Goal: Task Accomplishment & Management: Manage account settings

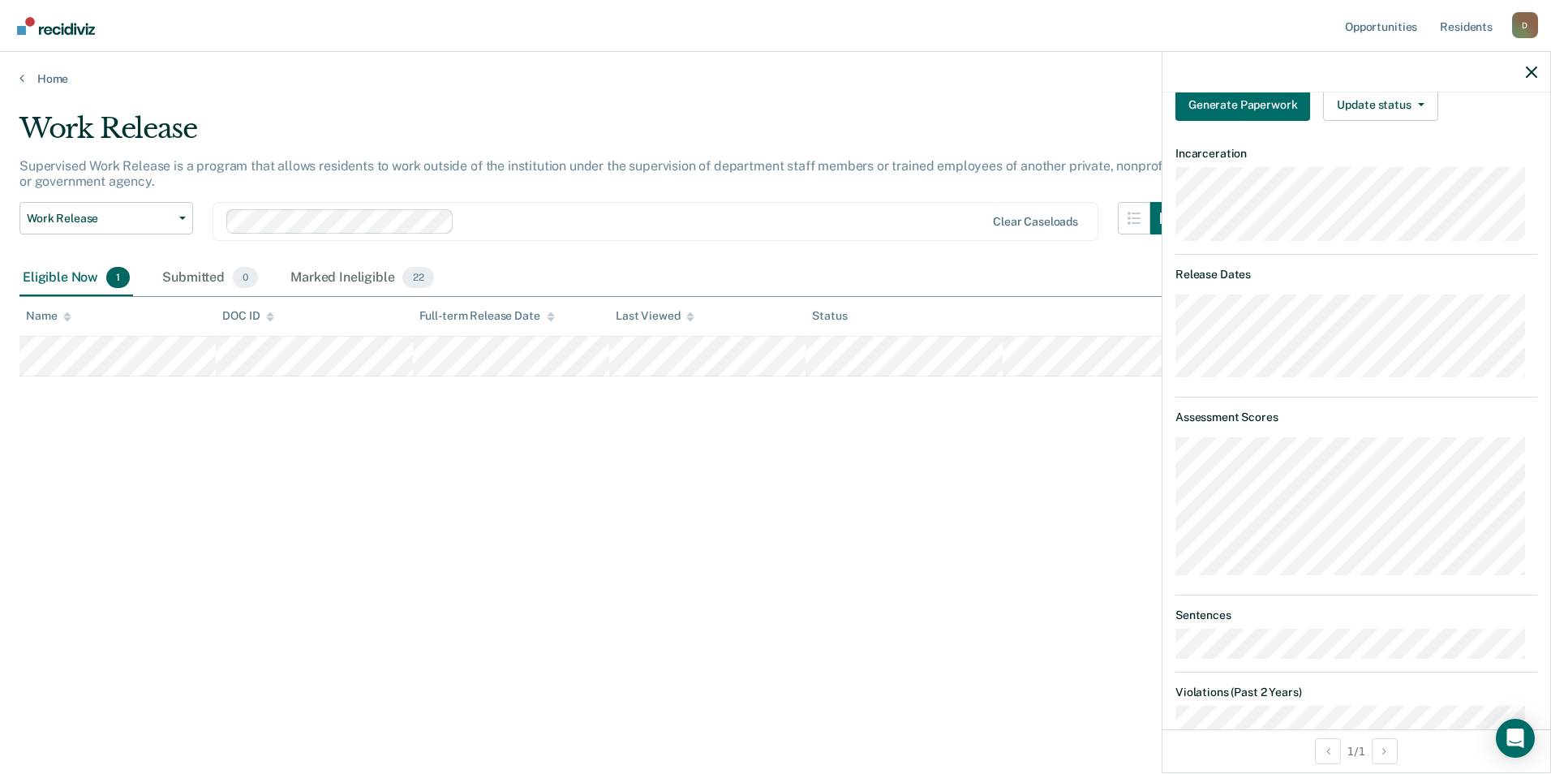
scroll to position [213, 0]
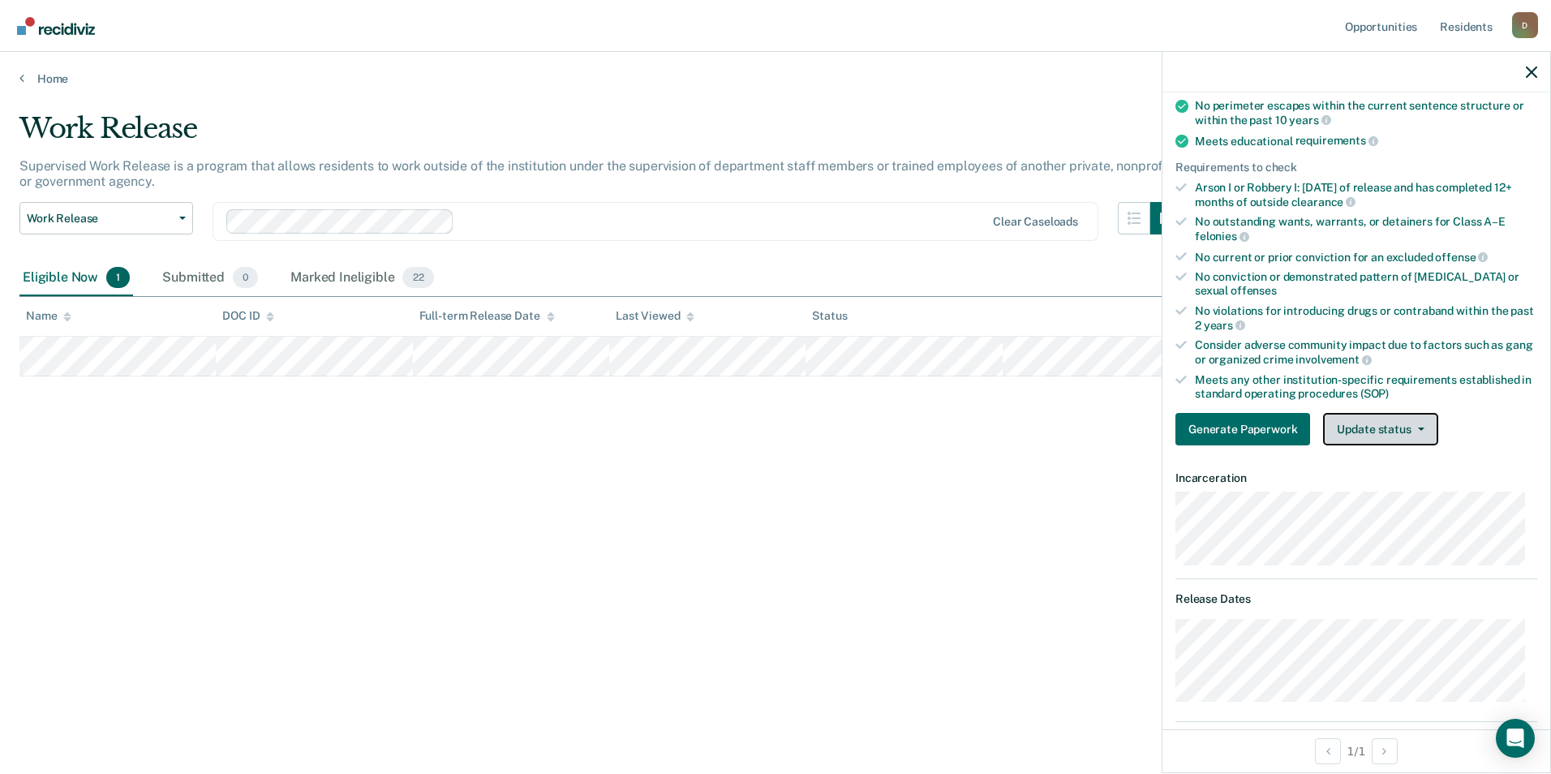
click at [1382, 428] on button "Update status" at bounding box center [1380, 429] width 114 height 32
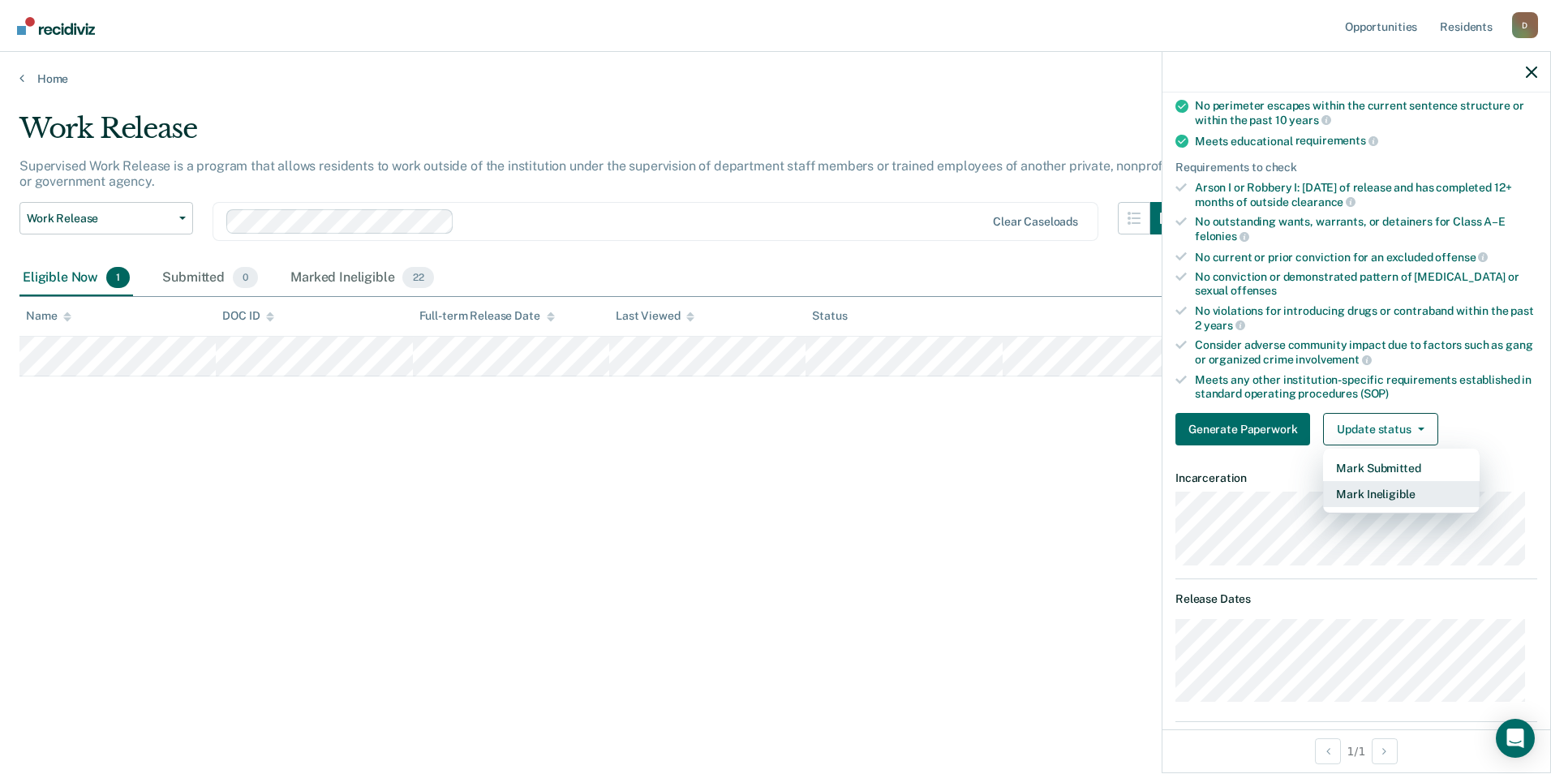
click at [1394, 492] on button "Mark Ineligible" at bounding box center [1401, 494] width 157 height 26
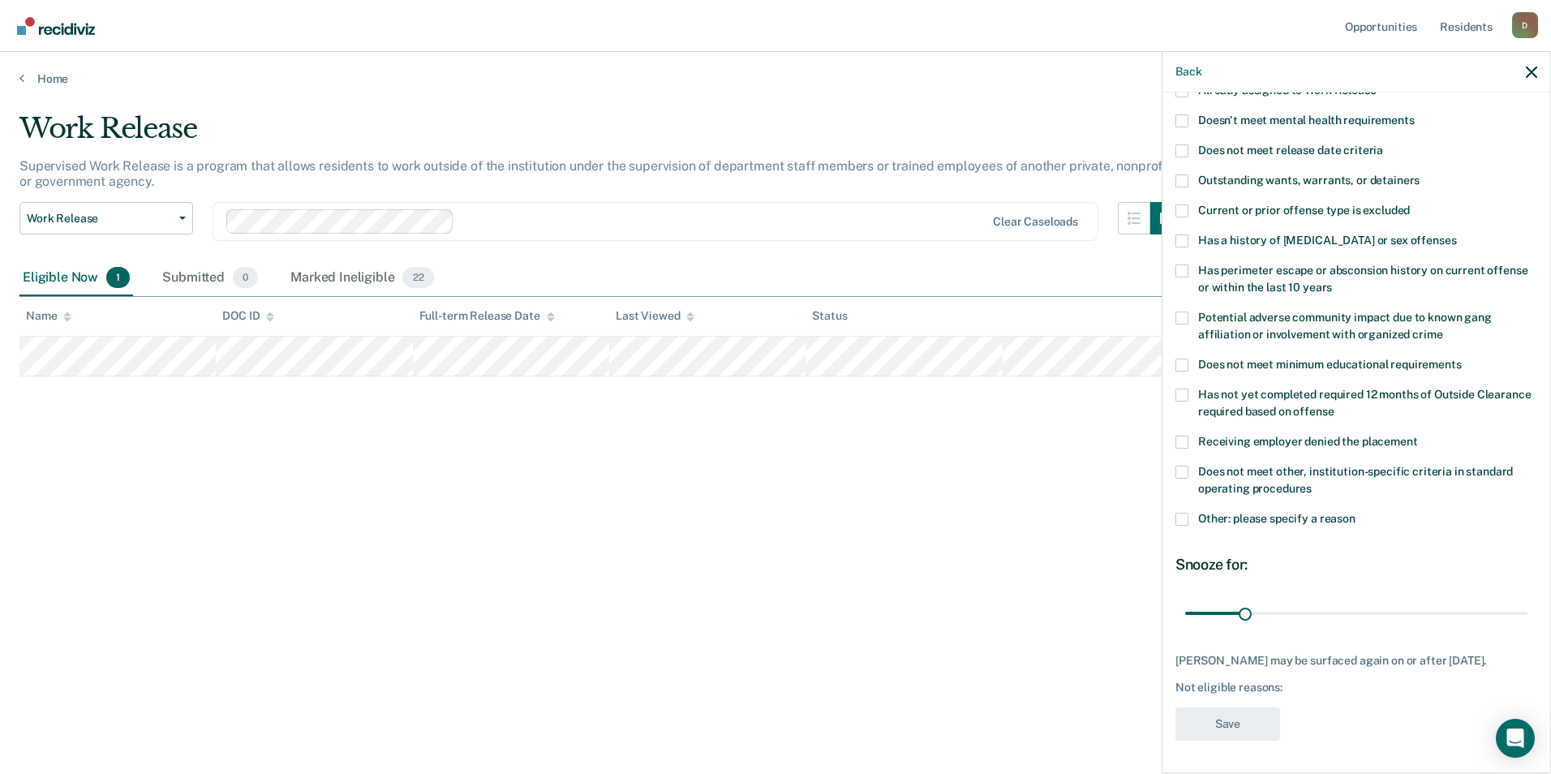
scroll to position [174, 0]
click at [1314, 465] on span "Does not meet other, institution-specific criteria in standard operating proced…" at bounding box center [1355, 480] width 315 height 30
click at [1312, 483] on input "Does not meet other, institution-specific criteria in standard operating proced…" at bounding box center [1312, 483] width 0 height 0
click at [1188, 513] on label "Other: please specify a reason" at bounding box center [1356, 521] width 362 height 17
click at [1355, 513] on input "Other: please specify a reason" at bounding box center [1355, 513] width 0 height 0
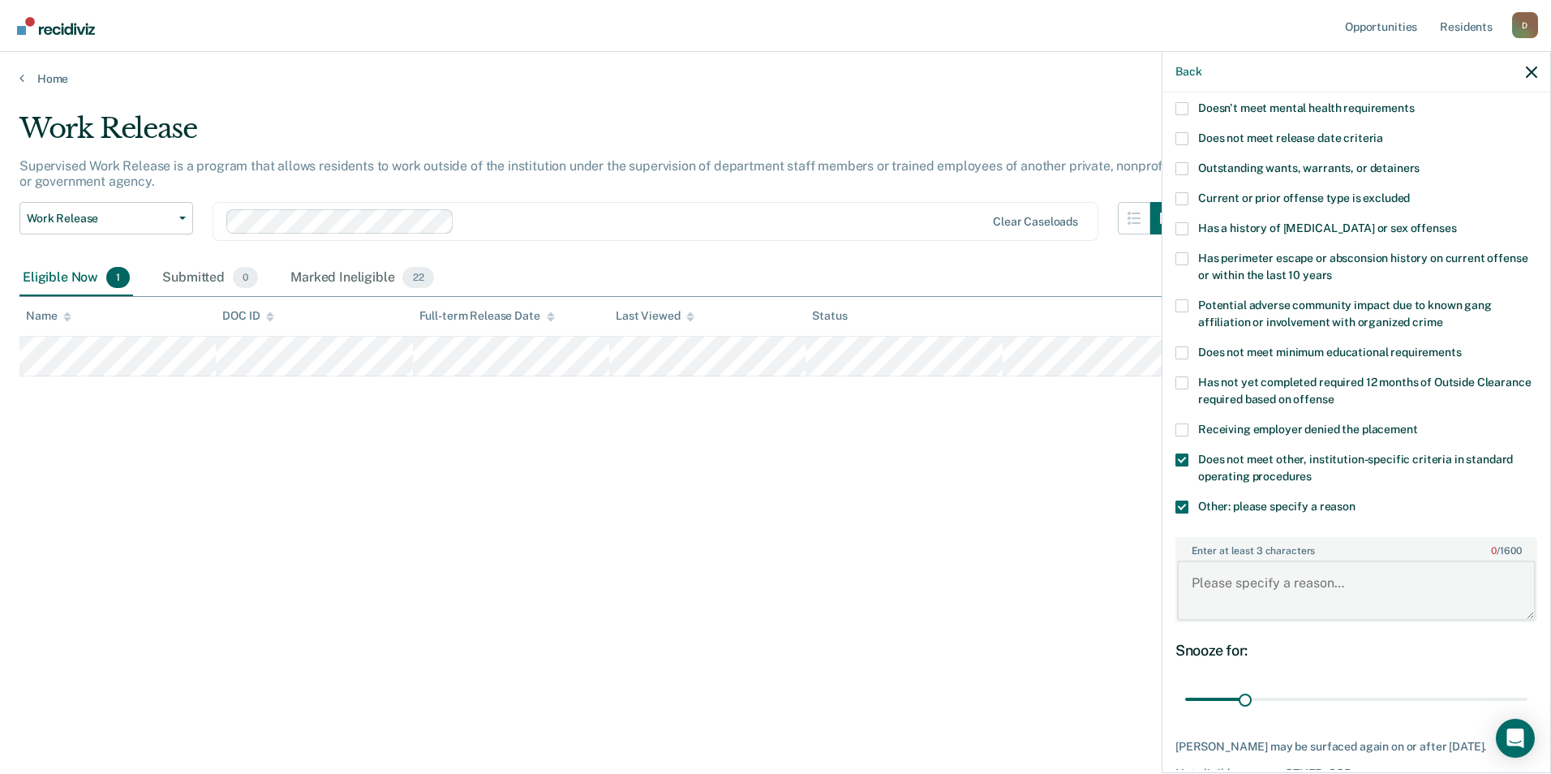
click at [1285, 582] on textarea "Enter at least 3 characters 0 / 1600" at bounding box center [1356, 591] width 359 height 60
type textarea "recent violations for rule 11"
drag, startPoint x: 1241, startPoint y: 701, endPoint x: 1568, endPoint y: 701, distance: 326.9
type input "180"
click at [1527, 701] on input "range" at bounding box center [1356, 699] width 342 height 28
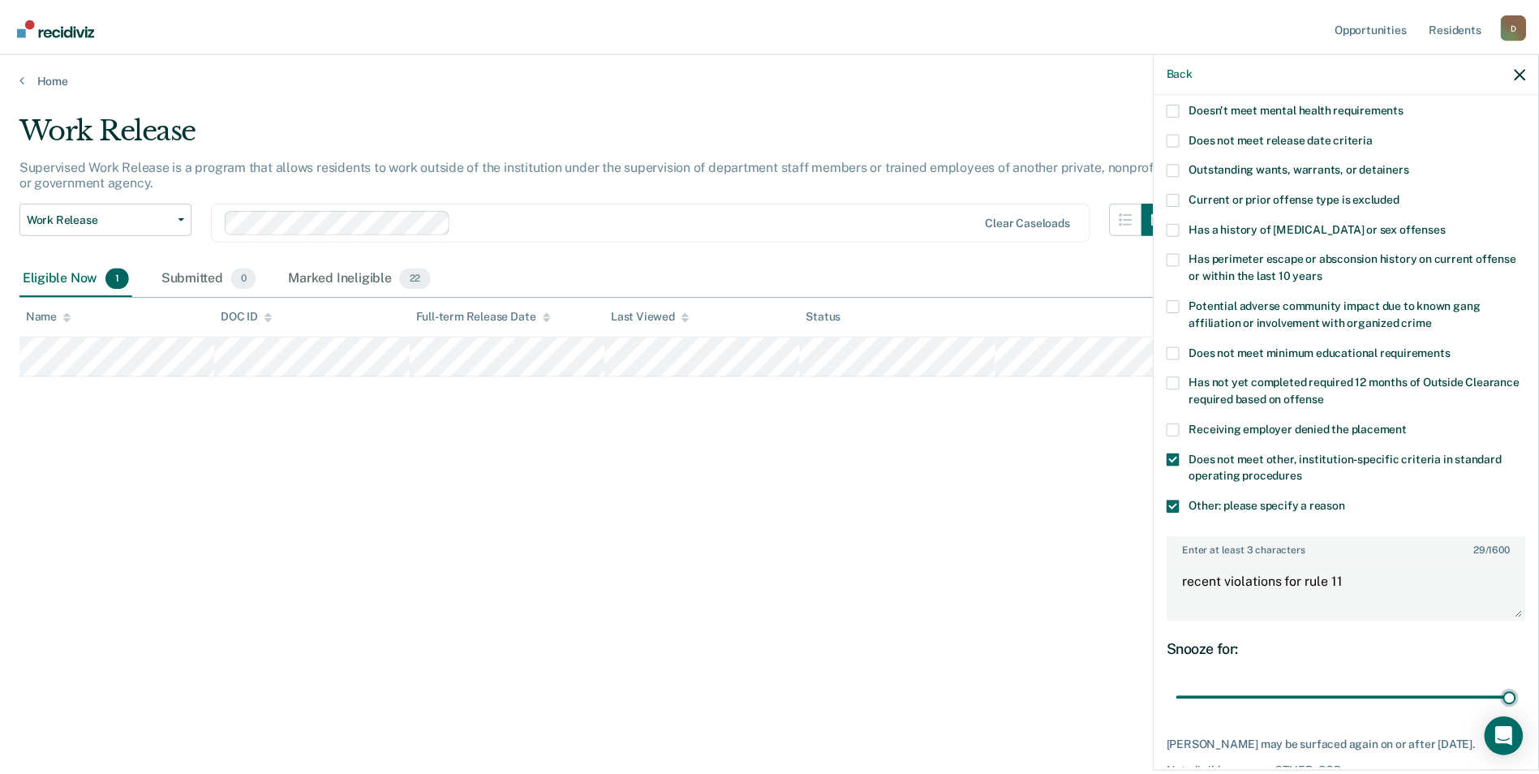
scroll to position [272, 0]
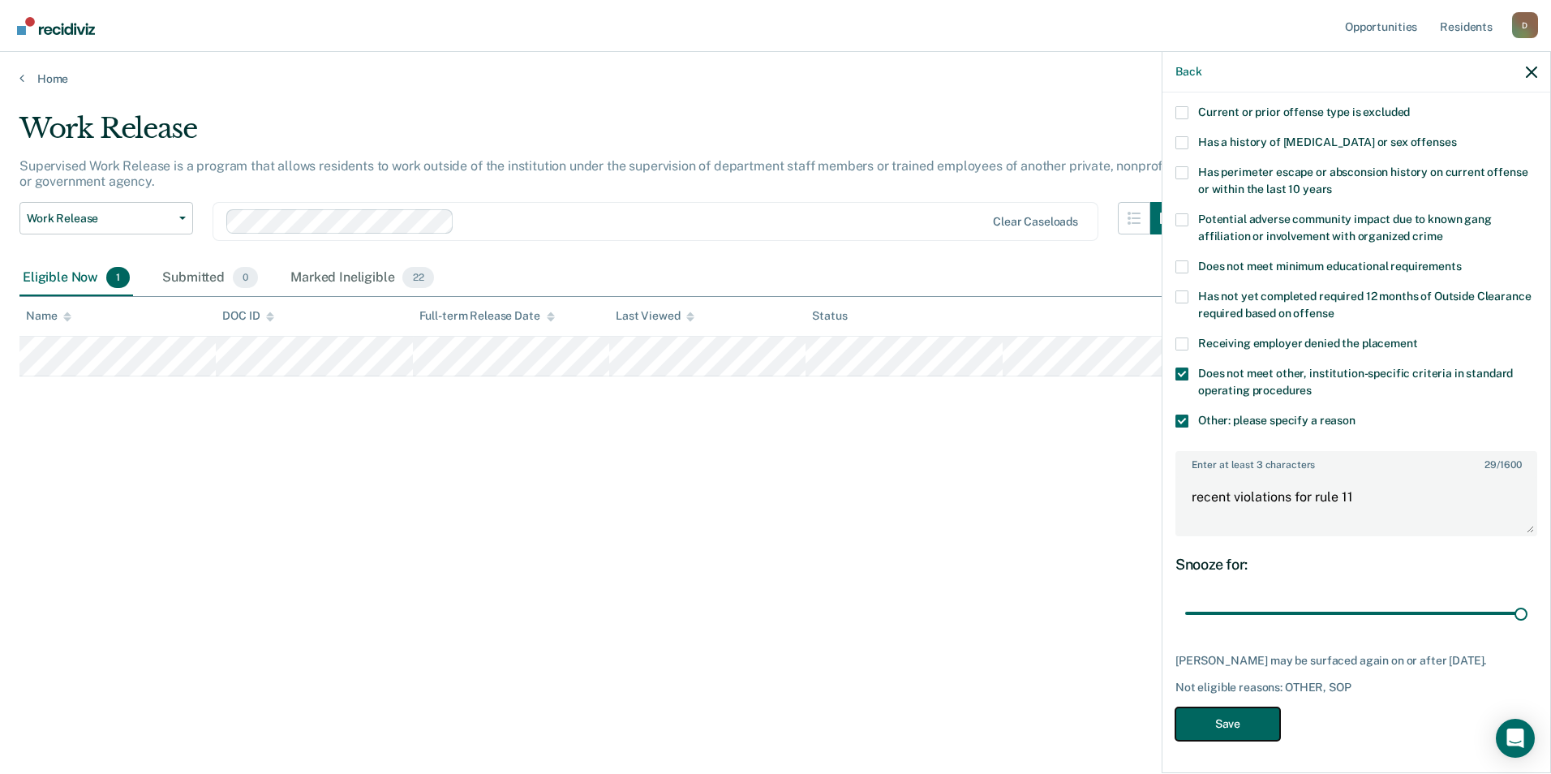
click at [1249, 729] on button "Save" at bounding box center [1227, 723] width 105 height 33
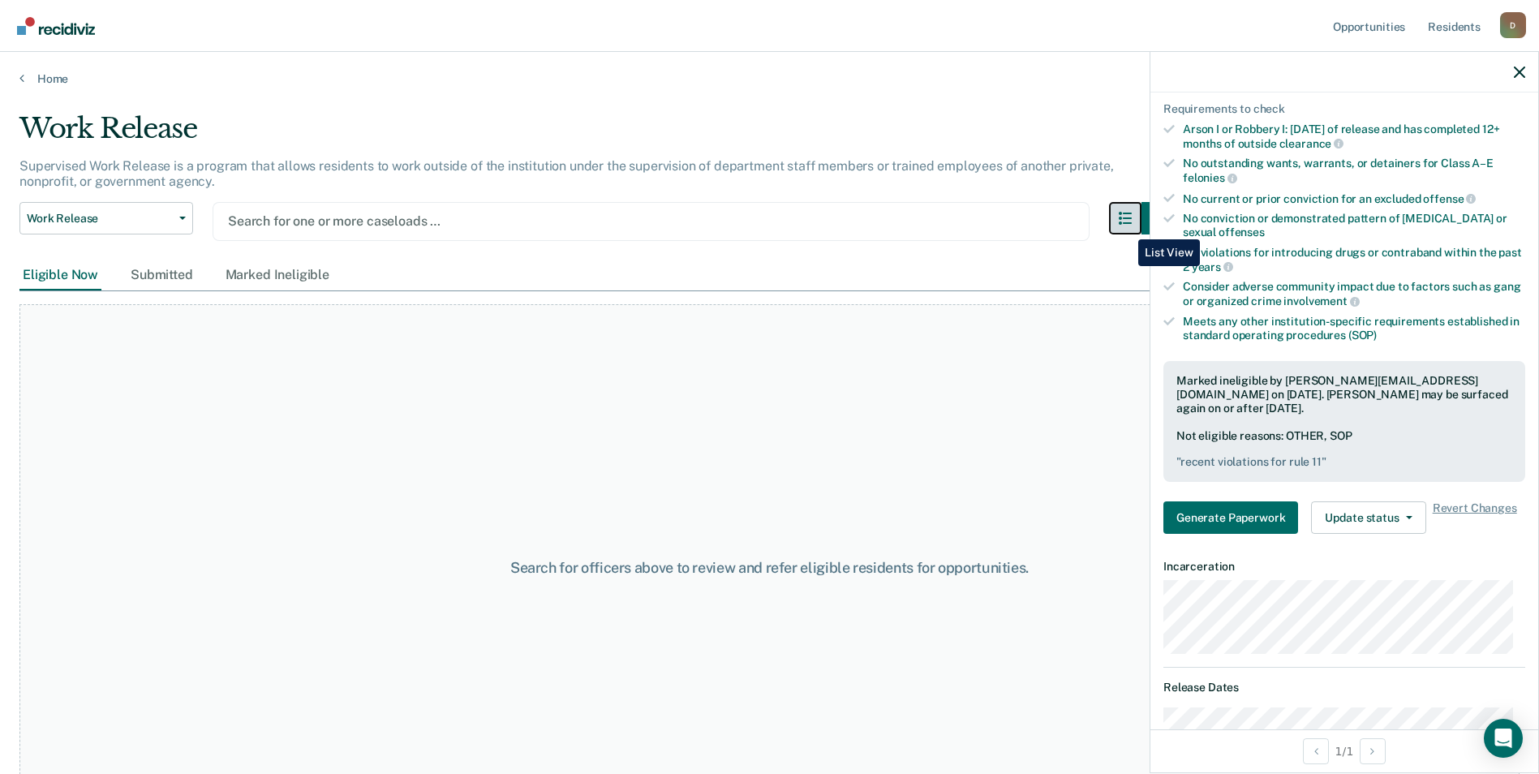
click at [1126, 227] on button "button" at bounding box center [1125, 218] width 32 height 32
drag, startPoint x: 1514, startPoint y: 69, endPoint x: 1478, endPoint y: 91, distance: 42.6
click at [1514, 69] on icon "button" at bounding box center [1519, 72] width 11 height 11
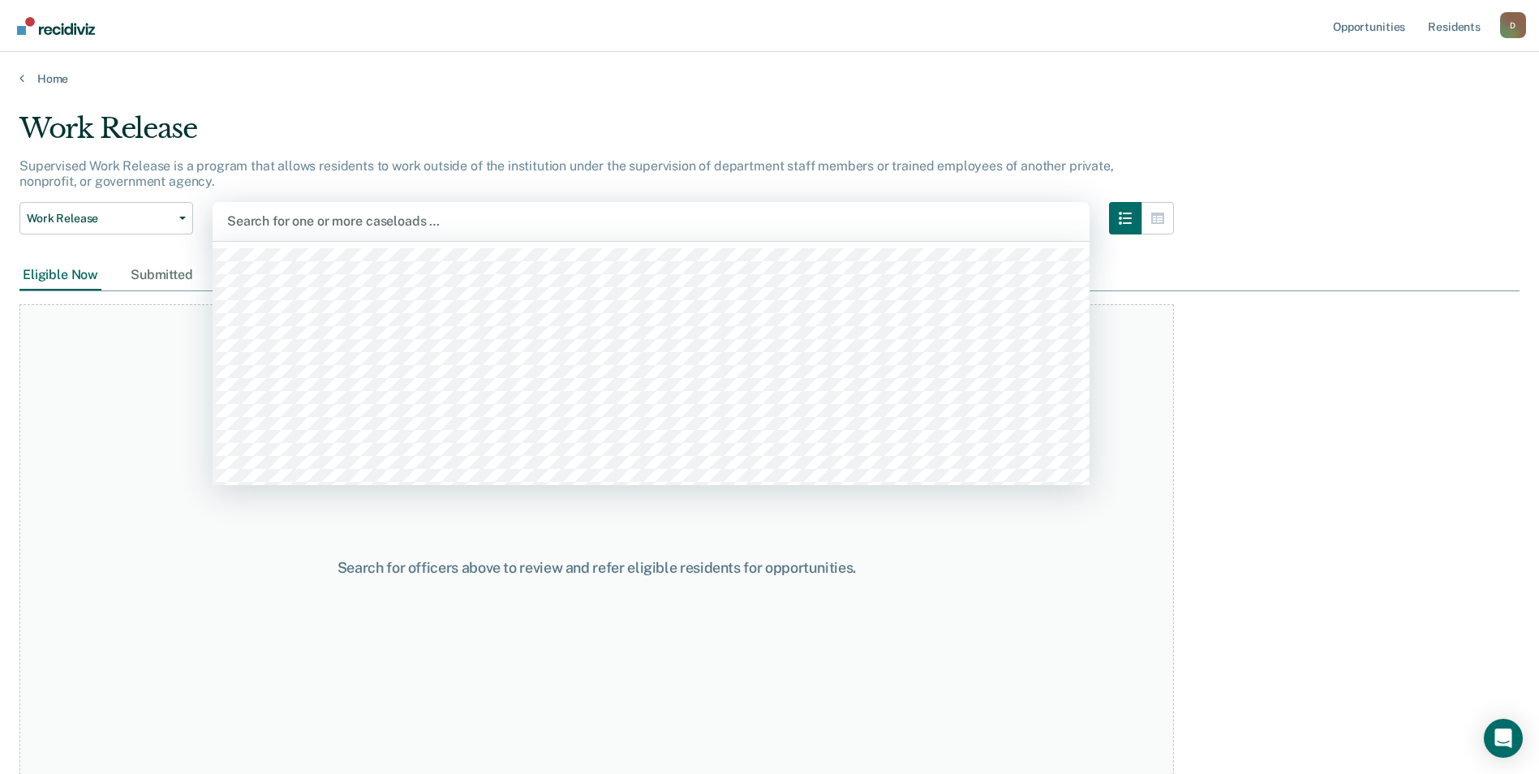
click at [1075, 218] on div at bounding box center [651, 221] width 848 height 19
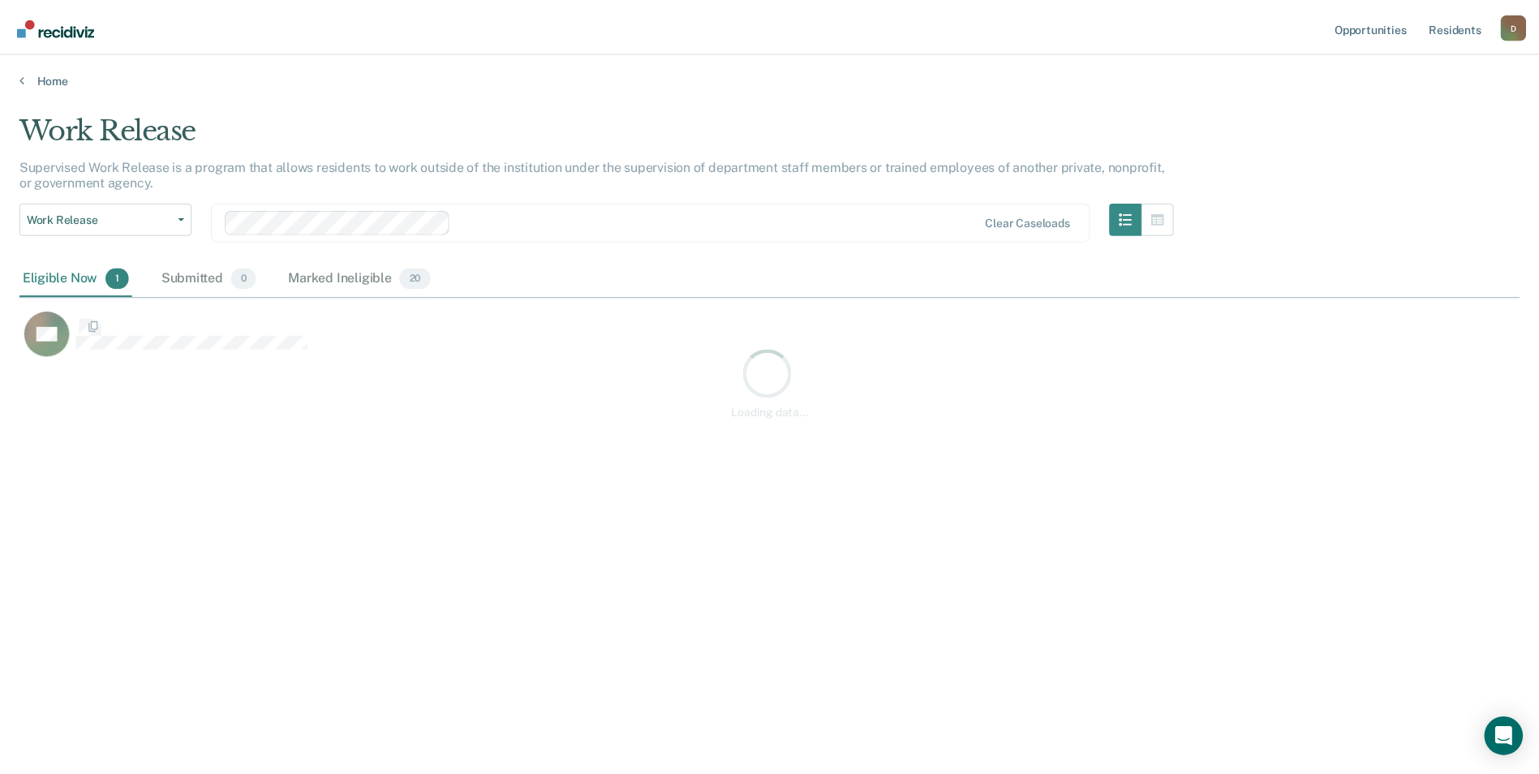
scroll to position [528, 1500]
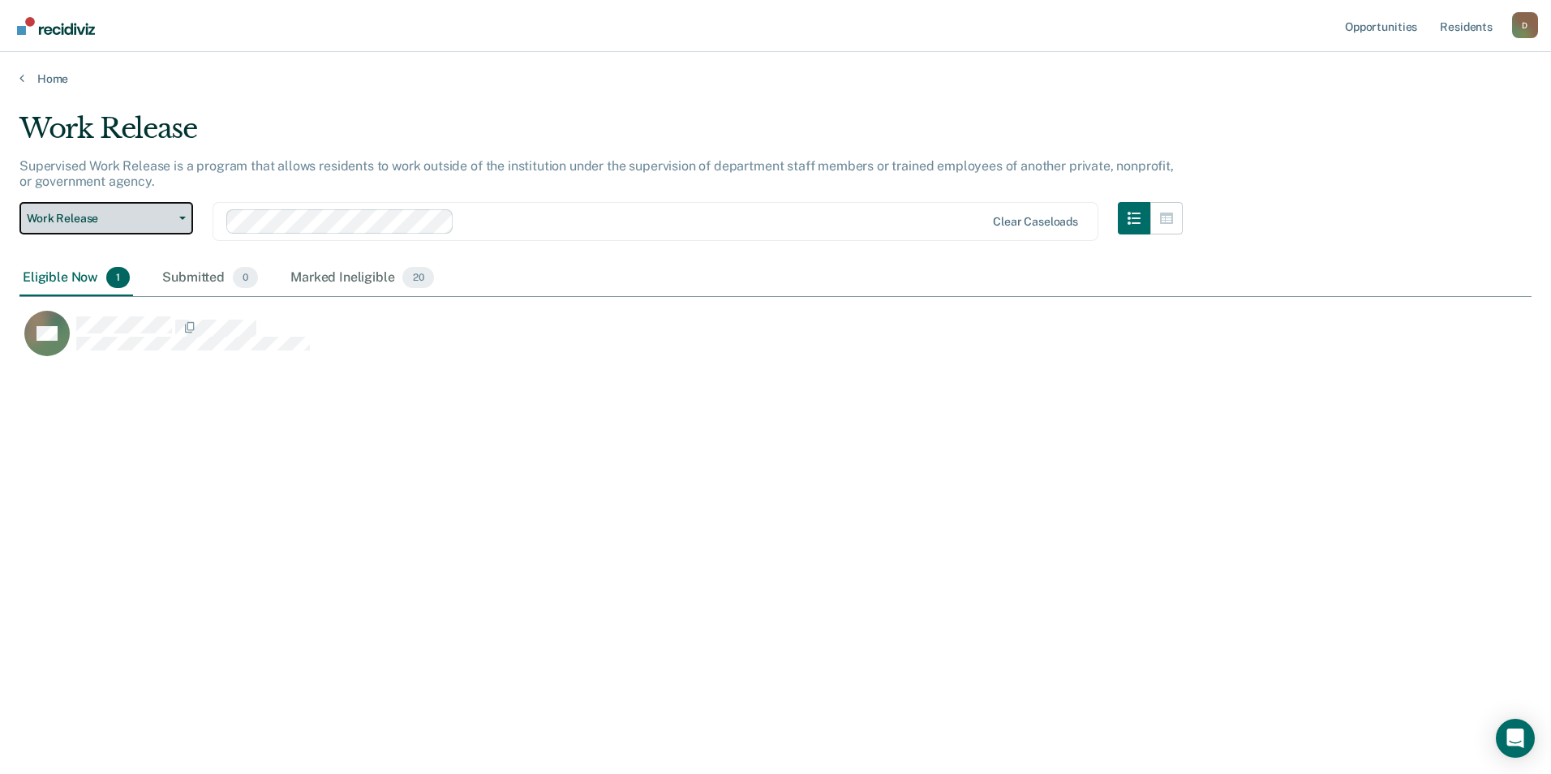
click at [140, 207] on button "Work Release" at bounding box center [106, 218] width 174 height 32
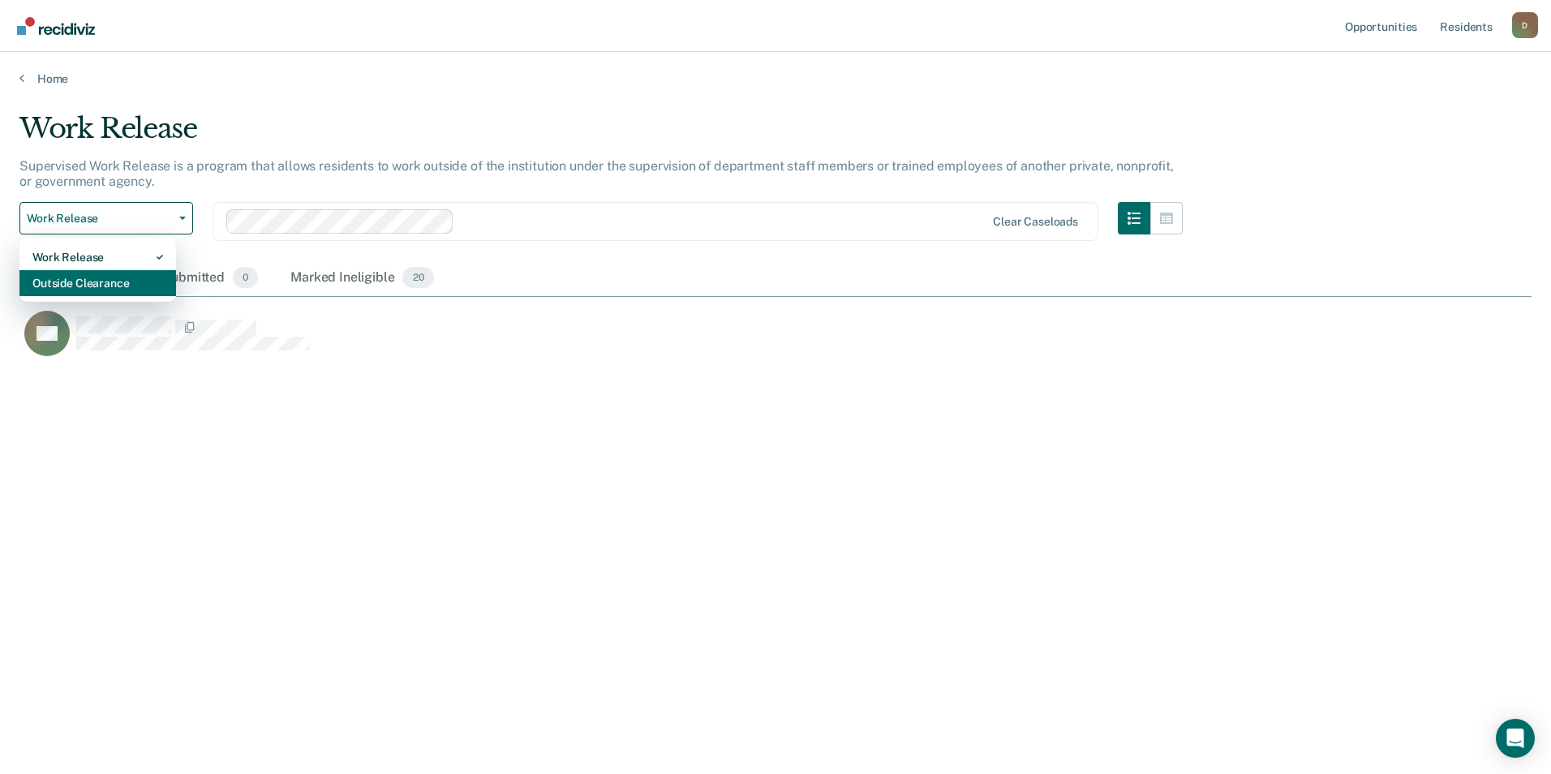
click at [145, 284] on div "Outside Clearance" at bounding box center [97, 283] width 131 height 26
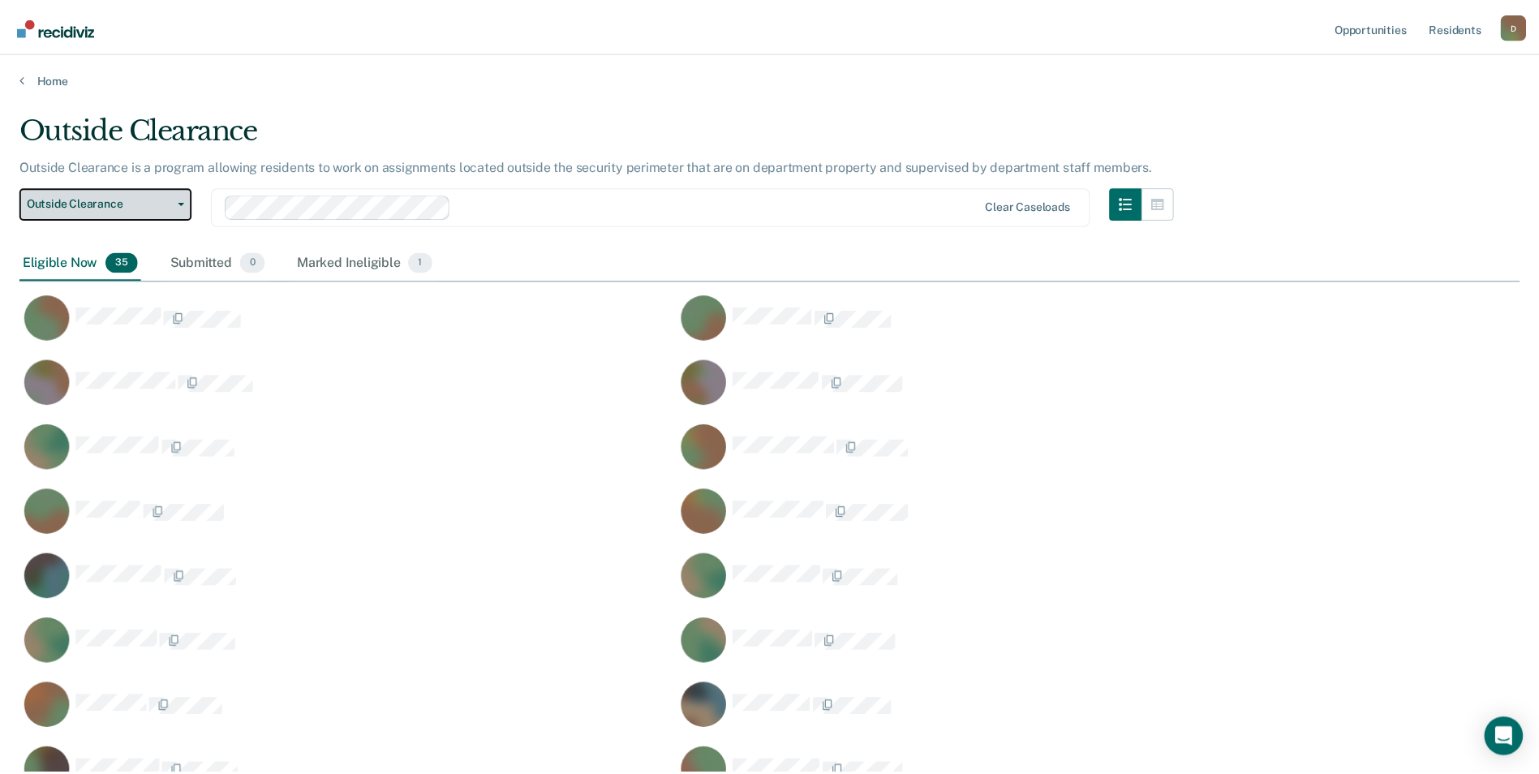
scroll to position [528, 1488]
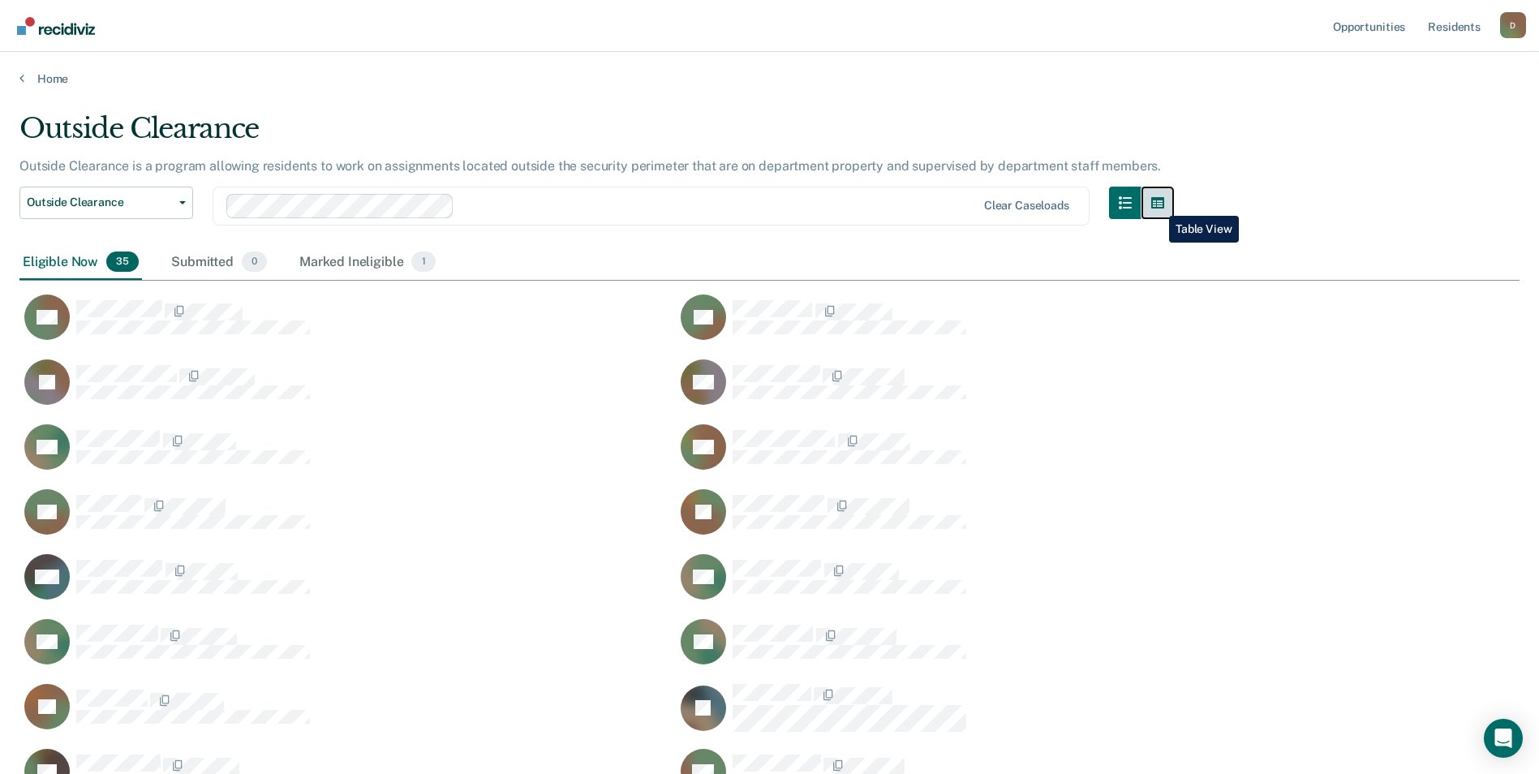
click at [1157, 204] on button "button" at bounding box center [1157, 203] width 32 height 32
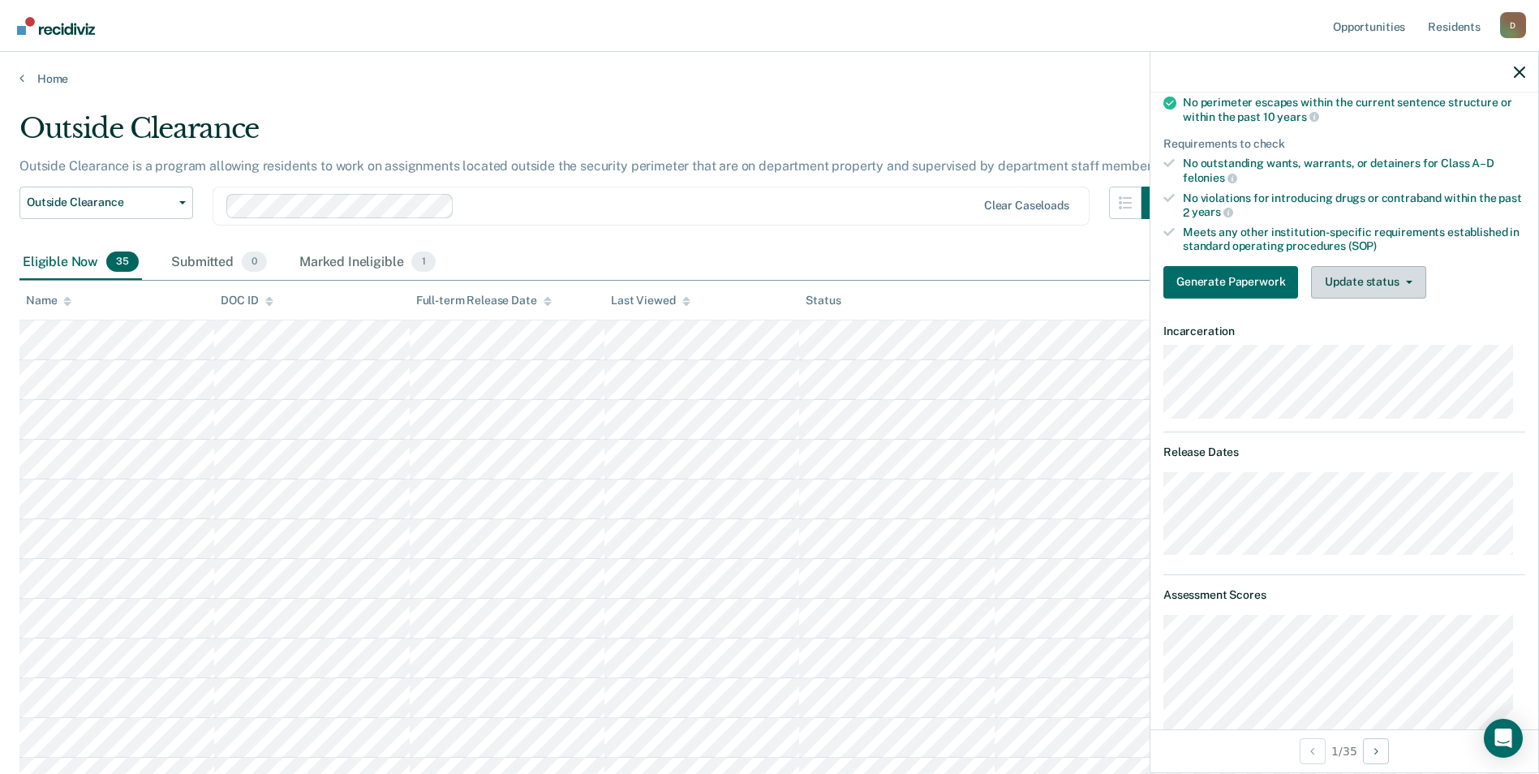
scroll to position [0, 0]
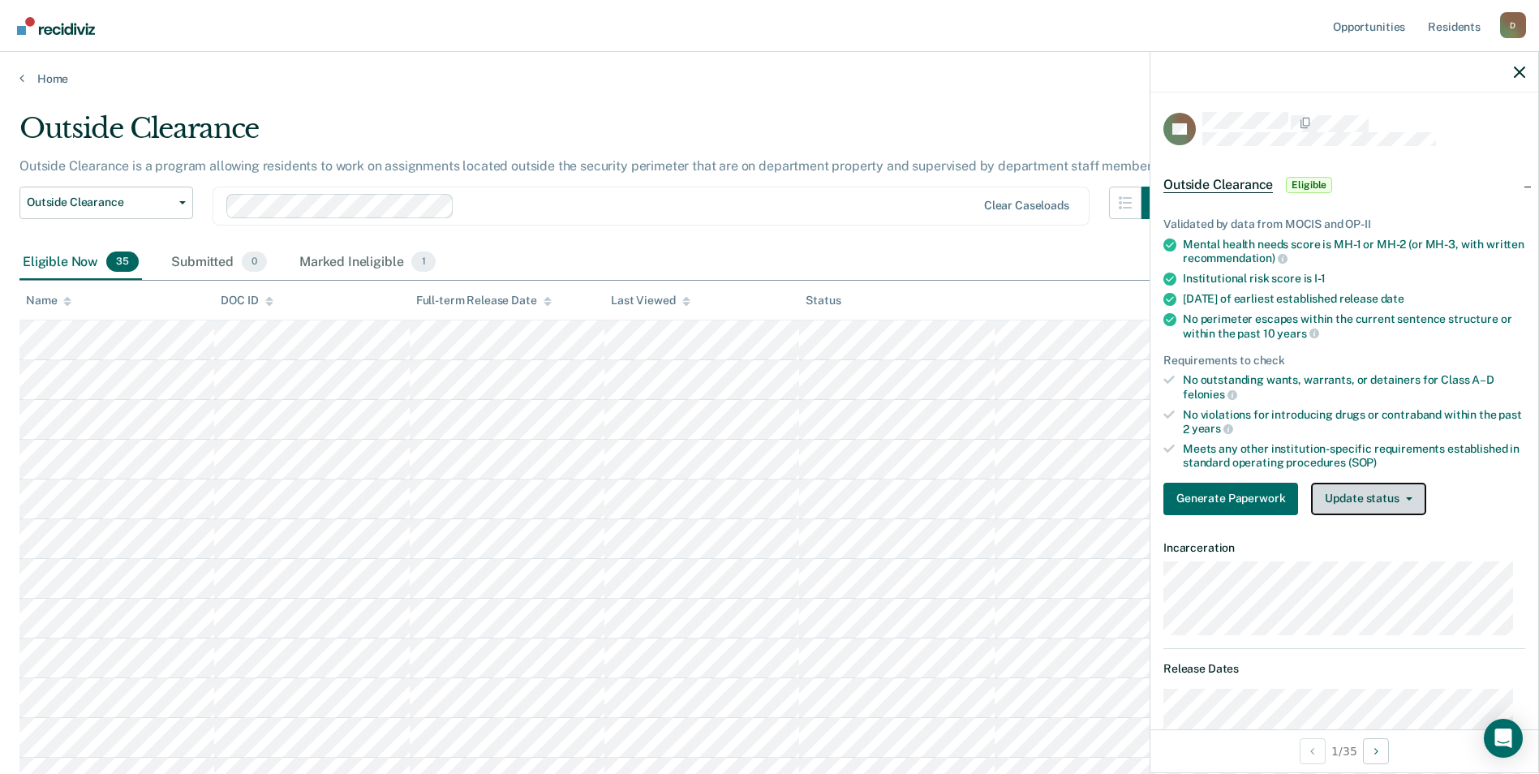
click at [1355, 509] on button "Update status" at bounding box center [1368, 499] width 114 height 32
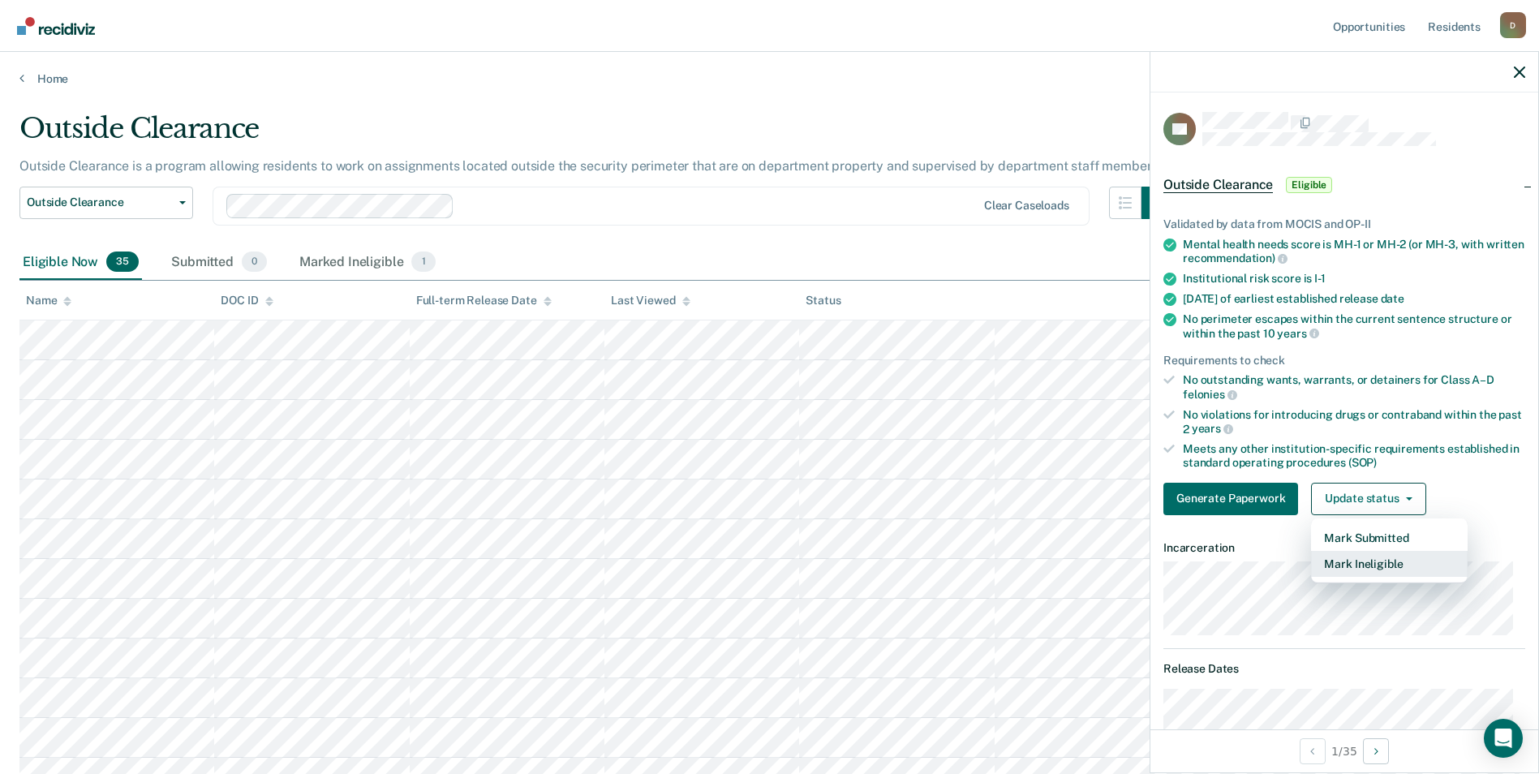
click at [1366, 561] on button "Mark Ineligible" at bounding box center [1389, 564] width 157 height 26
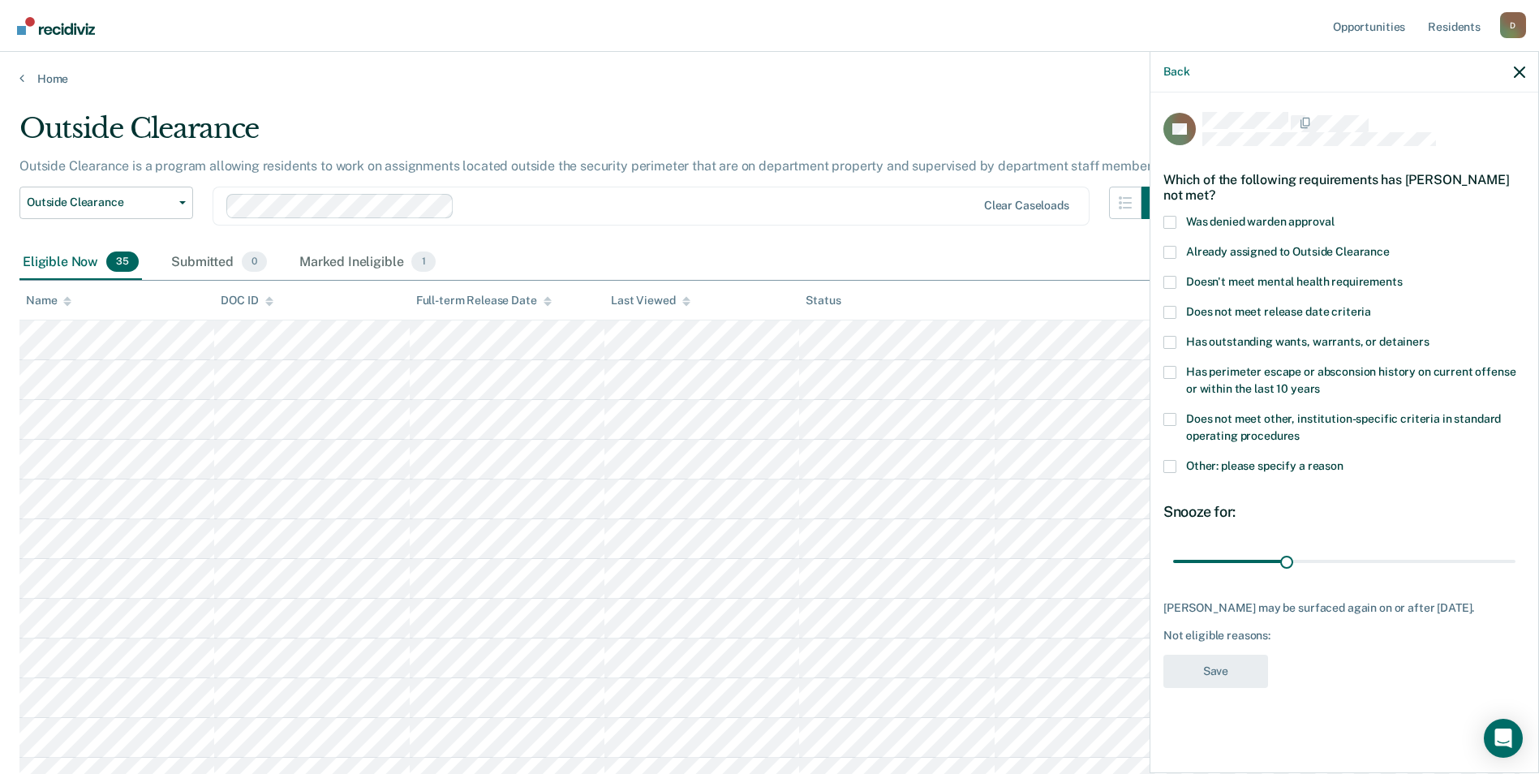
click at [1248, 427] on label "Does not meet other, institution-specific criteria in standard operating proced…" at bounding box center [1344, 430] width 362 height 34
click at [1300, 430] on input "Does not meet other, institution-specific criteria in standard operating proced…" at bounding box center [1300, 430] width 0 height 0
drag, startPoint x: 1284, startPoint y: 560, endPoint x: 1598, endPoint y: 575, distance: 314.3
type input "90"
click at [1515, 575] on input "range" at bounding box center [1344, 561] width 342 height 28
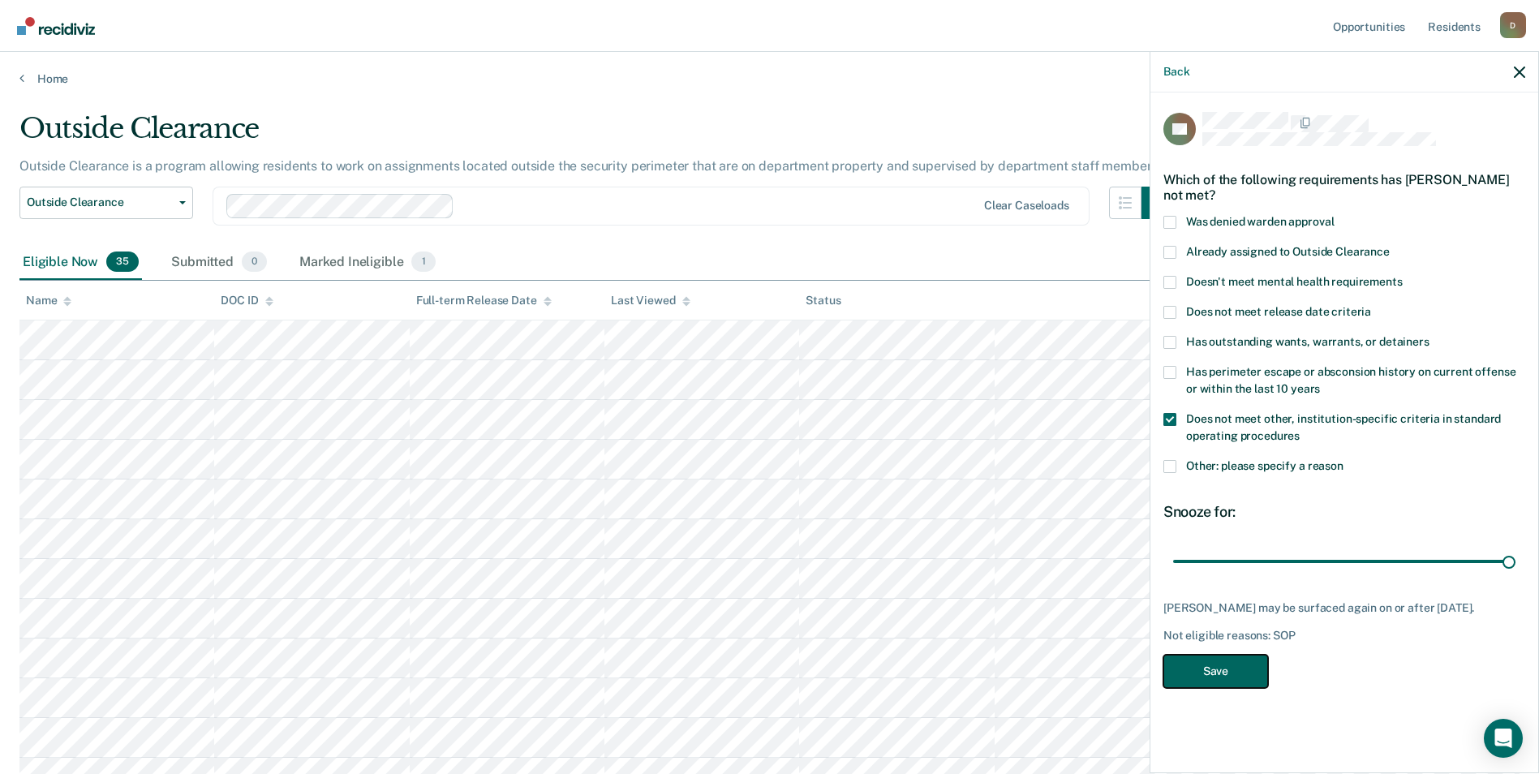
click at [1243, 676] on button "Save" at bounding box center [1215, 671] width 105 height 33
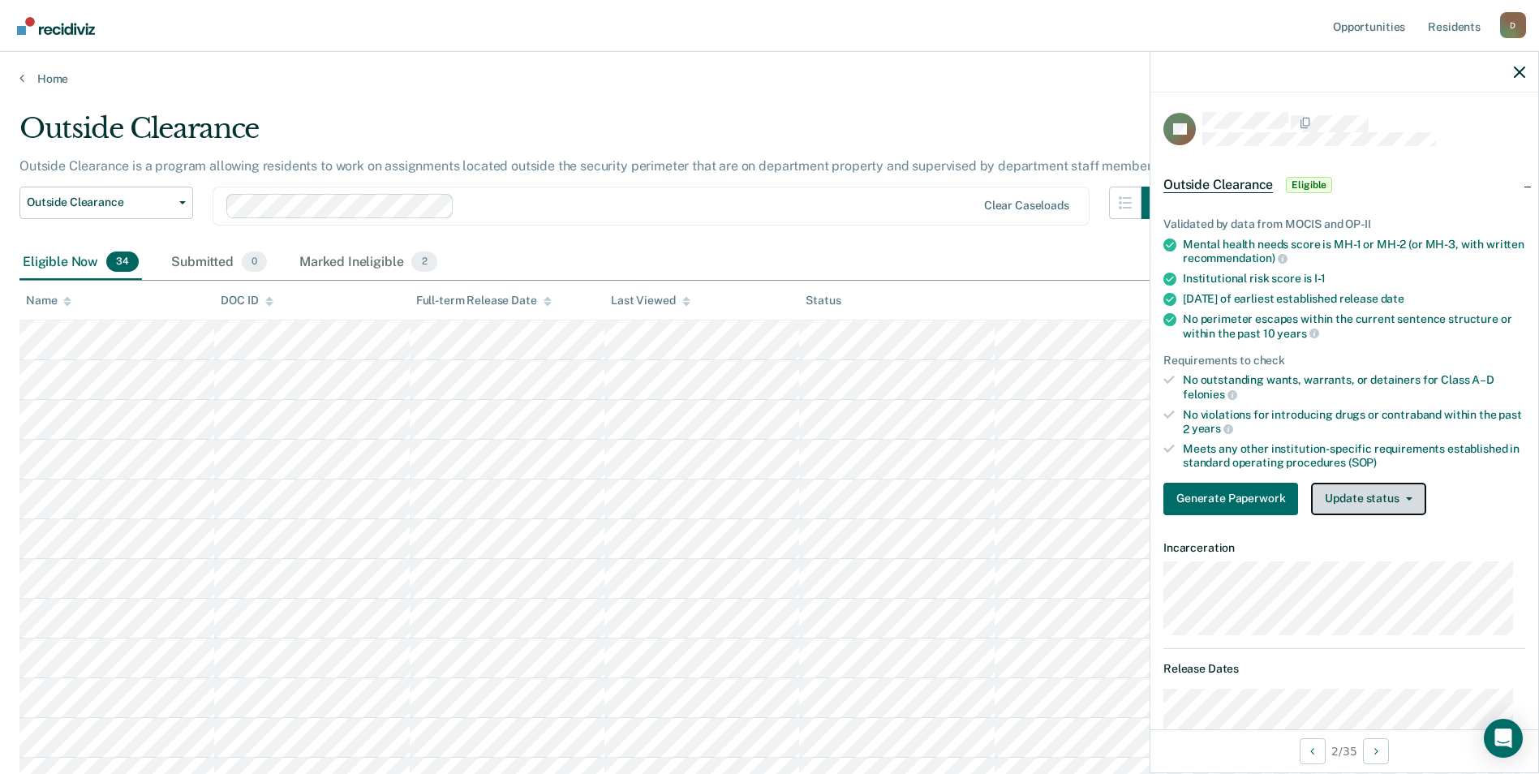
click at [1367, 488] on button "Update status" at bounding box center [1368, 499] width 114 height 32
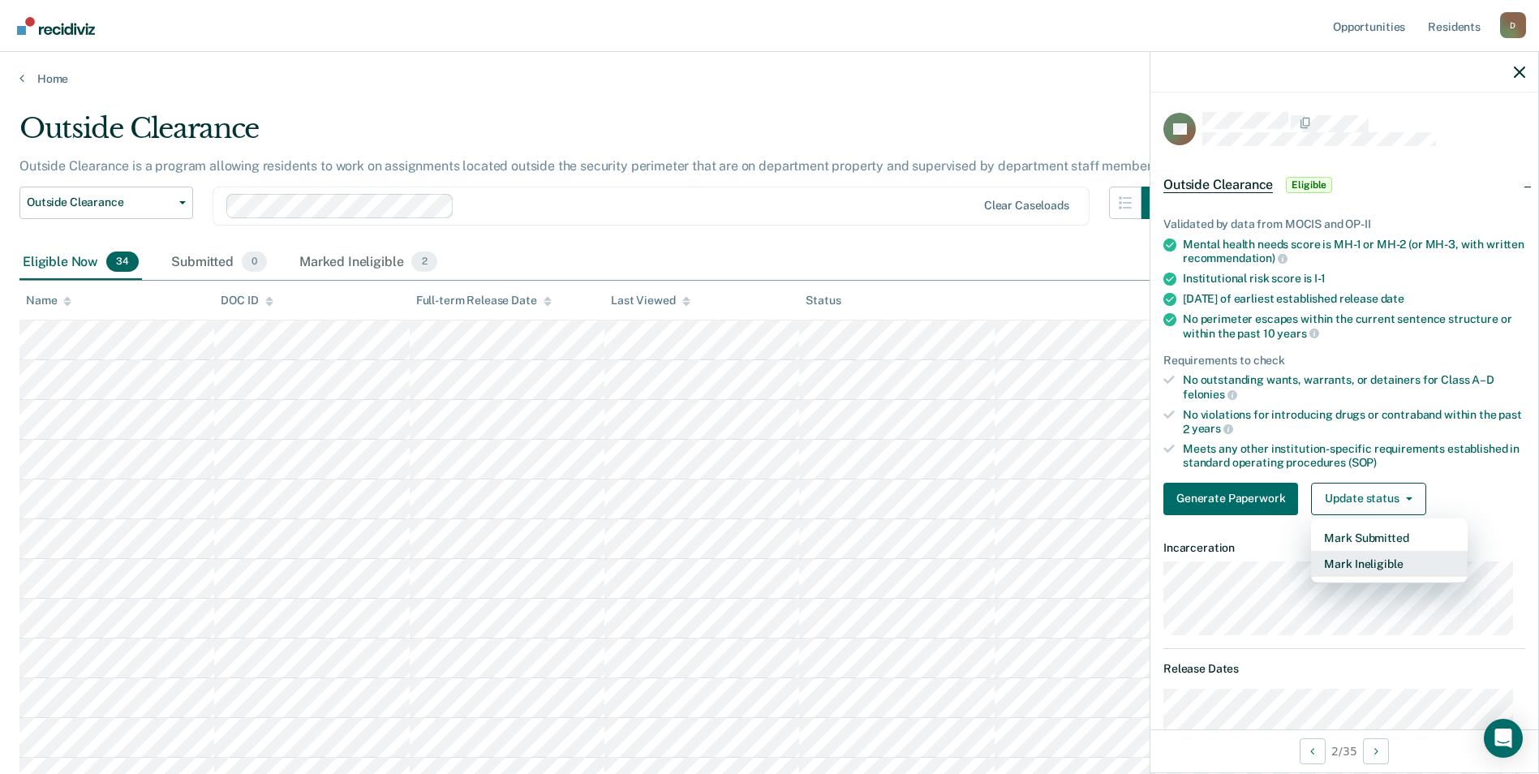
click at [1367, 560] on button "Mark Ineligible" at bounding box center [1389, 564] width 157 height 26
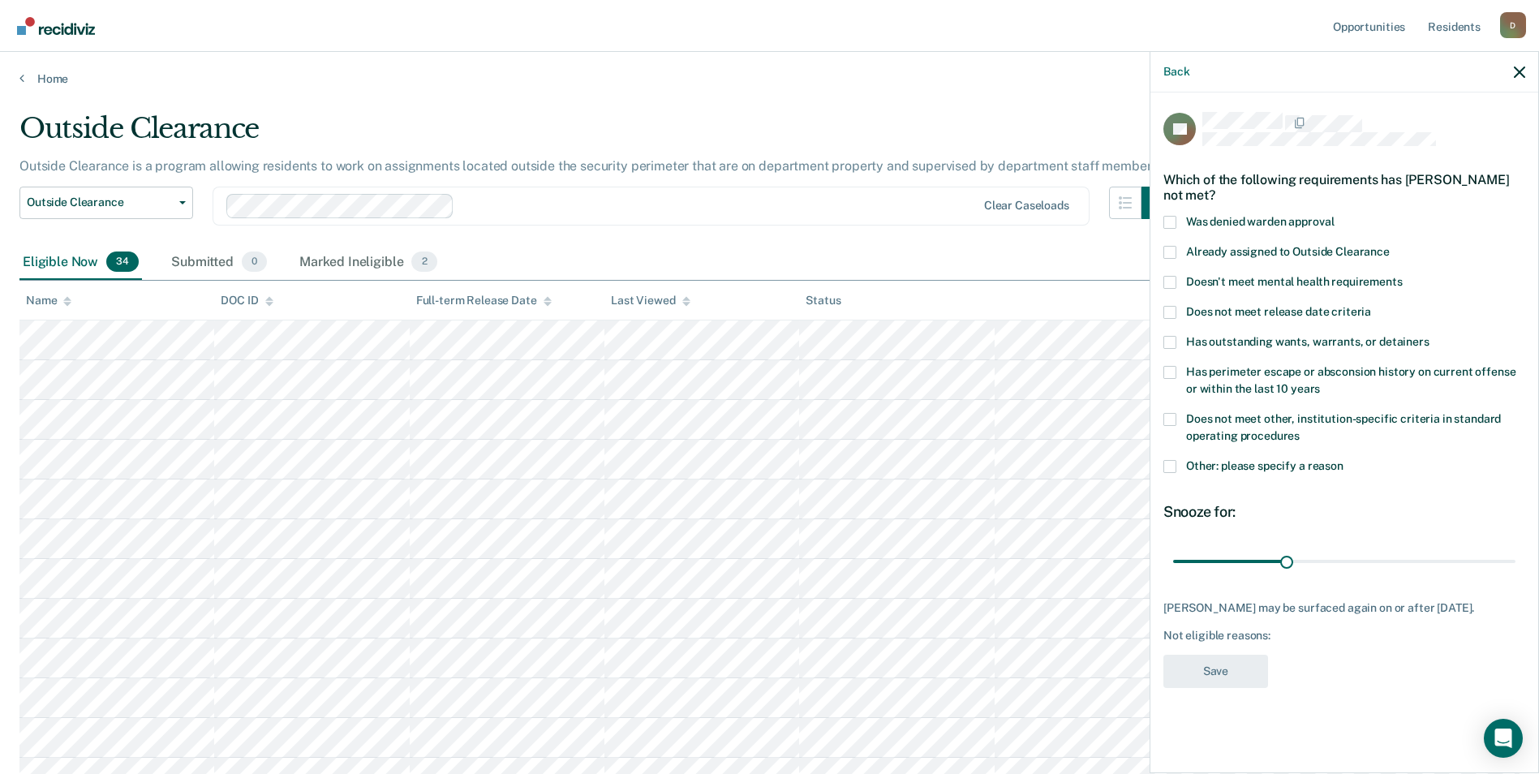
click at [1268, 407] on div "Has perimeter escape or absconsion history on current offense or within the las…" at bounding box center [1344, 389] width 362 height 47
click at [1262, 423] on span "Does not meet other, institution-specific criteria in standard operating proced…" at bounding box center [1343, 427] width 315 height 30
click at [1300, 430] on input "Does not meet other, institution-specific criteria in standard operating proced…" at bounding box center [1300, 430] width 0 height 0
drag, startPoint x: 1286, startPoint y: 560, endPoint x: 1534, endPoint y: 582, distance: 249.2
type input "90"
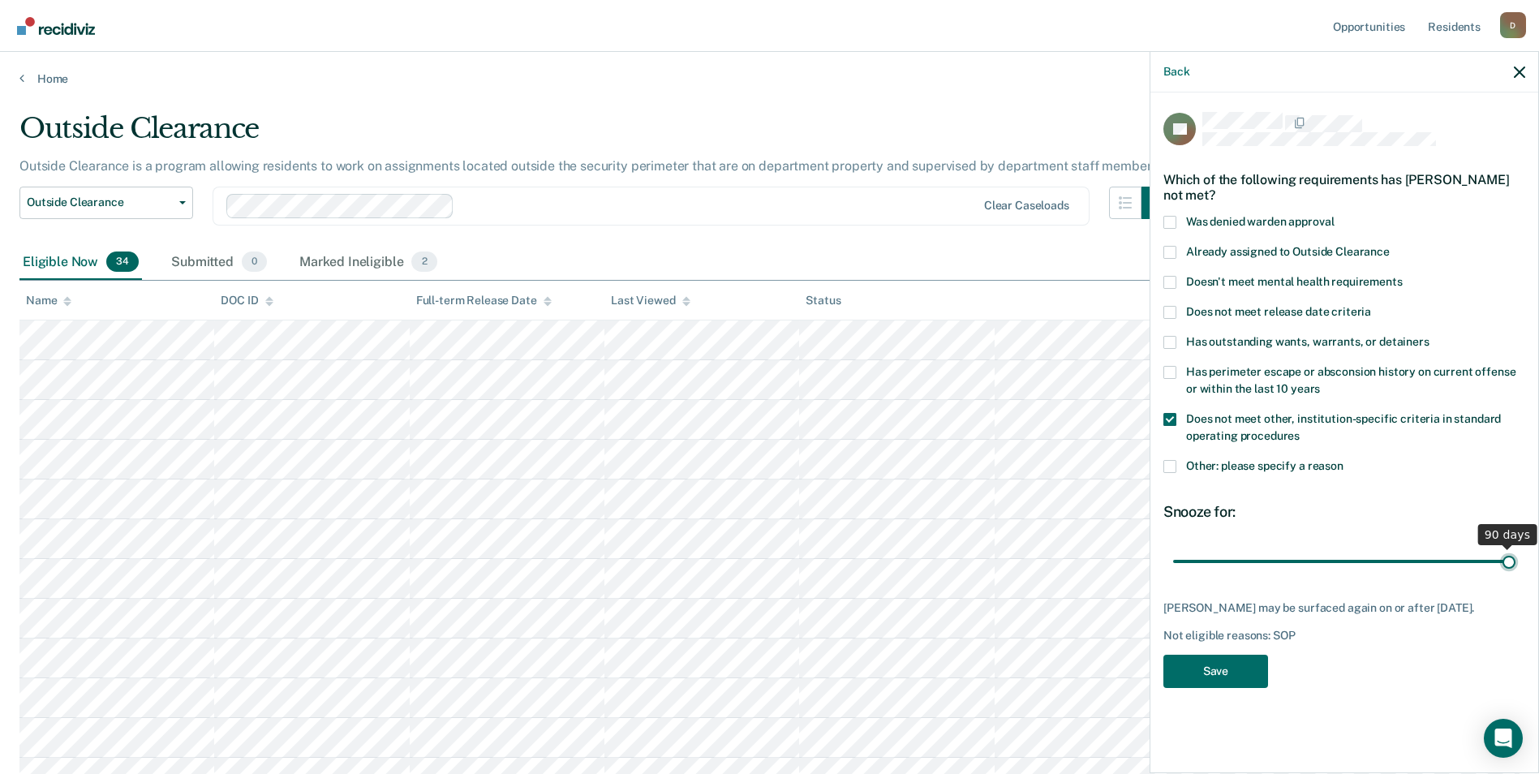
click at [1515, 575] on input "range" at bounding box center [1344, 561] width 342 height 28
click at [1203, 664] on button "Save" at bounding box center [1215, 671] width 105 height 33
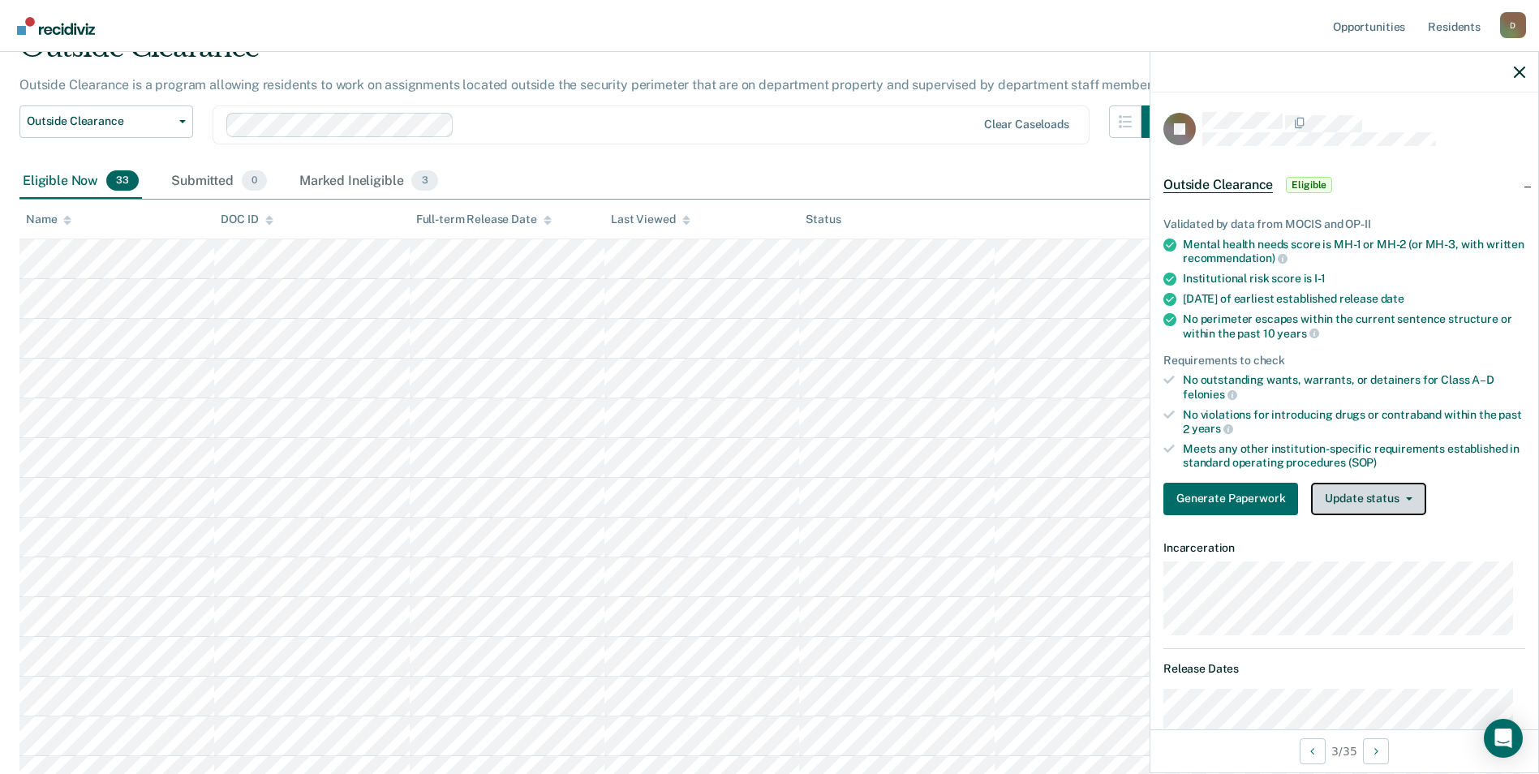
click at [1357, 501] on button "Update status" at bounding box center [1368, 499] width 114 height 32
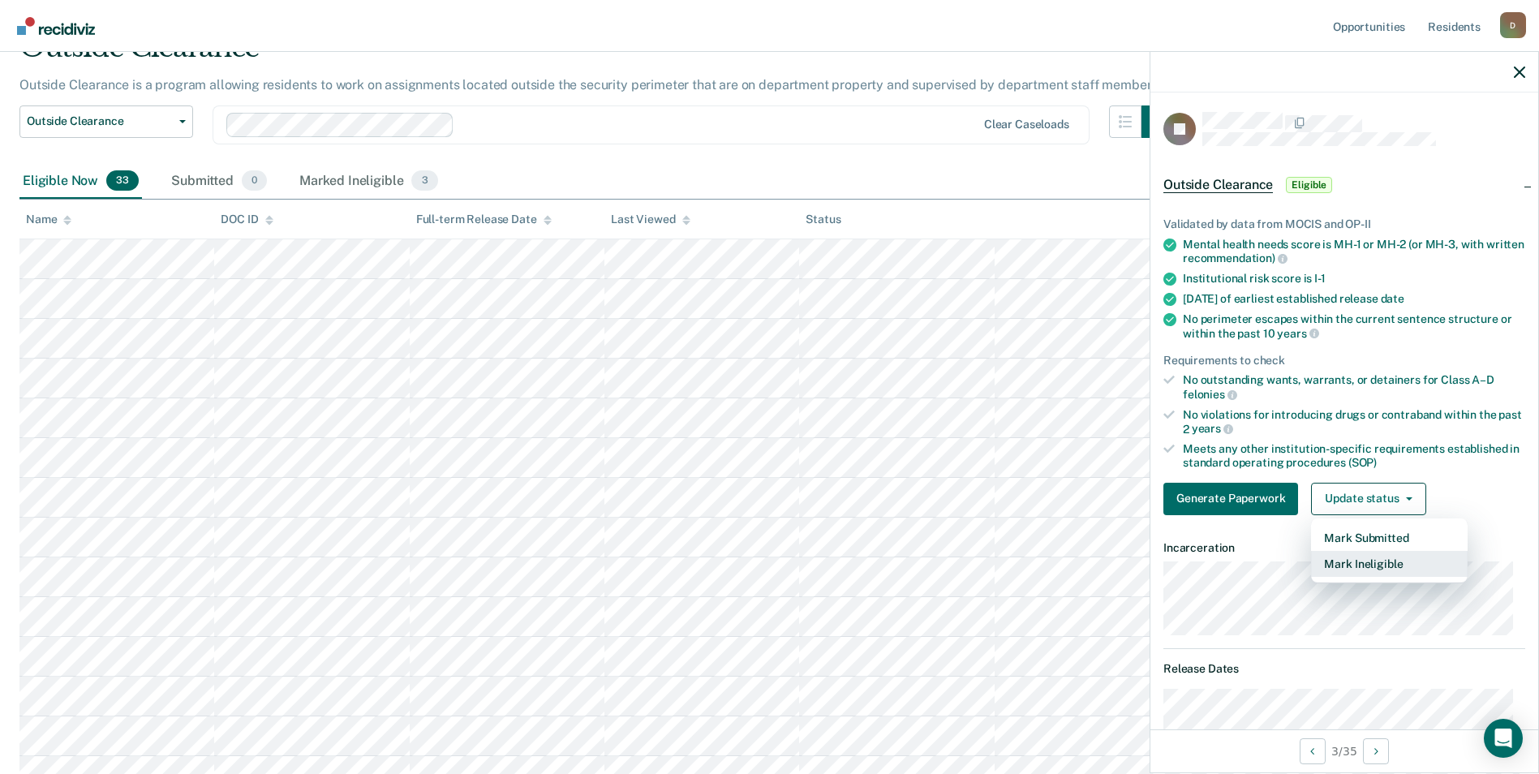
click at [1369, 552] on button "Mark Ineligible" at bounding box center [1389, 564] width 157 height 26
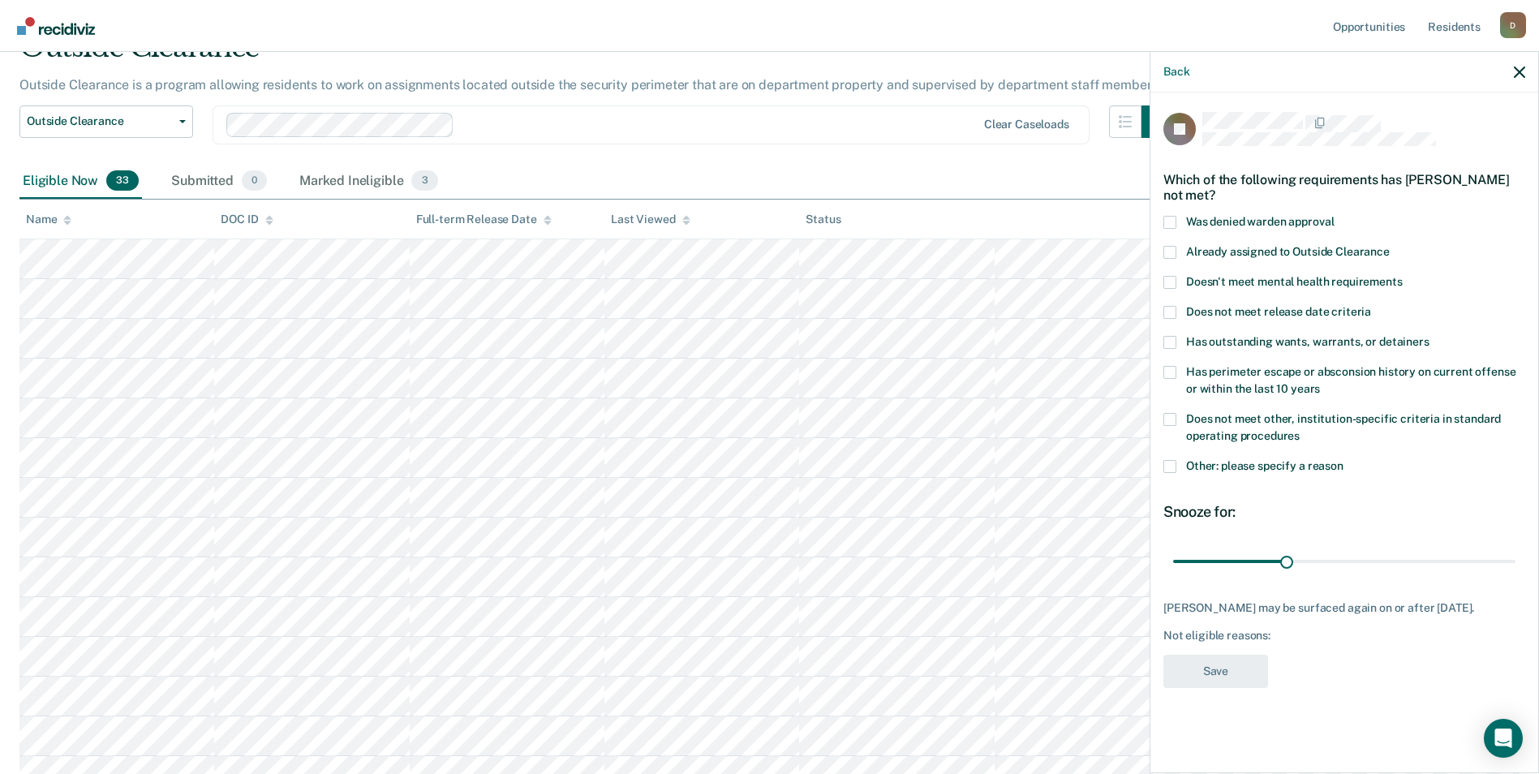
click at [1175, 461] on span at bounding box center [1169, 466] width 13 height 13
click at [1343, 460] on input "Other: please specify a reason" at bounding box center [1343, 460] width 0 height 0
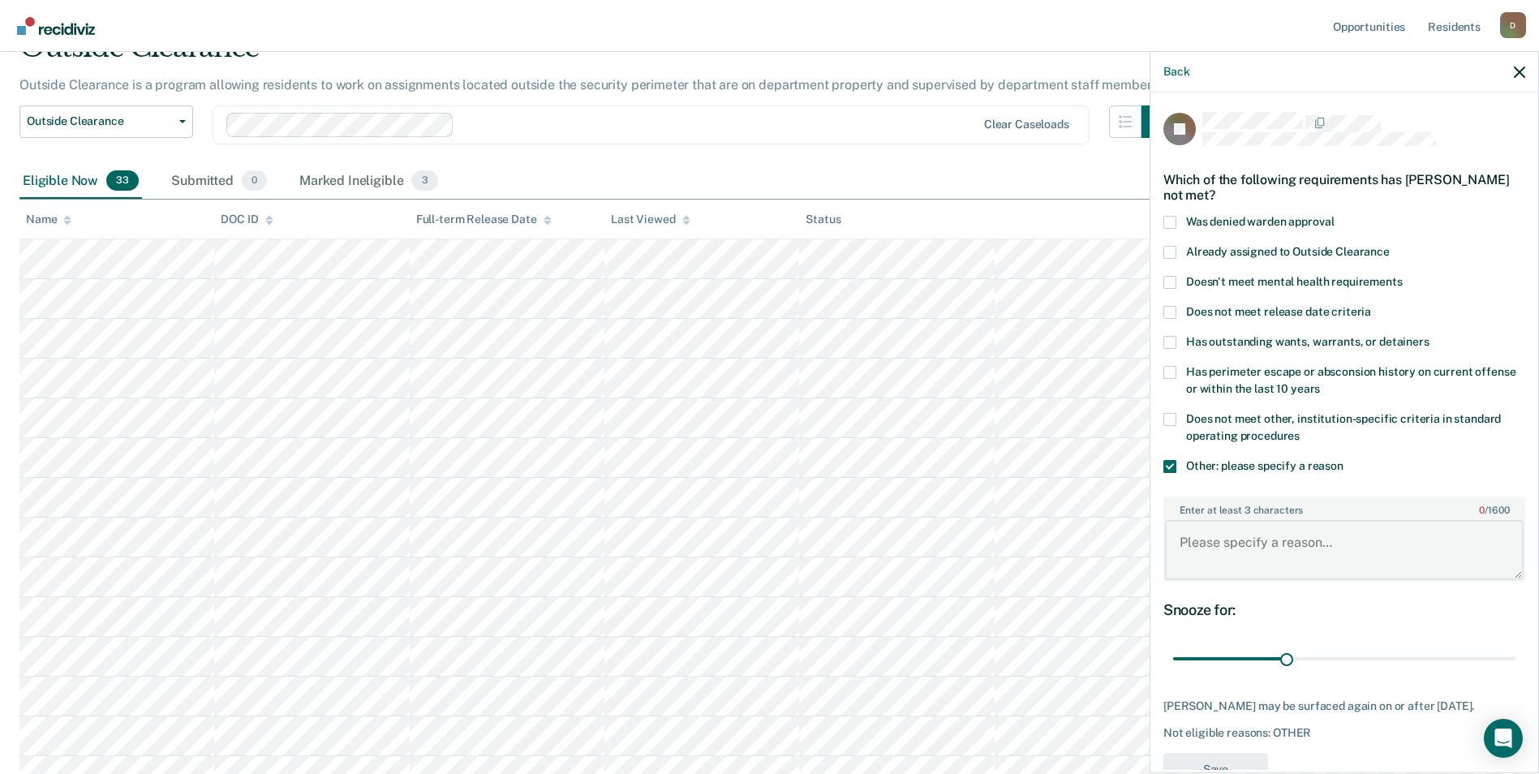
click at [1248, 567] on textarea "Enter at least 3 characters 0 / 1600" at bounding box center [1344, 550] width 359 height 60
type textarea "recent violation for rule 11"
drag, startPoint x: 1287, startPoint y: 659, endPoint x: 1506, endPoint y: 635, distance: 221.2
type input "90"
click at [1506, 645] on input "range" at bounding box center [1344, 659] width 342 height 28
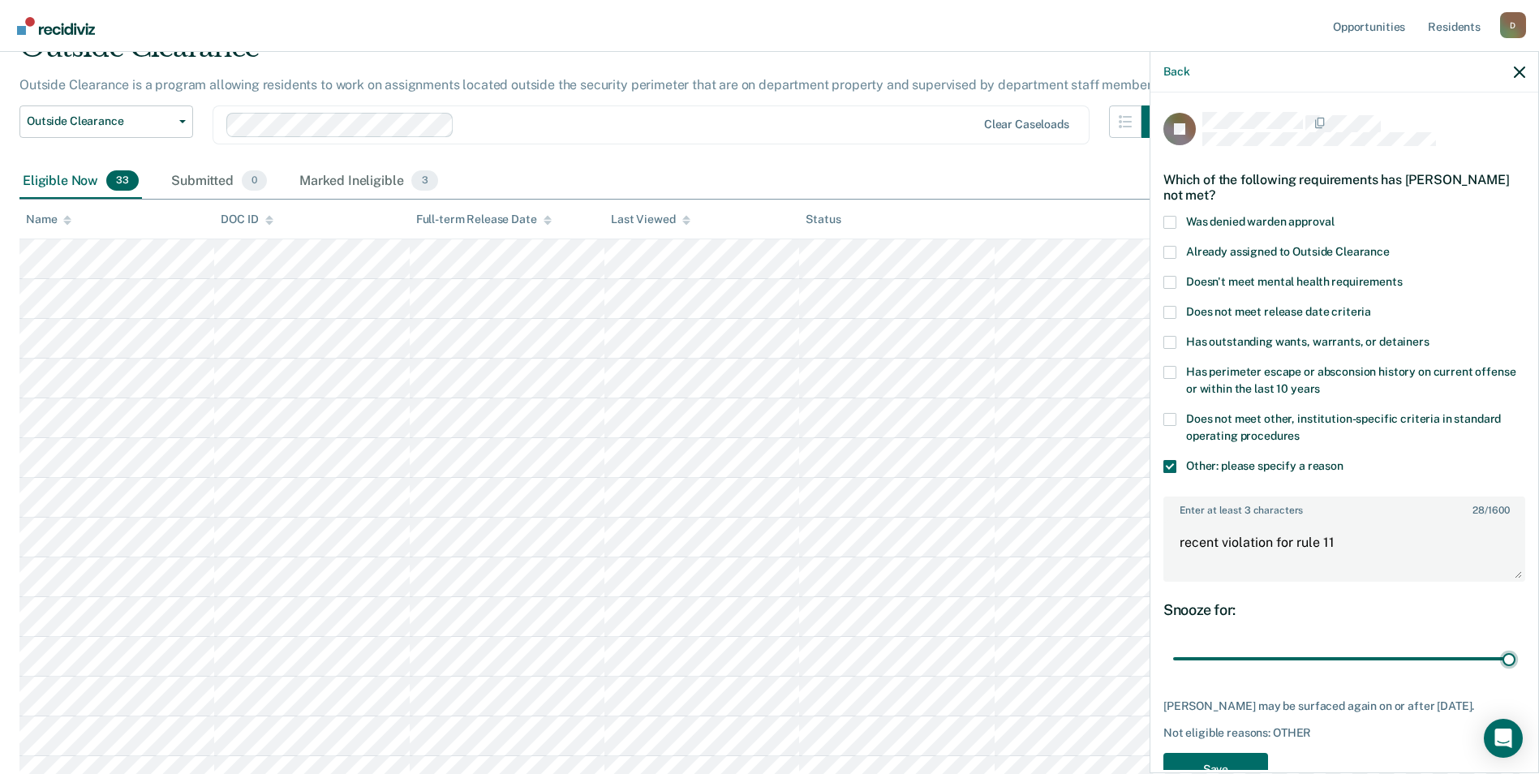
scroll to position [58, 0]
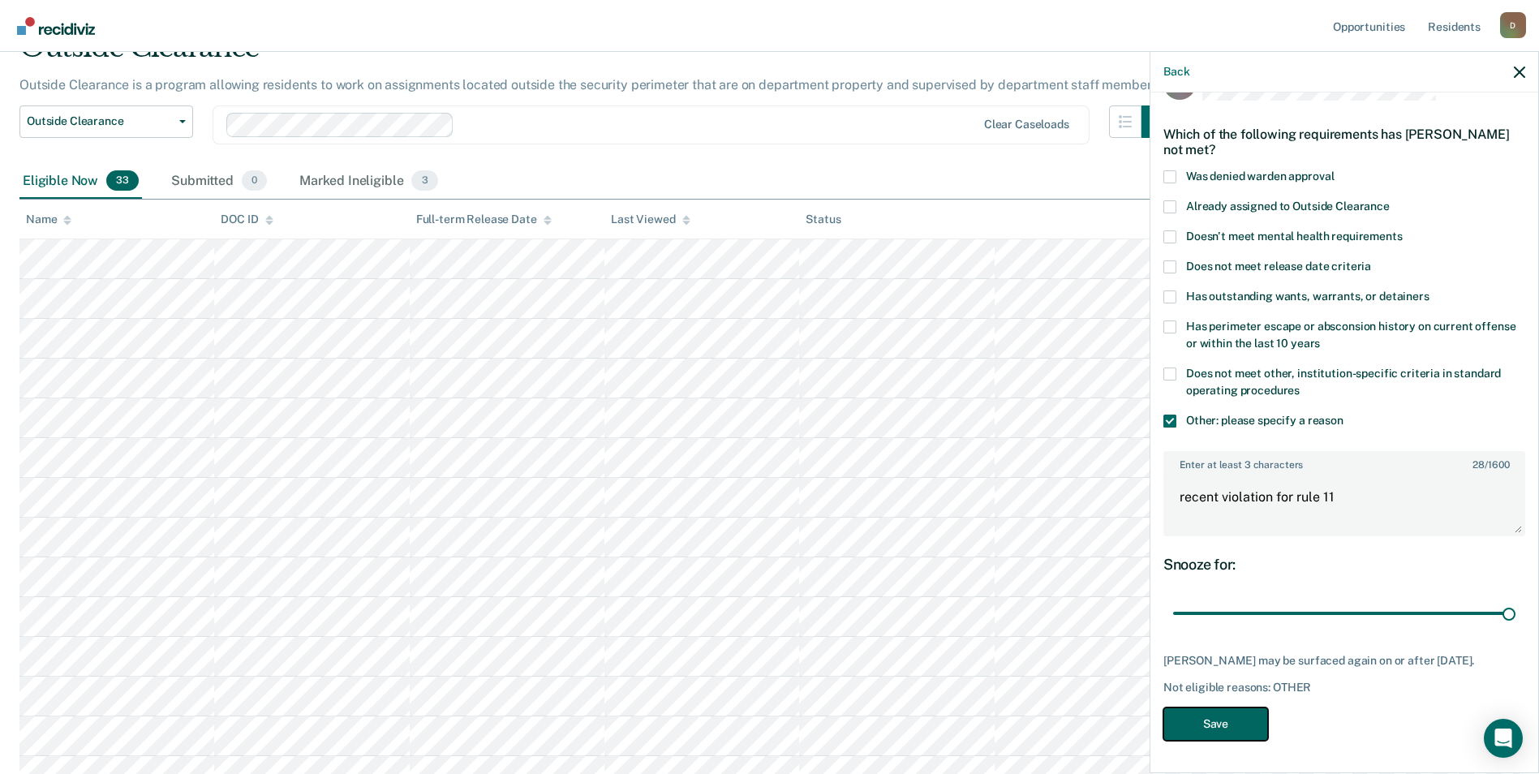
click at [1241, 724] on button "Save" at bounding box center [1215, 723] width 105 height 33
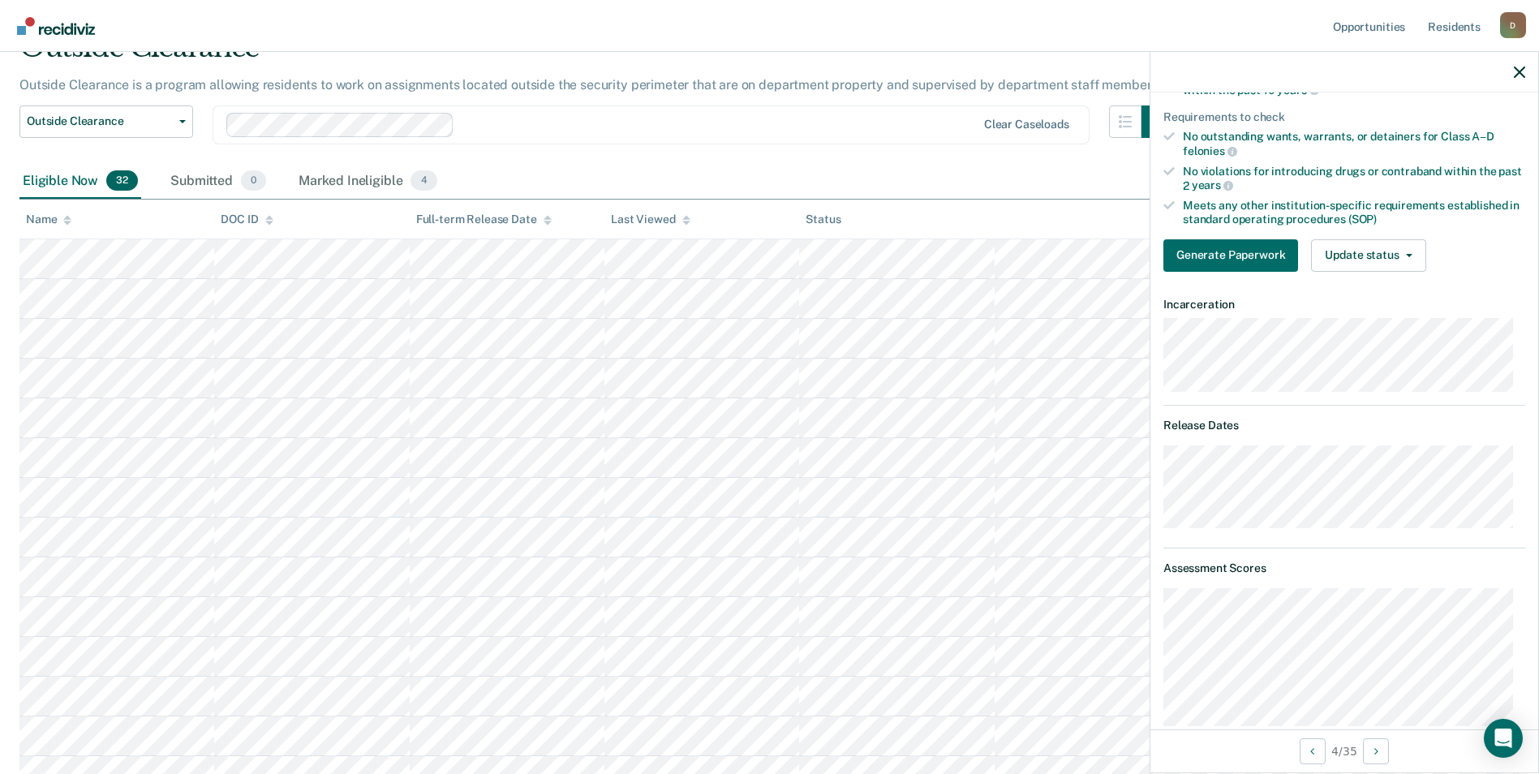
scroll to position [0, 0]
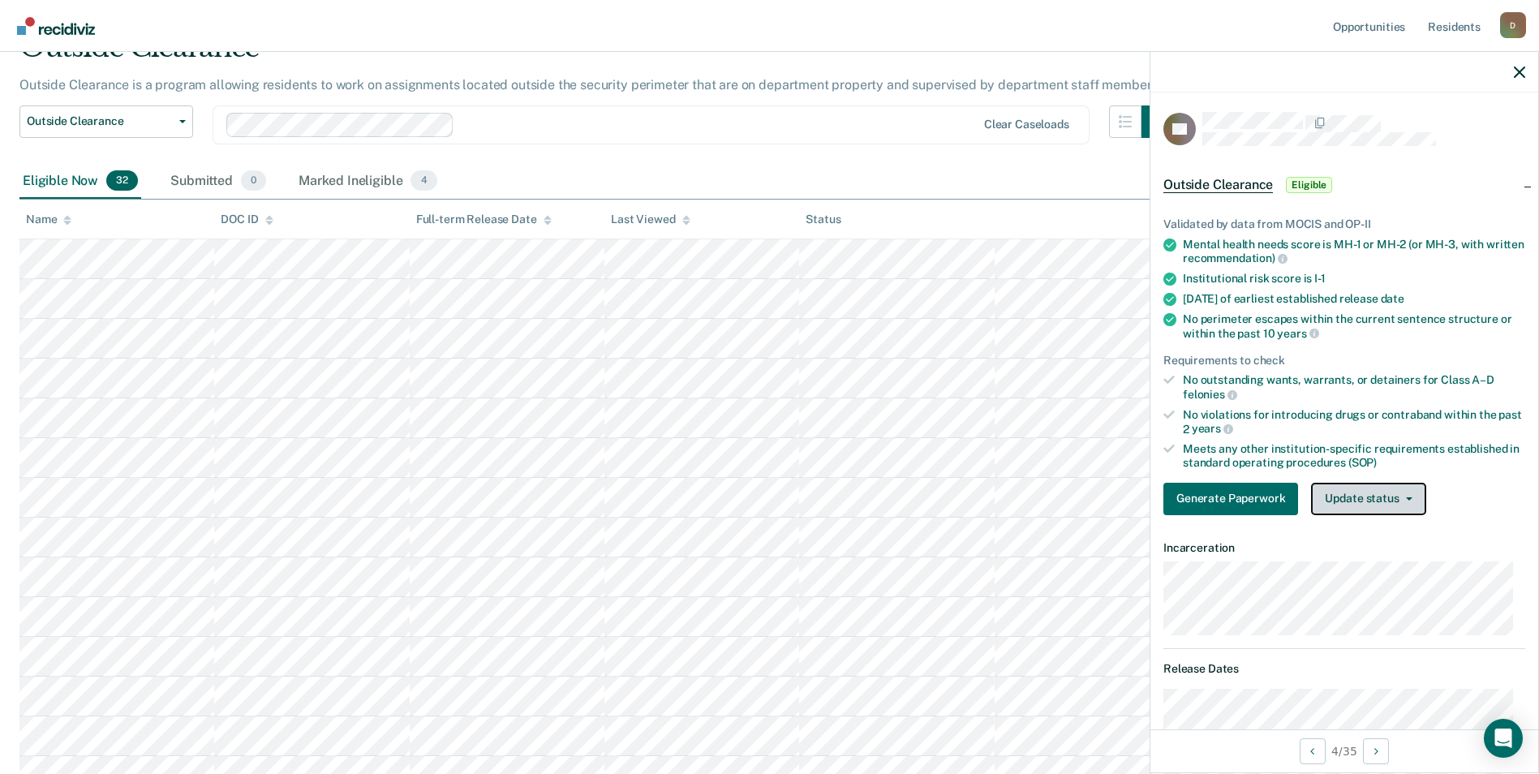
click at [1399, 498] on span "button" at bounding box center [1405, 498] width 13 height 3
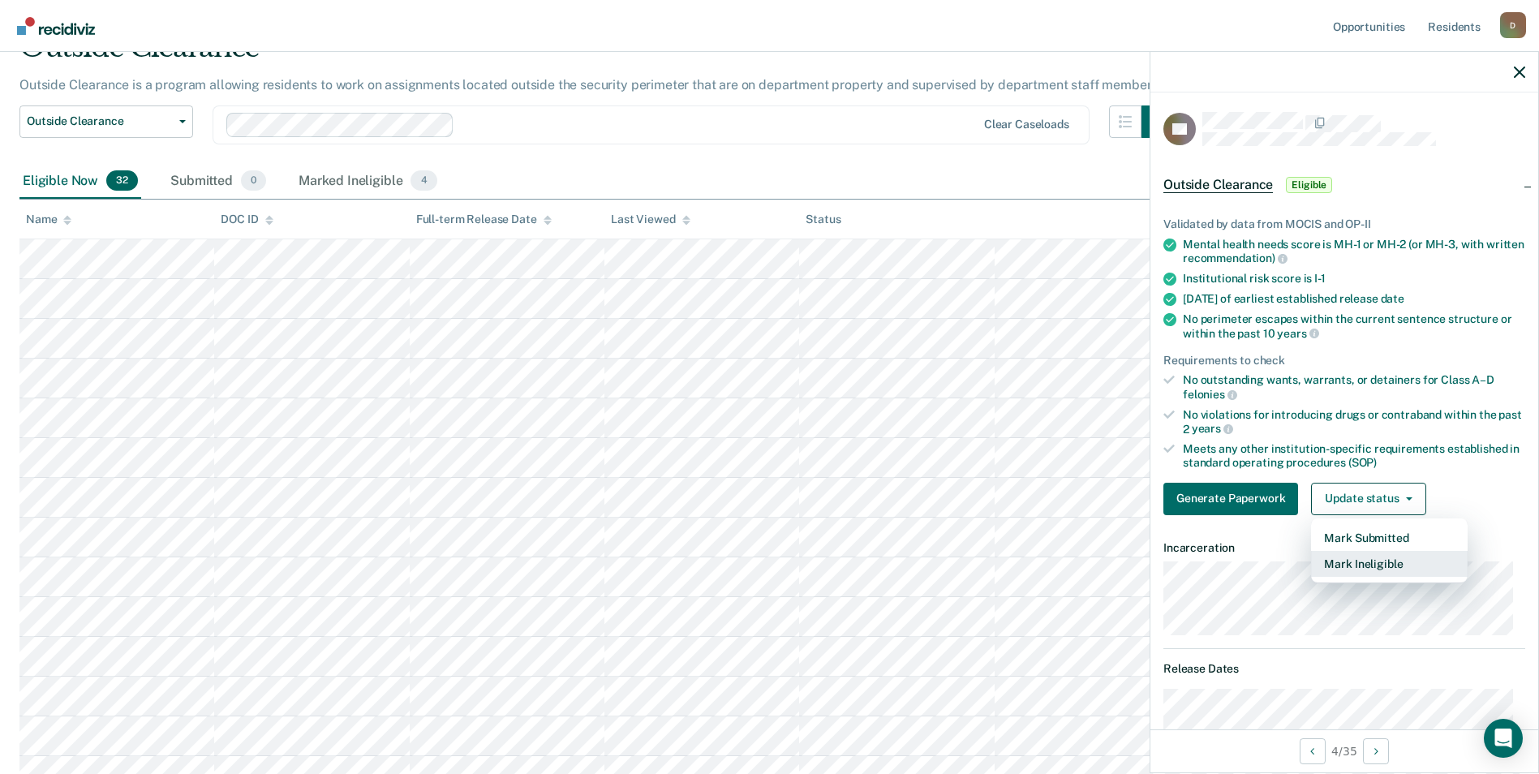
click at [1387, 556] on button "Mark Ineligible" at bounding box center [1389, 564] width 157 height 26
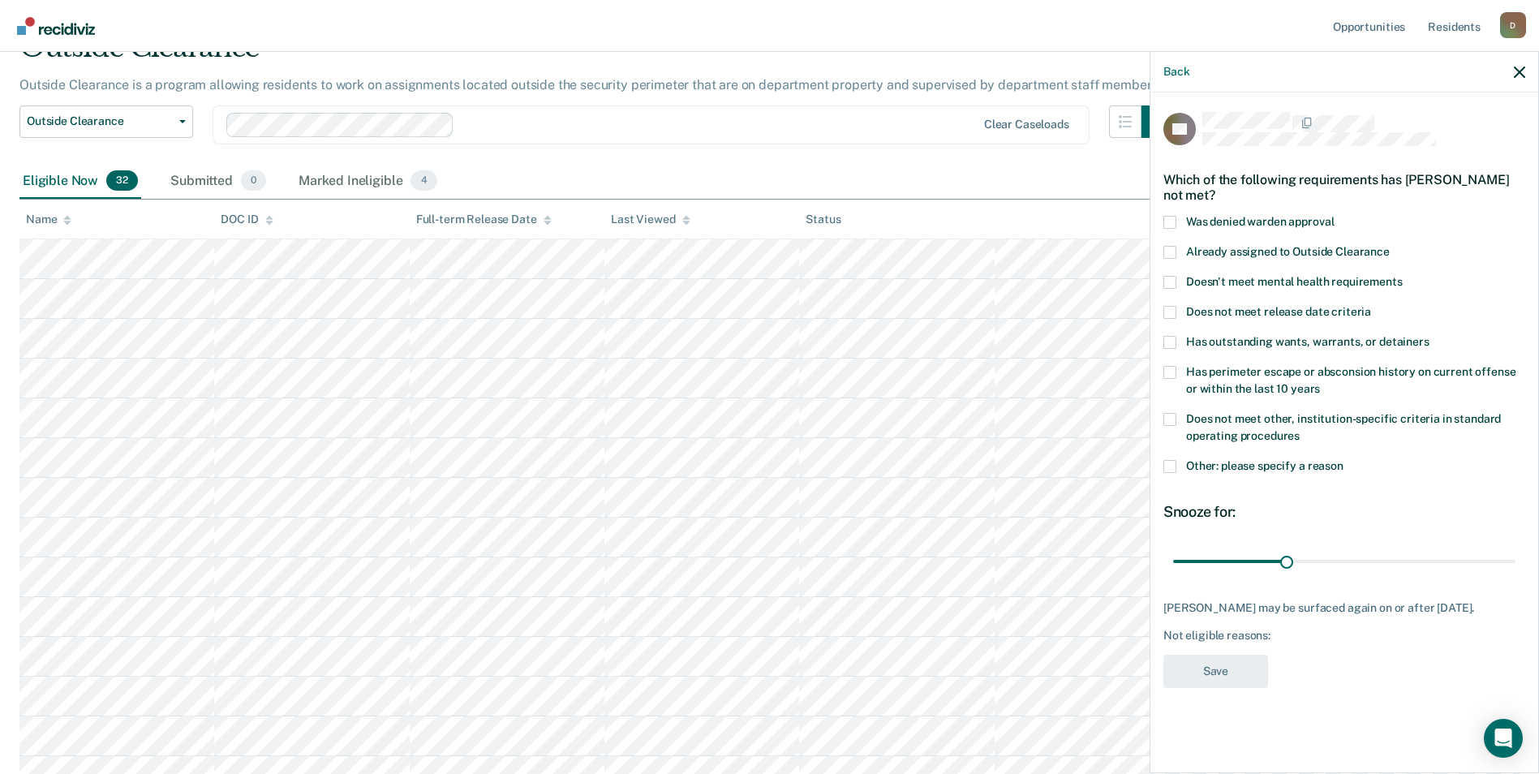
click at [1360, 311] on span "Does not meet release date criteria" at bounding box center [1278, 311] width 185 height 13
click at [1371, 306] on input "Does not meet release date criteria" at bounding box center [1371, 306] width 0 height 0
click at [1316, 385] on label "Has perimeter escape or absconsion history on current offense or within the las…" at bounding box center [1344, 383] width 362 height 34
click at [1320, 383] on input "Has perimeter escape or absconsion history on current offense or within the las…" at bounding box center [1320, 383] width 0 height 0
click at [1238, 674] on button "Save" at bounding box center [1215, 671] width 105 height 33
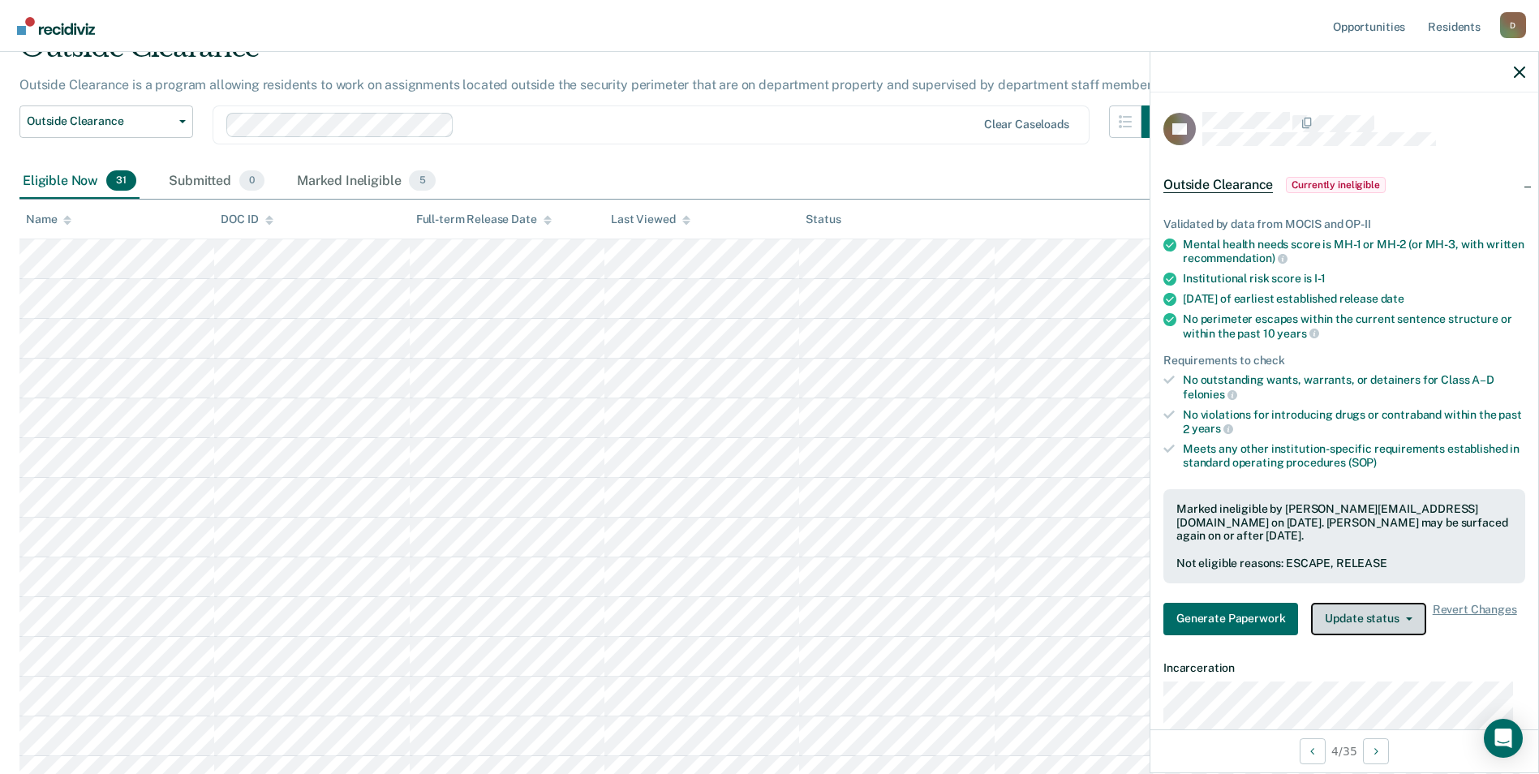
click at [1394, 628] on button "Update status" at bounding box center [1368, 619] width 114 height 32
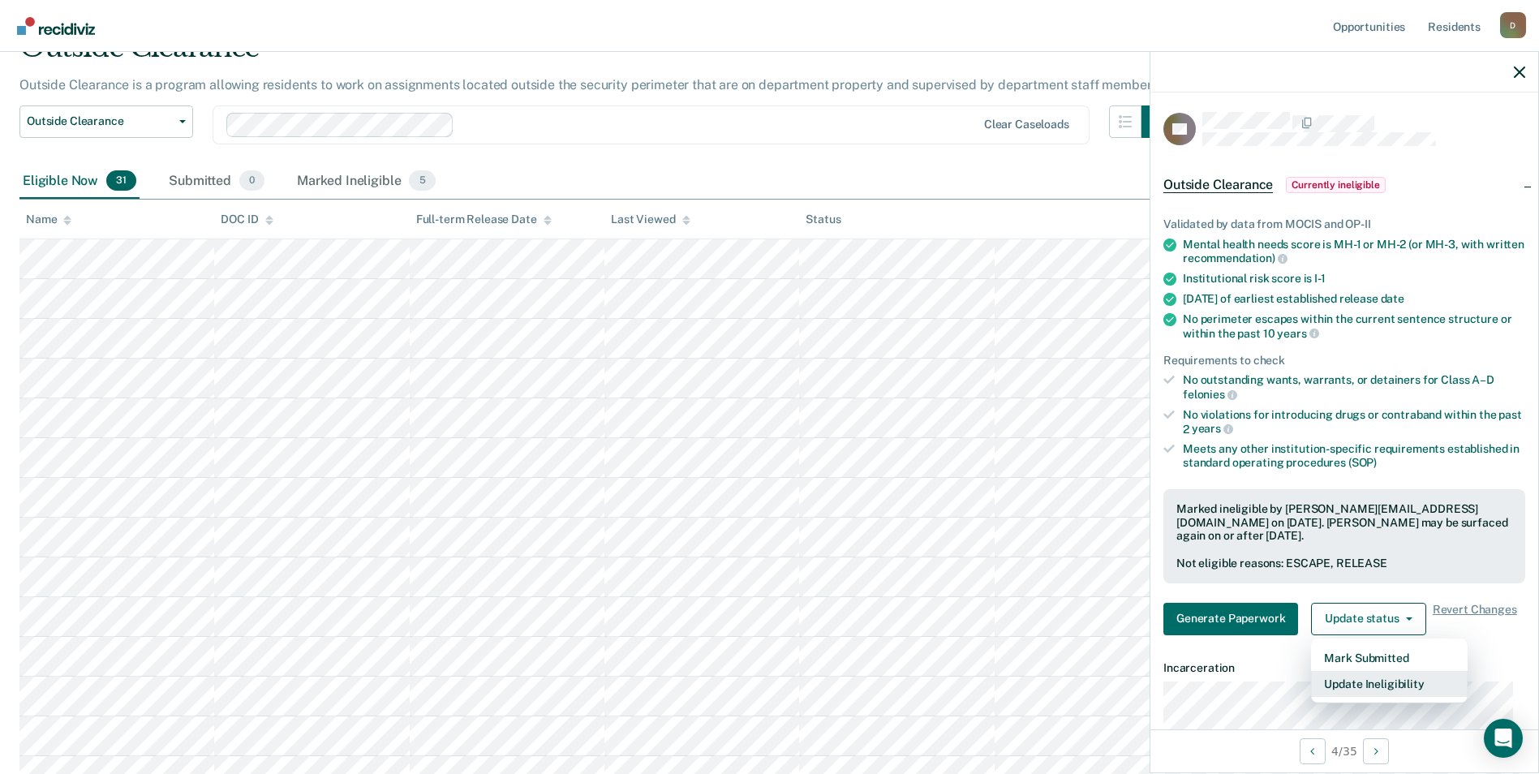
click at [1381, 690] on button "Update Ineligibility" at bounding box center [1389, 684] width 157 height 26
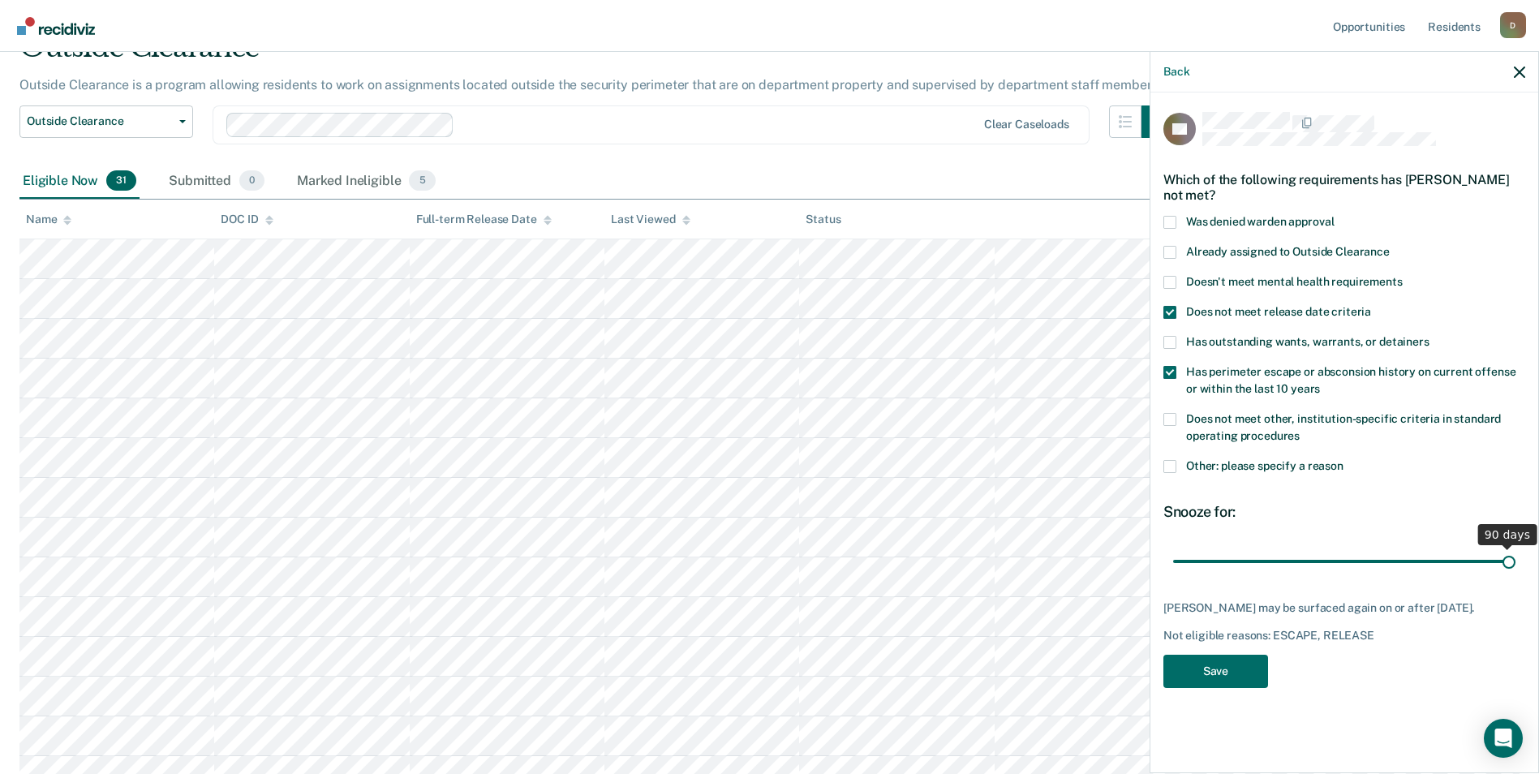
drag, startPoint x: 1291, startPoint y: 561, endPoint x: 1563, endPoint y: 580, distance: 272.4
type input "90"
click at [1515, 575] on input "range" at bounding box center [1344, 561] width 342 height 28
click at [1198, 671] on button "Save" at bounding box center [1215, 671] width 105 height 33
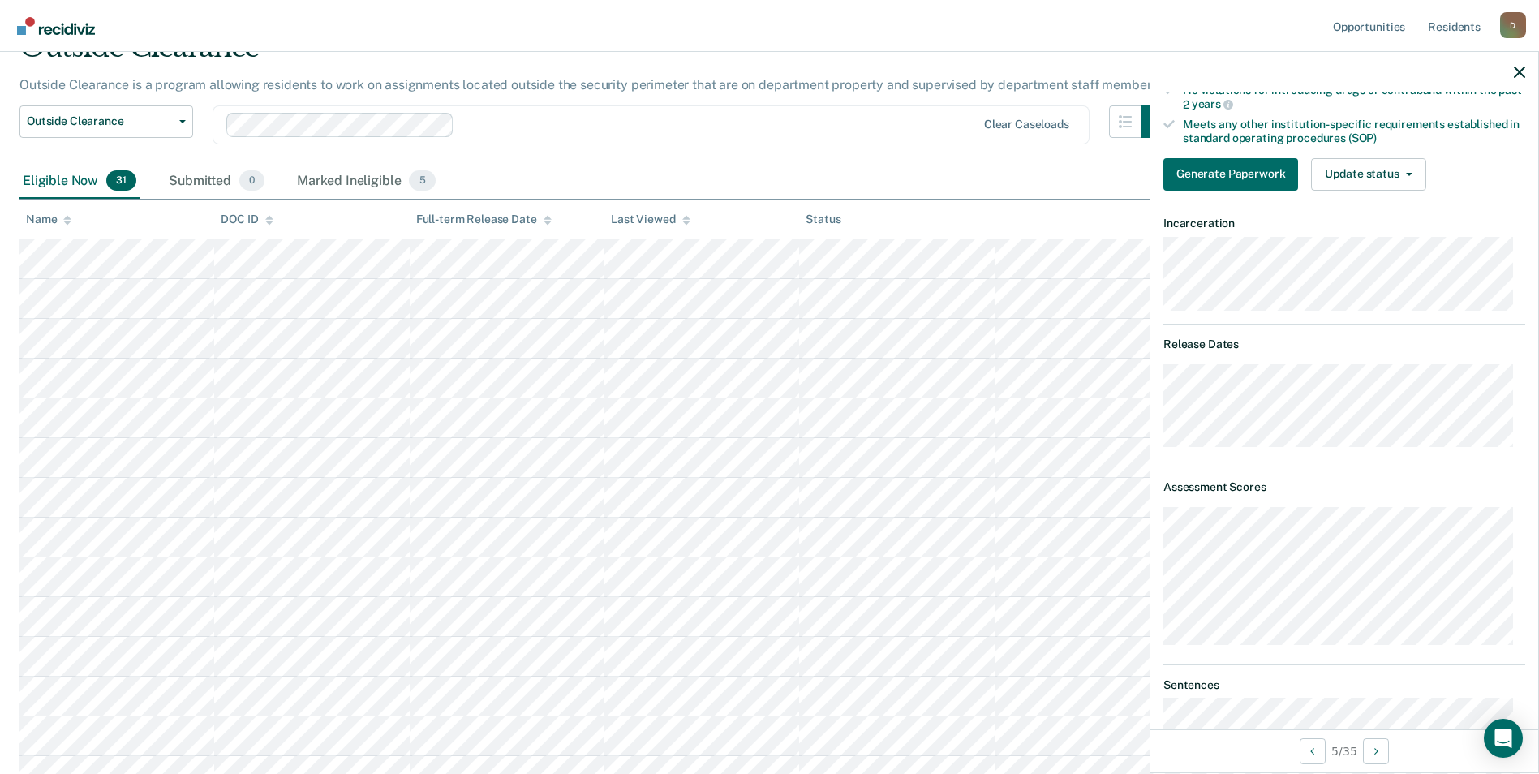
scroll to position [162, 0]
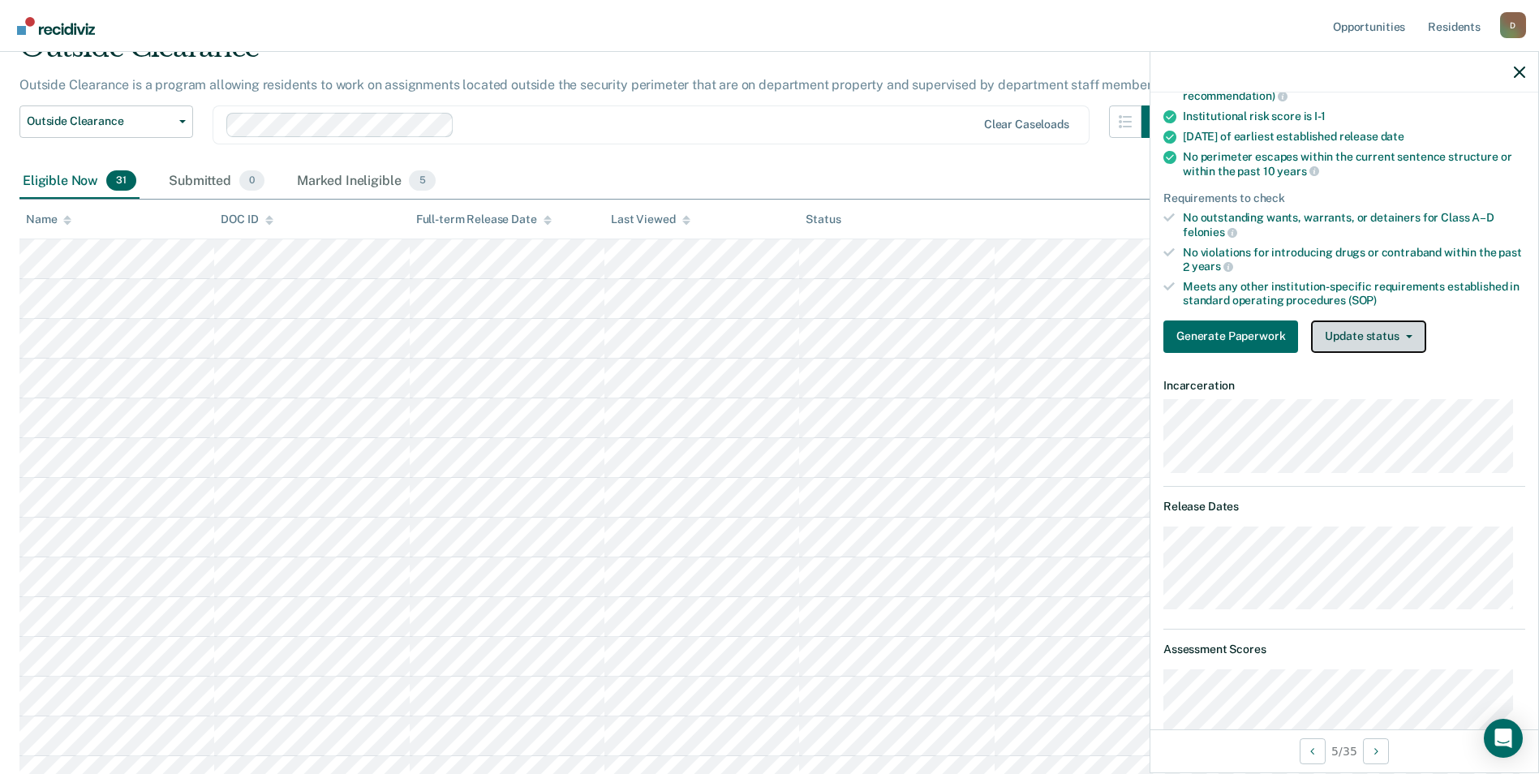
click at [1394, 332] on button "Update status" at bounding box center [1368, 336] width 114 height 32
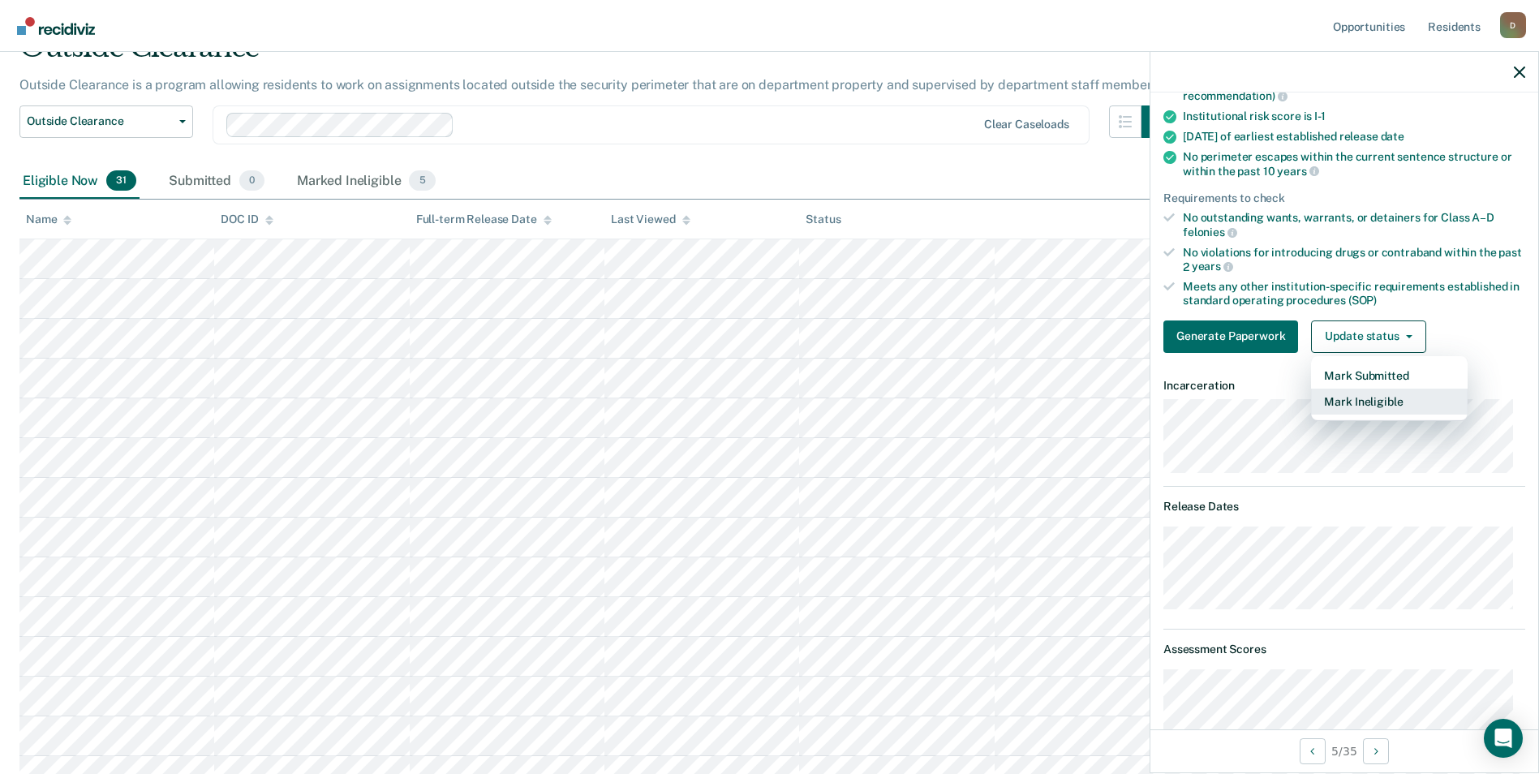
click at [1385, 394] on button "Mark Ineligible" at bounding box center [1389, 402] width 157 height 26
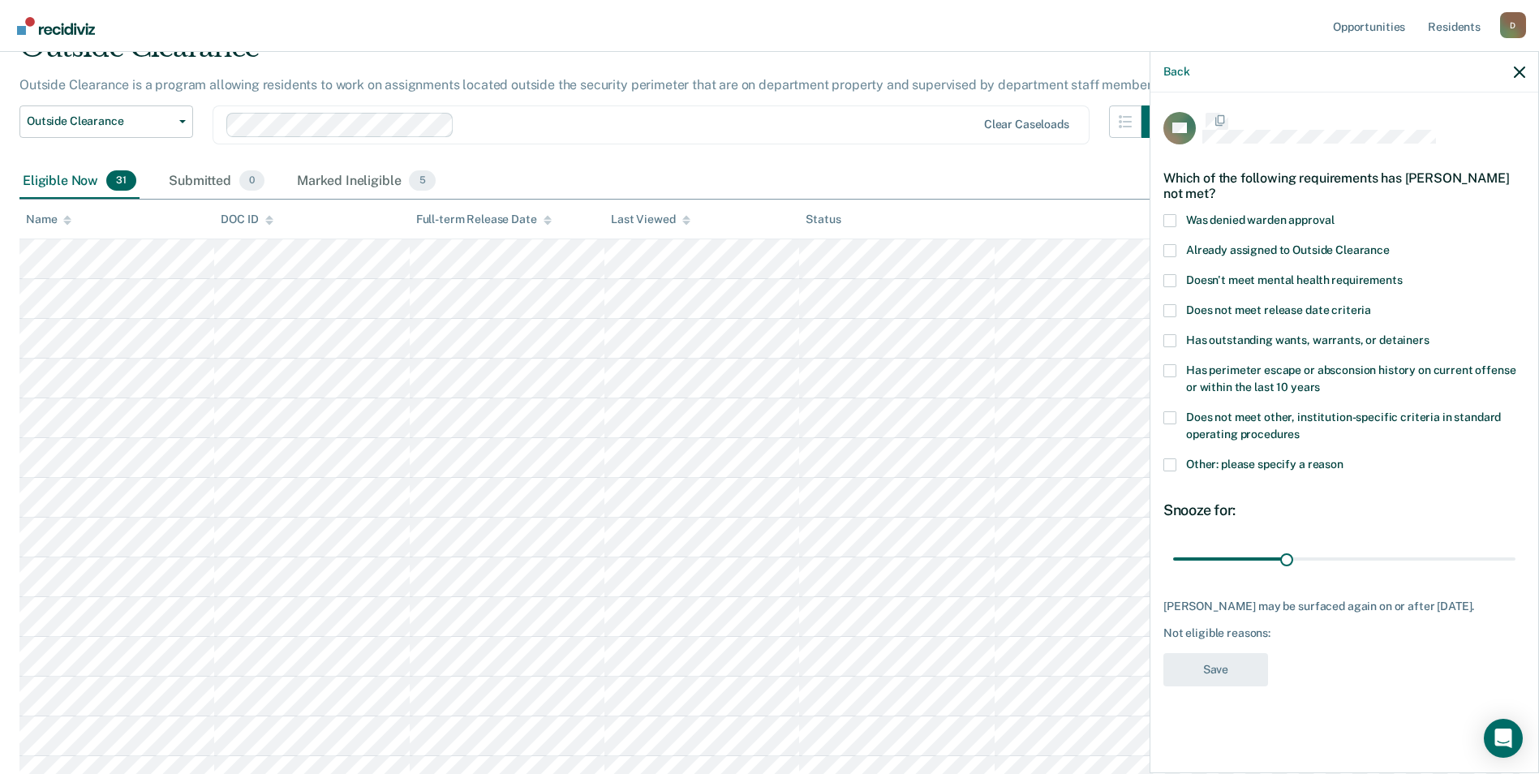
scroll to position [0, 0]
click at [1357, 310] on span "Does not meet release date criteria" at bounding box center [1278, 311] width 185 height 13
click at [1371, 306] on input "Does not meet release date criteria" at bounding box center [1371, 306] width 0 height 0
click at [1291, 462] on span "Other: please specify a reason" at bounding box center [1264, 465] width 157 height 13
click at [1343, 460] on input "Other: please specify a reason" at bounding box center [1343, 460] width 0 height 0
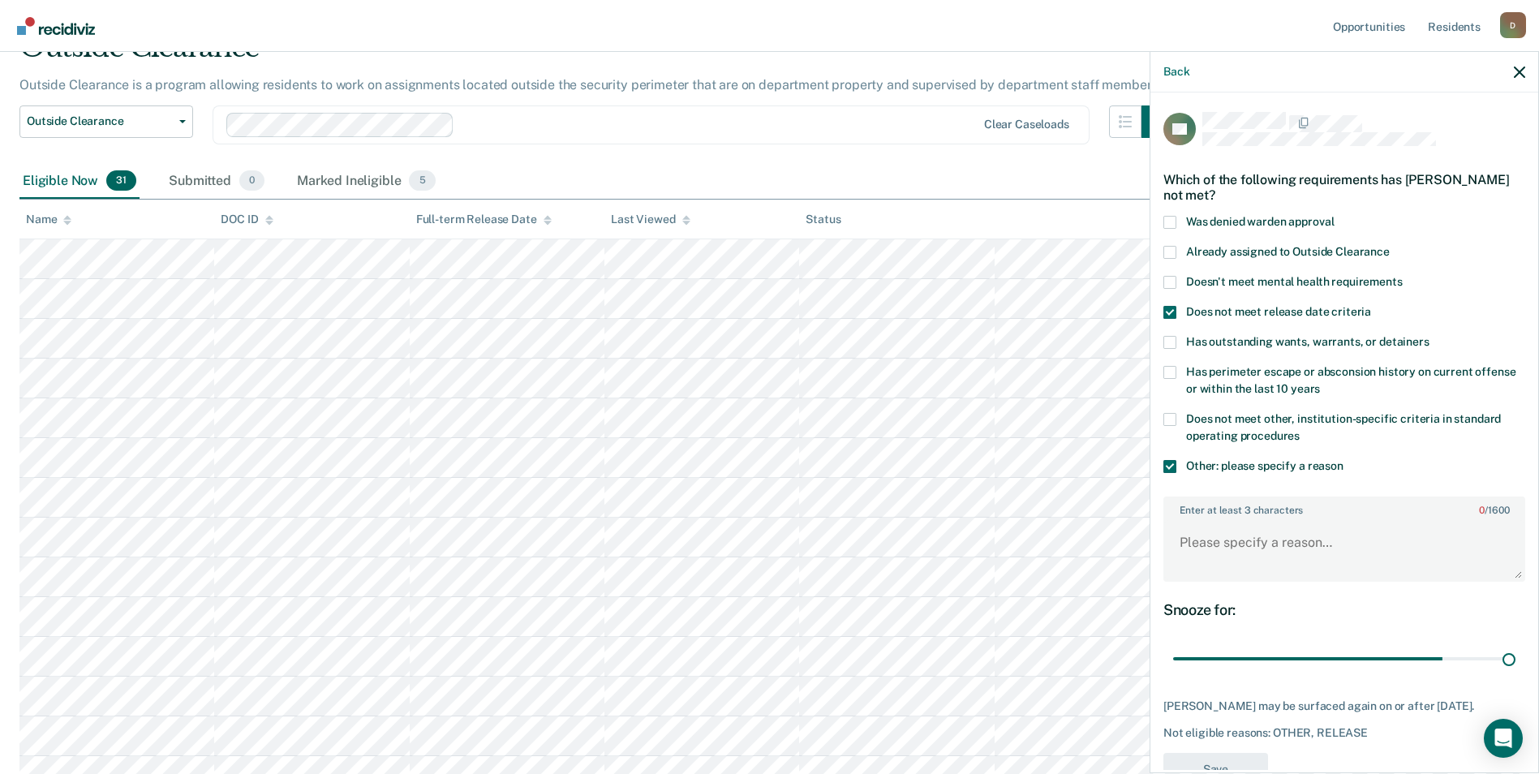
drag, startPoint x: 1347, startPoint y: 655, endPoint x: 1465, endPoint y: 624, distance: 121.8
type input "90"
click at [1515, 649] on input "range" at bounding box center [1344, 659] width 342 height 28
click at [1261, 542] on textarea "Enter at least 3 characters 0 / 1600" at bounding box center [1344, 550] width 359 height 60
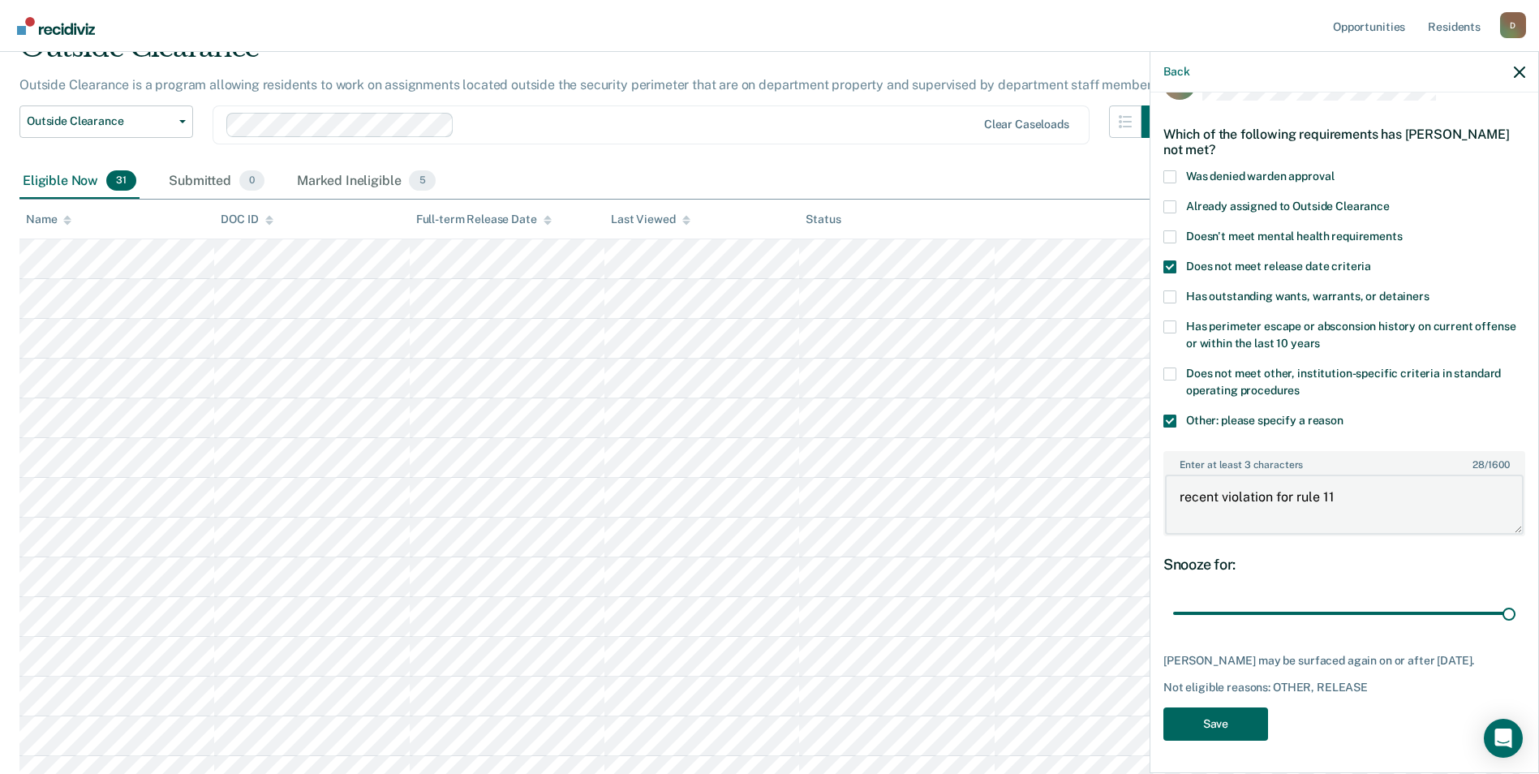
type textarea "recent violation for rule 11"
click at [1181, 731] on button "Save" at bounding box center [1215, 723] width 105 height 33
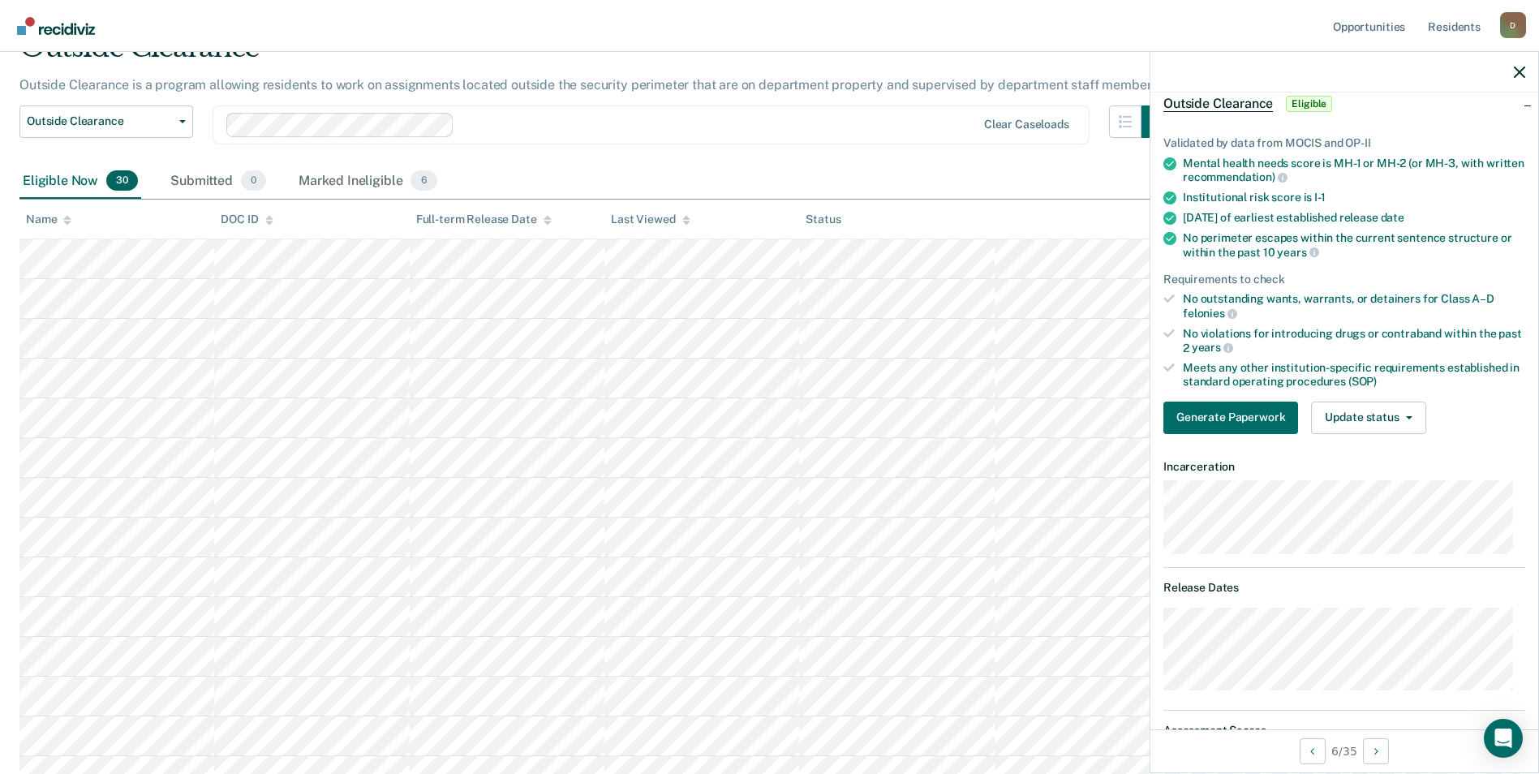
scroll to position [0, 0]
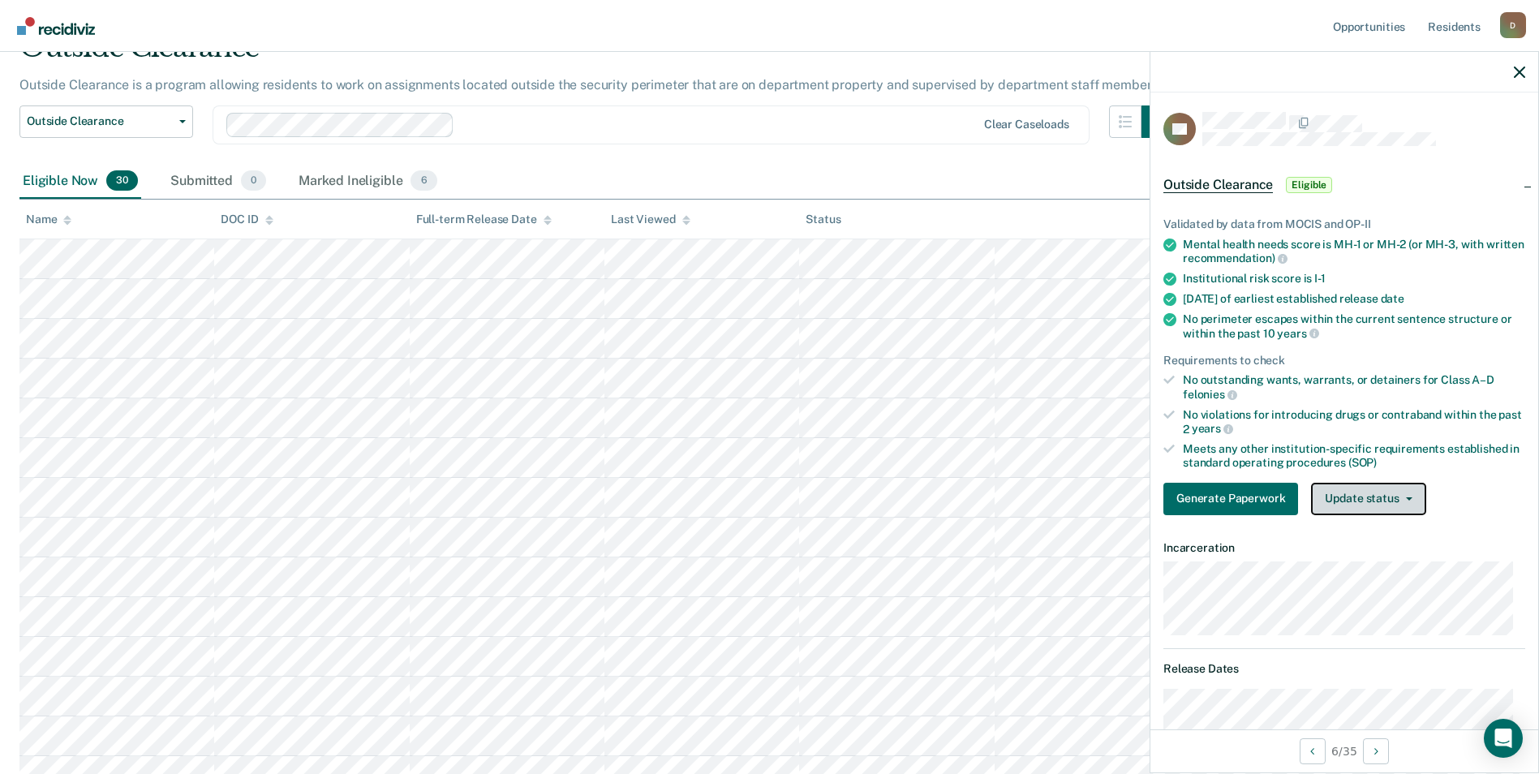
click at [1391, 500] on button "Update status" at bounding box center [1368, 499] width 114 height 32
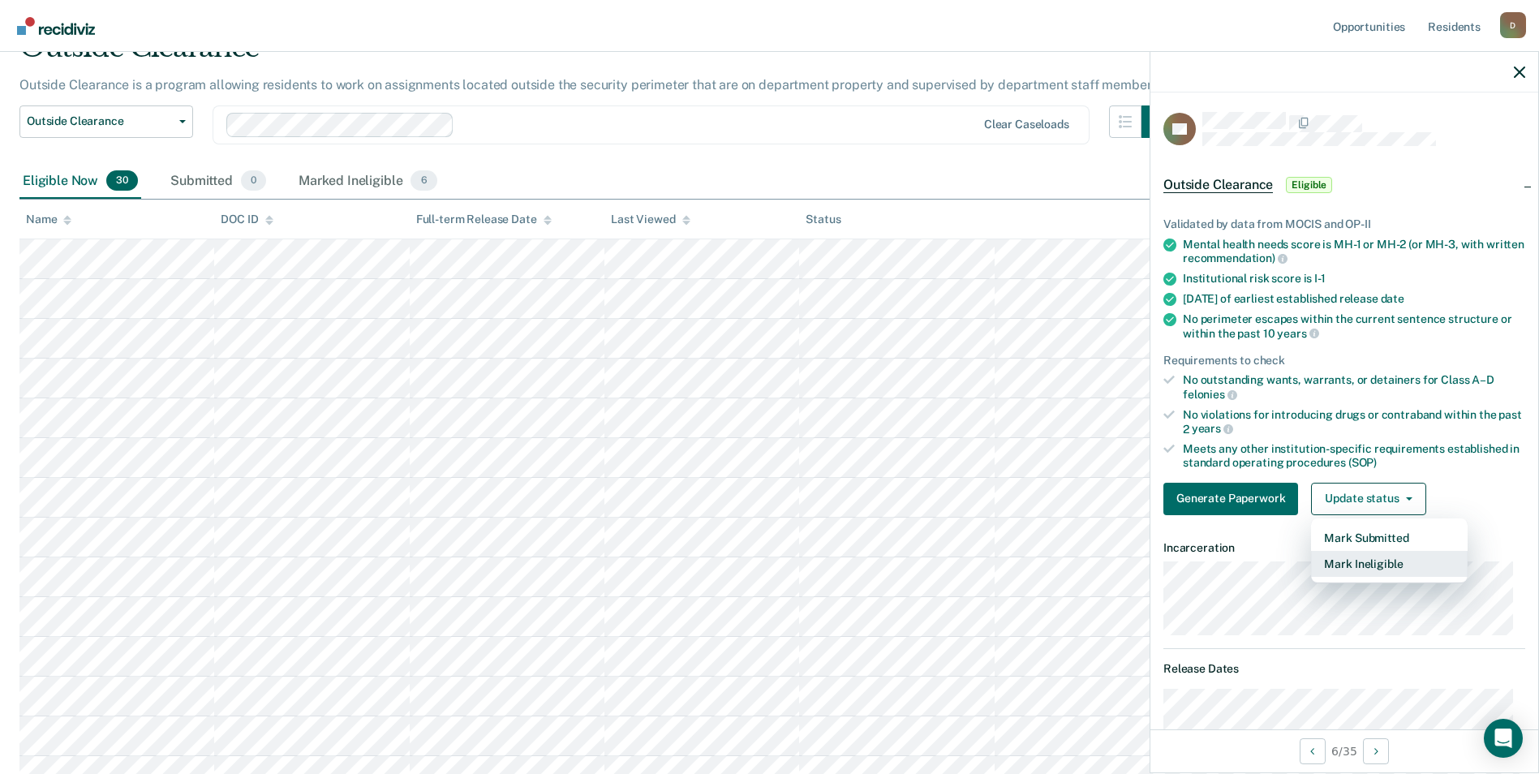
click at [1394, 565] on button "Mark Ineligible" at bounding box center [1389, 564] width 157 height 26
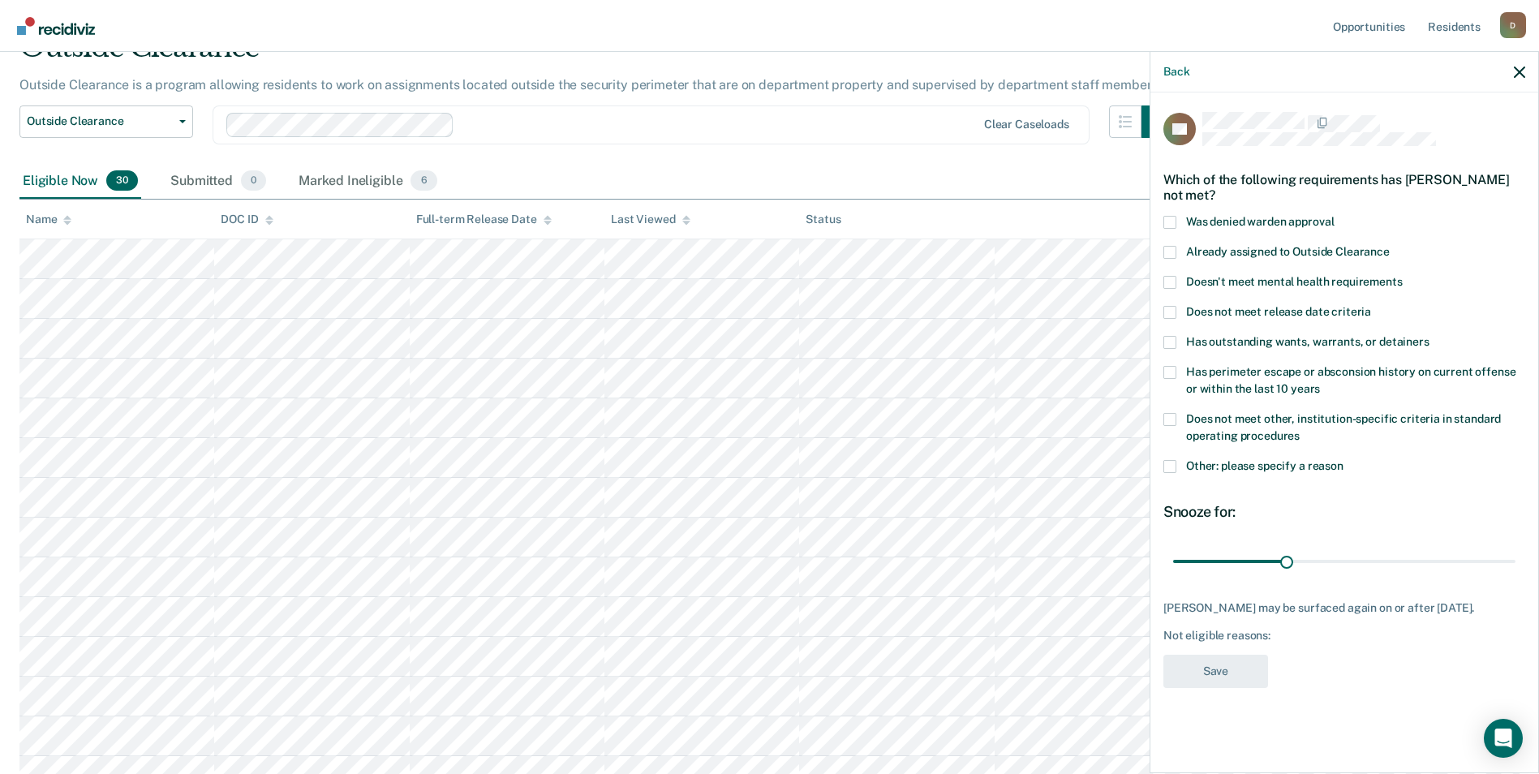
click at [1270, 382] on span "Has perimeter escape or absconsion history on current offense or within the las…" at bounding box center [1350, 380] width 329 height 30
click at [1320, 383] on input "Has perimeter escape or absconsion history on current offense or within the las…" at bounding box center [1320, 383] width 0 height 0
click at [1268, 424] on label "Does not meet other, institution-specific criteria in standard operating proced…" at bounding box center [1344, 430] width 362 height 34
click at [1300, 430] on input "Does not meet other, institution-specific criteria in standard operating proced…" at bounding box center [1300, 430] width 0 height 0
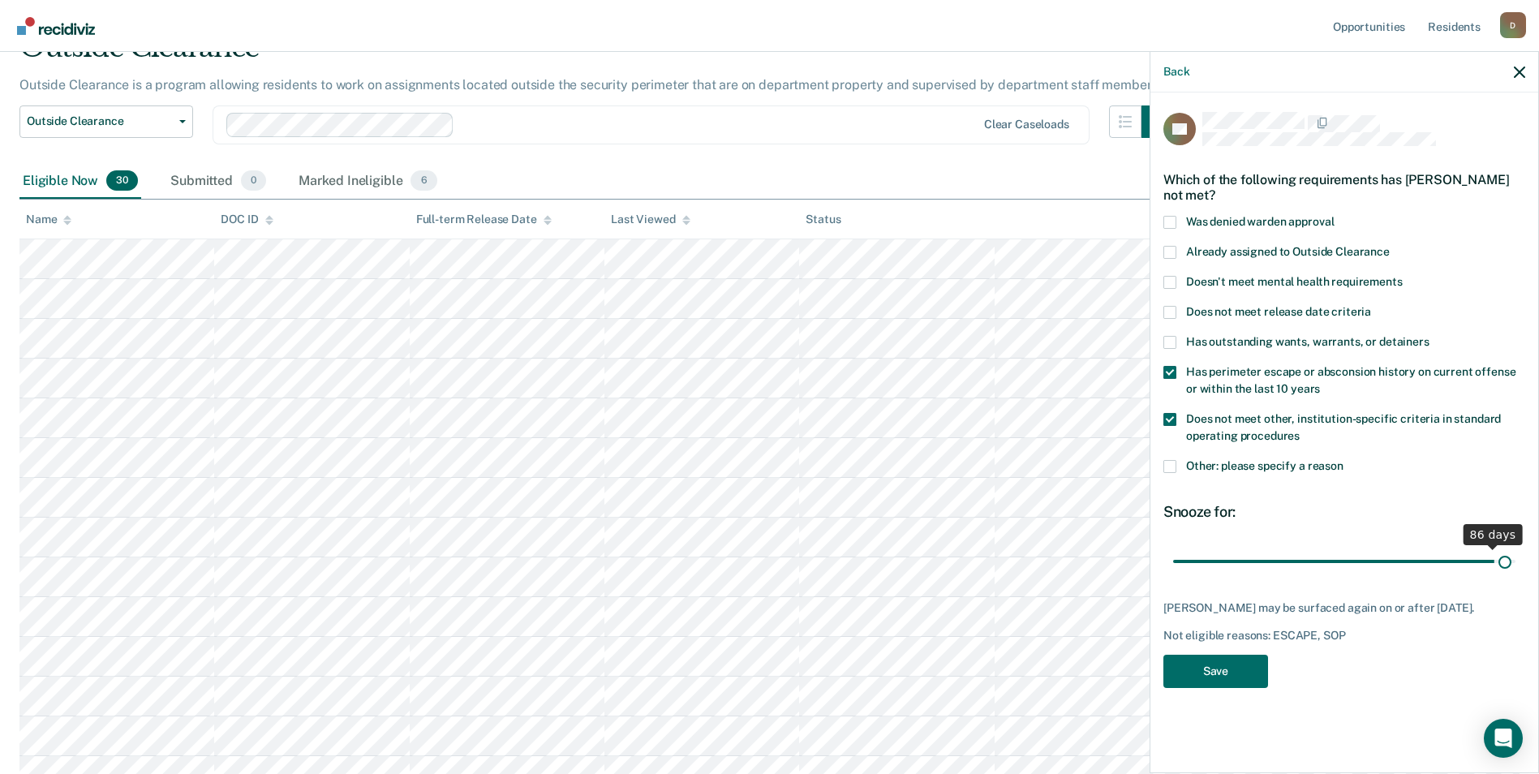
drag, startPoint x: 1285, startPoint y: 568, endPoint x: 1505, endPoint y: 559, distance: 220.0
type input "89"
click at [1505, 559] on input "range" at bounding box center [1344, 561] width 342 height 28
click at [1271, 679] on div "RC Which of the following requirements has [PERSON_NAME] not met? Was denied wa…" at bounding box center [1344, 405] width 362 height 586
click at [1233, 677] on button "Save" at bounding box center [1215, 671] width 105 height 33
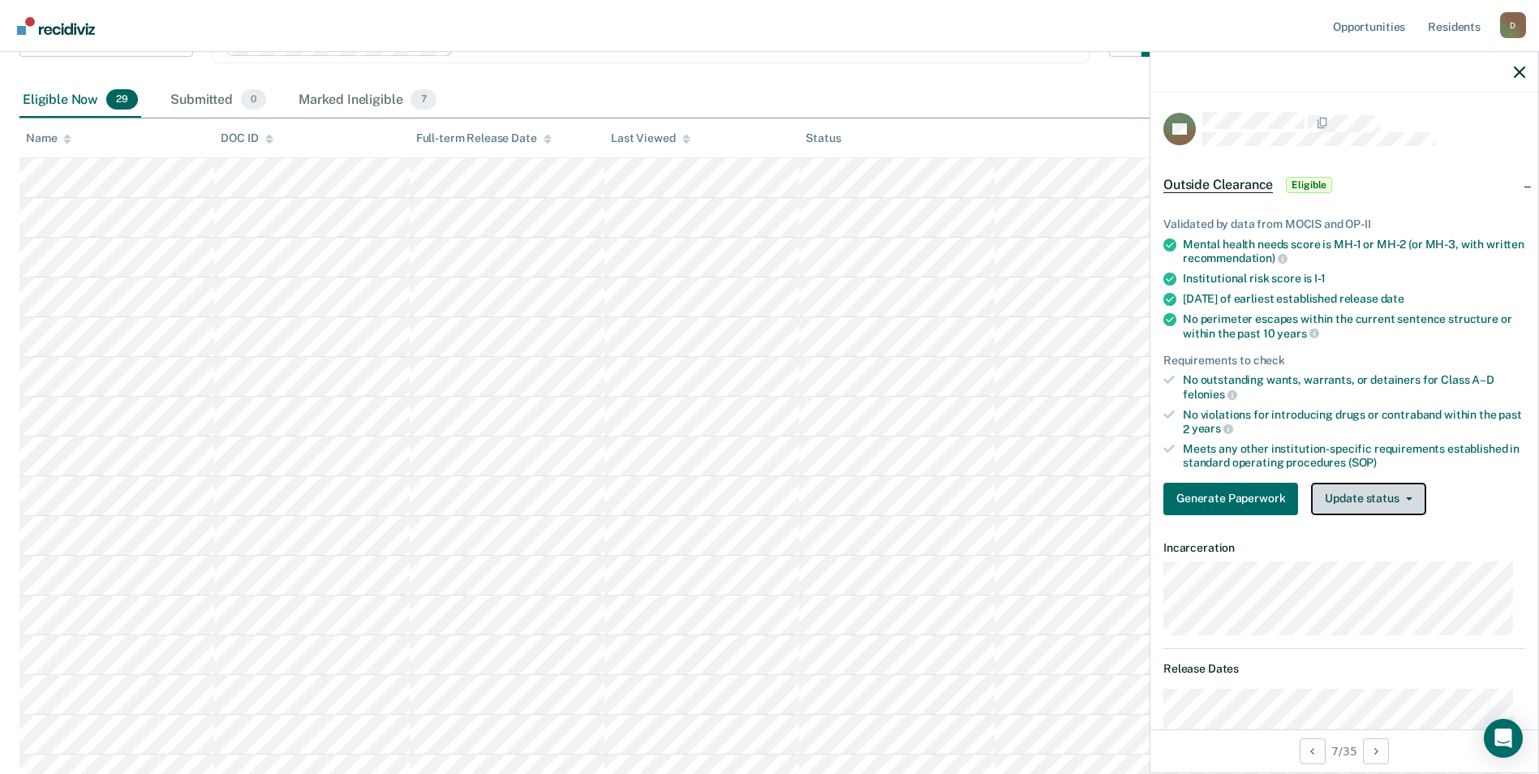
click at [1397, 501] on button "Update status" at bounding box center [1368, 499] width 114 height 32
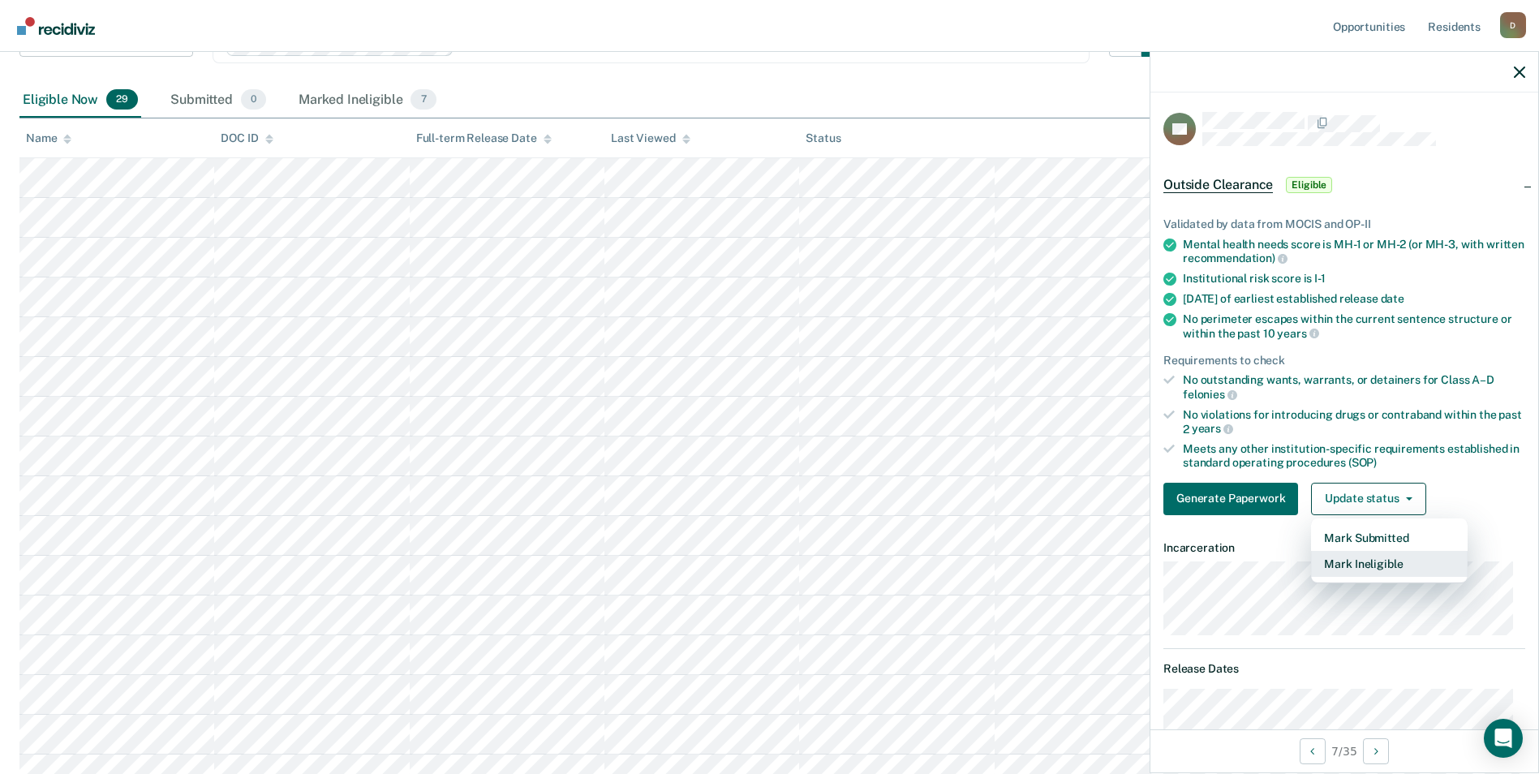
click at [1377, 567] on button "Mark Ineligible" at bounding box center [1389, 564] width 157 height 26
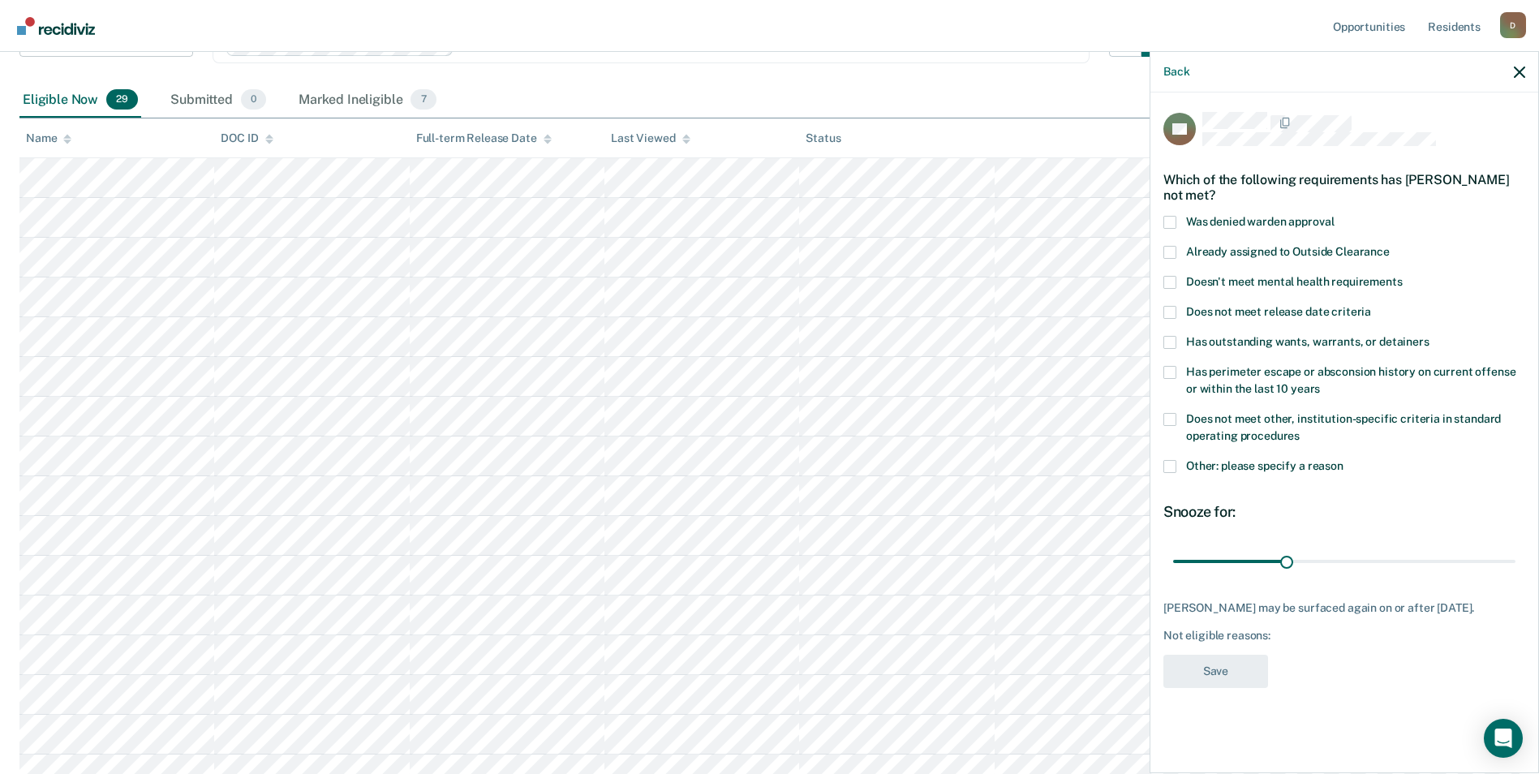
click at [1268, 413] on label "Does not meet other, institution-specific criteria in standard operating proced…" at bounding box center [1344, 430] width 362 height 34
click at [1300, 430] on input "Does not meet other, institution-specific criteria in standard operating proced…" at bounding box center [1300, 430] width 0 height 0
drag, startPoint x: 1282, startPoint y: 546, endPoint x: 1514, endPoint y: 556, distance: 231.4
type input "90"
click at [1514, 556] on input "range" at bounding box center [1344, 561] width 342 height 28
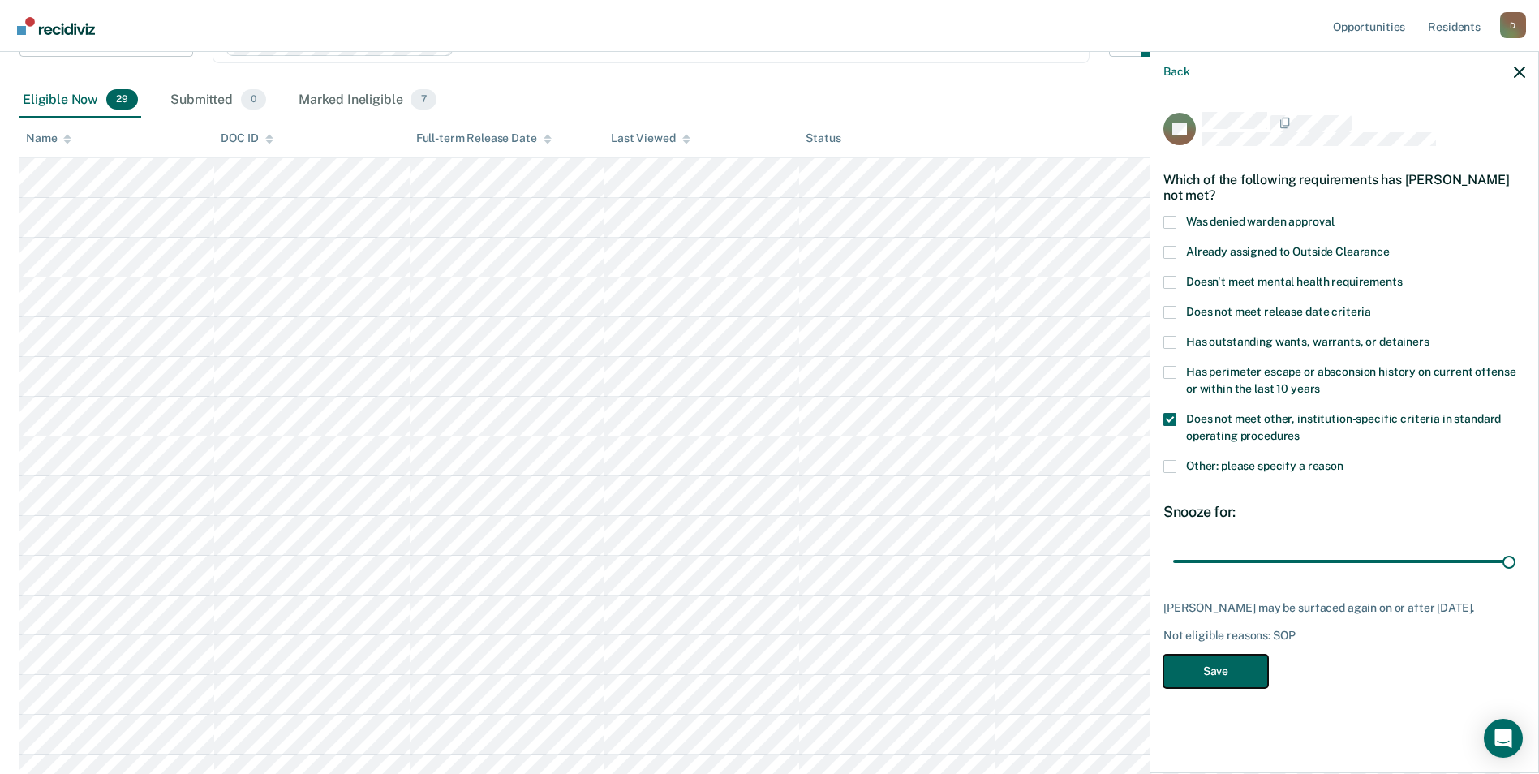
click at [1246, 655] on button "Save" at bounding box center [1215, 671] width 105 height 33
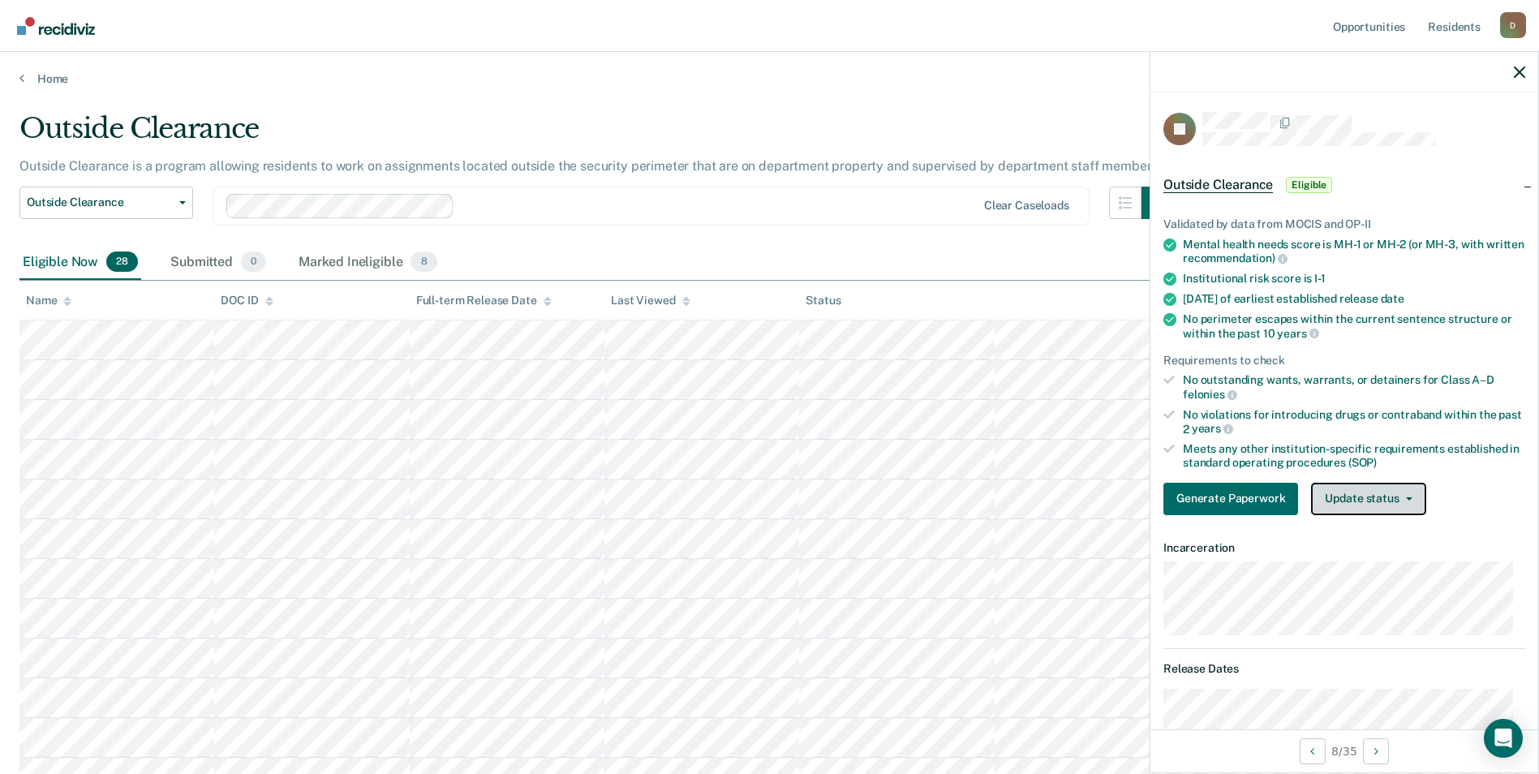
click at [1391, 488] on button "Update status" at bounding box center [1368, 499] width 114 height 32
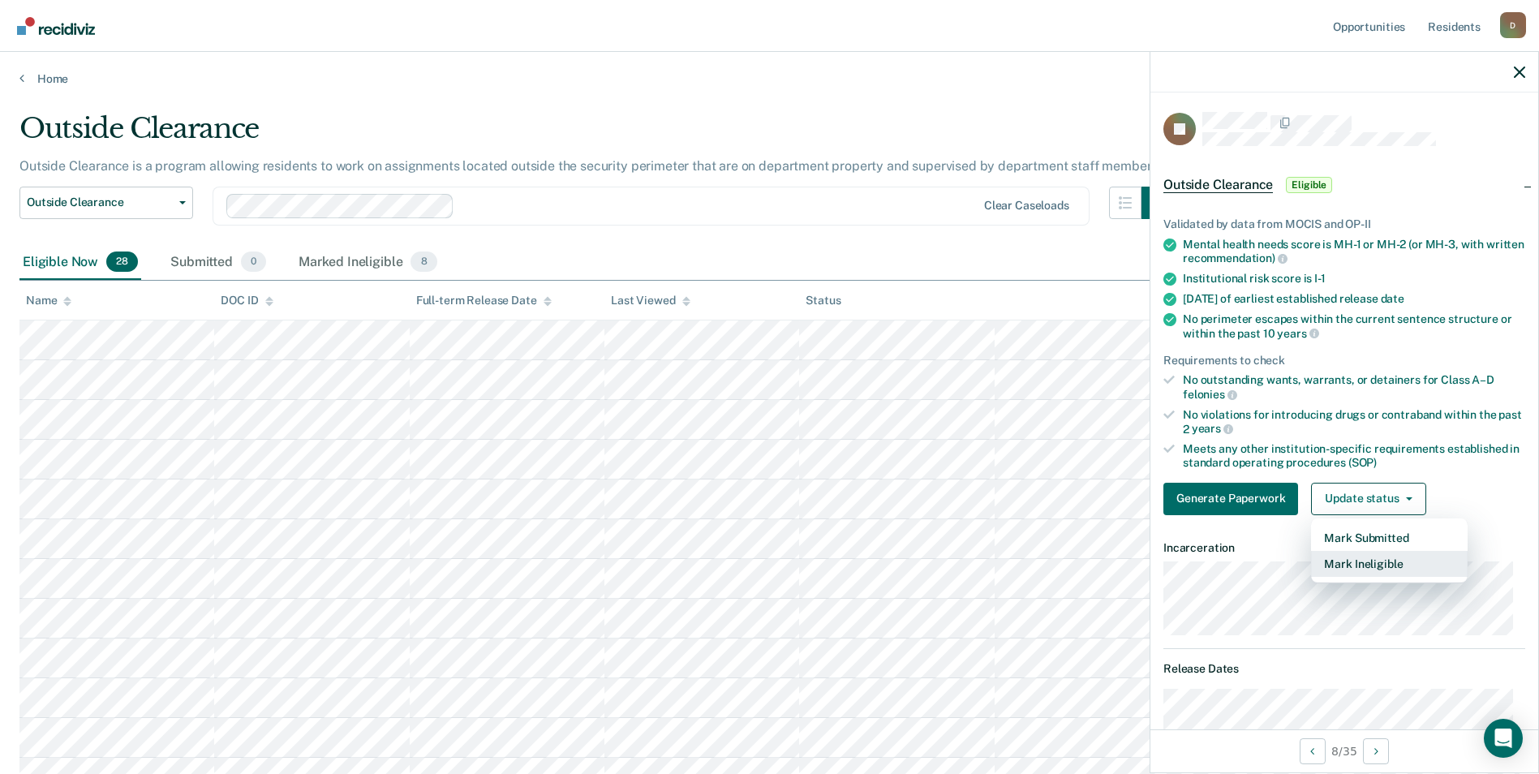
click at [1377, 558] on button "Mark Ineligible" at bounding box center [1389, 564] width 157 height 26
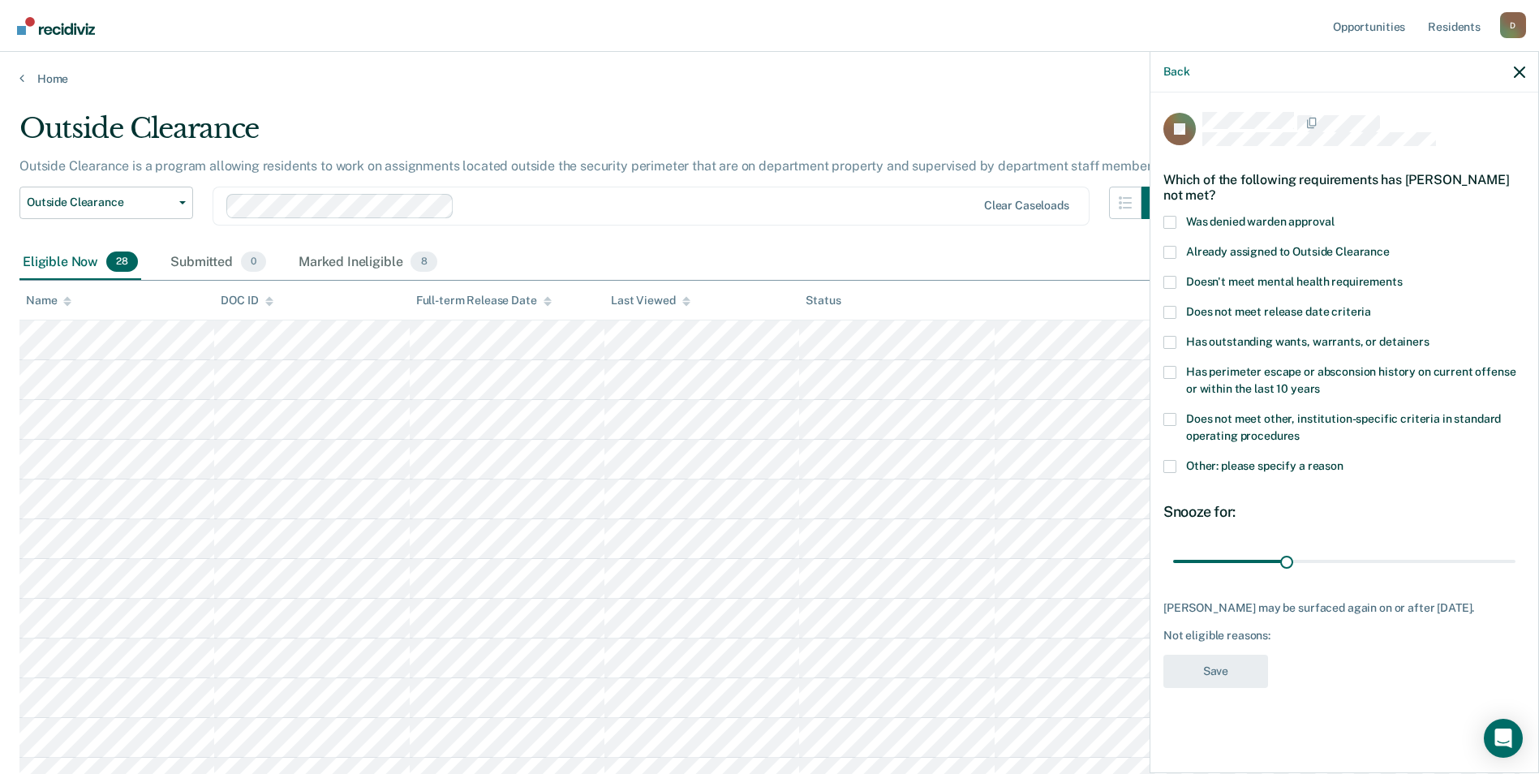
click at [1270, 384] on span "Has perimeter escape or absconsion history on current offense or within the las…" at bounding box center [1350, 380] width 329 height 30
click at [1320, 383] on input "Has perimeter escape or absconsion history on current offense or within the las…" at bounding box center [1320, 383] width 0 height 0
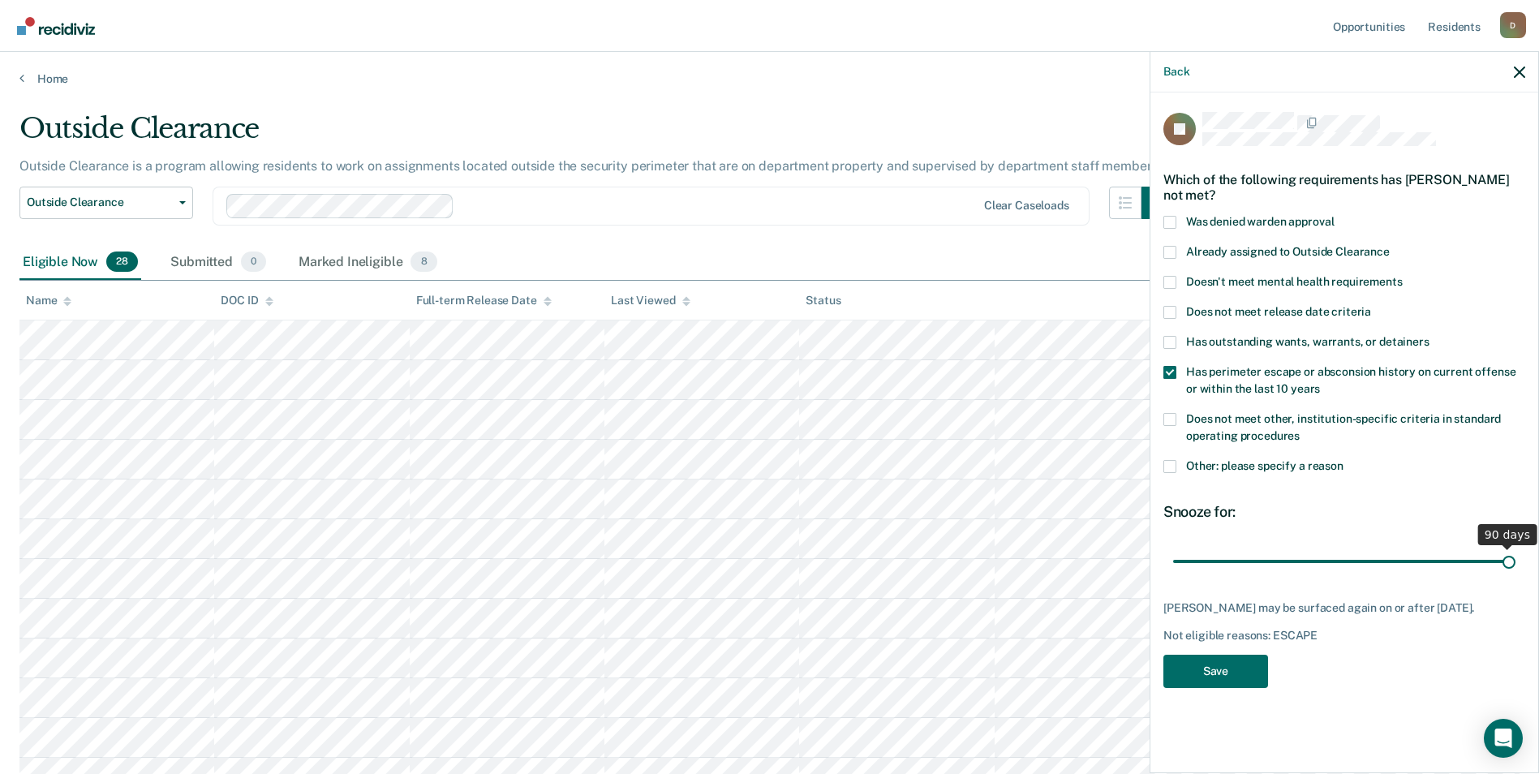
drag, startPoint x: 1285, startPoint y: 565, endPoint x: 1508, endPoint y: 608, distance: 227.0
type input "90"
click at [1508, 575] on input "range" at bounding box center [1344, 561] width 342 height 28
click at [1216, 677] on button "Save" at bounding box center [1215, 671] width 105 height 33
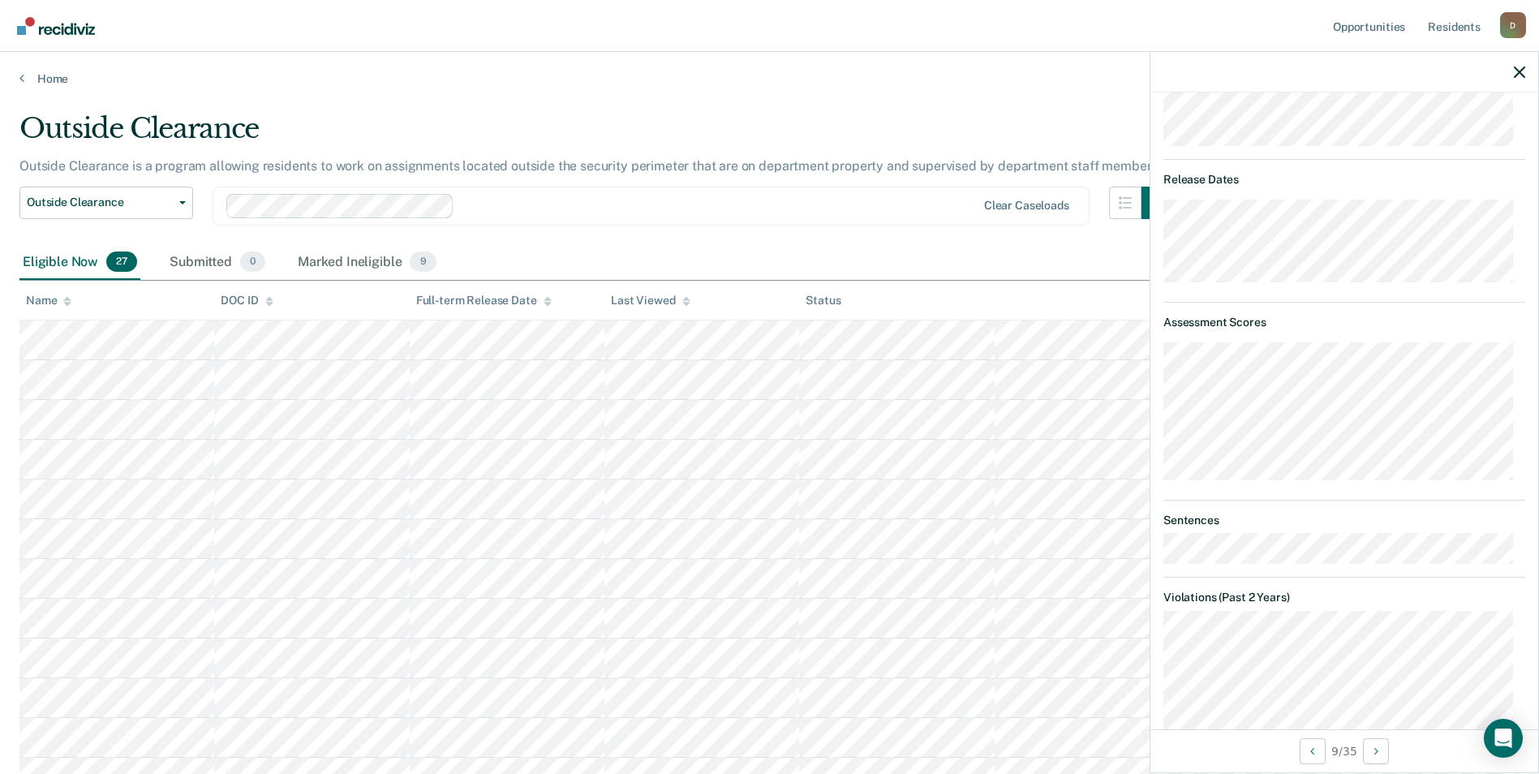
scroll to position [2, 0]
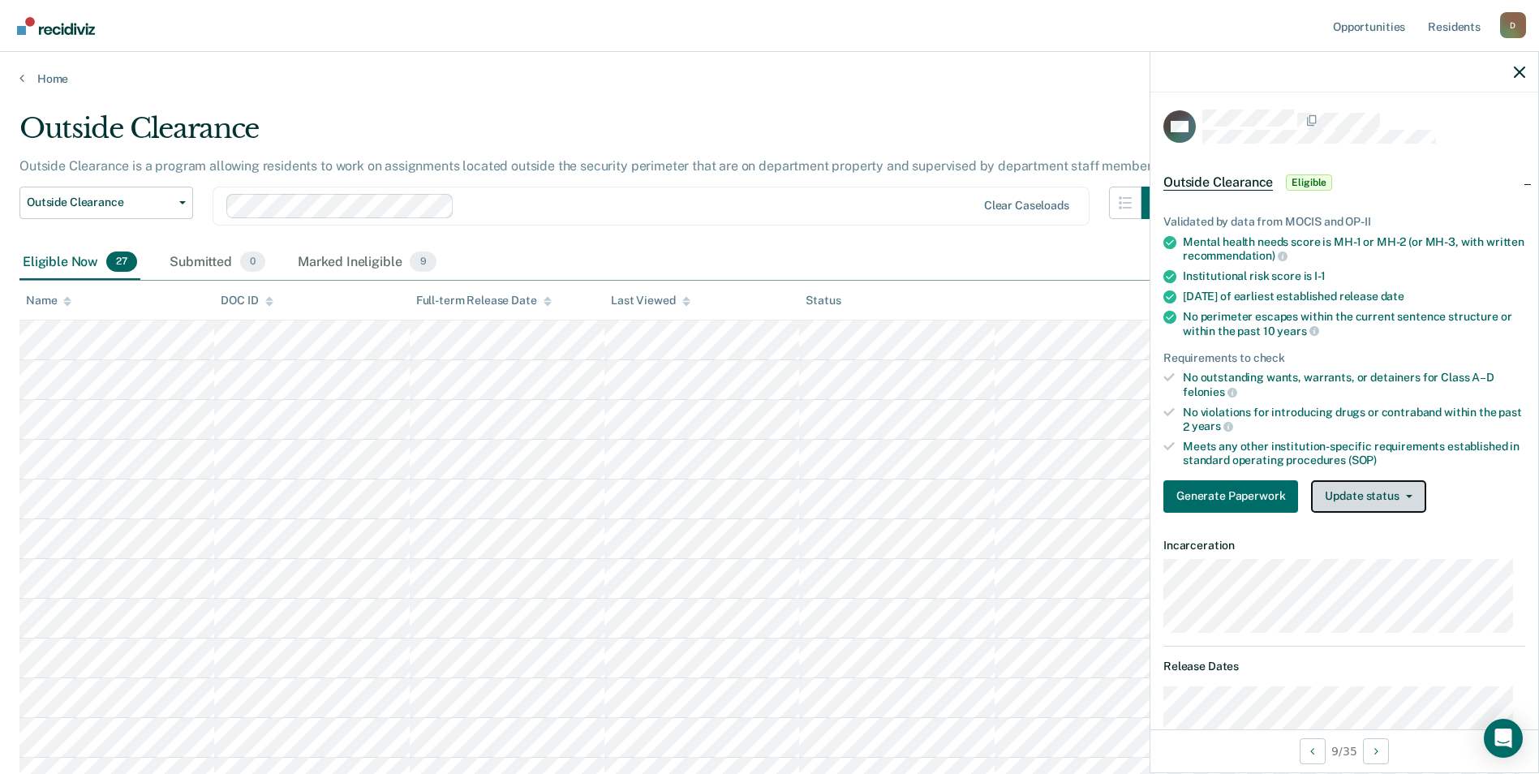
click at [1339, 505] on button "Update status" at bounding box center [1368, 496] width 114 height 32
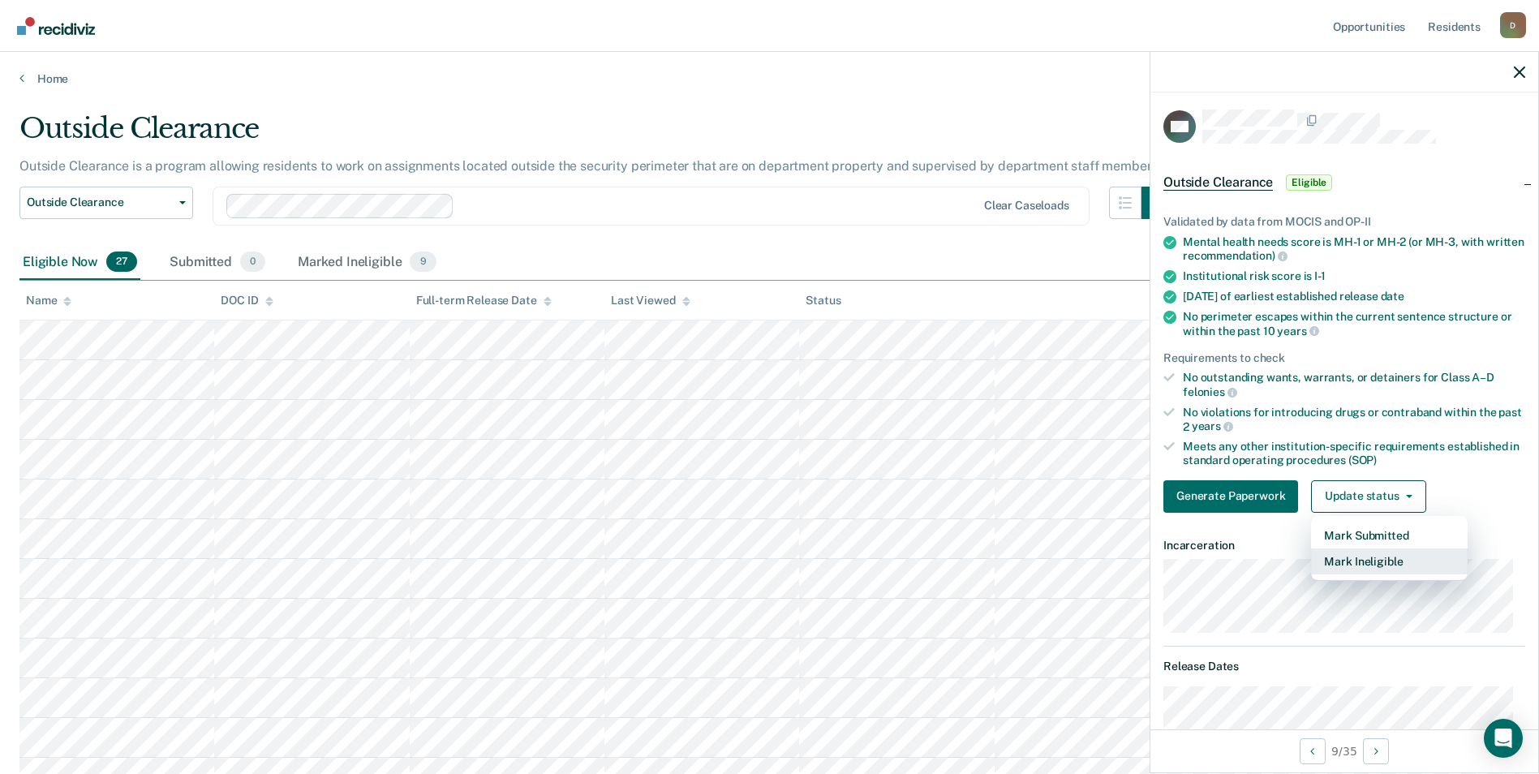
click at [1360, 558] on button "Mark Ineligible" at bounding box center [1389, 561] width 157 height 26
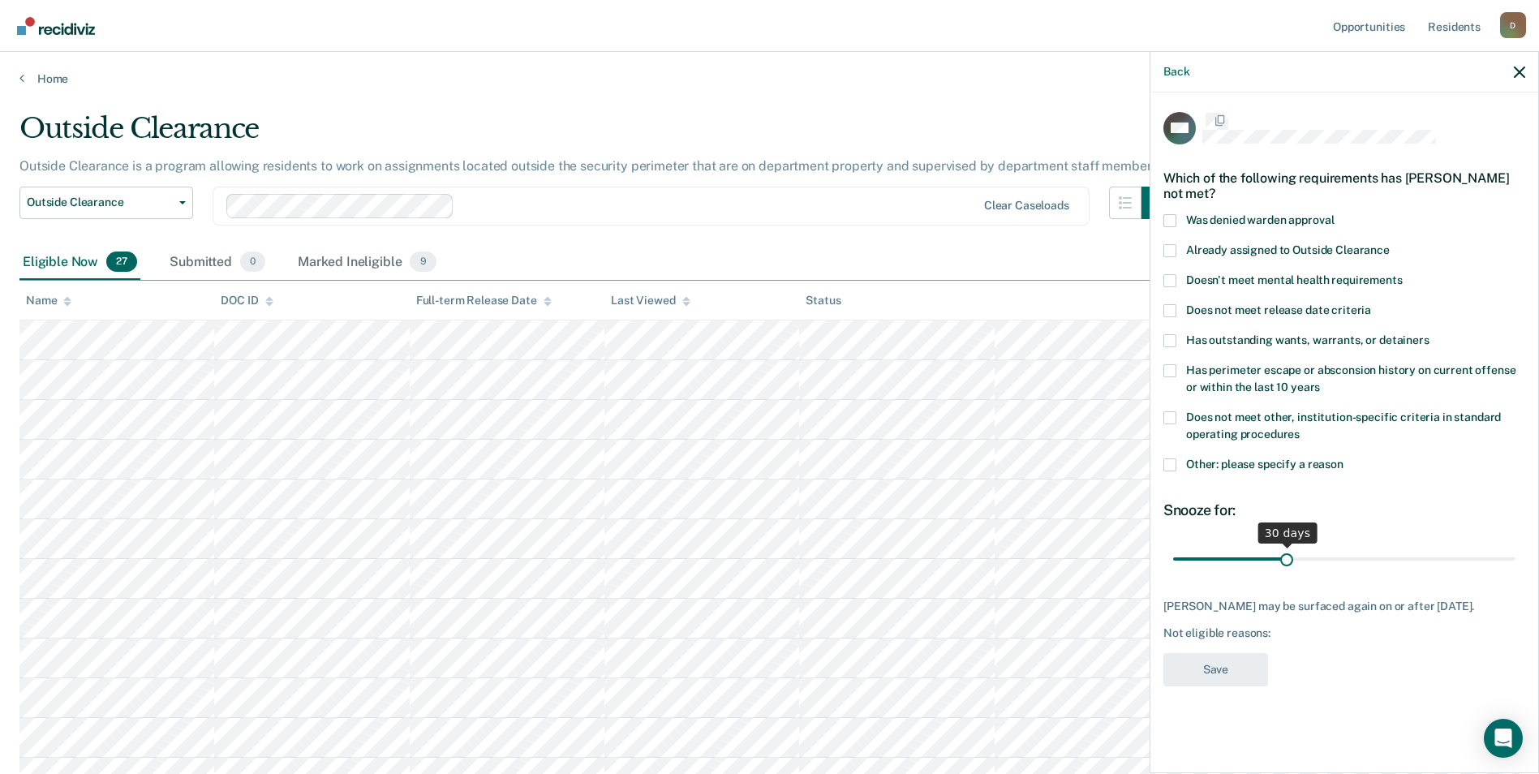
scroll to position [0, 0]
click at [1287, 311] on span "Does not meet release date criteria" at bounding box center [1278, 311] width 185 height 13
click at [1371, 306] on input "Does not meet release date criteria" at bounding box center [1371, 306] width 0 height 0
click at [1262, 470] on label "Other: please specify a reason" at bounding box center [1344, 468] width 362 height 17
click at [1343, 460] on input "Other: please specify a reason" at bounding box center [1343, 460] width 0 height 0
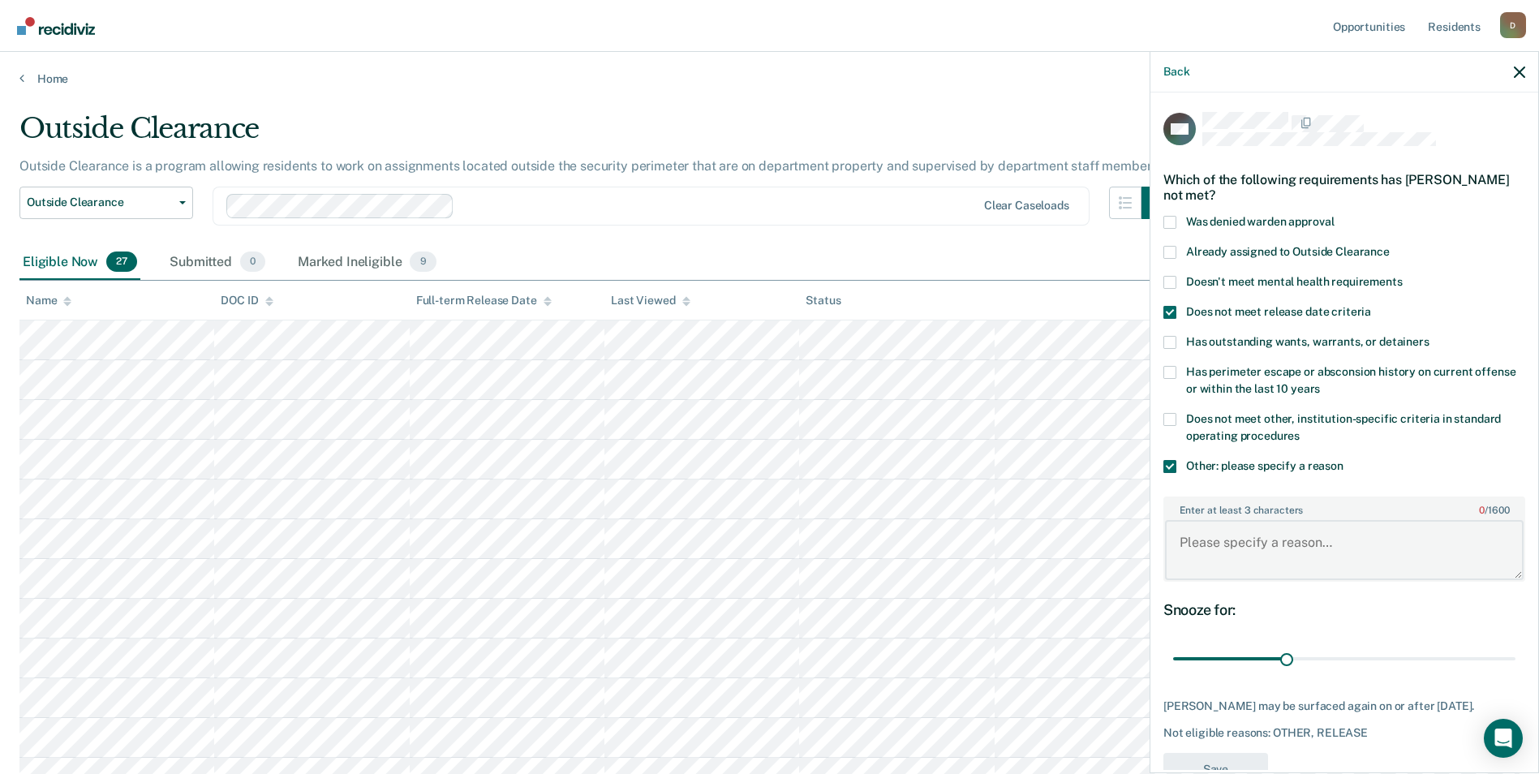
click at [1265, 543] on textarea "Enter at least 3 characters 0 / 1600" at bounding box center [1344, 550] width 359 height 60
type textarea "recent violation for rule 11"
drag, startPoint x: 1280, startPoint y: 657, endPoint x: 1542, endPoint y: 651, distance: 262.1
type input "90"
click at [1515, 651] on input "range" at bounding box center [1344, 659] width 342 height 28
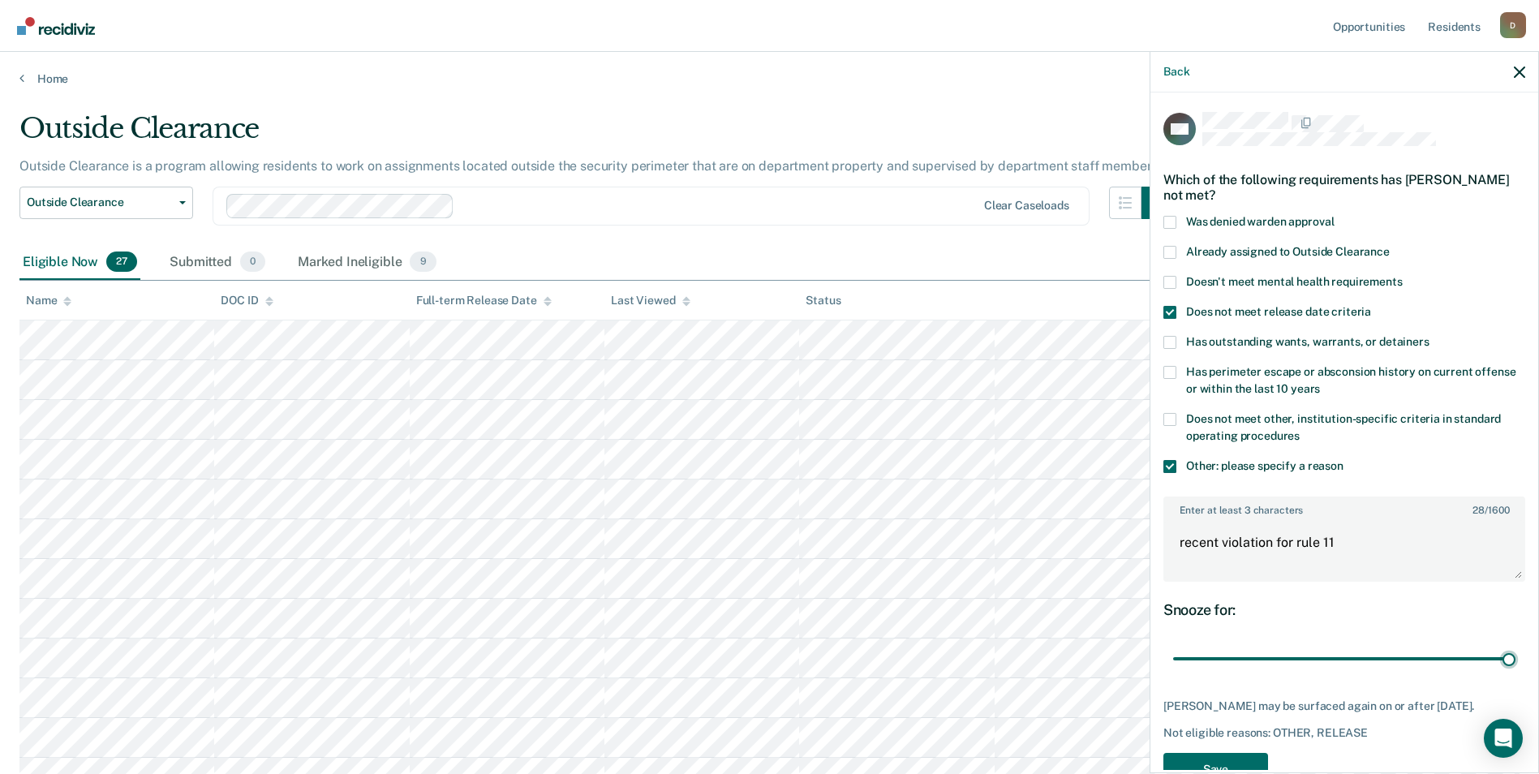
scroll to position [58, 0]
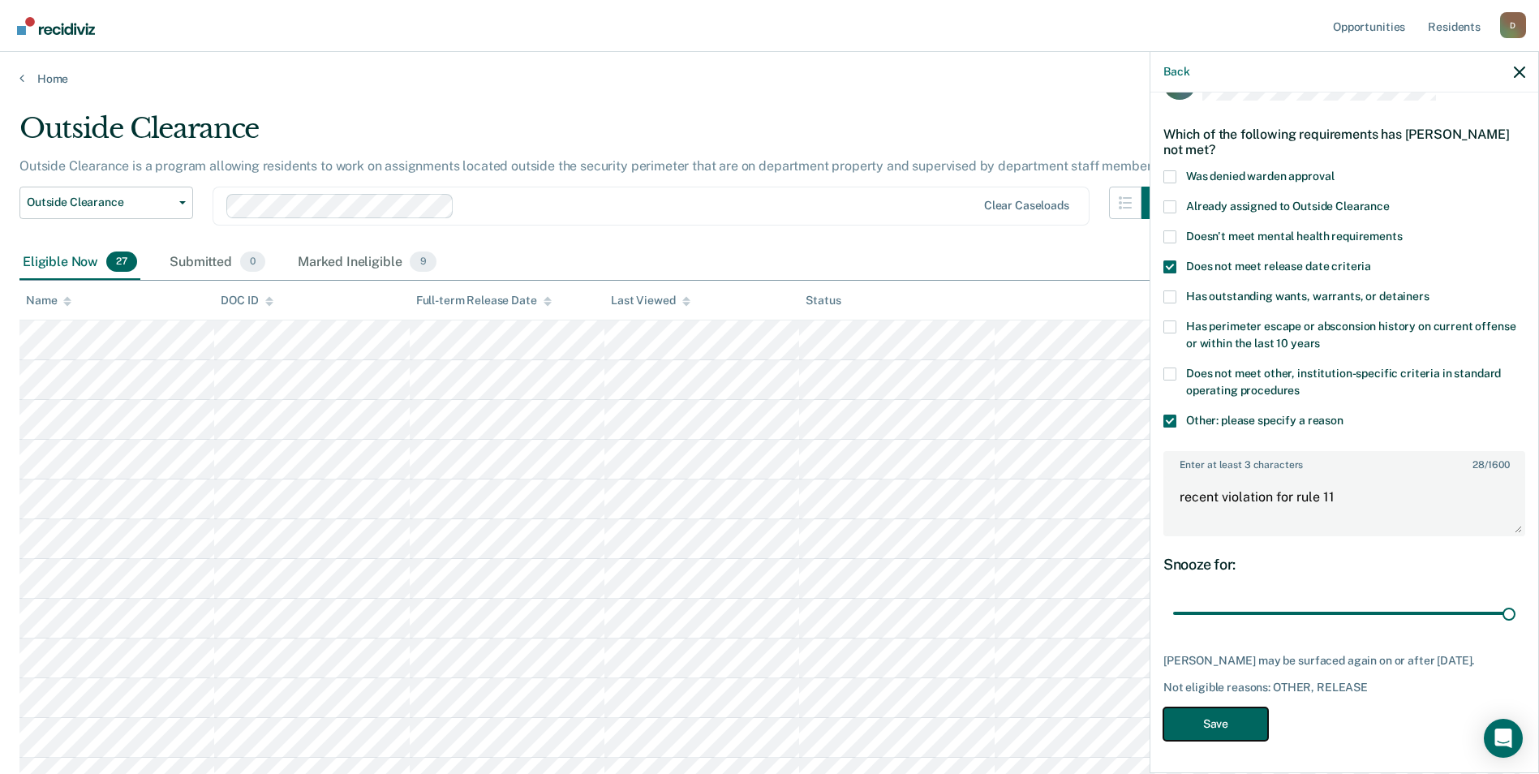
click at [1240, 725] on button "Save" at bounding box center [1215, 723] width 105 height 33
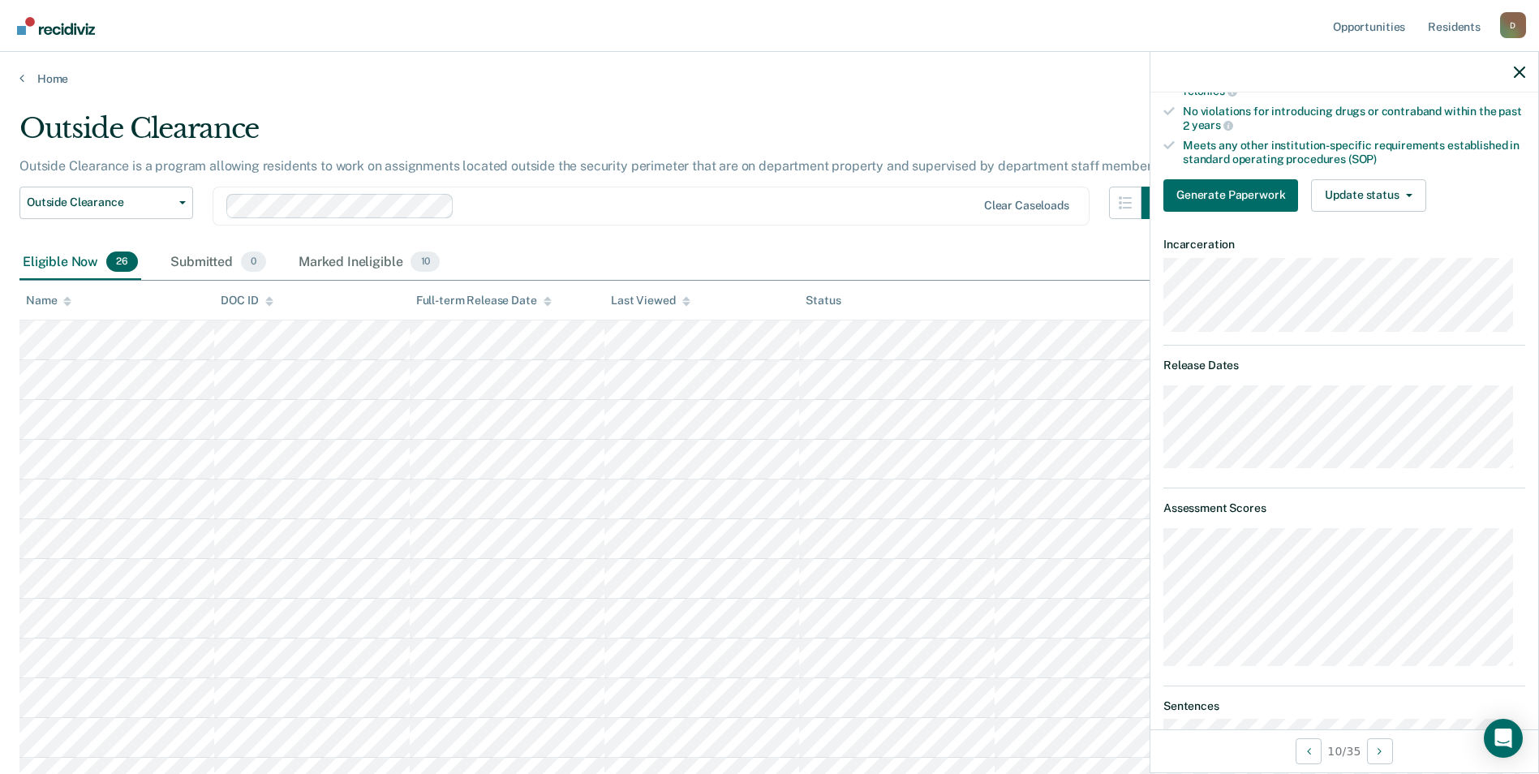
scroll to position [222, 0]
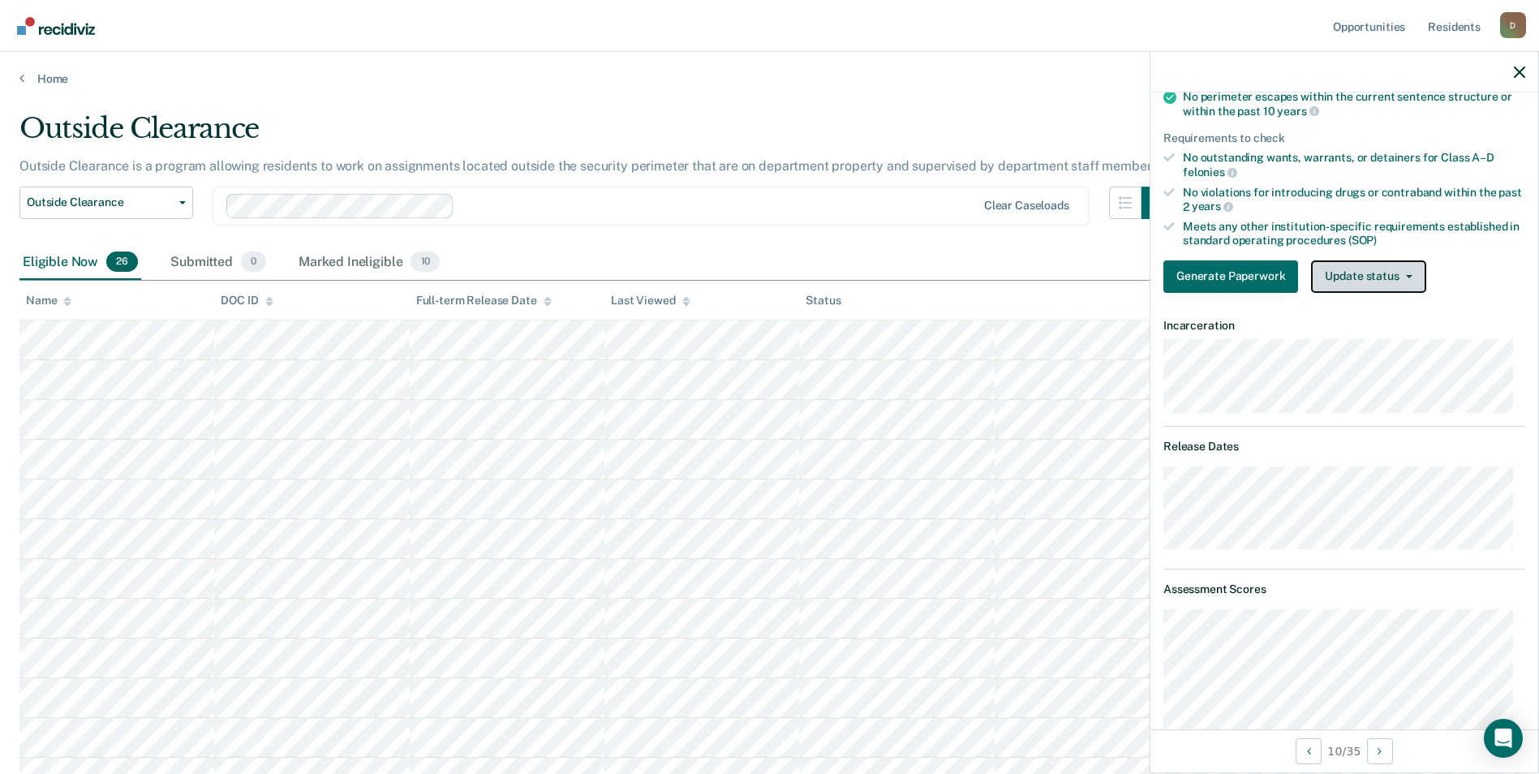
click at [1378, 286] on button "Update status" at bounding box center [1368, 276] width 114 height 32
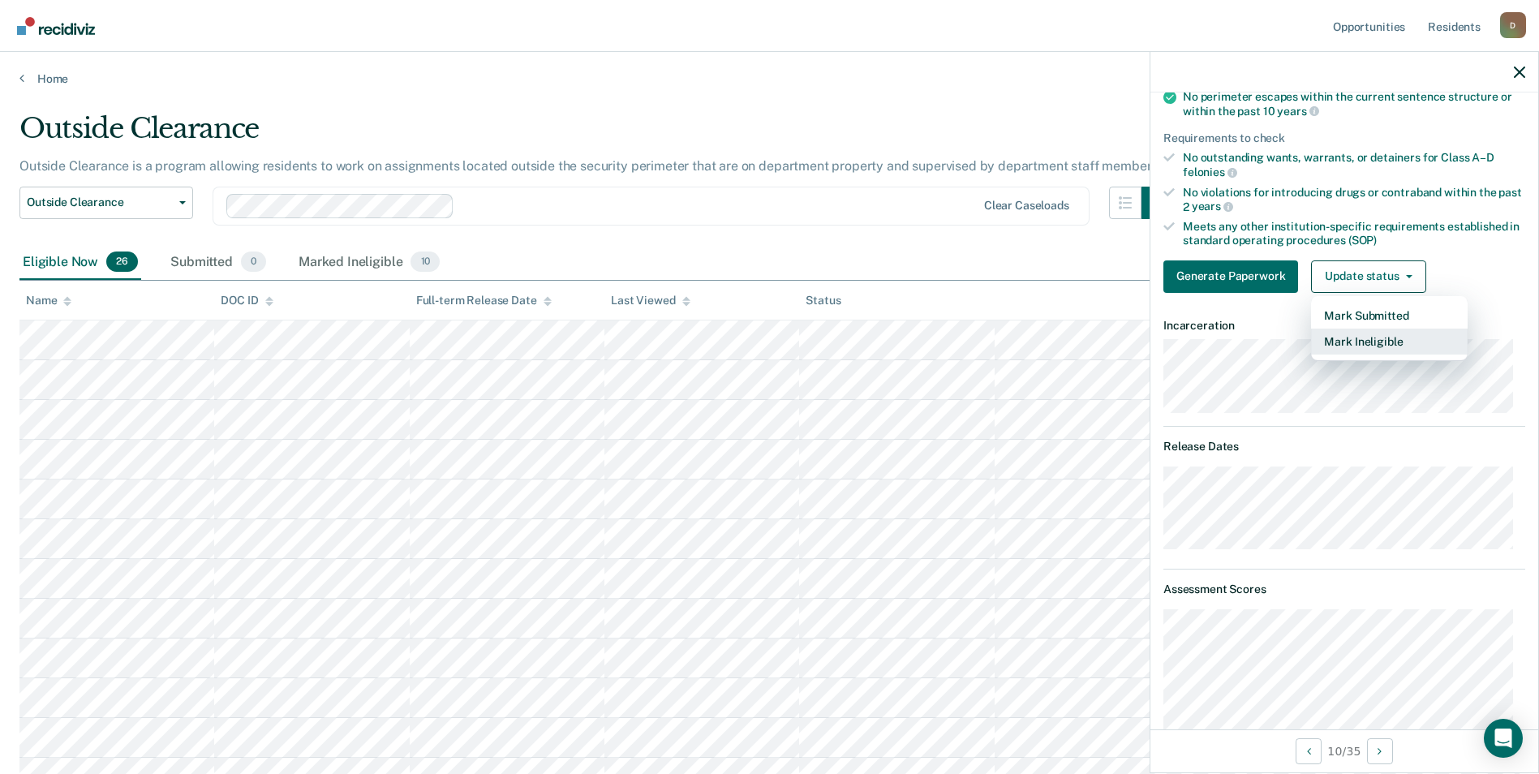
click at [1373, 337] on button "Mark Ineligible" at bounding box center [1389, 342] width 157 height 26
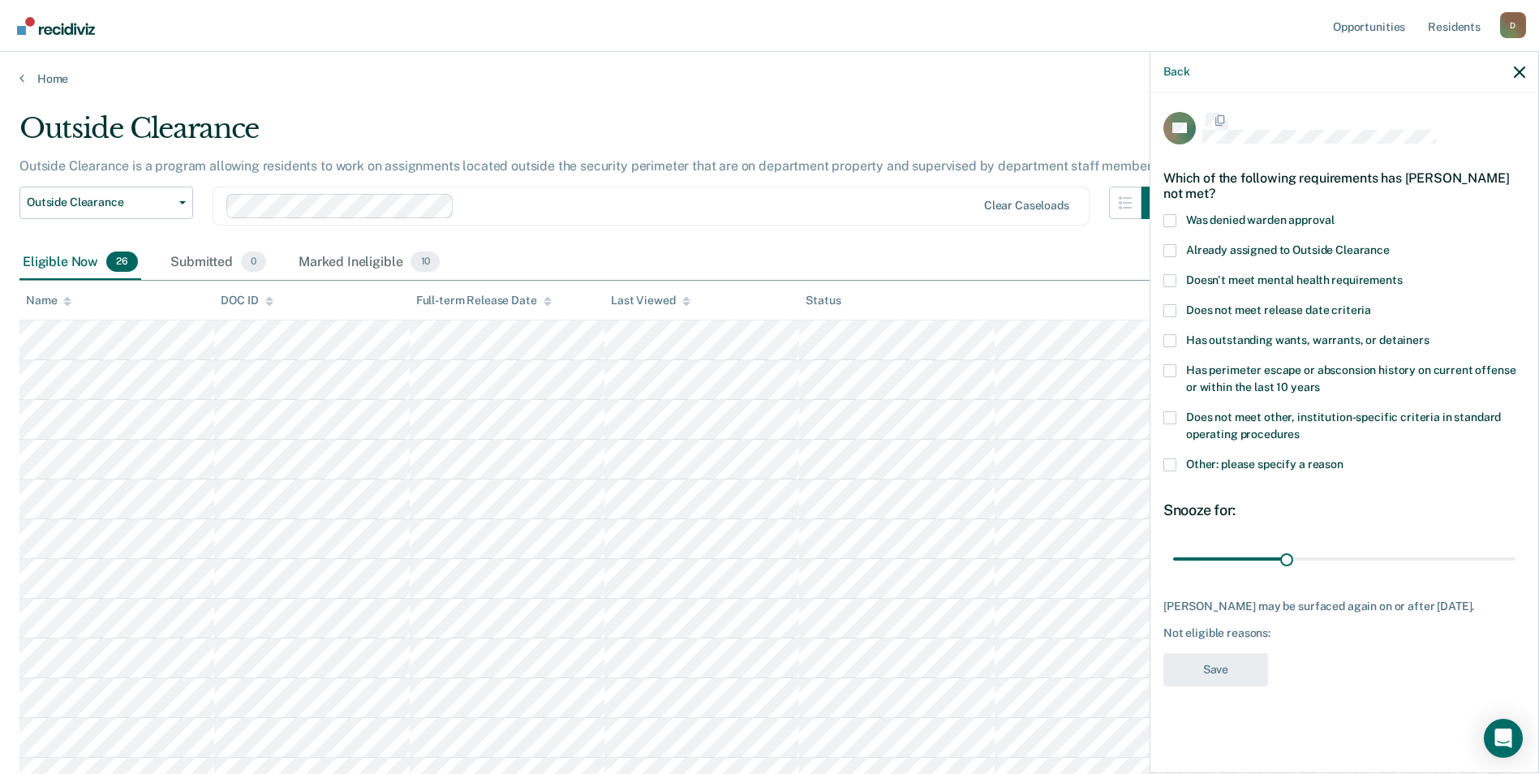
scroll to position [0, 0]
click at [1168, 419] on span at bounding box center [1169, 419] width 13 height 13
click at [1300, 430] on input "Does not meet other, institution-specific criteria in standard operating proced…" at bounding box center [1300, 430] width 0 height 0
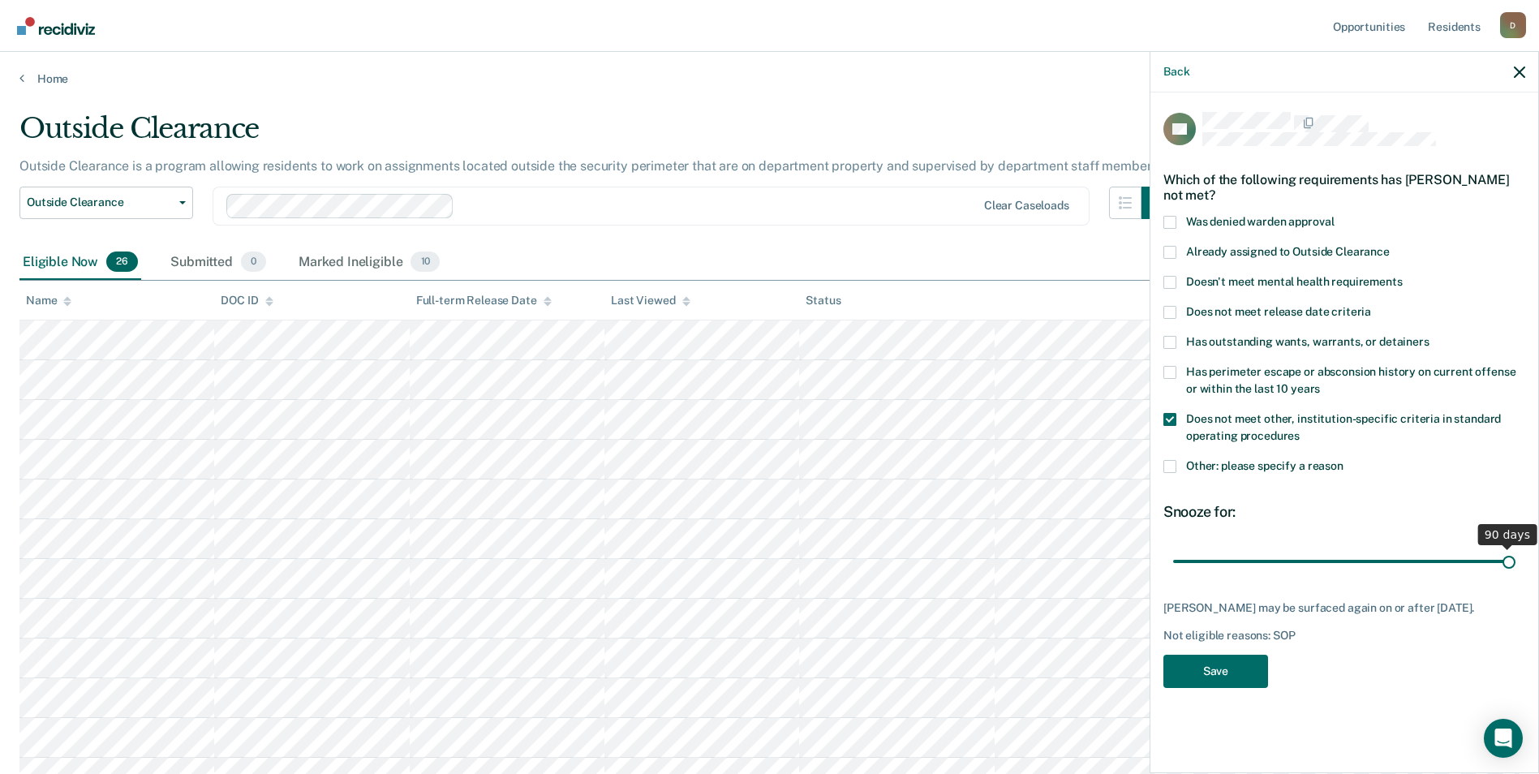
drag, startPoint x: 1284, startPoint y: 565, endPoint x: 1549, endPoint y: 579, distance: 264.8
type input "90"
click at [1515, 575] on input "range" at bounding box center [1344, 561] width 342 height 28
click at [1212, 684] on button "Save" at bounding box center [1215, 671] width 105 height 33
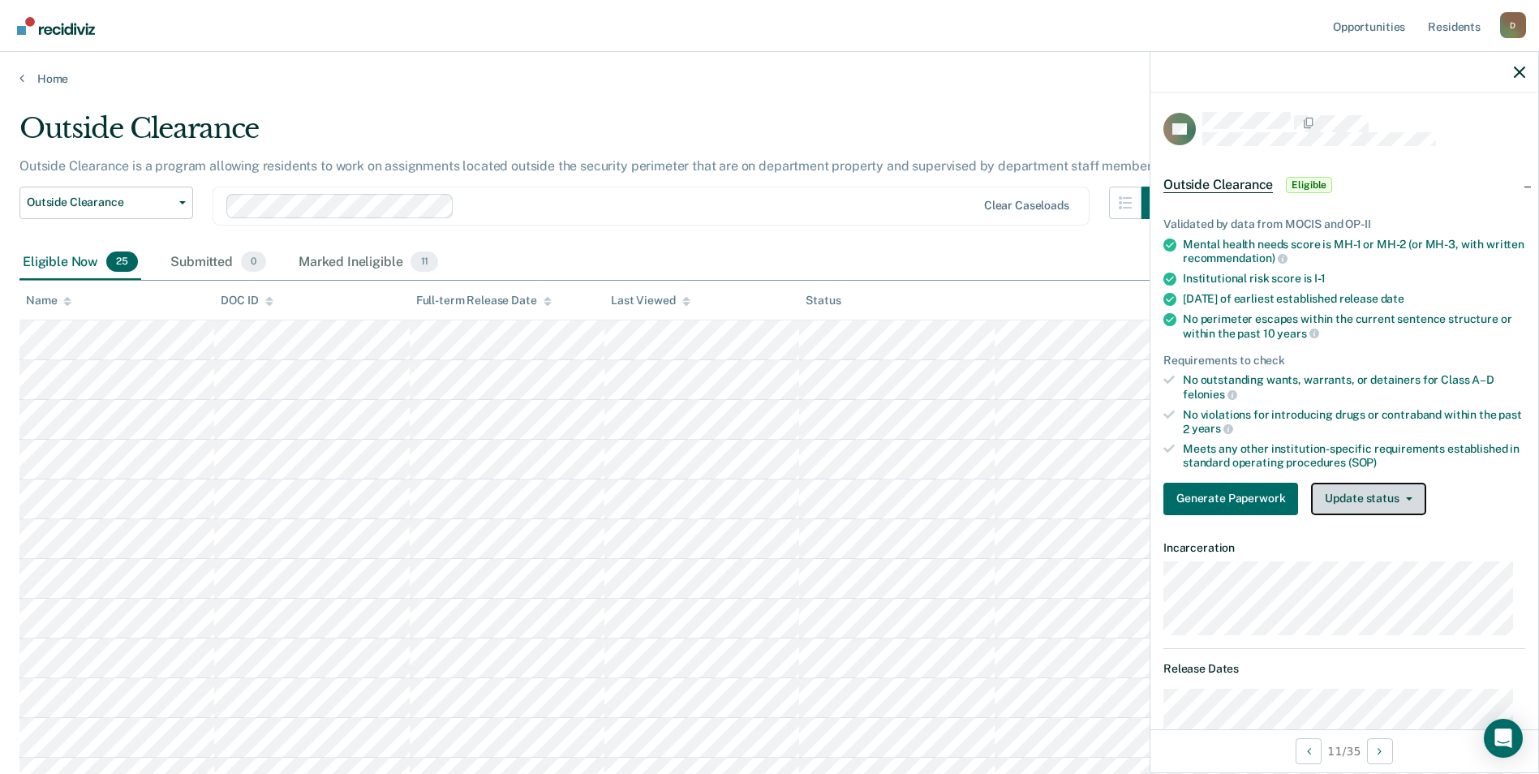
click at [1370, 499] on button "Update status" at bounding box center [1368, 499] width 114 height 32
click at [1356, 508] on button "Update status" at bounding box center [1368, 499] width 114 height 32
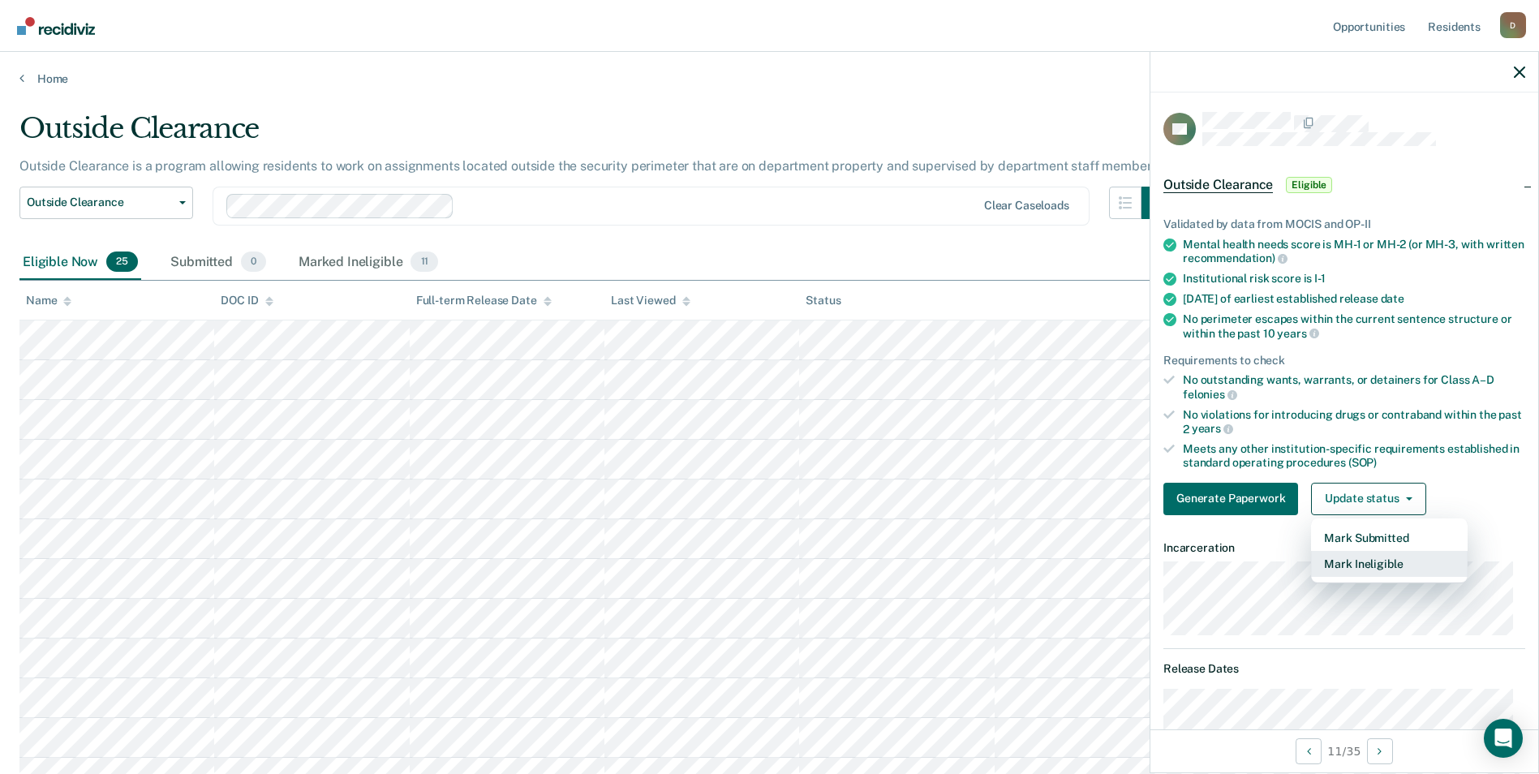
click at [1368, 565] on button "Mark Ineligible" at bounding box center [1389, 564] width 157 height 26
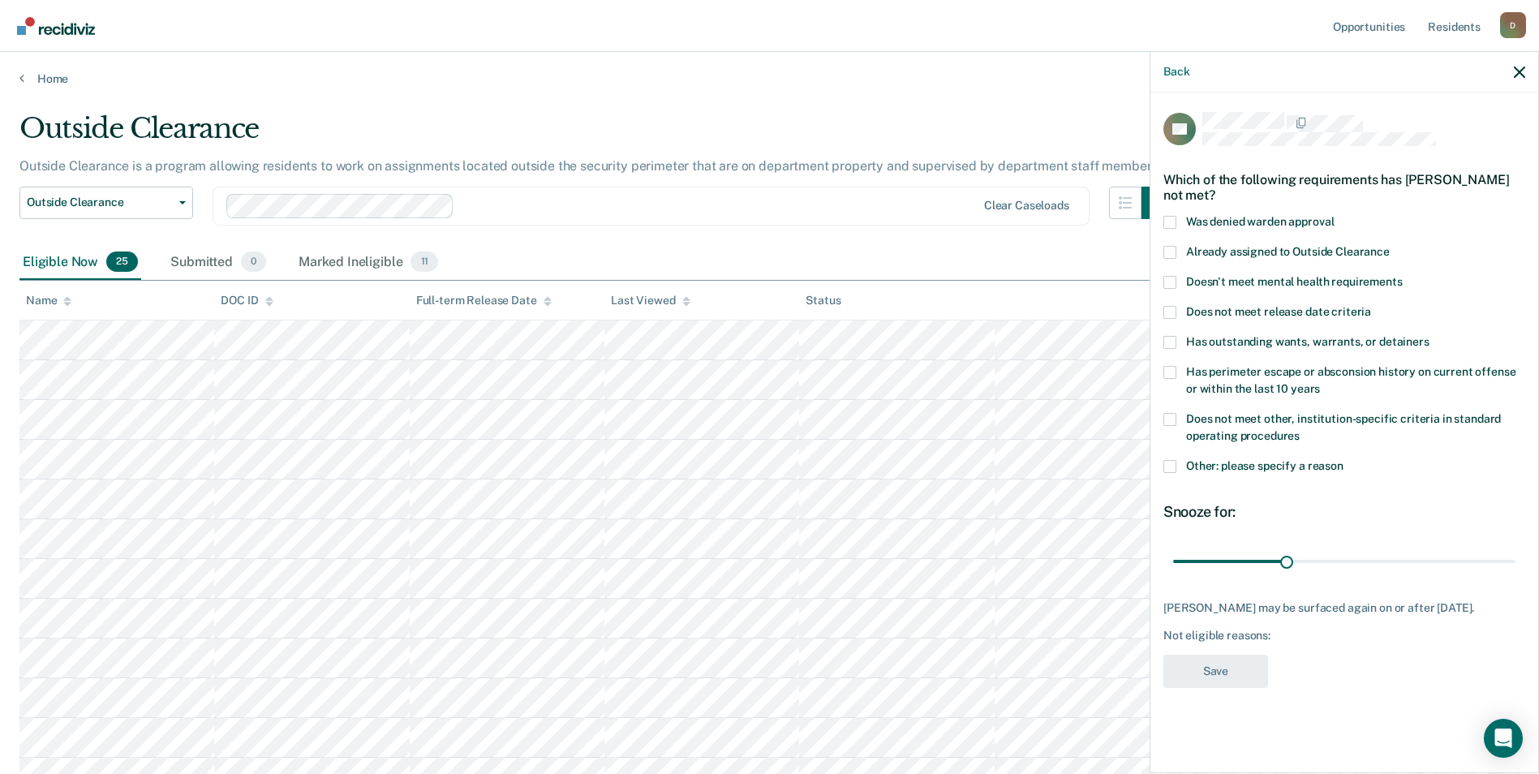
click at [1351, 309] on span "Does not meet release date criteria" at bounding box center [1278, 311] width 185 height 13
click at [1371, 306] on input "Does not meet release date criteria" at bounding box center [1371, 306] width 0 height 0
click at [1352, 414] on span "Does not meet other, institution-specific criteria in standard operating proced…" at bounding box center [1343, 427] width 315 height 30
click at [1300, 430] on input "Does not meet other, institution-specific criteria in standard operating proced…" at bounding box center [1300, 430] width 0 height 0
click at [1167, 461] on span at bounding box center [1169, 466] width 13 height 13
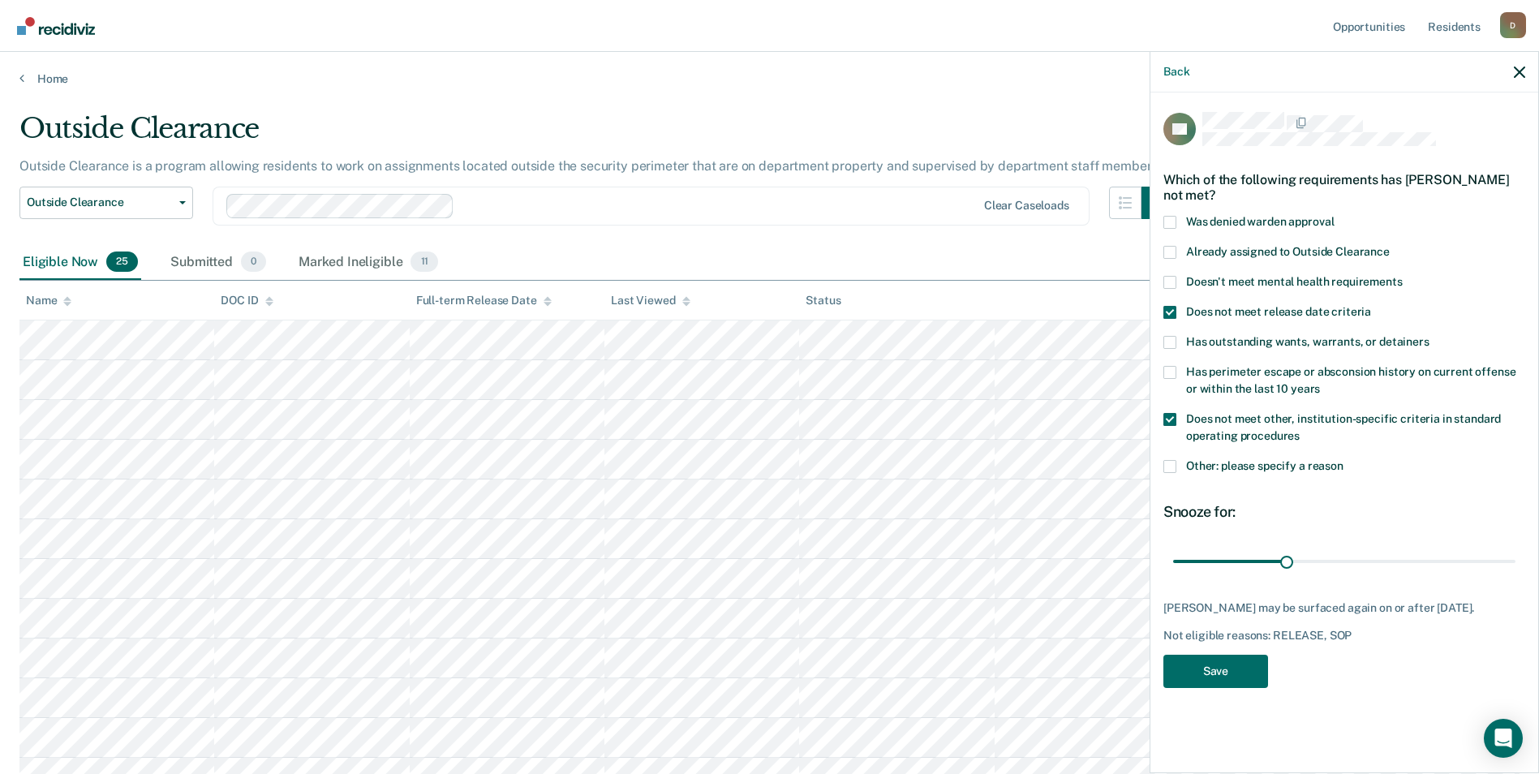
click at [1343, 460] on input "Other: please specify a reason" at bounding box center [1343, 460] width 0 height 0
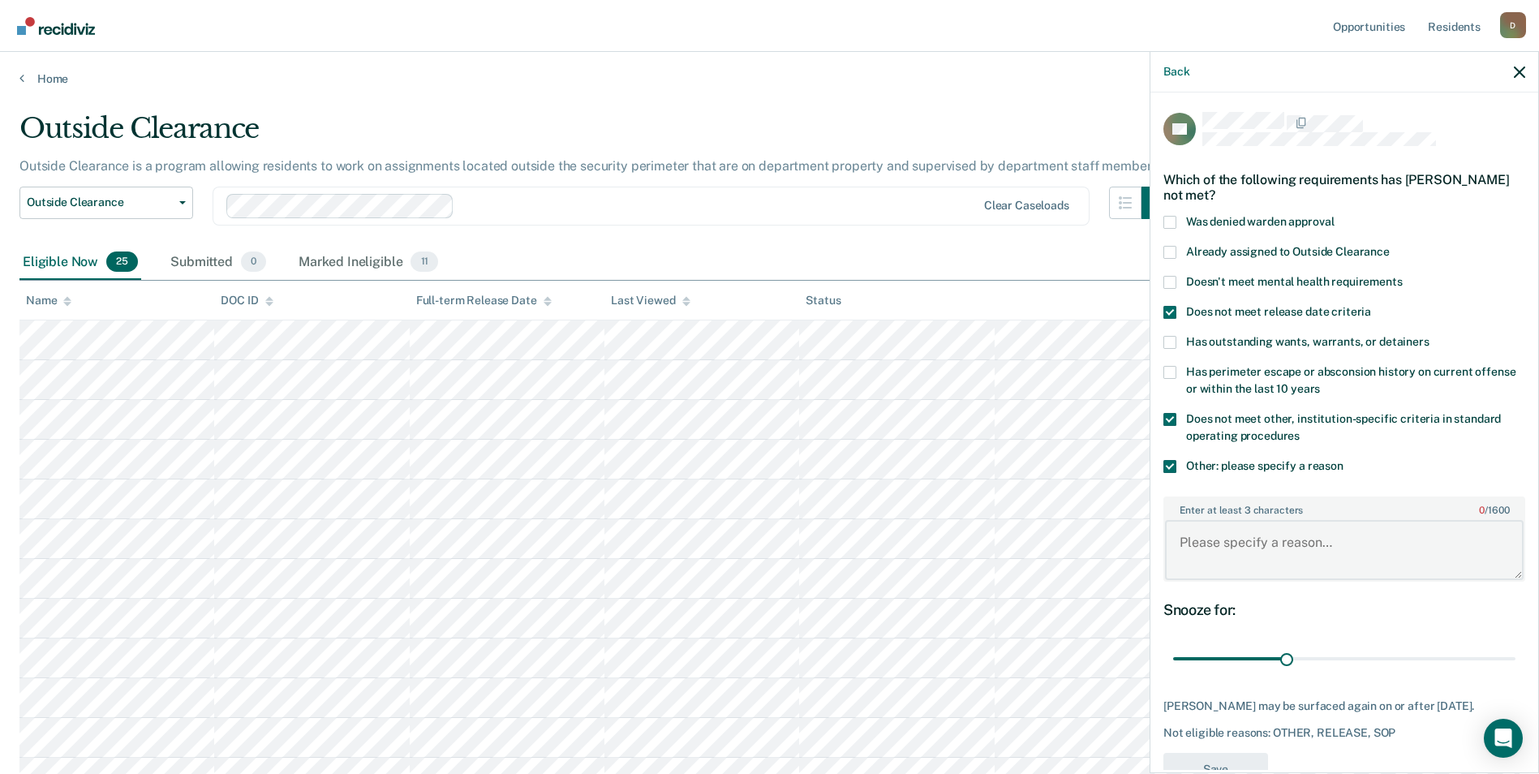
click at [1278, 549] on textarea "Enter at least 3 characters 0 / 1600" at bounding box center [1344, 550] width 359 height 60
type textarea "recent violation for rule 11"
drag, startPoint x: 1285, startPoint y: 664, endPoint x: 1540, endPoint y: 665, distance: 255.5
type input "90"
click at [1515, 665] on input "range" at bounding box center [1344, 659] width 342 height 28
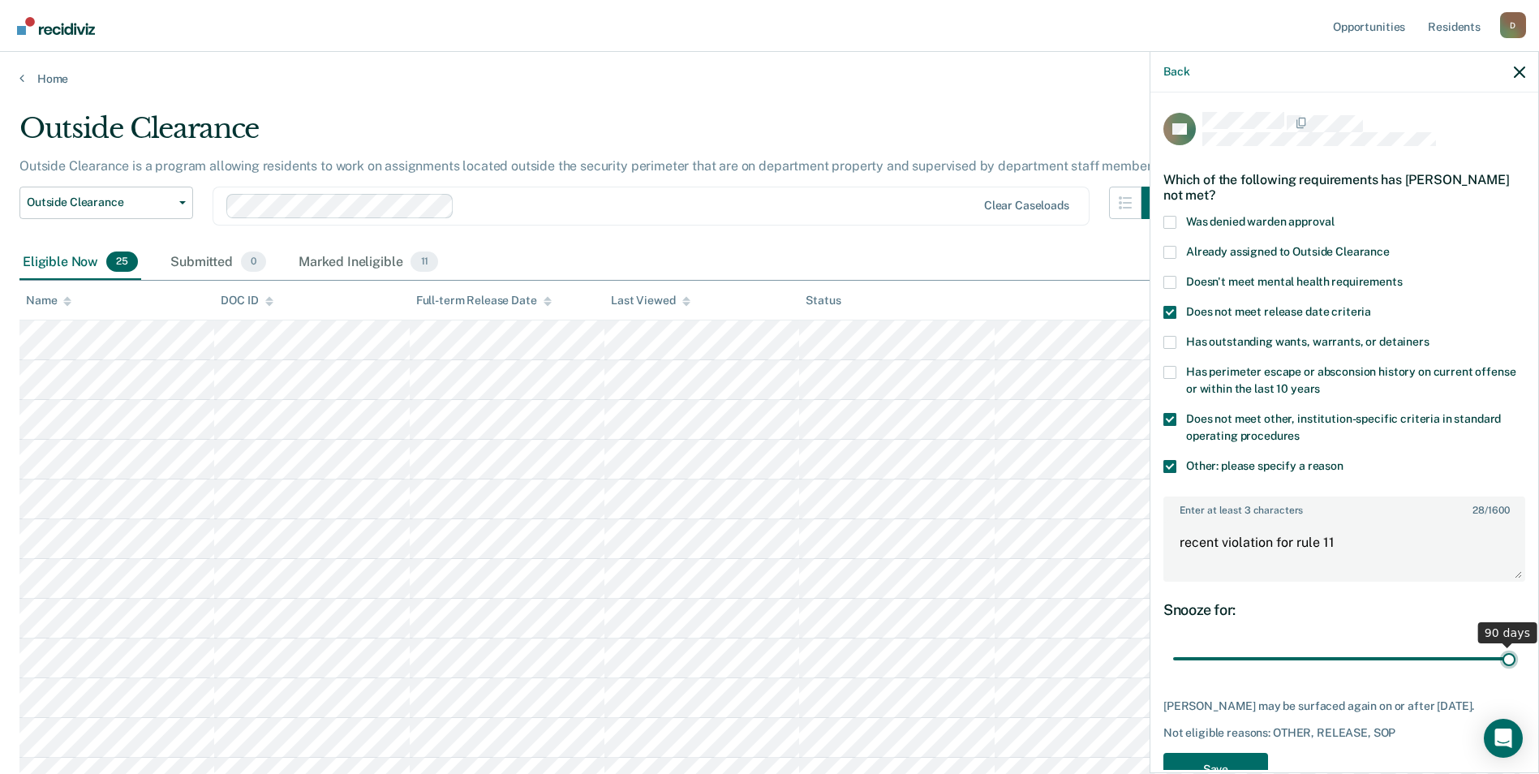
scroll to position [44, 0]
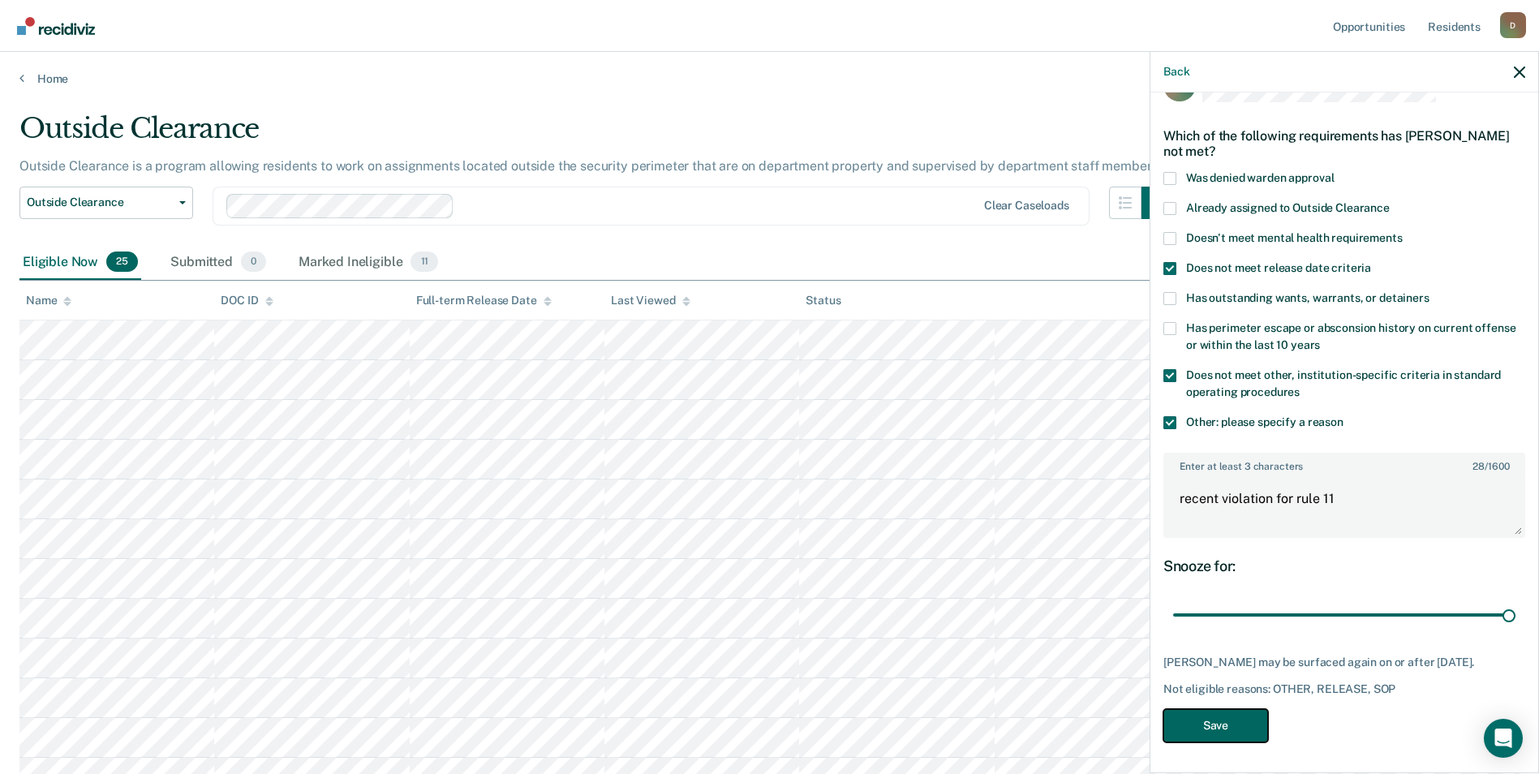
click at [1235, 732] on button "Save" at bounding box center [1215, 725] width 105 height 33
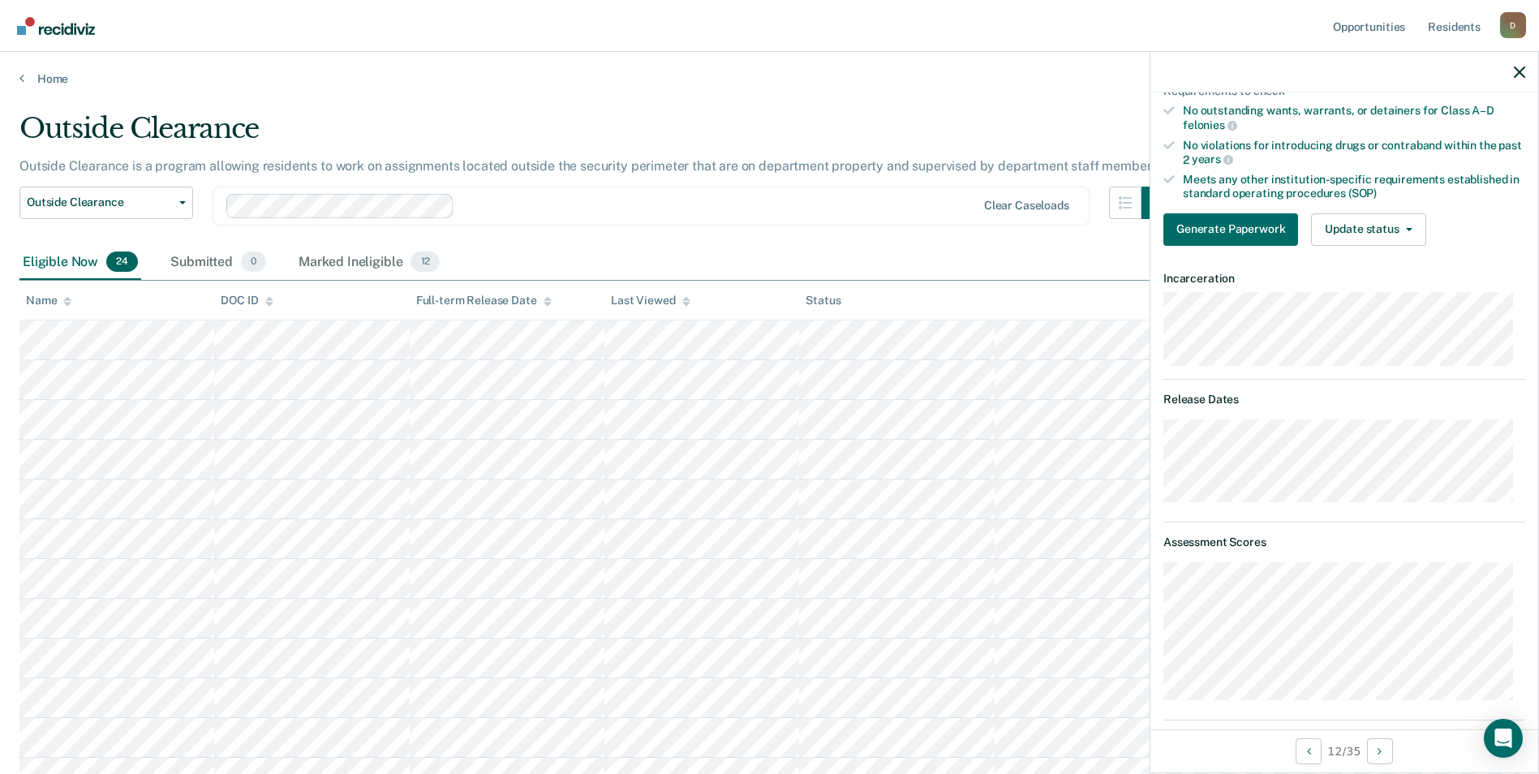
scroll to position [0, 0]
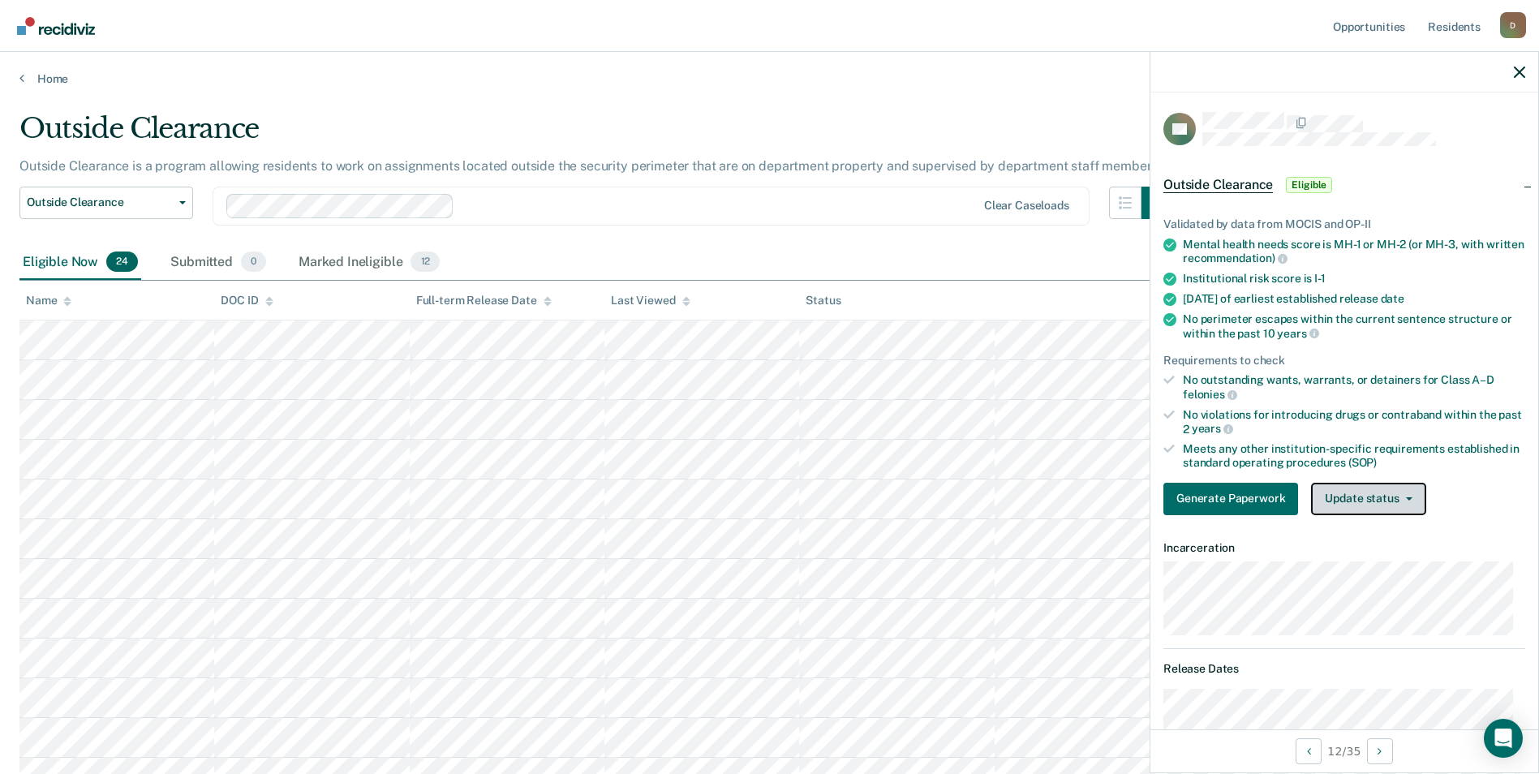
click at [1392, 492] on button "Update status" at bounding box center [1368, 499] width 114 height 32
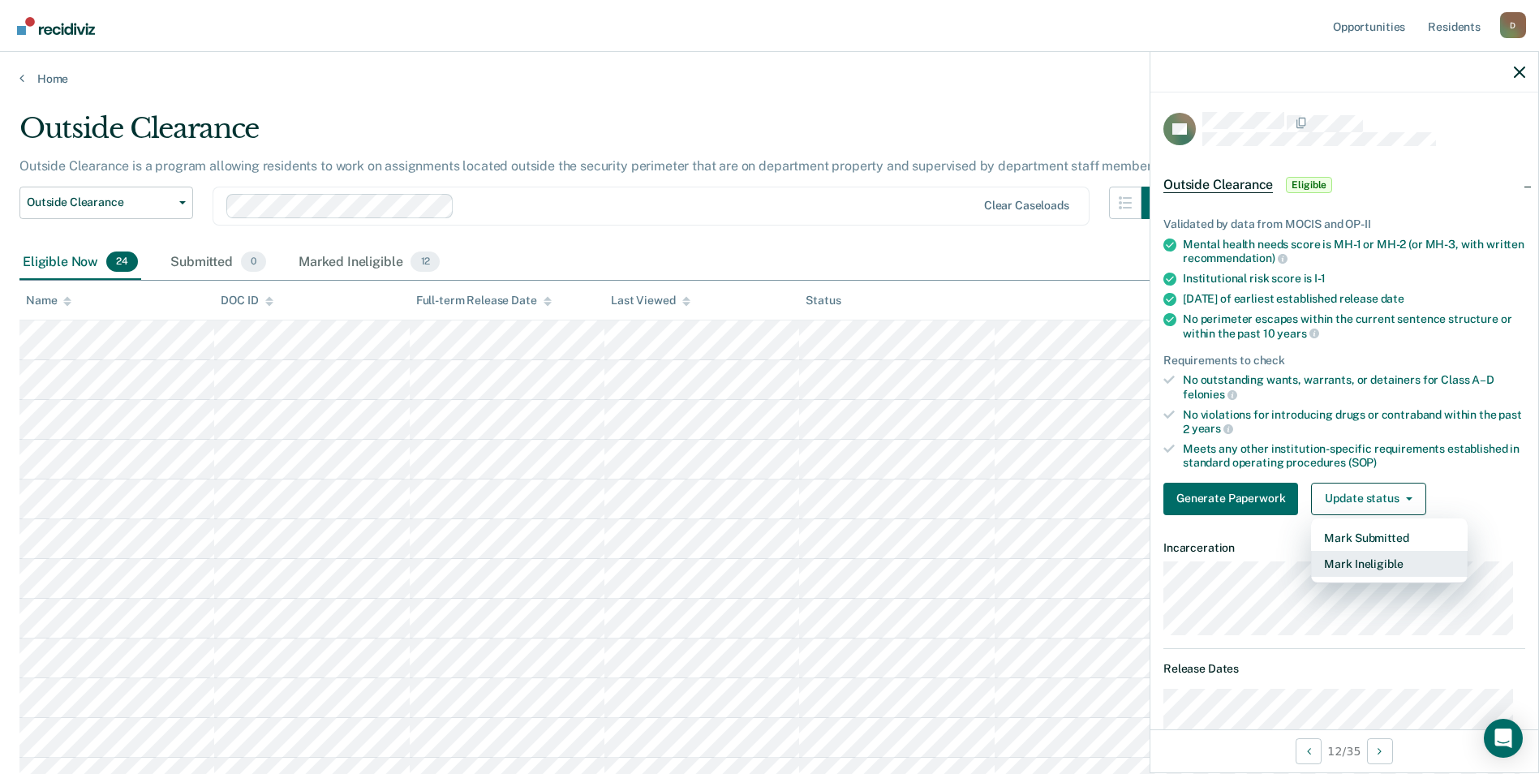
click at [1403, 569] on button "Mark Ineligible" at bounding box center [1389, 564] width 157 height 26
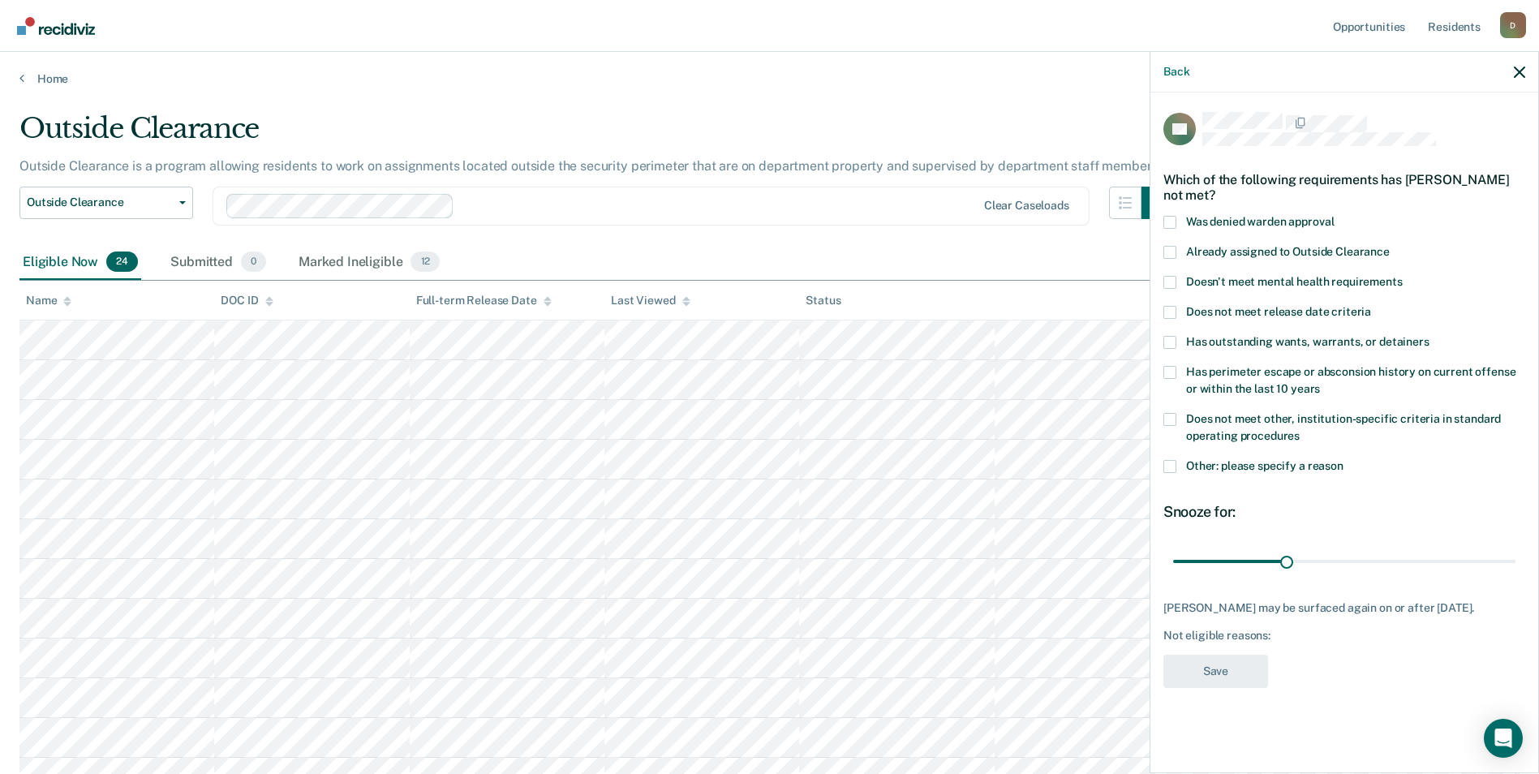
click at [1173, 469] on span at bounding box center [1169, 466] width 13 height 13
click at [1343, 460] on input "Other: please specify a reason" at bounding box center [1343, 460] width 0 height 0
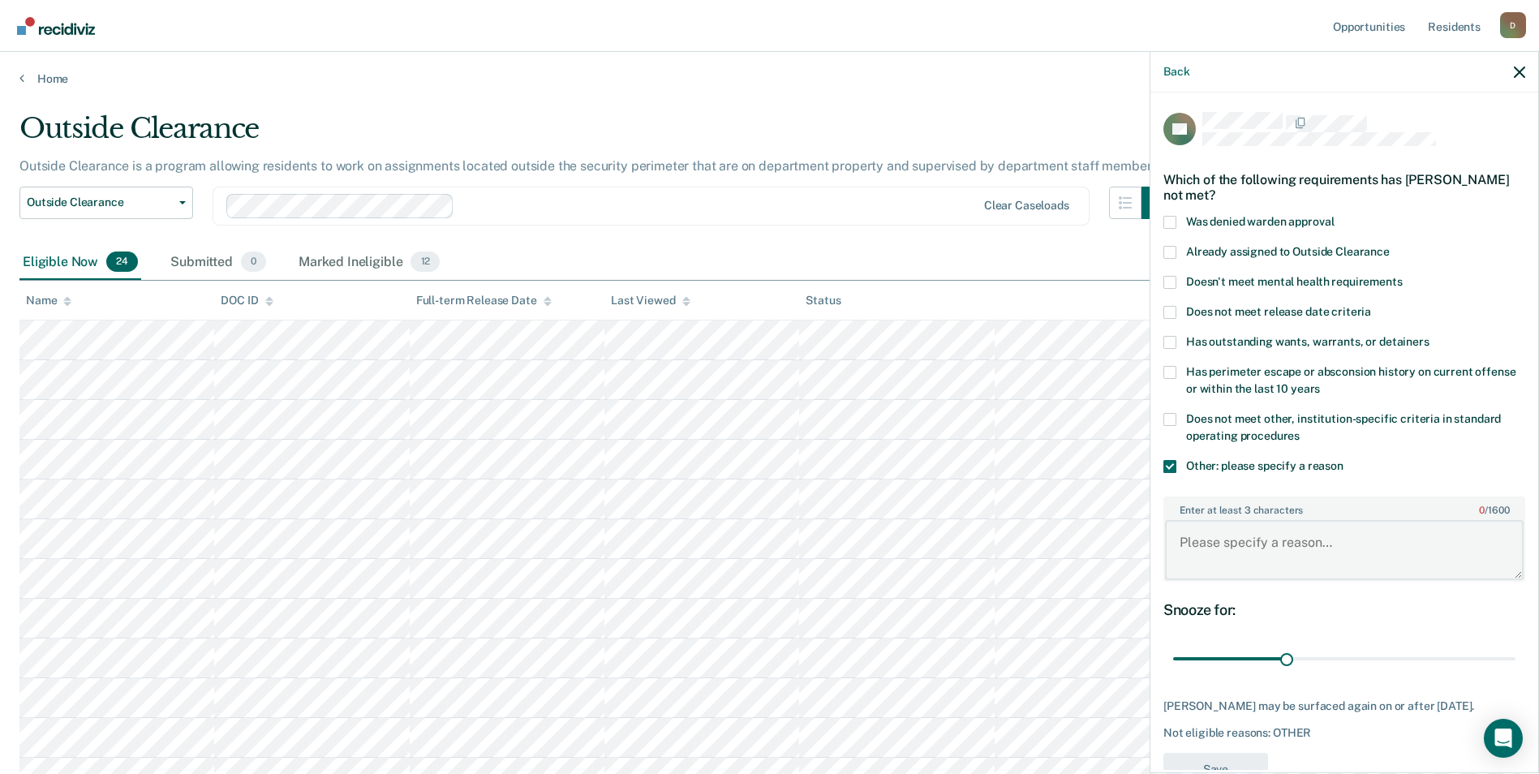
click at [1255, 543] on textarea "Enter at least 3 characters 0 / 1600" at bounding box center [1344, 550] width 359 height 60
type textarea "recent violation for rule 11"
drag, startPoint x: 1285, startPoint y: 659, endPoint x: 1528, endPoint y: 689, distance: 245.1
type input "90"
click at [1515, 673] on input "range" at bounding box center [1344, 659] width 342 height 28
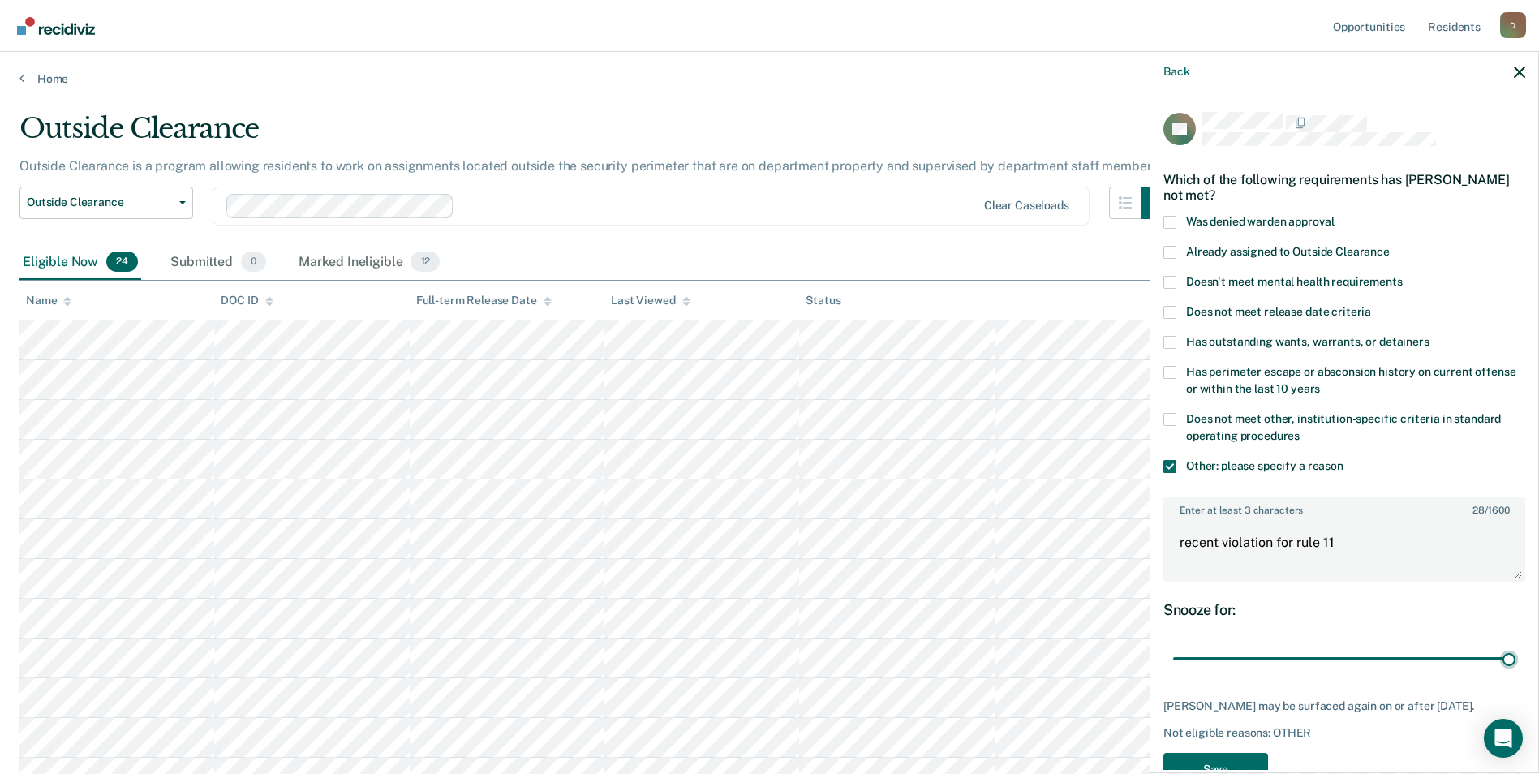
scroll to position [44, 0]
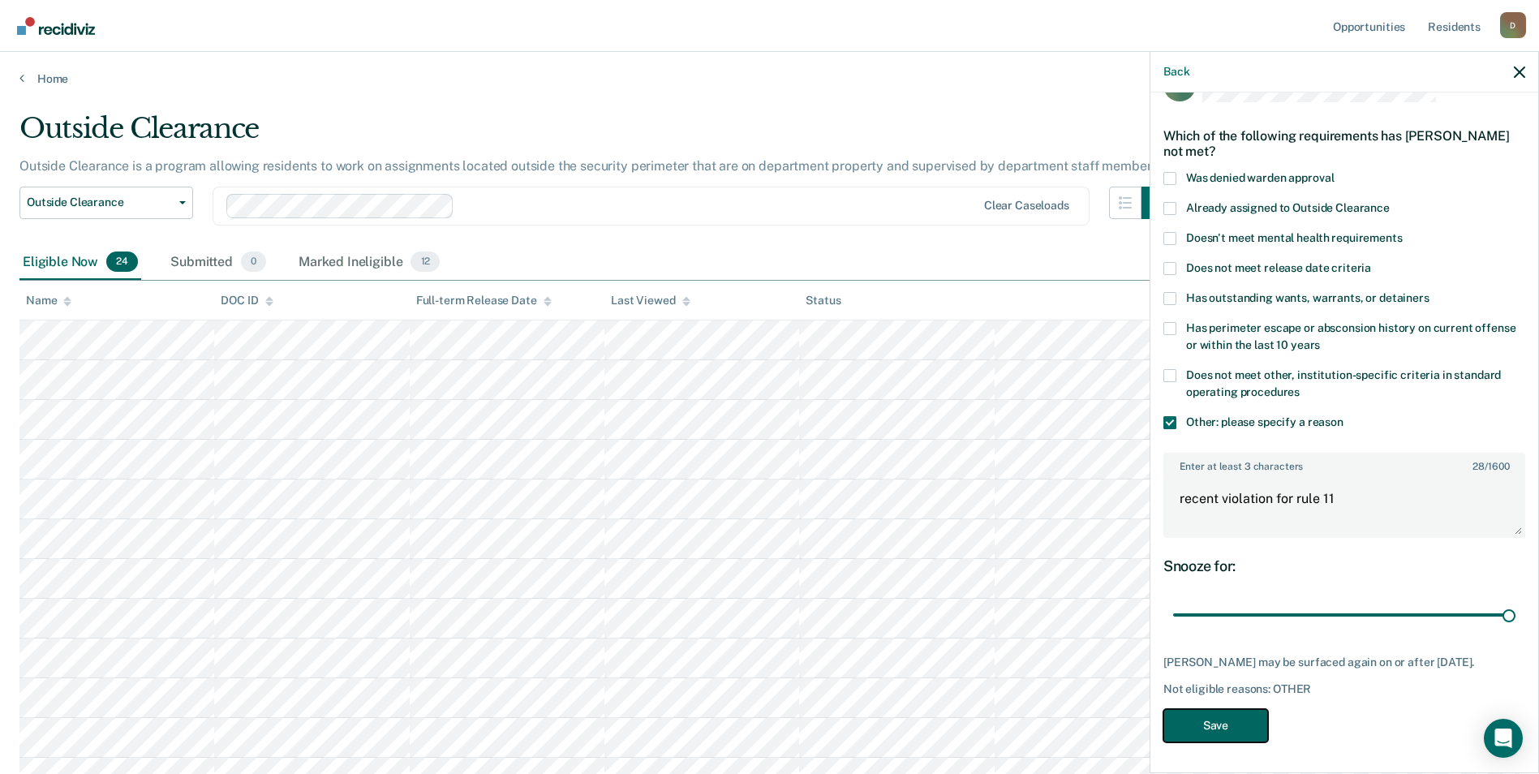
click at [1254, 719] on button "Save" at bounding box center [1215, 725] width 105 height 33
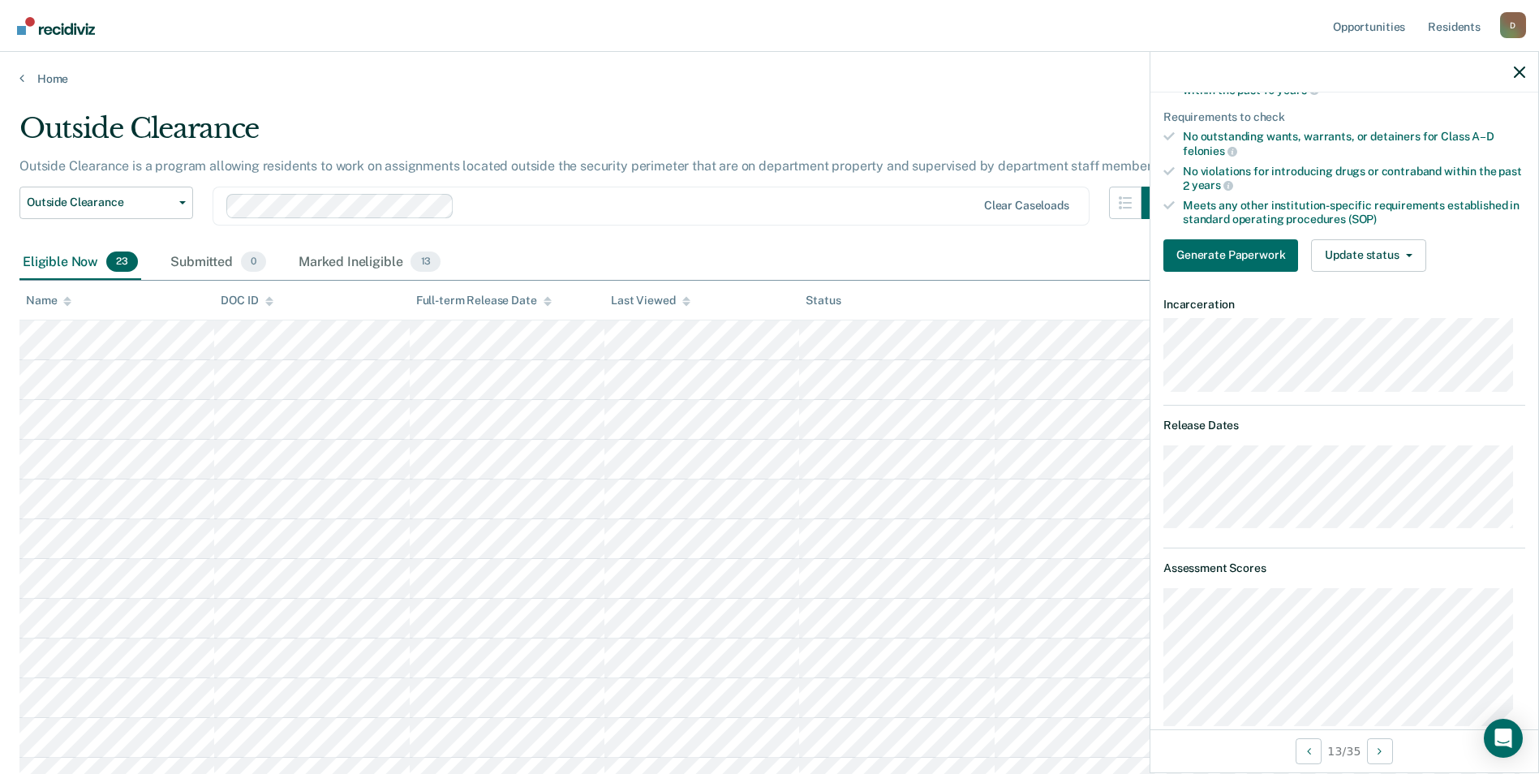
scroll to position [0, 0]
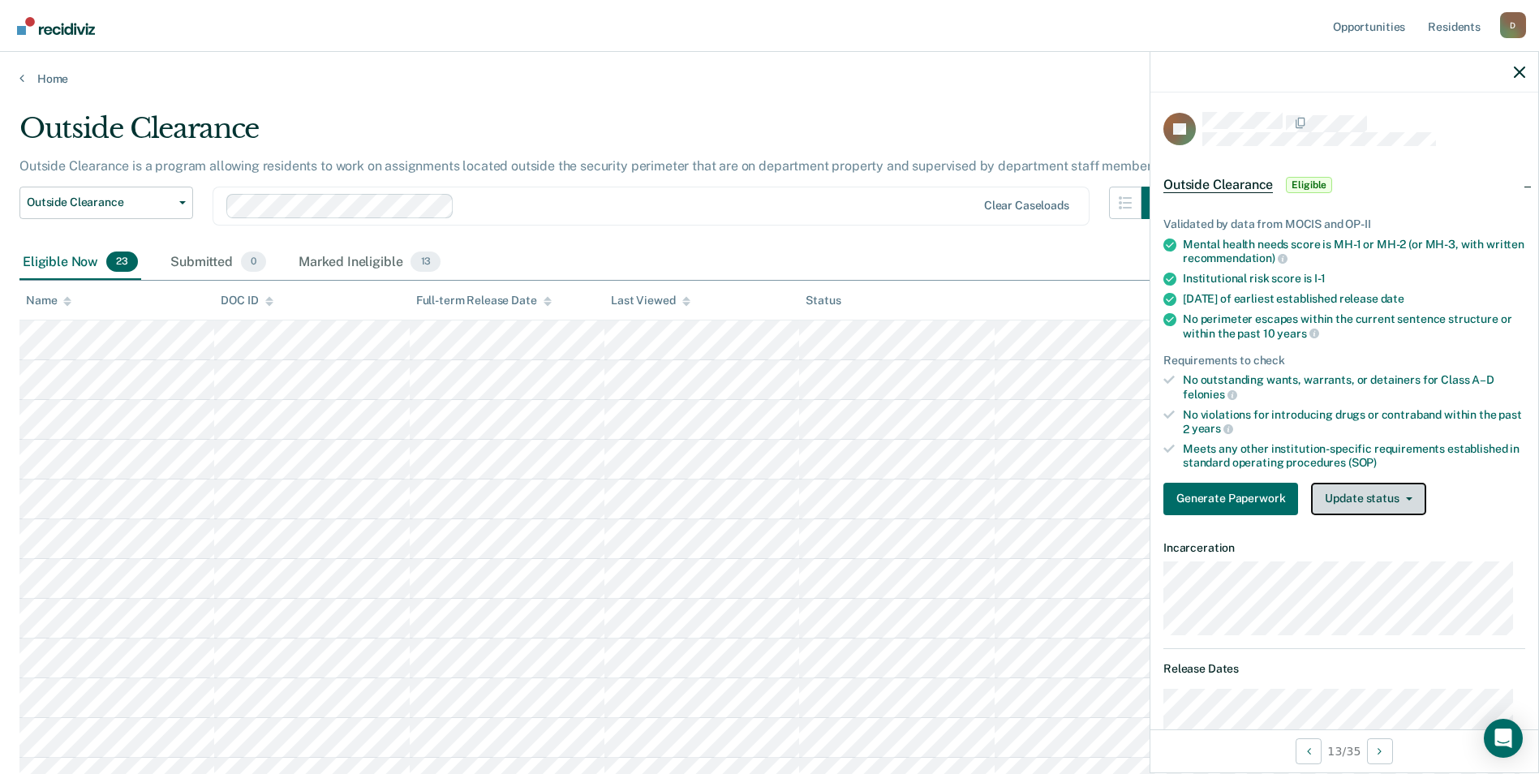
click at [1373, 492] on button "Update status" at bounding box center [1368, 499] width 114 height 32
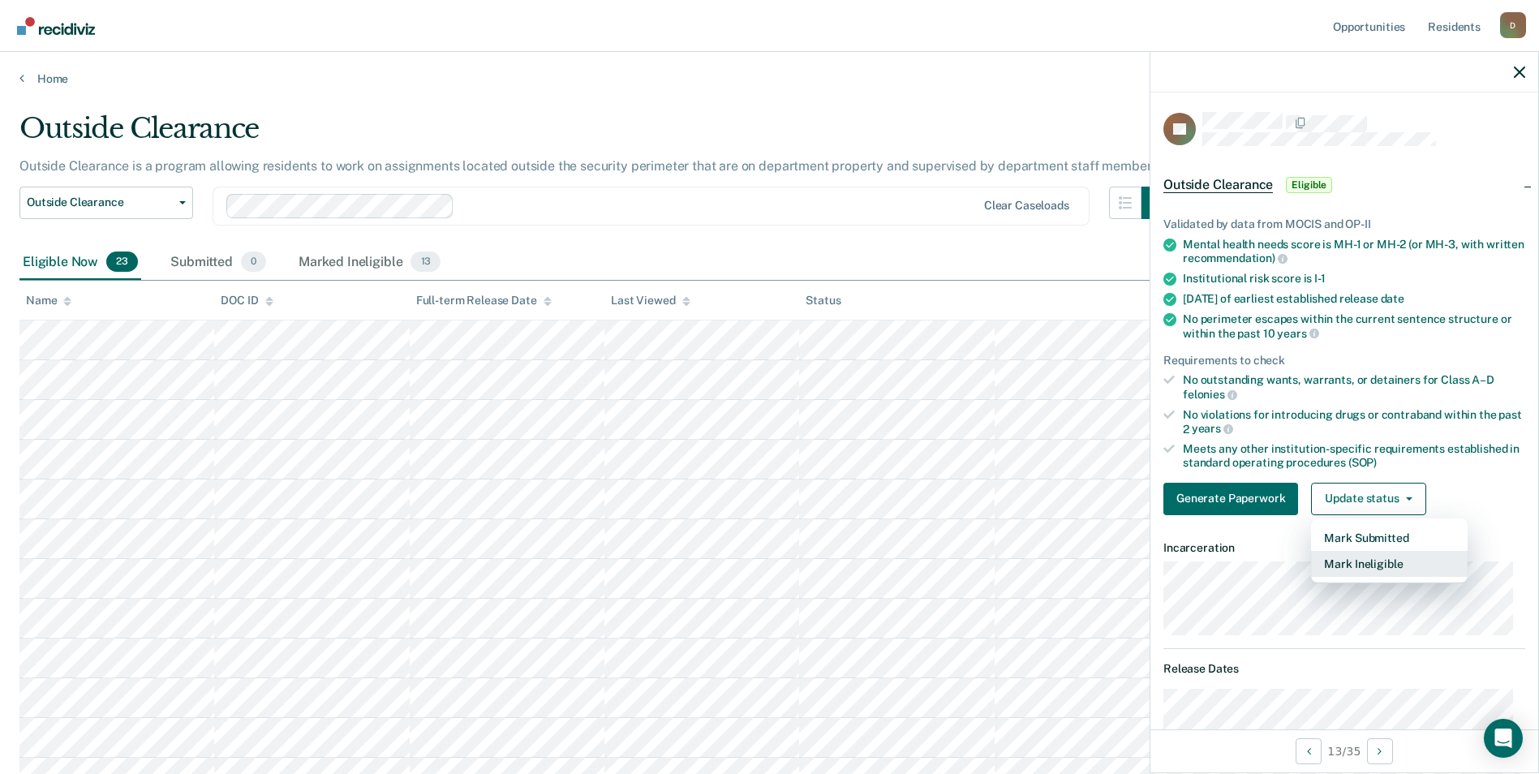
click at [1372, 569] on button "Mark Ineligible" at bounding box center [1389, 564] width 157 height 26
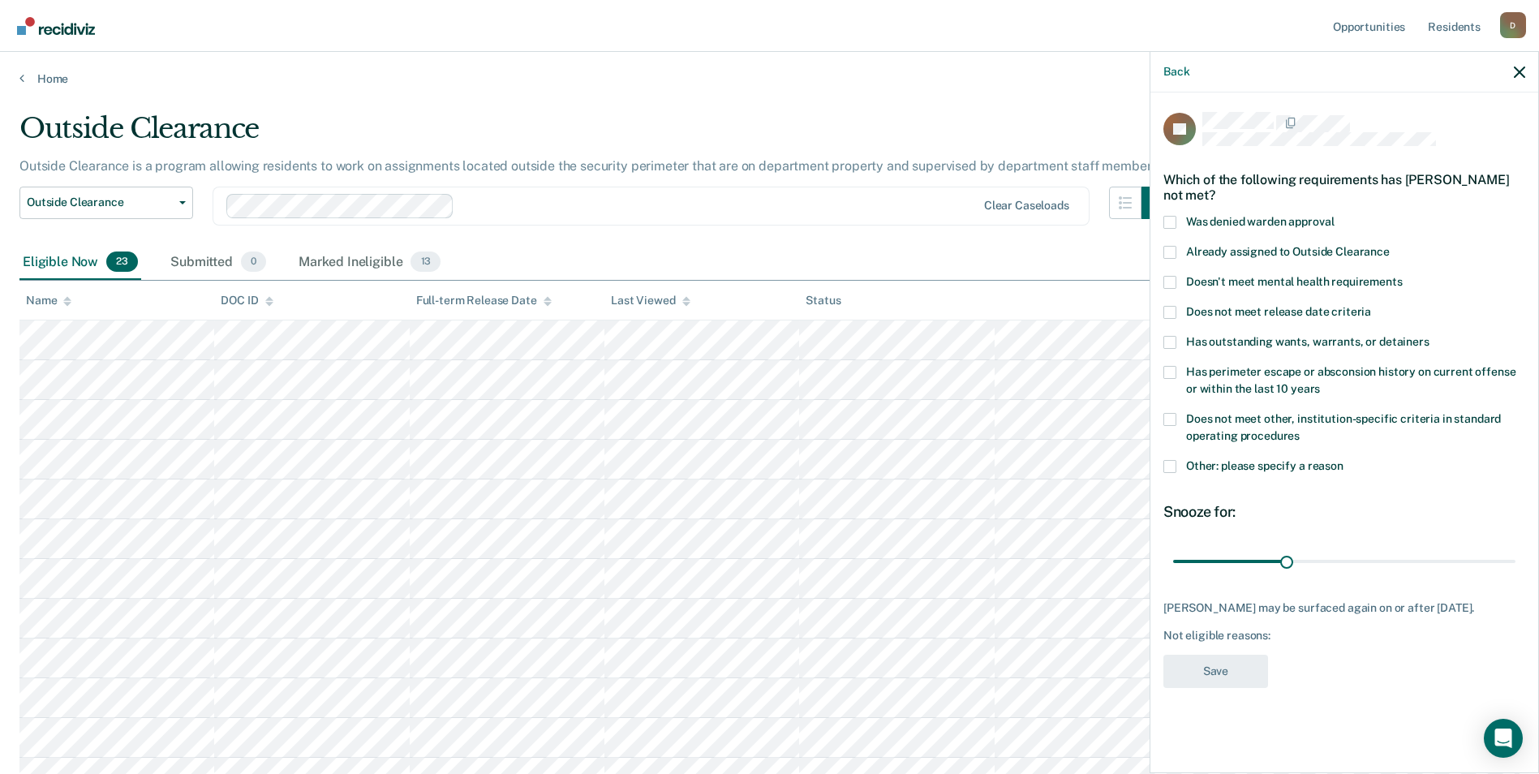
click at [1287, 306] on span "Does not meet release date criteria" at bounding box center [1278, 311] width 185 height 13
click at [1371, 306] on input "Does not meet release date criteria" at bounding box center [1371, 306] width 0 height 0
click at [1315, 426] on label "Does not meet other, institution-specific criteria in standard operating proced…" at bounding box center [1344, 430] width 362 height 34
click at [1300, 430] on input "Does not meet other, institution-specific criteria in standard operating proced…" at bounding box center [1300, 430] width 0 height 0
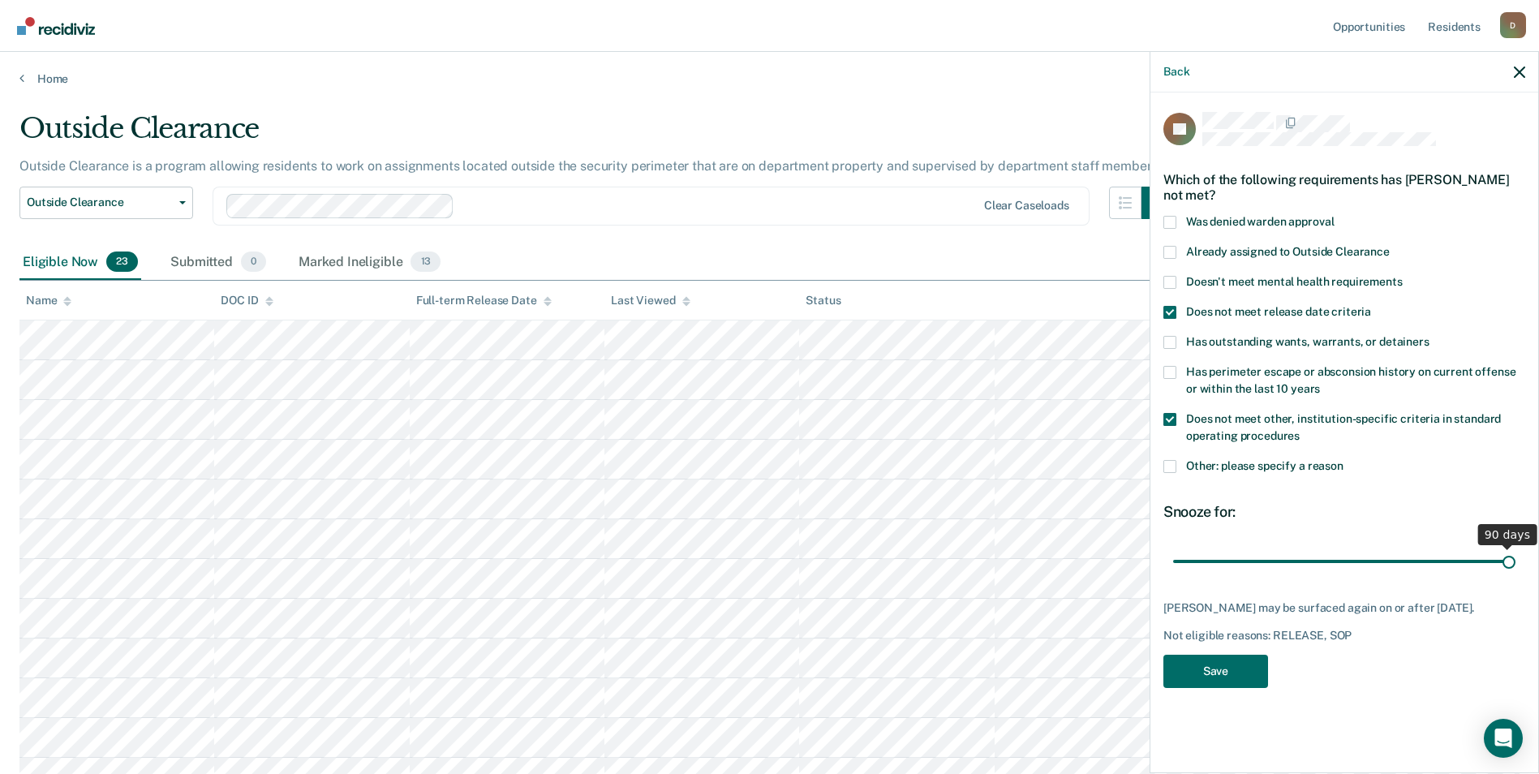
drag, startPoint x: 1318, startPoint y: 561, endPoint x: 1514, endPoint y: 581, distance: 196.5
type input "90"
click at [1514, 575] on input "range" at bounding box center [1344, 561] width 342 height 28
click at [1210, 672] on button "Save" at bounding box center [1215, 671] width 105 height 33
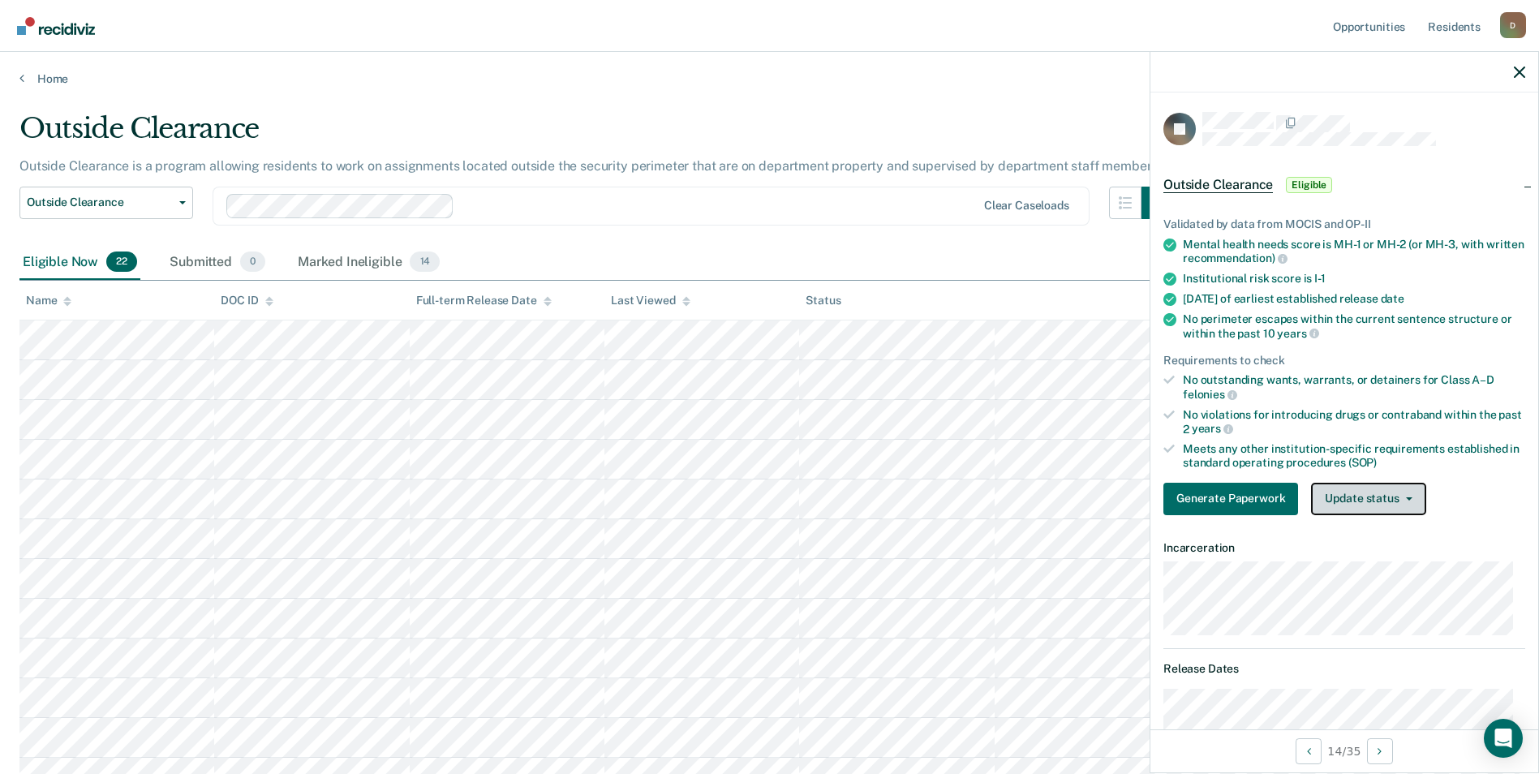
click at [1374, 498] on button "Update status" at bounding box center [1368, 499] width 114 height 32
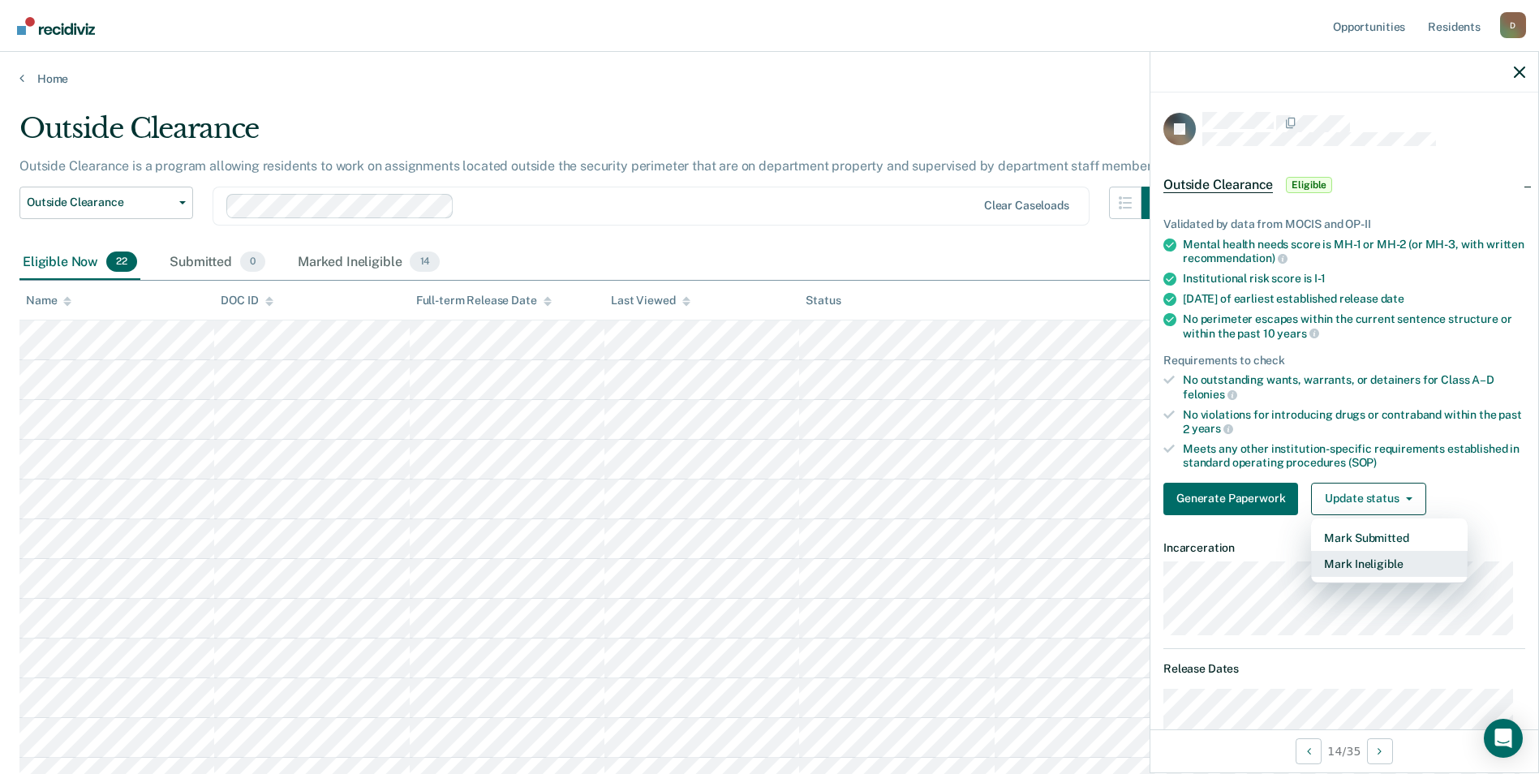
click at [1374, 559] on button "Mark Ineligible" at bounding box center [1389, 564] width 157 height 26
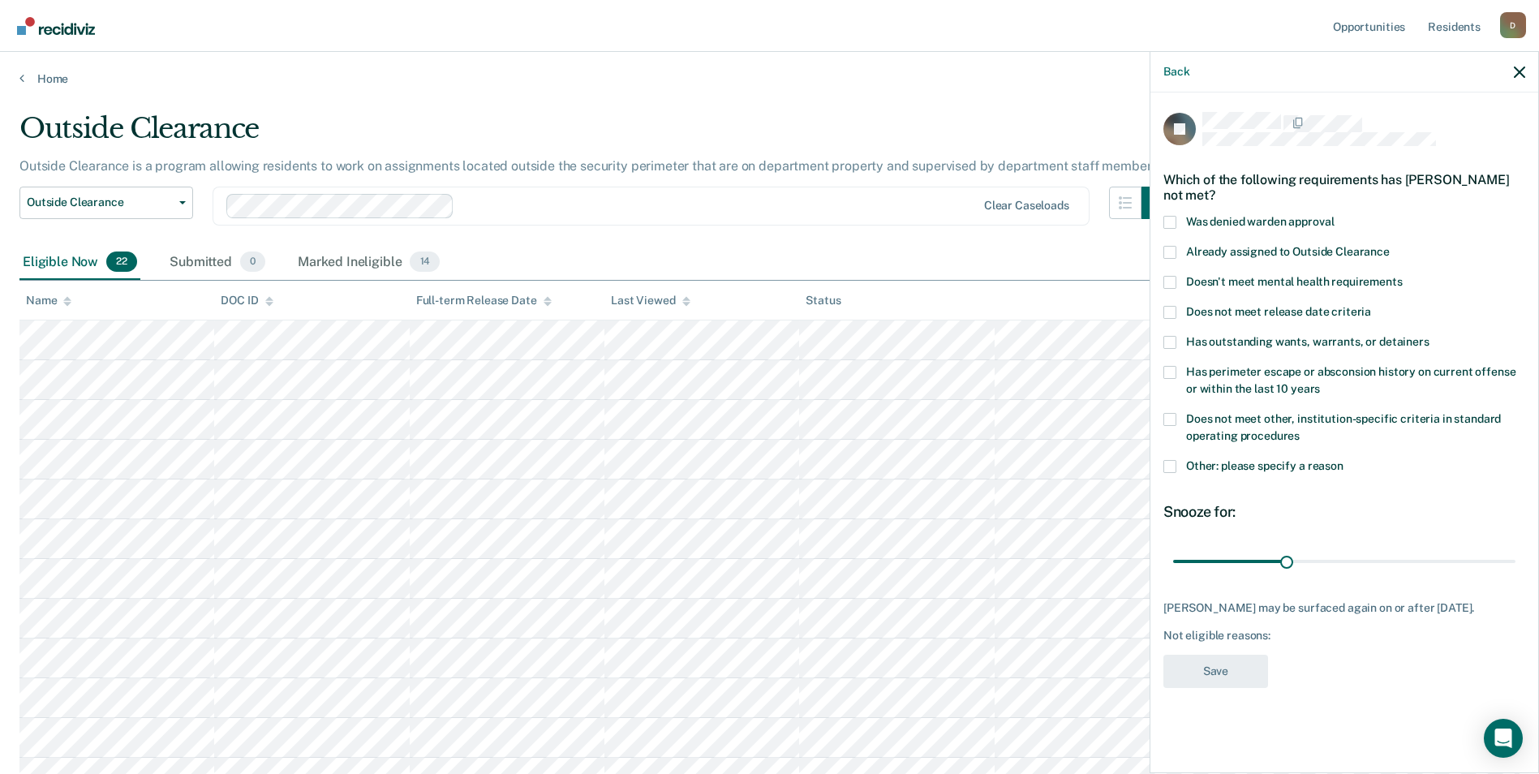
click at [1171, 469] on span at bounding box center [1169, 466] width 13 height 13
click at [1343, 460] on input "Other: please specify a reason" at bounding box center [1343, 460] width 0 height 0
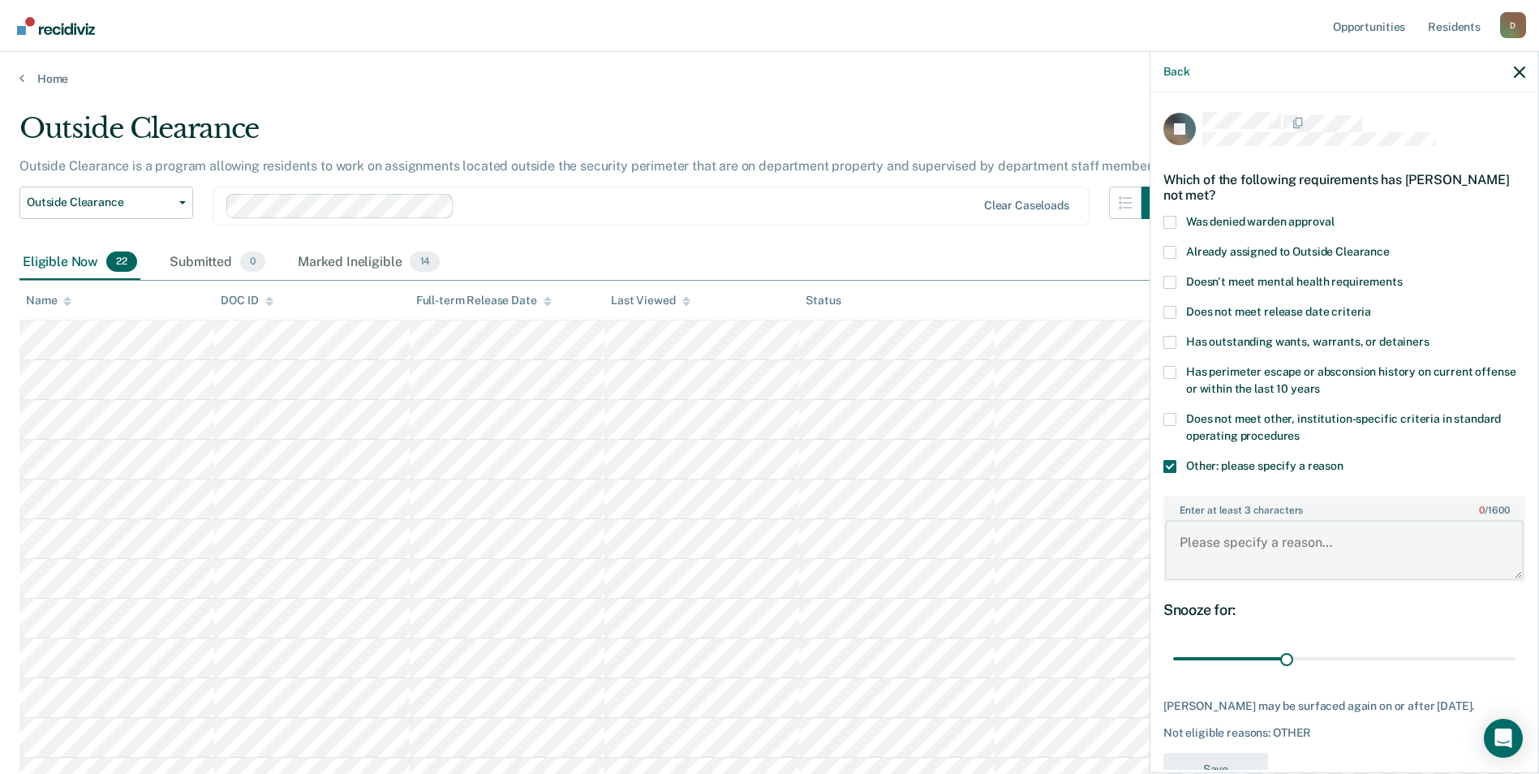
click at [1269, 561] on textarea "Enter at least 3 characters 0 / 1600" at bounding box center [1344, 550] width 359 height 60
type textarea "recent violation for rule 11"
drag, startPoint x: 1287, startPoint y: 661, endPoint x: 1498, endPoint y: 661, distance: 210.9
type input "90"
click at [1510, 659] on input "range" at bounding box center [1344, 659] width 342 height 28
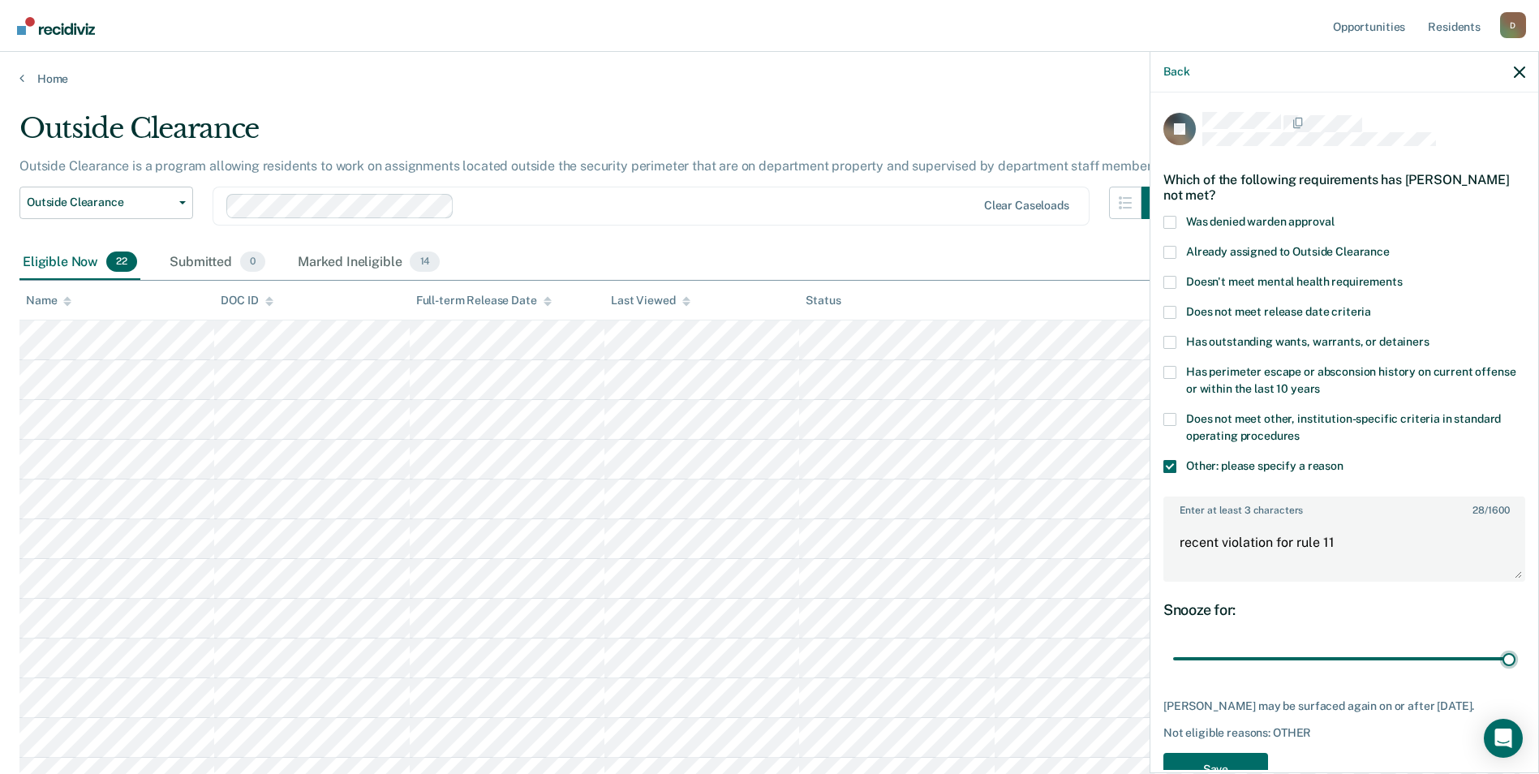
scroll to position [44, 0]
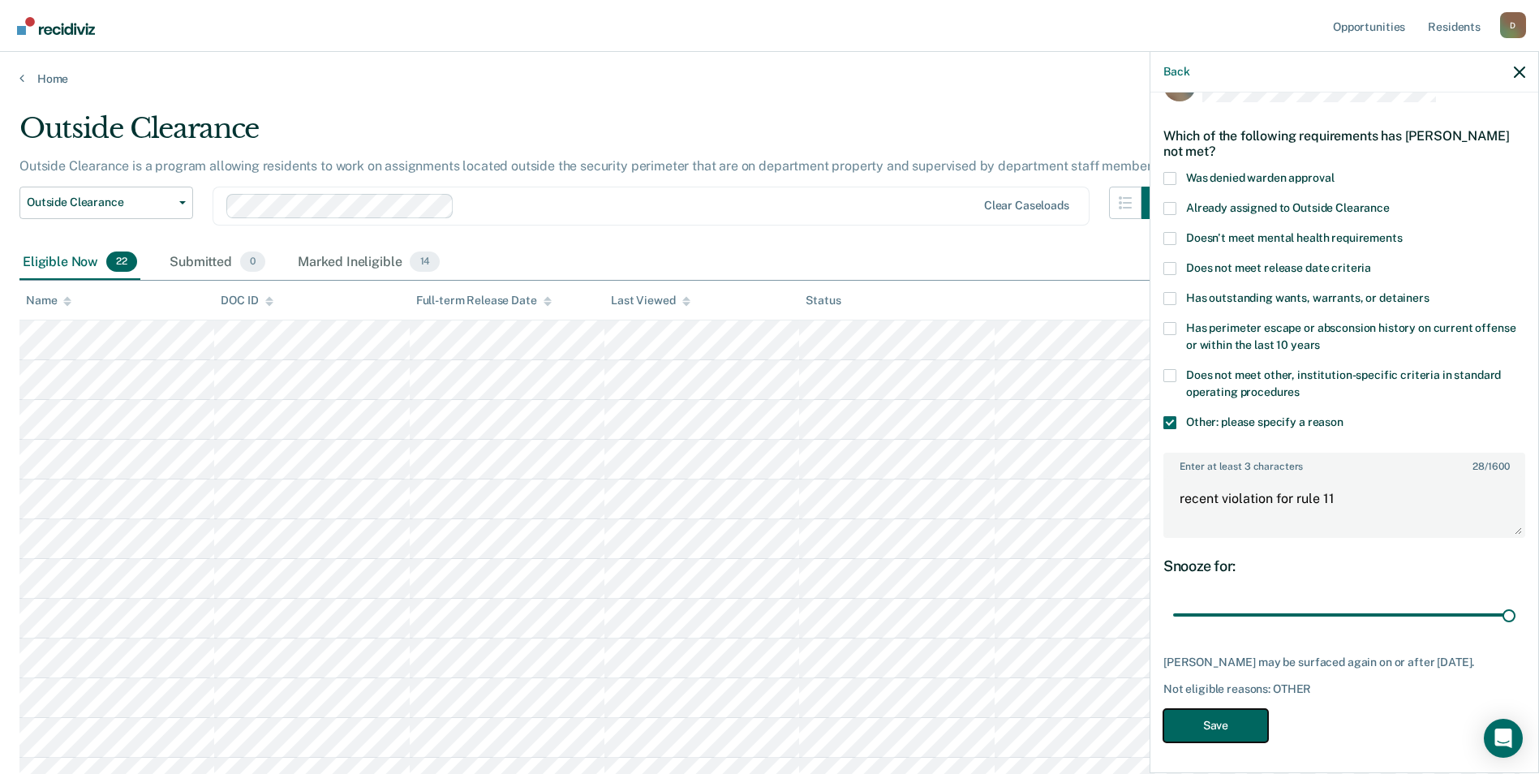
click at [1227, 732] on button "Save" at bounding box center [1215, 725] width 105 height 33
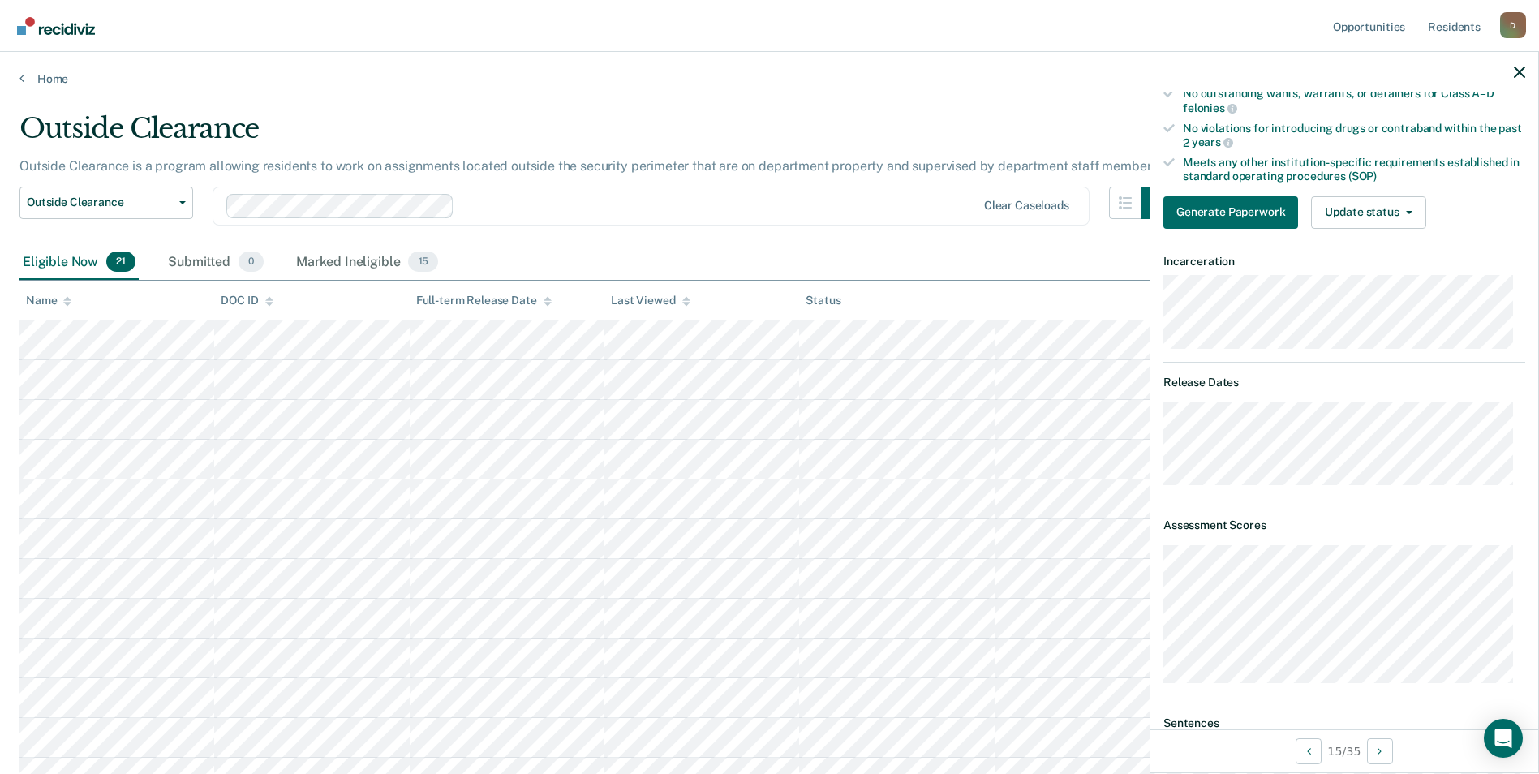
scroll to position [0, 0]
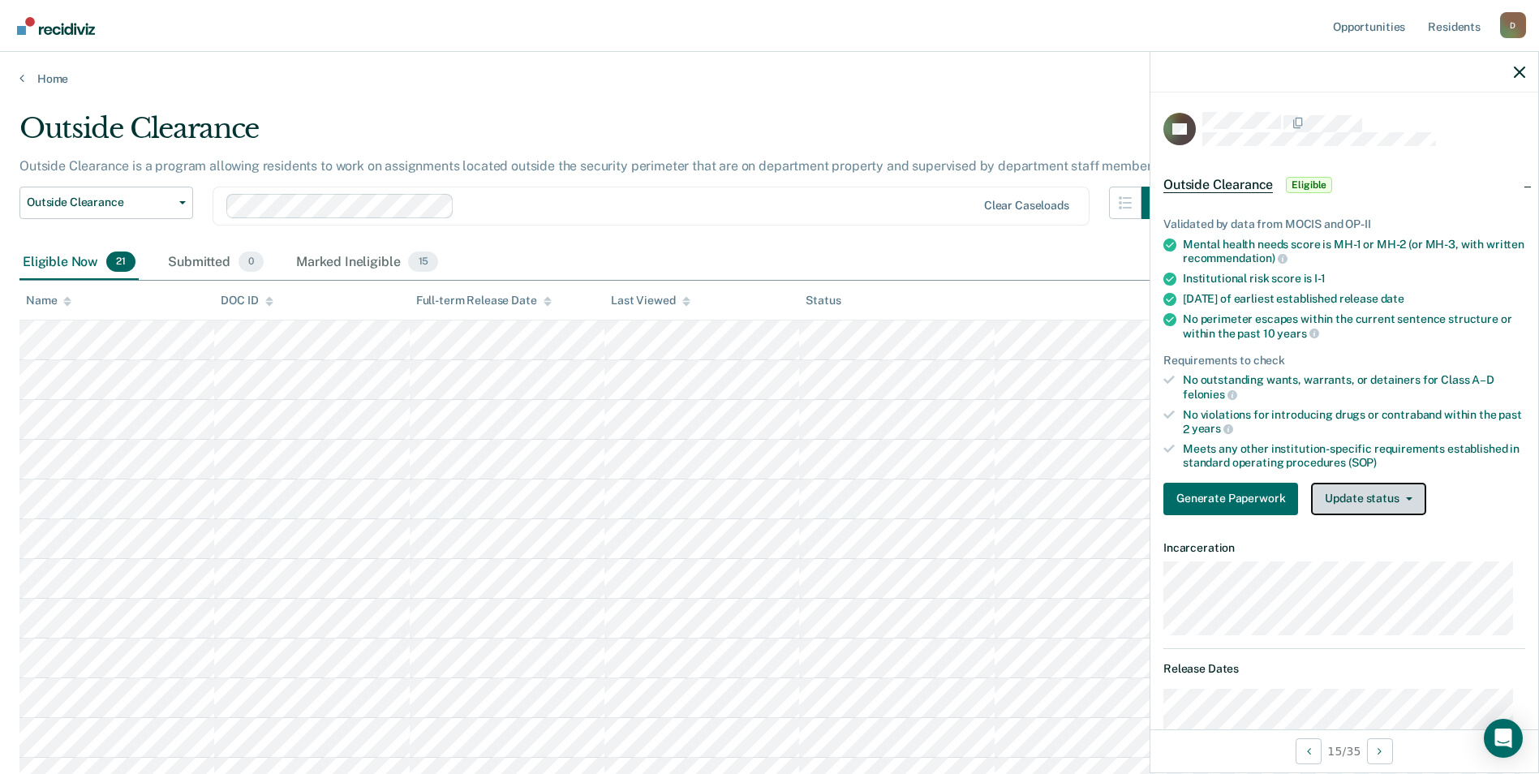
click at [1368, 497] on button "Update status" at bounding box center [1368, 499] width 114 height 32
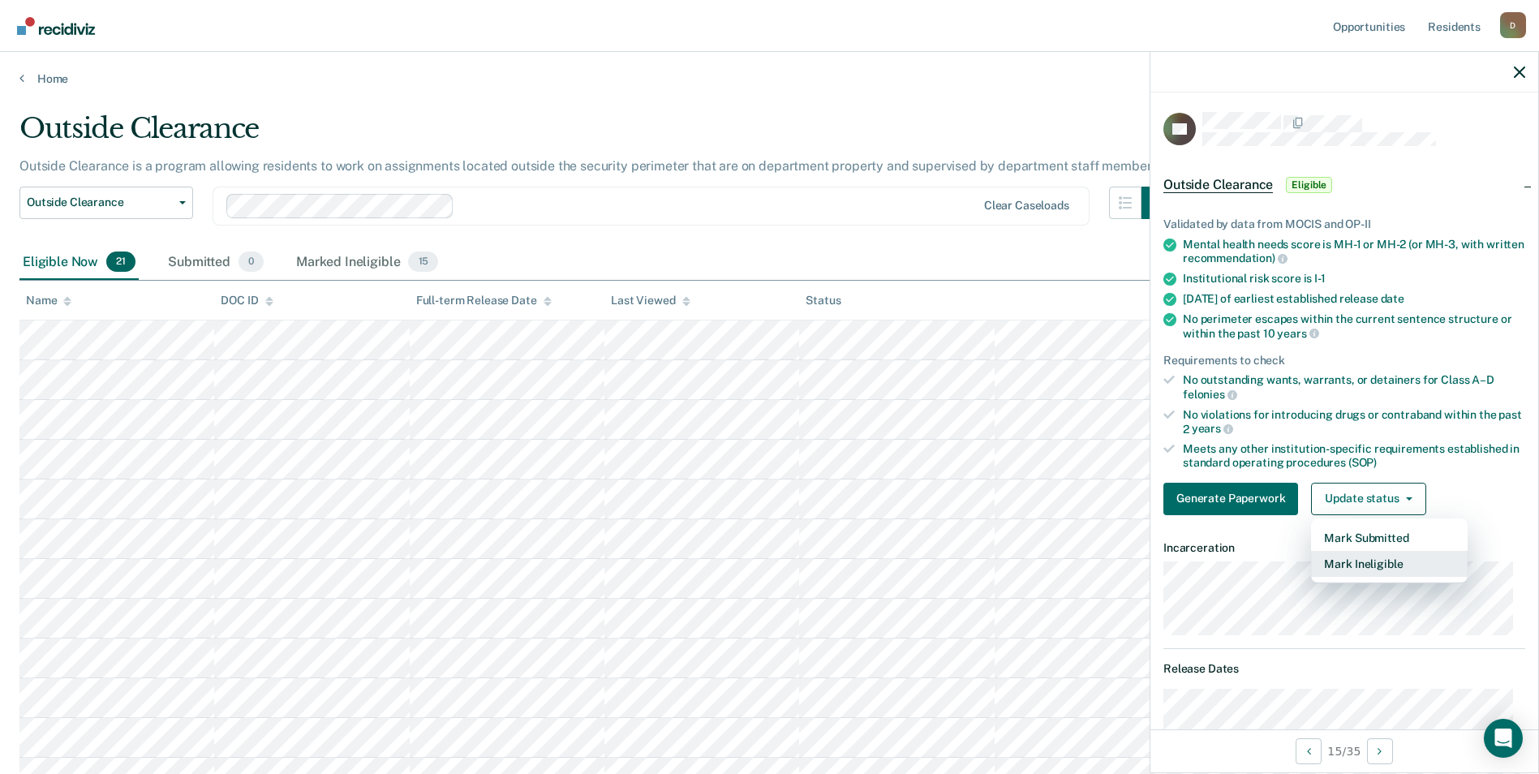
click at [1373, 559] on button "Mark Ineligible" at bounding box center [1389, 564] width 157 height 26
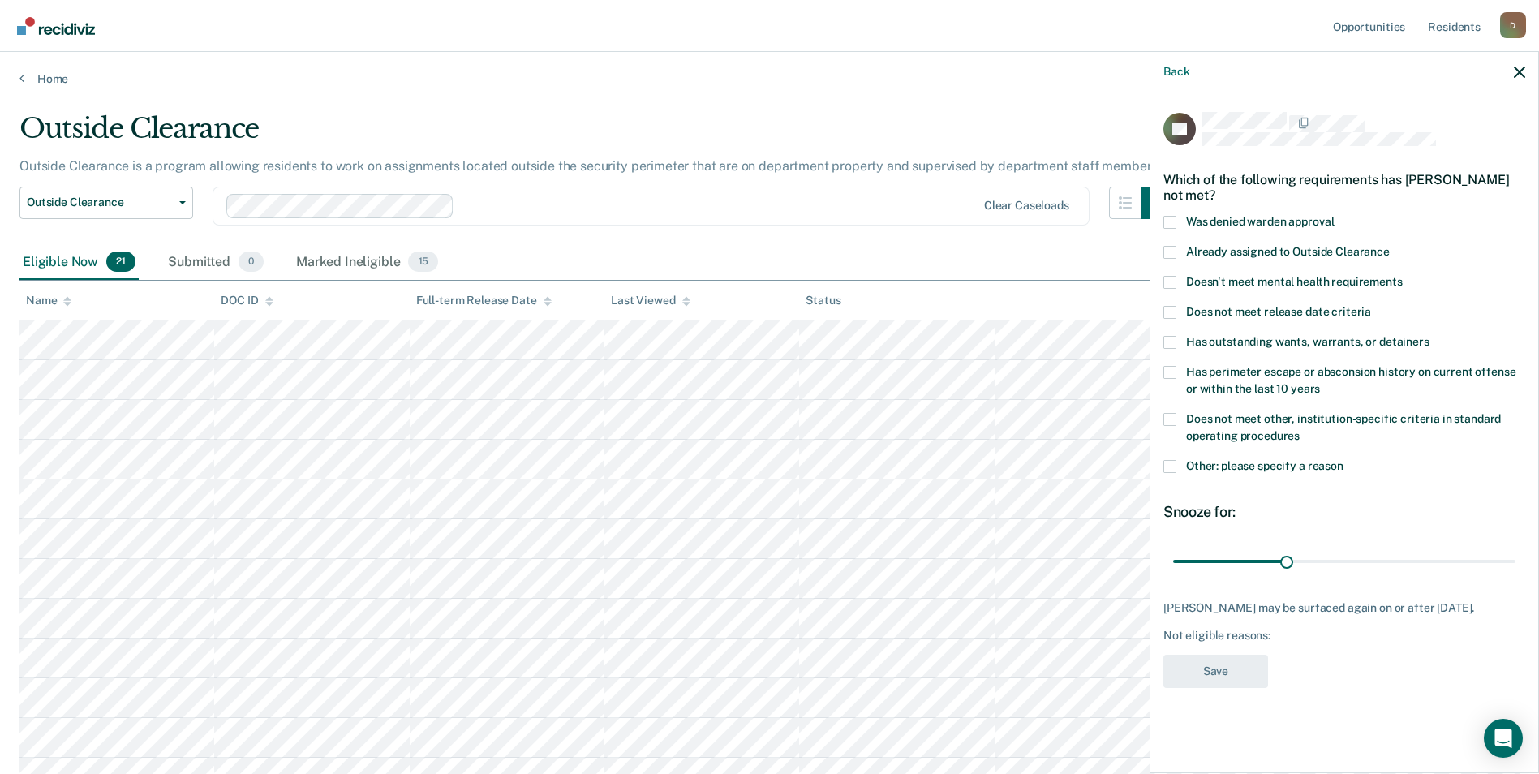
click at [1312, 385] on label "Has perimeter escape or absconsion history on current offense or within the las…" at bounding box center [1344, 383] width 362 height 34
click at [1320, 383] on input "Has perimeter escape or absconsion history on current offense or within the las…" at bounding box center [1320, 383] width 0 height 0
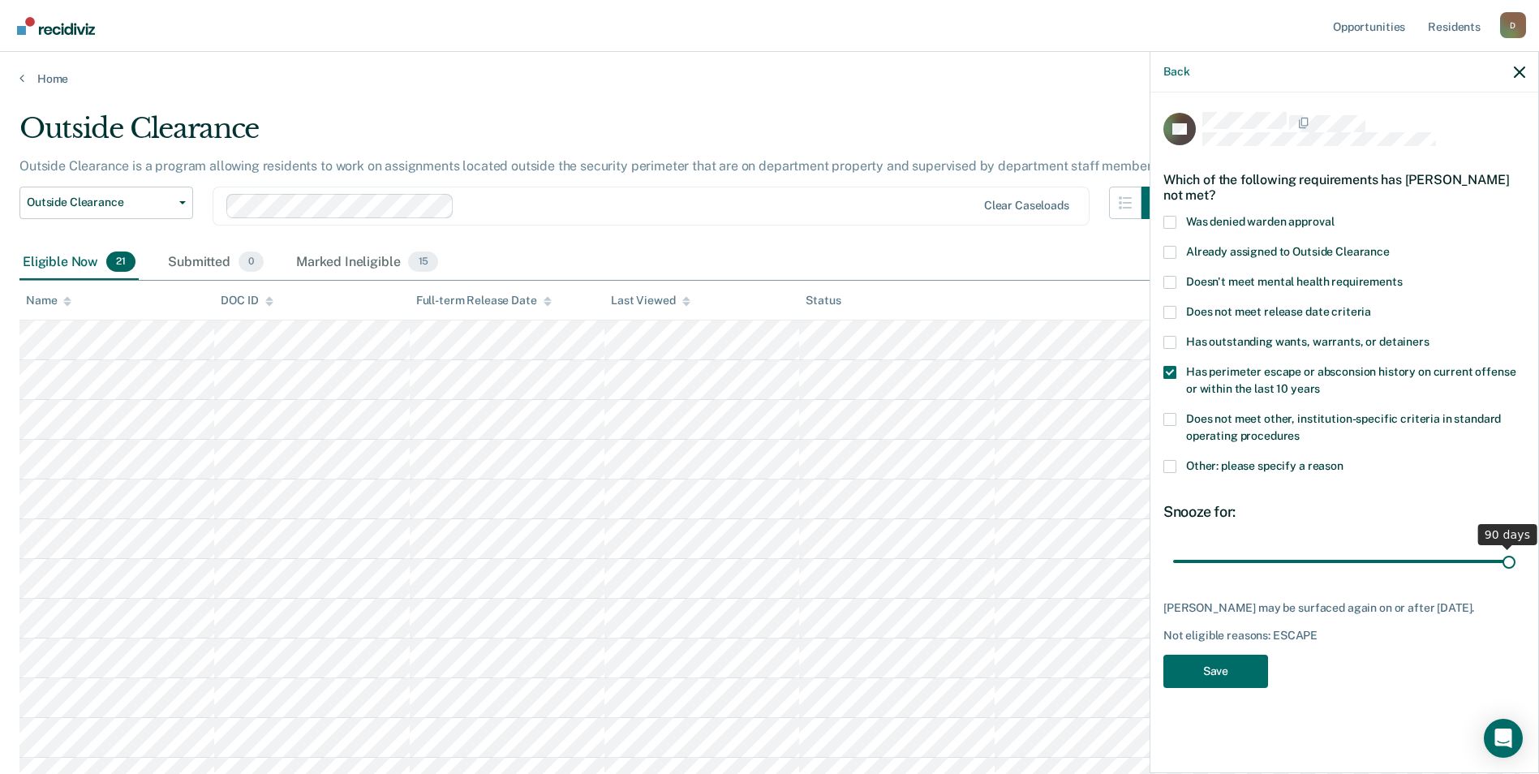
drag, startPoint x: 1287, startPoint y: 564, endPoint x: 1535, endPoint y: 551, distance: 247.8
type input "90"
click at [1515, 551] on input "range" at bounding box center [1344, 561] width 342 height 28
click at [1239, 672] on button "Save" at bounding box center [1215, 671] width 105 height 33
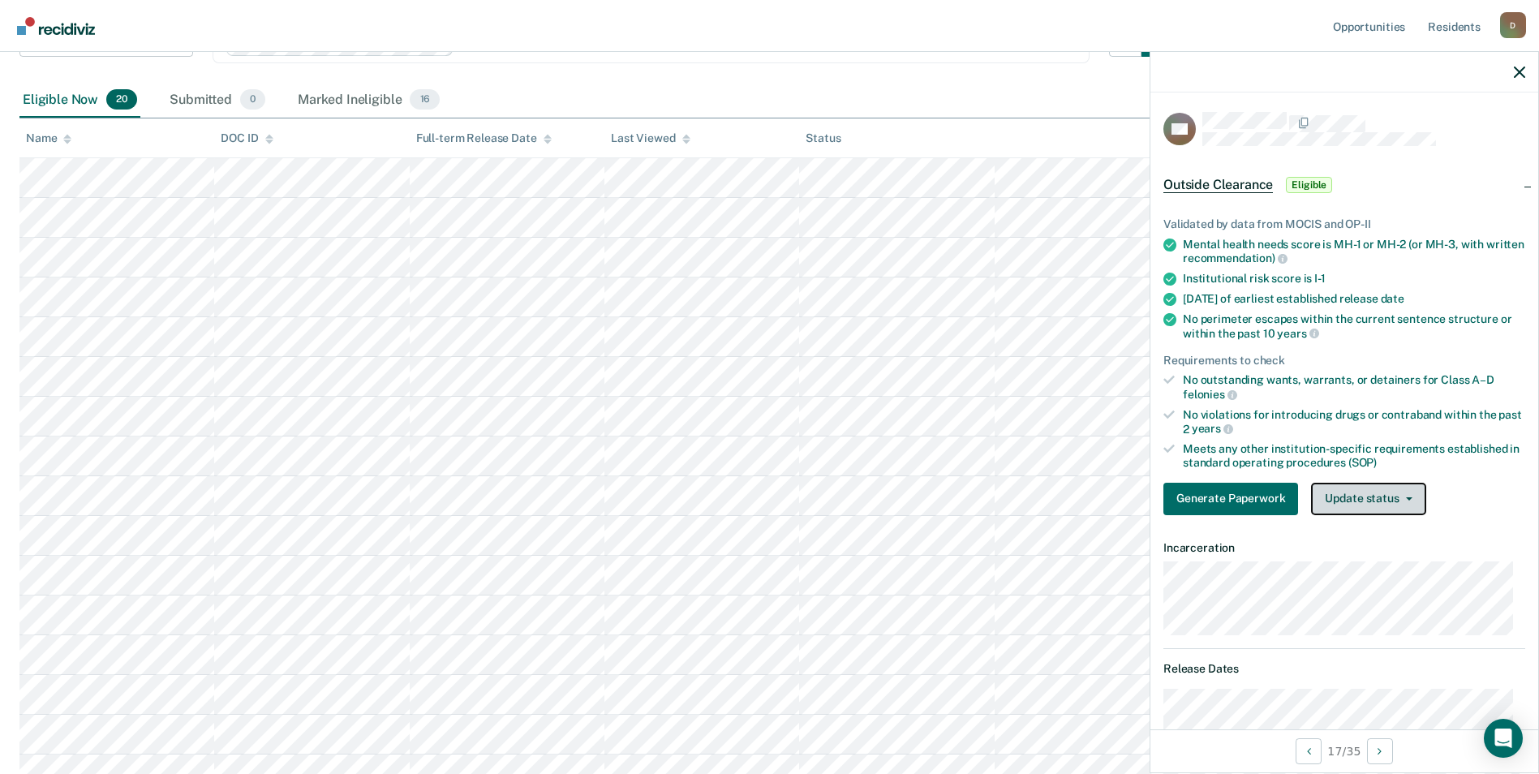
click at [1382, 487] on button "Update status" at bounding box center [1368, 499] width 114 height 32
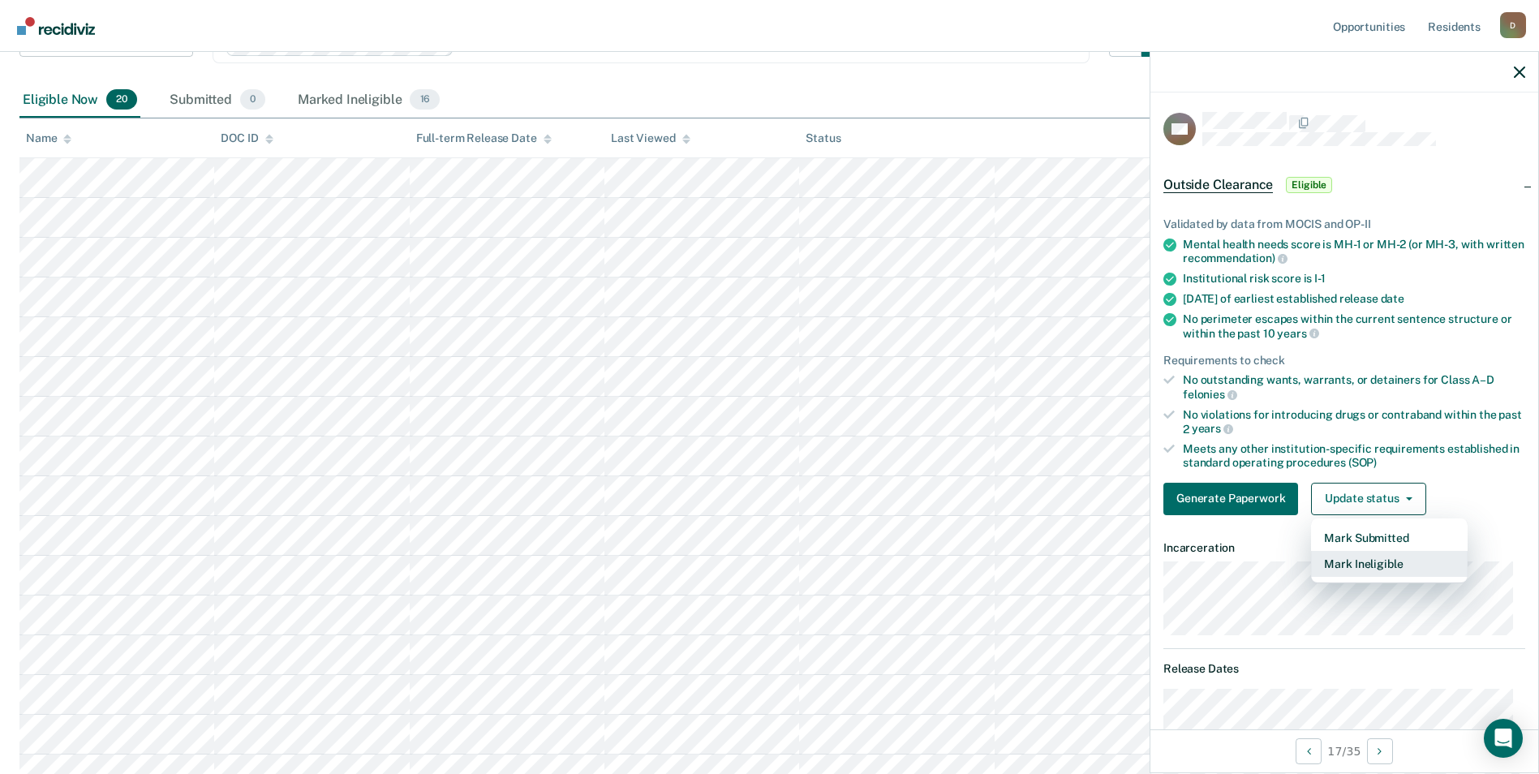
click at [1391, 563] on button "Mark Ineligible" at bounding box center [1389, 564] width 157 height 26
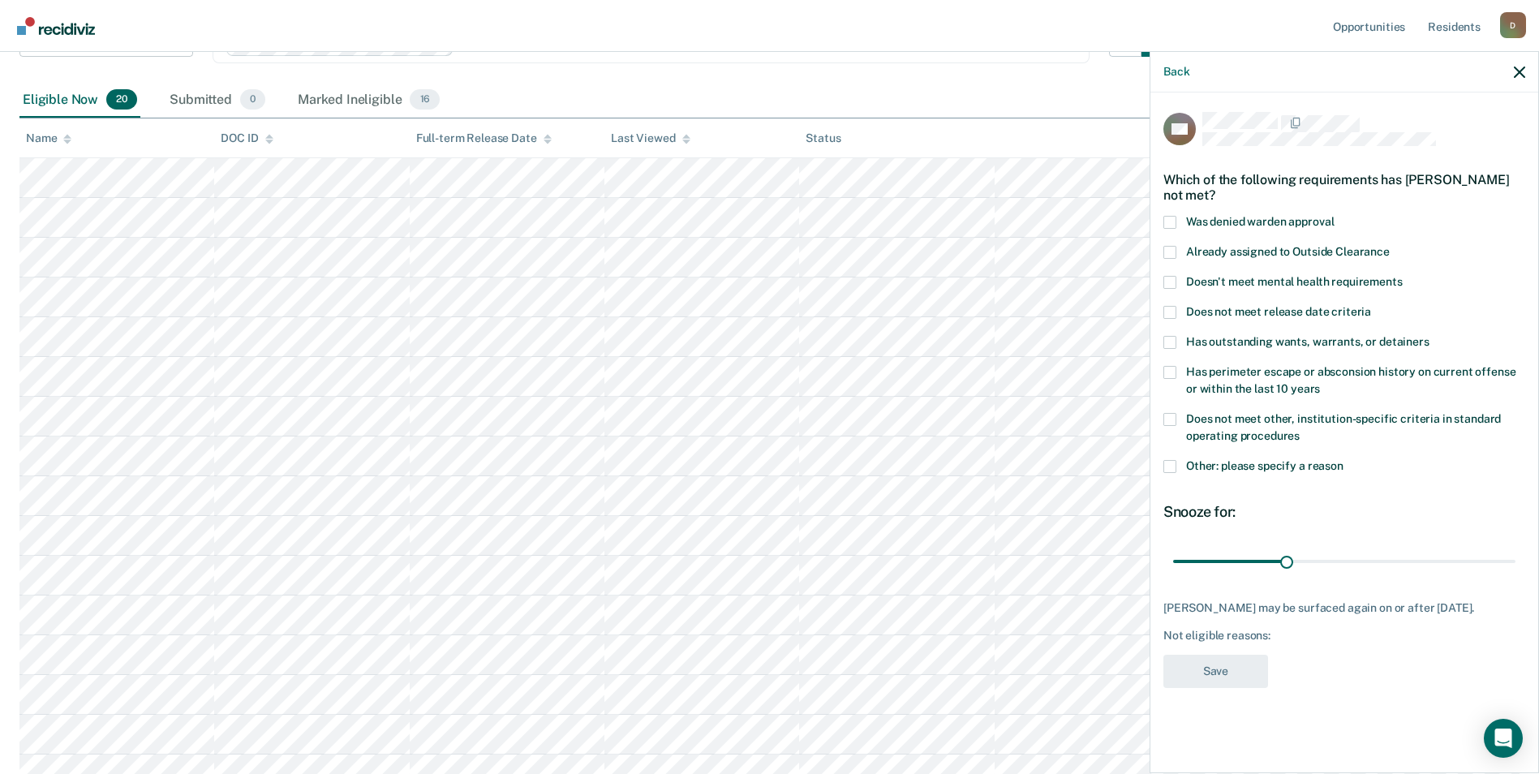
click at [1334, 368] on span "Has perimeter escape or absconsion history on current offense or within the las…" at bounding box center [1350, 380] width 329 height 30
click at [1320, 383] on input "Has perimeter escape or absconsion history on current offense or within the las…" at bounding box center [1320, 383] width 0 height 0
click at [1311, 415] on span "Does not meet other, institution-specific criteria in standard operating proced…" at bounding box center [1343, 427] width 315 height 30
click at [1300, 430] on input "Does not meet other, institution-specific criteria in standard operating proced…" at bounding box center [1300, 430] width 0 height 0
click at [1306, 454] on div "Does not meet other, institution-specific criteria in standard operating proced…" at bounding box center [1344, 436] width 362 height 47
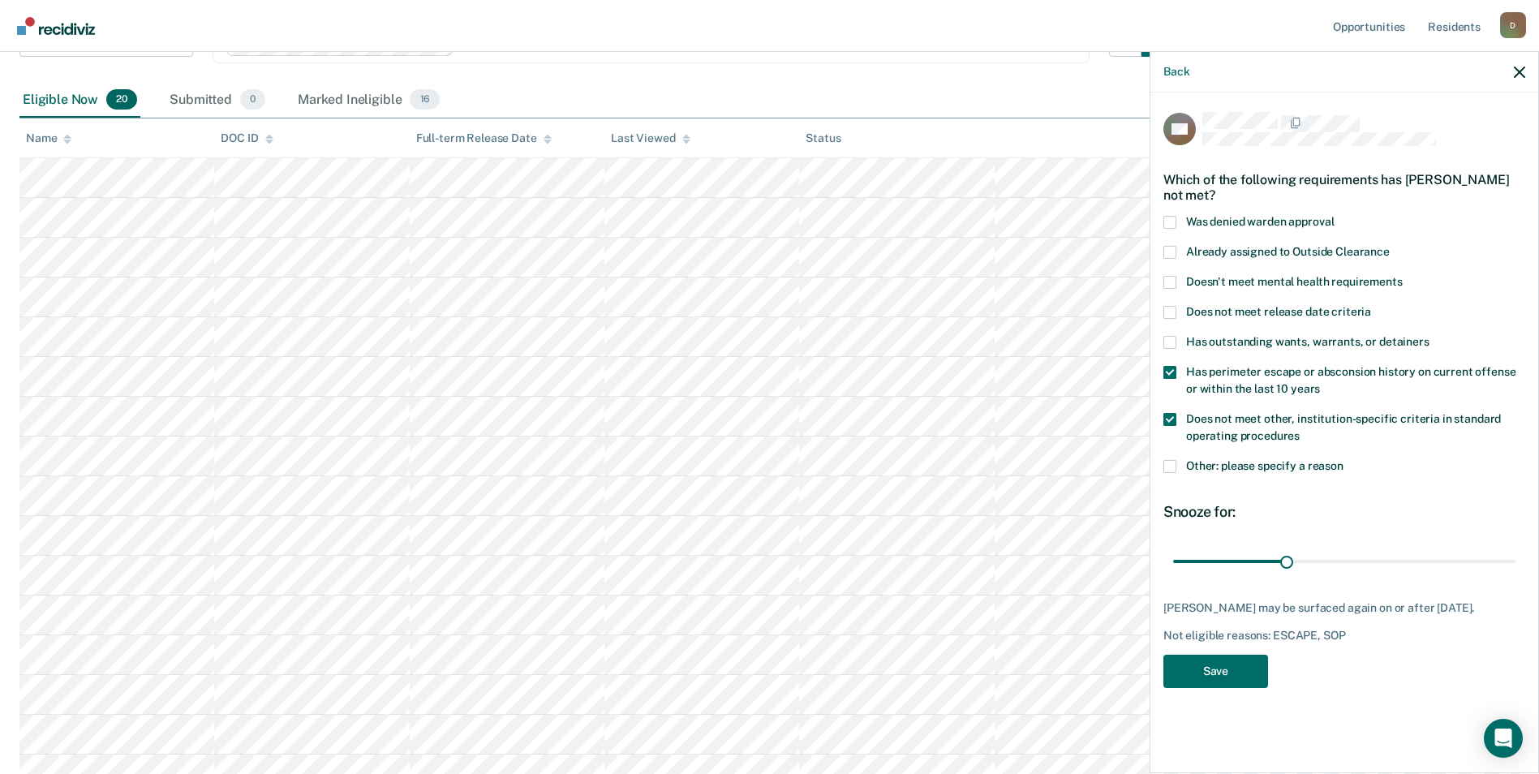
click at [1176, 463] on label "Other: please specify a reason" at bounding box center [1344, 468] width 362 height 17
click at [1343, 460] on input "Other: please specify a reason" at bounding box center [1343, 460] width 0 height 0
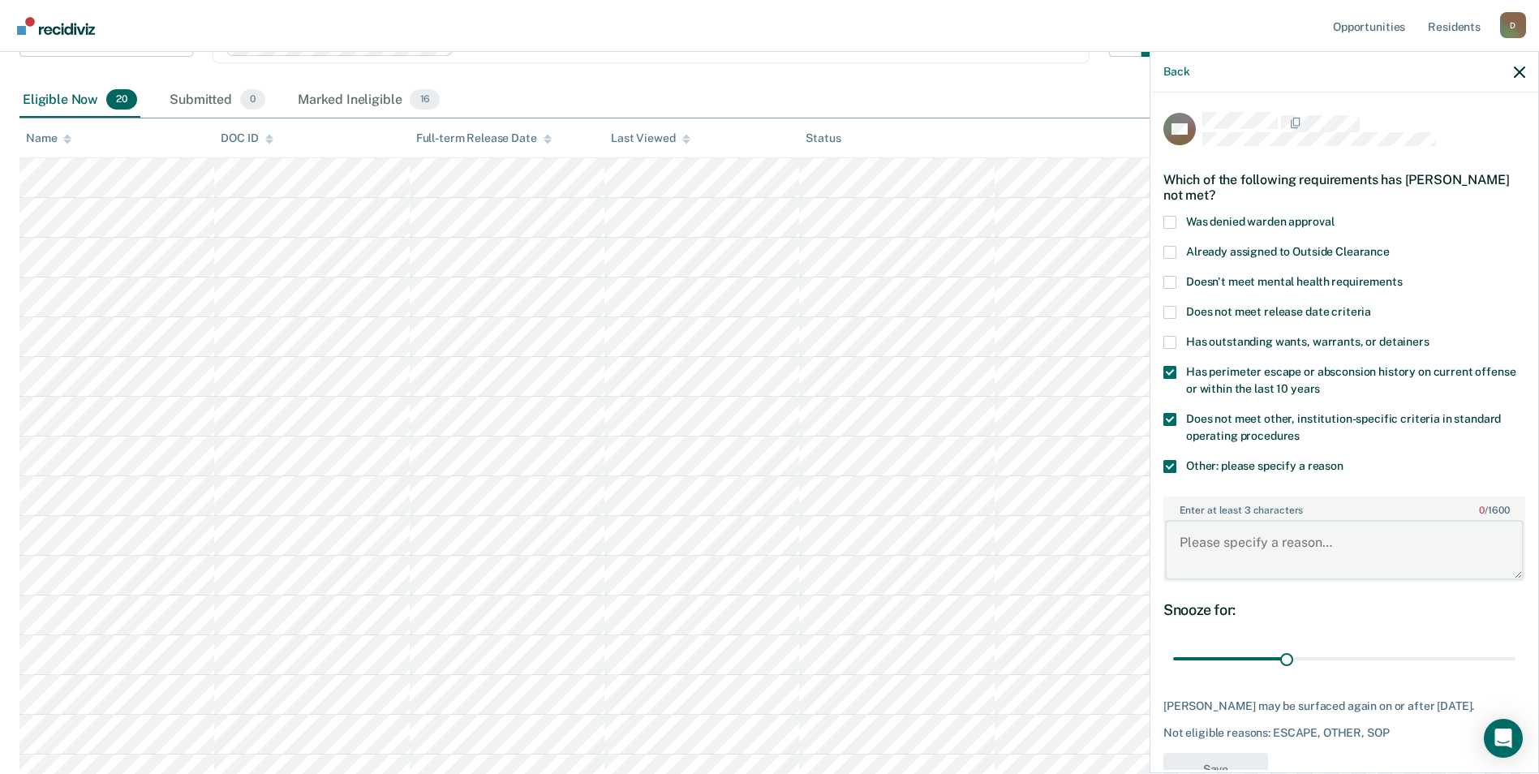
click at [1334, 541] on textarea "Enter at least 3 characters 0 / 1600" at bounding box center [1344, 550] width 359 height 60
type textarea "R"
type textarea "recent violation for rule 11"
drag, startPoint x: 1281, startPoint y: 658, endPoint x: 1510, endPoint y: 660, distance: 229.6
type input "90"
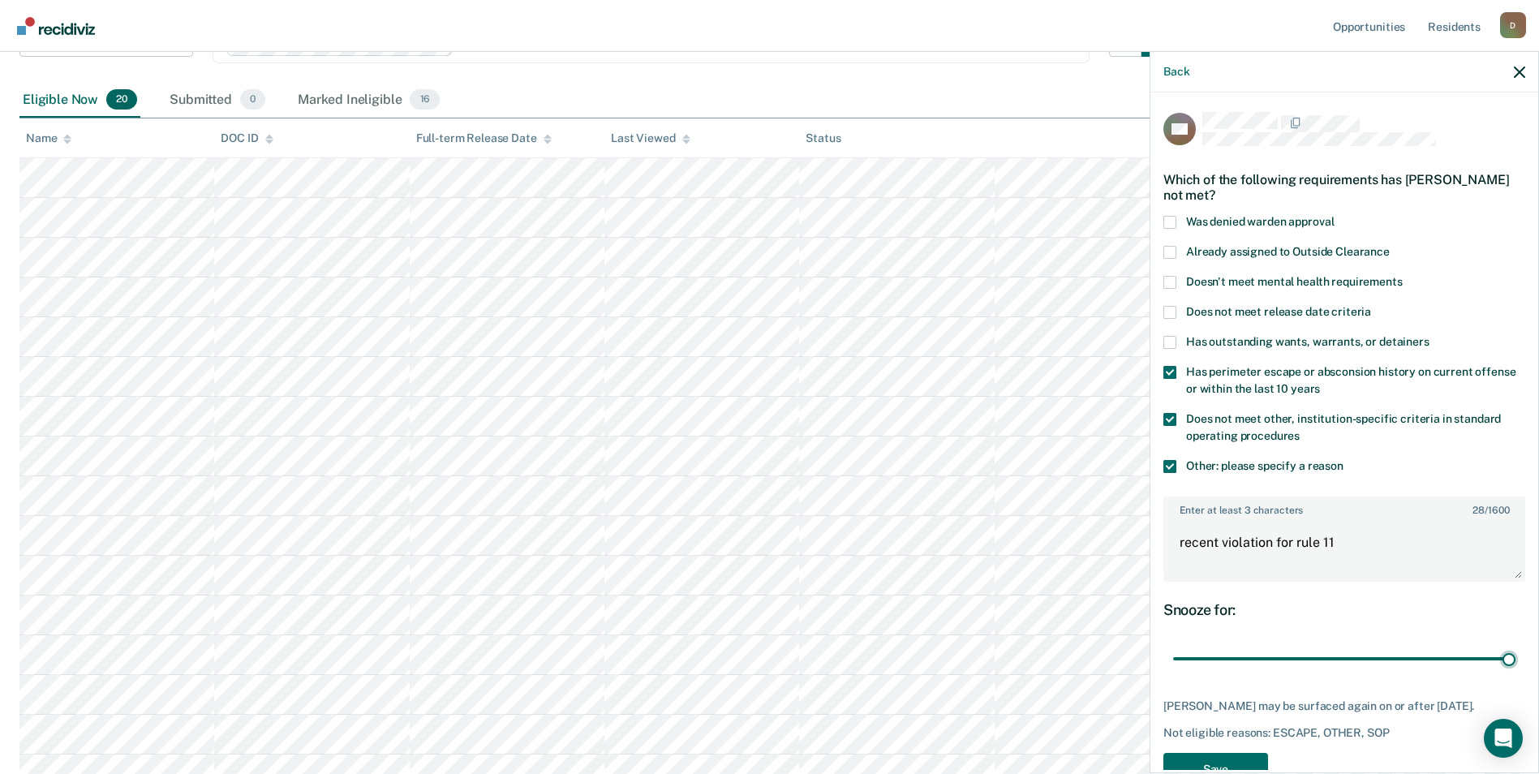
click at [1509, 660] on input "range" at bounding box center [1344, 659] width 342 height 28
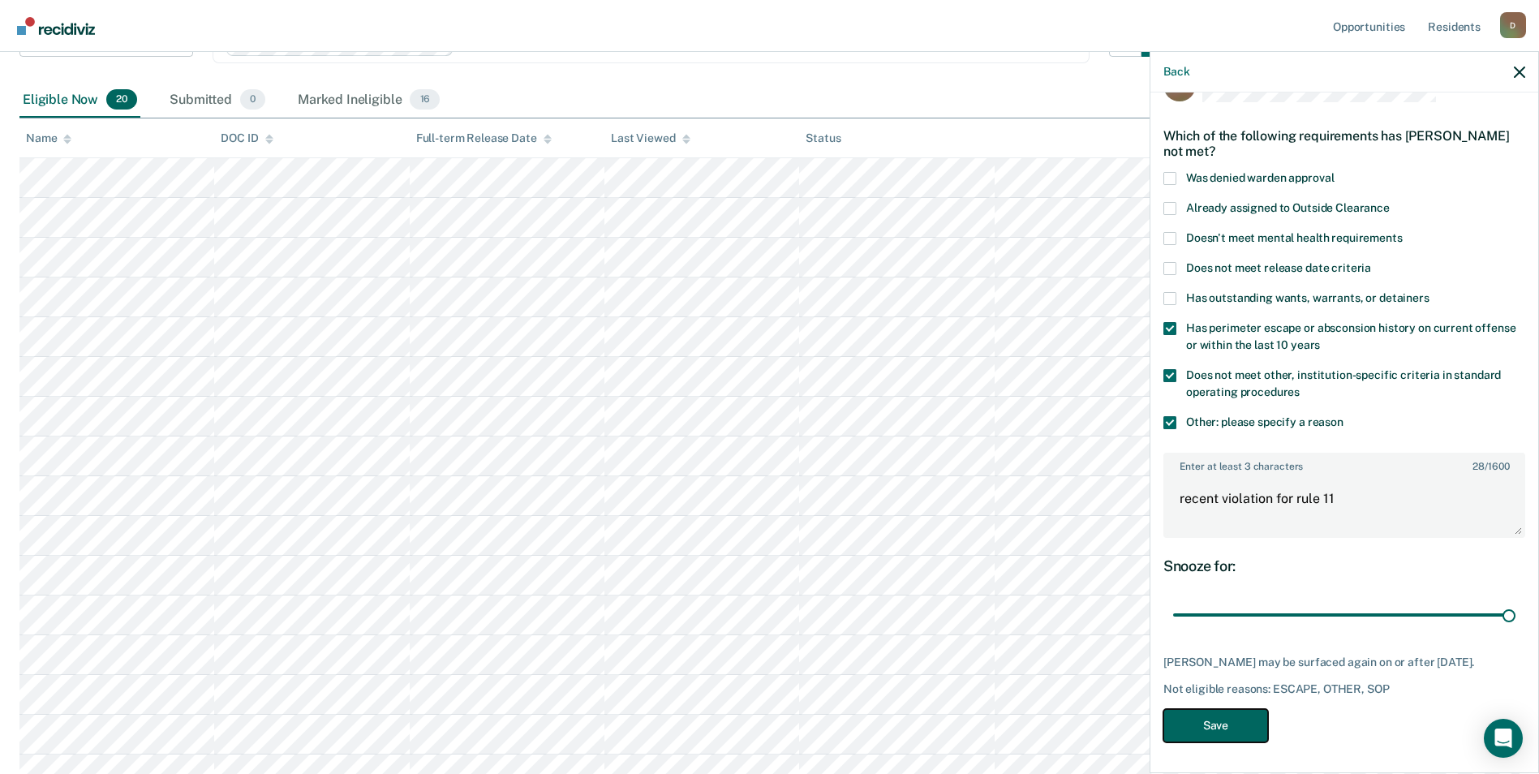
click at [1218, 717] on button "Save" at bounding box center [1215, 725] width 105 height 33
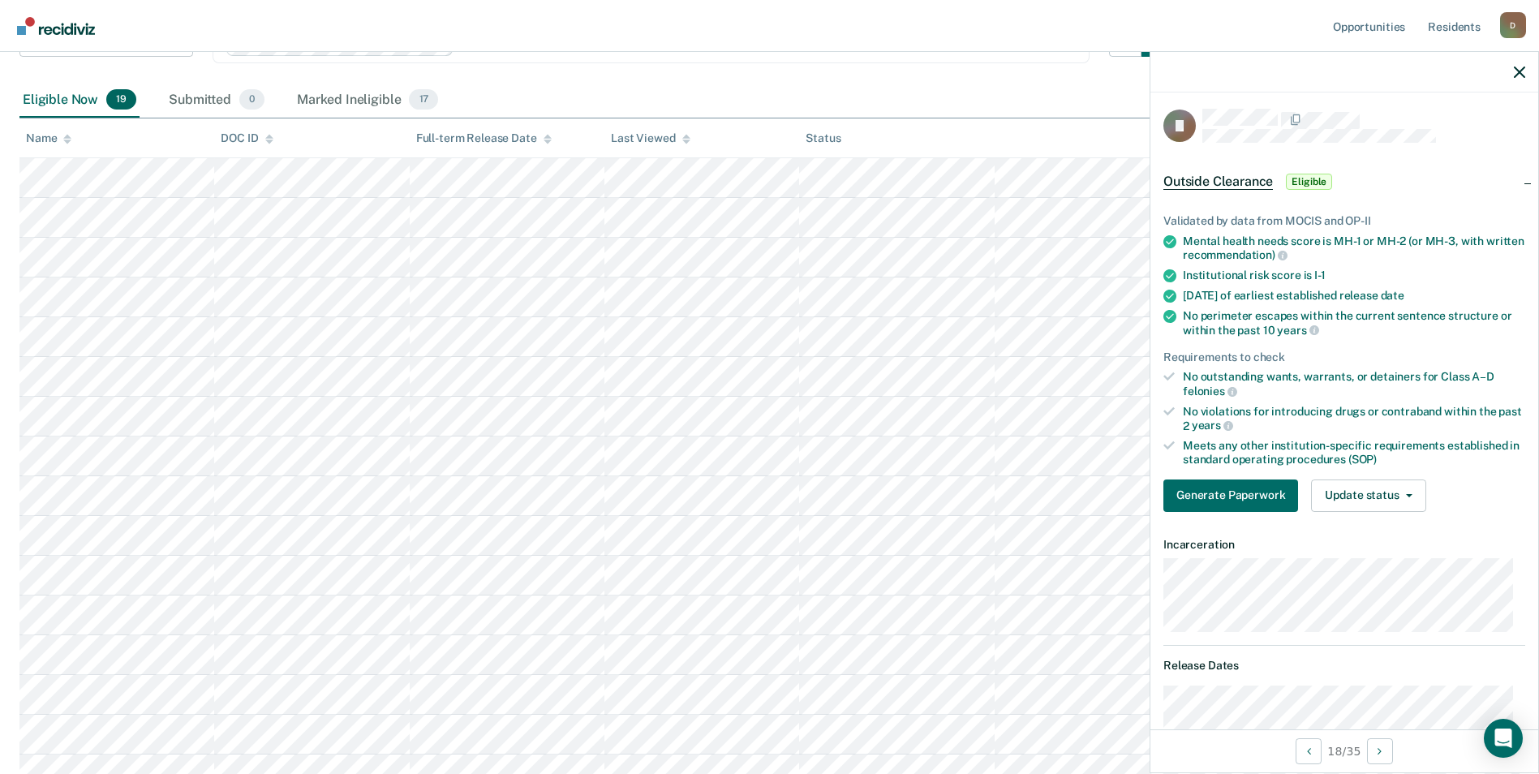
scroll to position [0, 0]
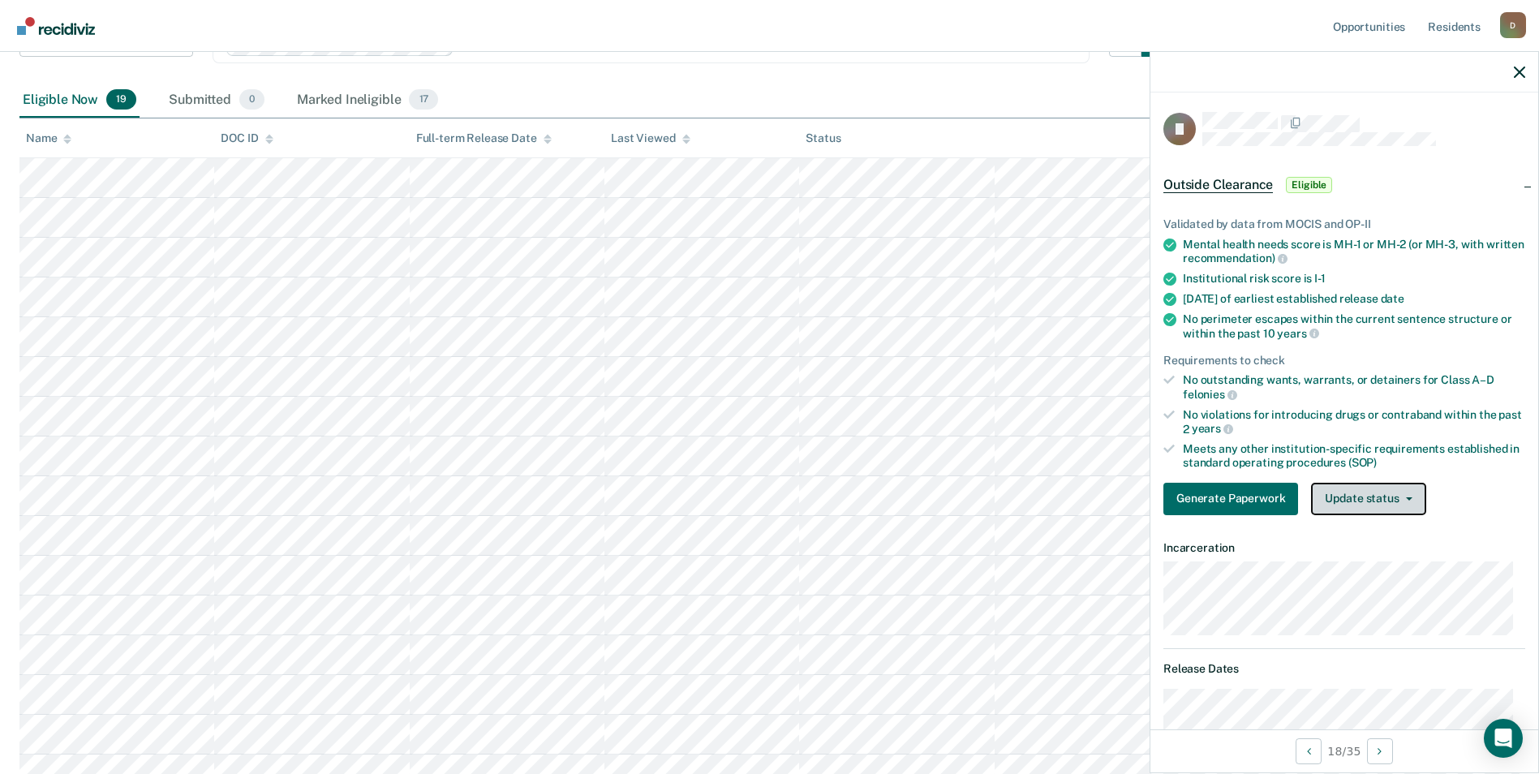
click at [1373, 492] on button "Update status" at bounding box center [1368, 499] width 114 height 32
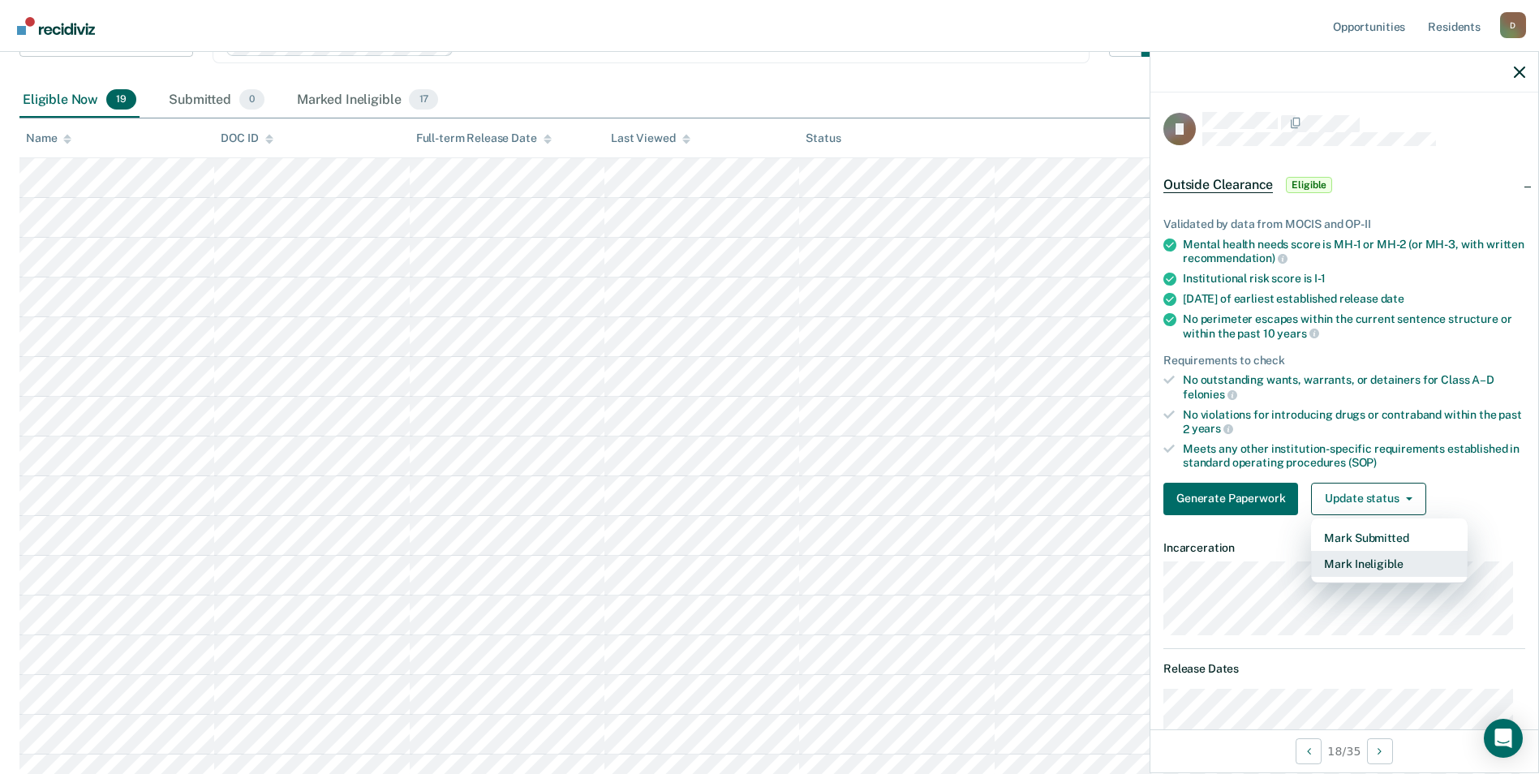
click at [1371, 563] on button "Mark Ineligible" at bounding box center [1389, 564] width 157 height 26
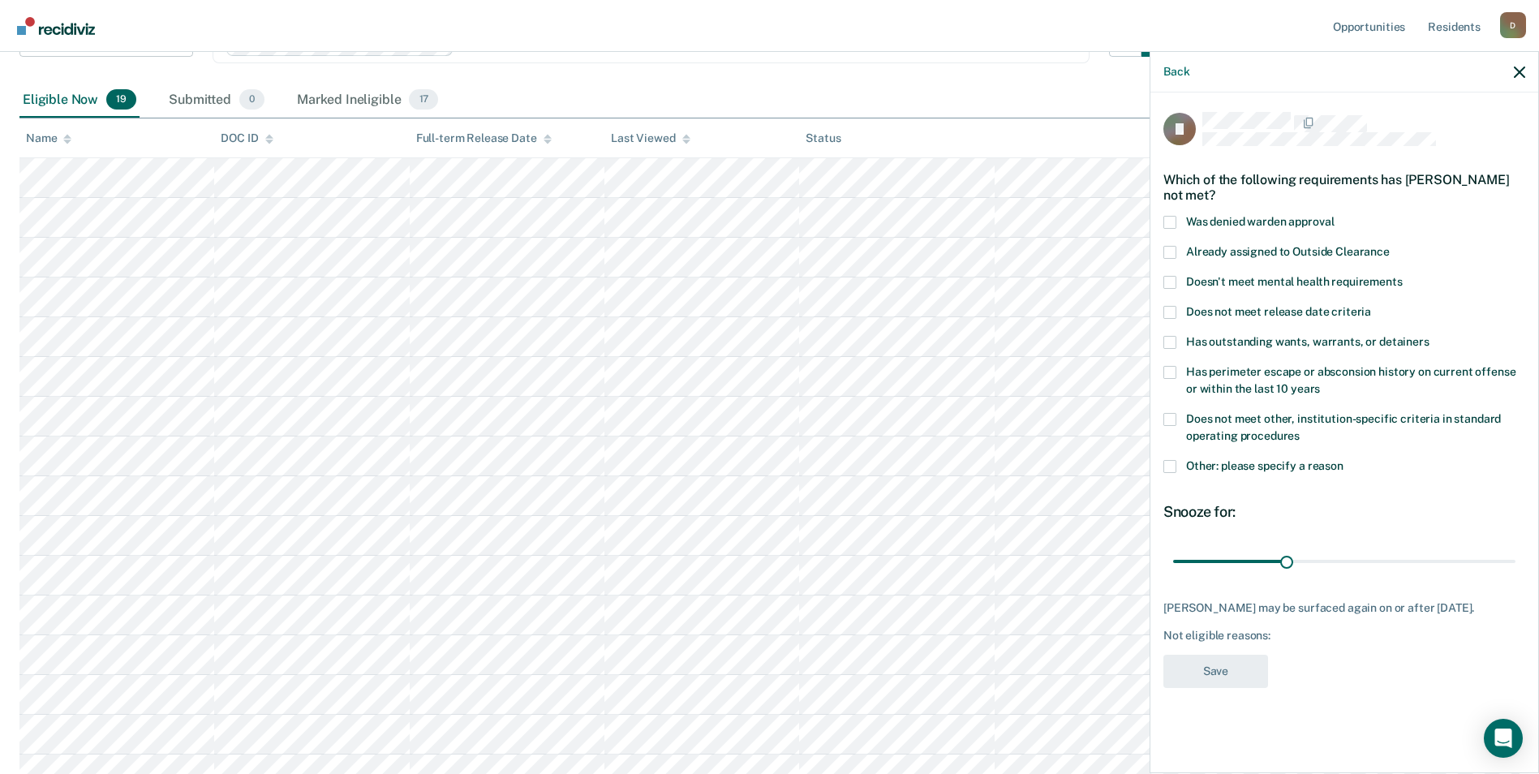
click at [1279, 373] on span "Has perimeter escape or absconsion history on current offense or within the las…" at bounding box center [1350, 380] width 329 height 30
click at [1320, 383] on input "Has perimeter escape or absconsion history on current offense or within the las…" at bounding box center [1320, 383] width 0 height 0
click at [1259, 462] on span "Other: please specify a reason" at bounding box center [1264, 465] width 157 height 13
click at [1343, 460] on input "Other: please specify a reason" at bounding box center [1343, 460] width 0 height 0
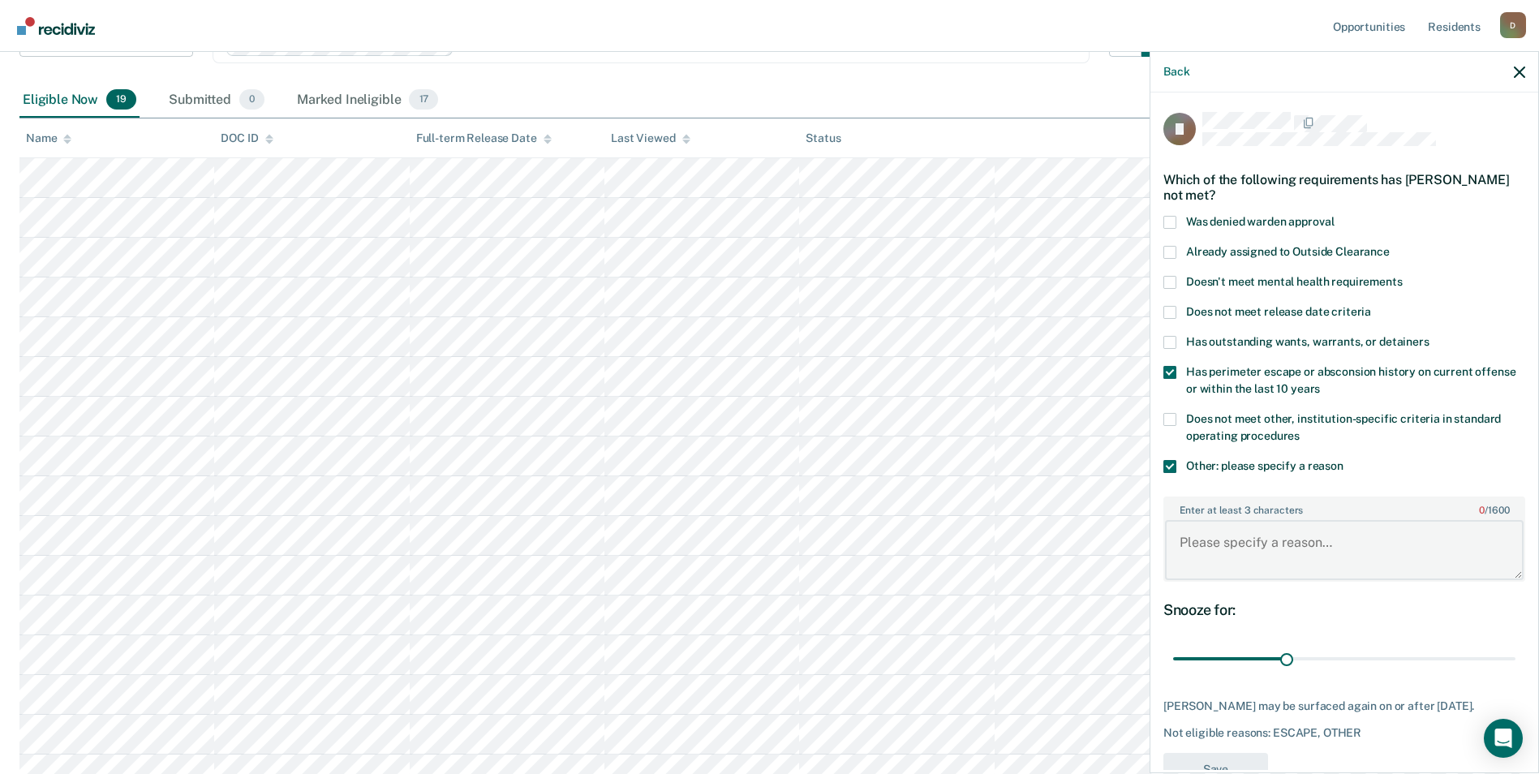
click at [1262, 566] on textarea "Enter at least 3 characters 0 / 1600" at bounding box center [1344, 550] width 359 height 60
type textarea "recent violation for rule 11"
drag, startPoint x: 1284, startPoint y: 661, endPoint x: 1516, endPoint y: 665, distance: 232.0
type input "90"
click at [1515, 665] on input "range" at bounding box center [1344, 659] width 342 height 28
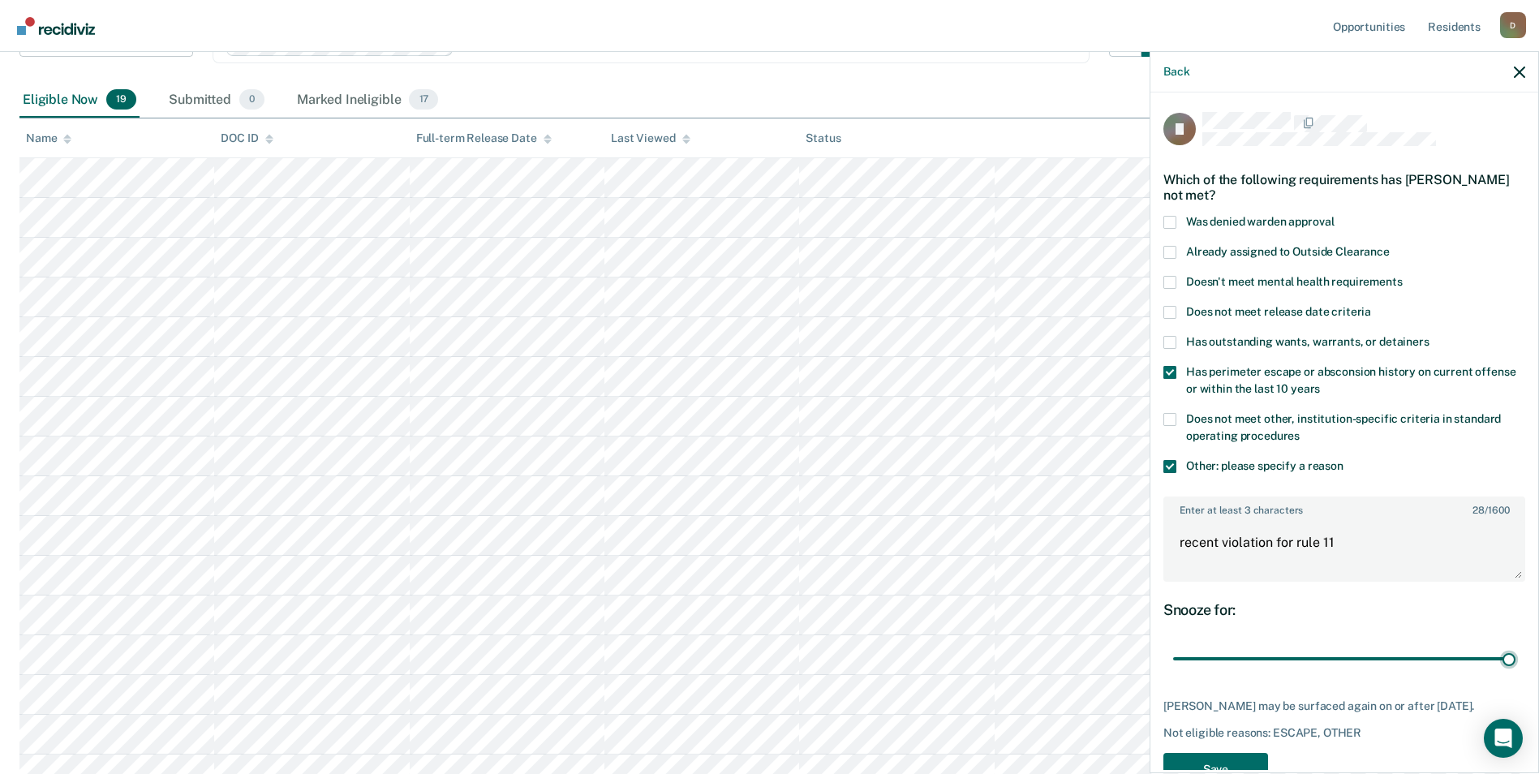
scroll to position [58, 0]
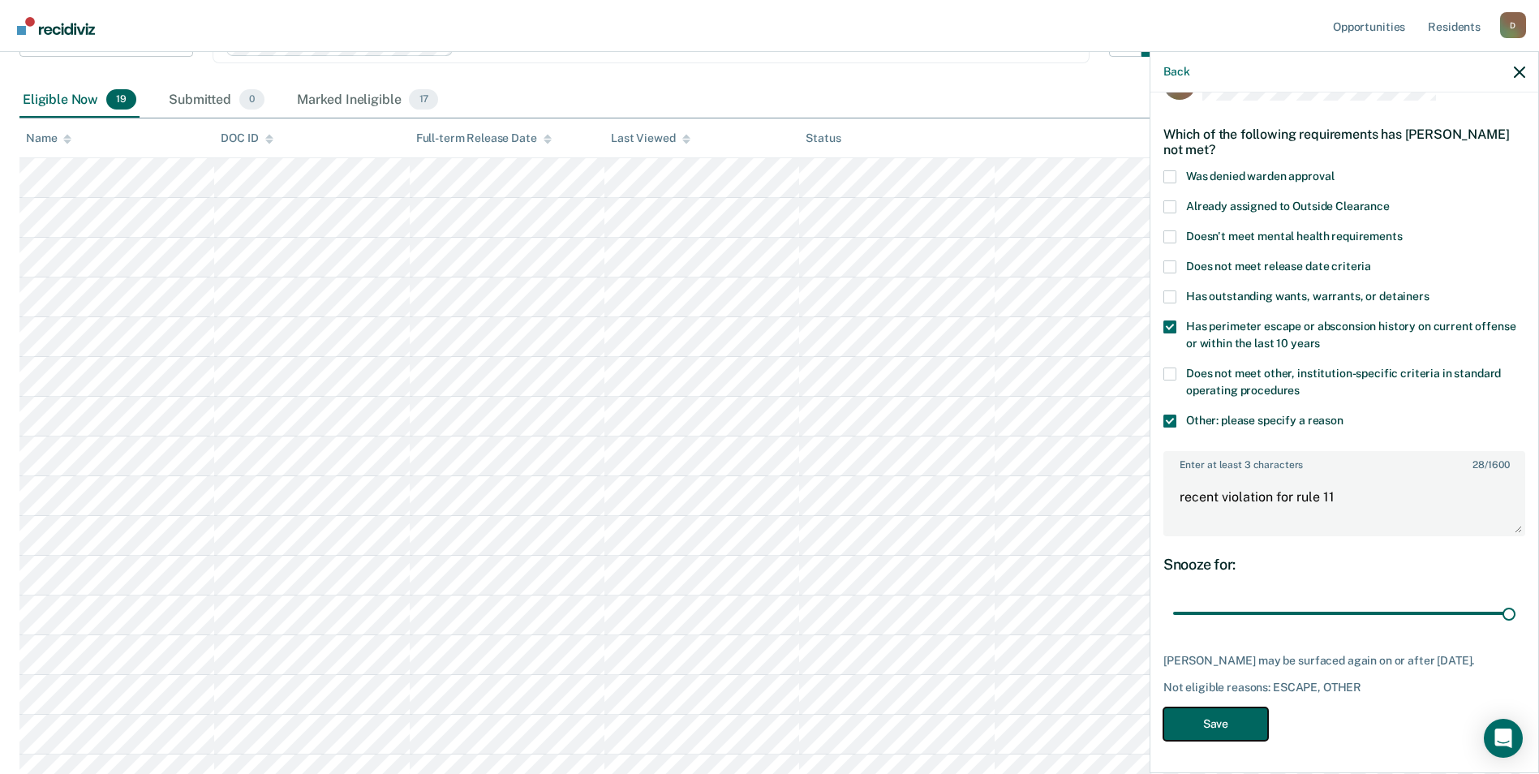
click at [1246, 730] on button "Save" at bounding box center [1215, 723] width 105 height 33
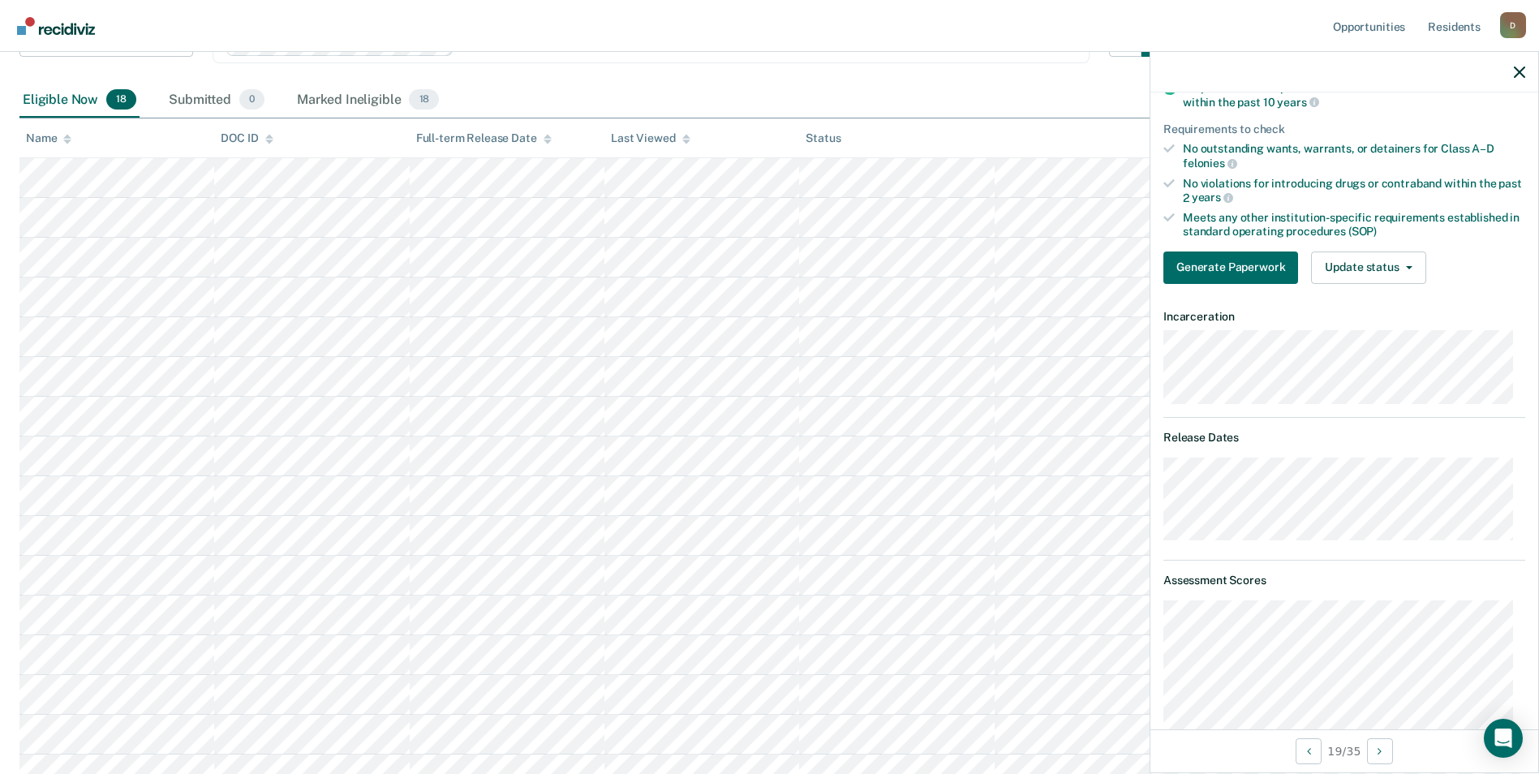
scroll to position [0, 0]
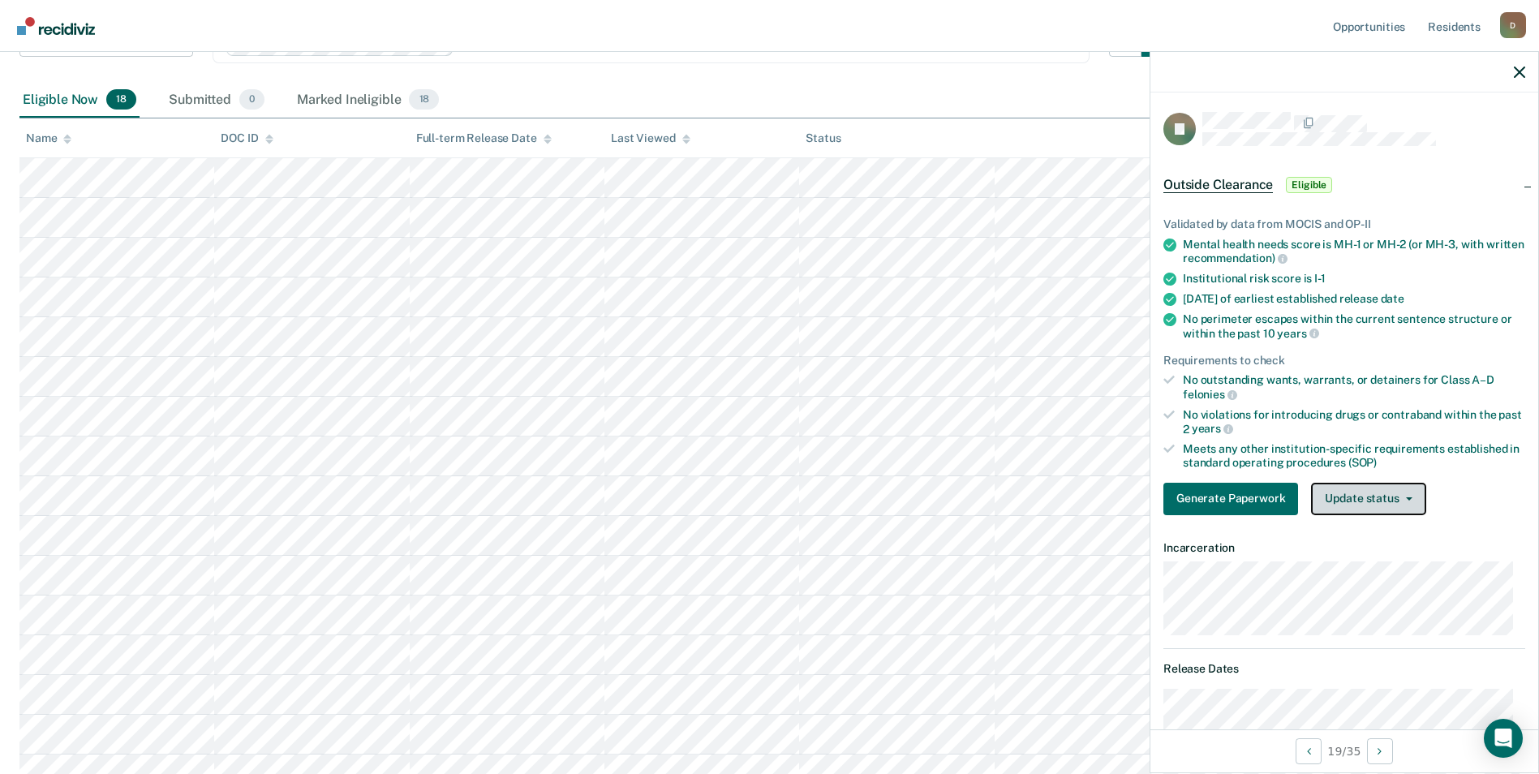
click at [1386, 509] on button "Update status" at bounding box center [1368, 499] width 114 height 32
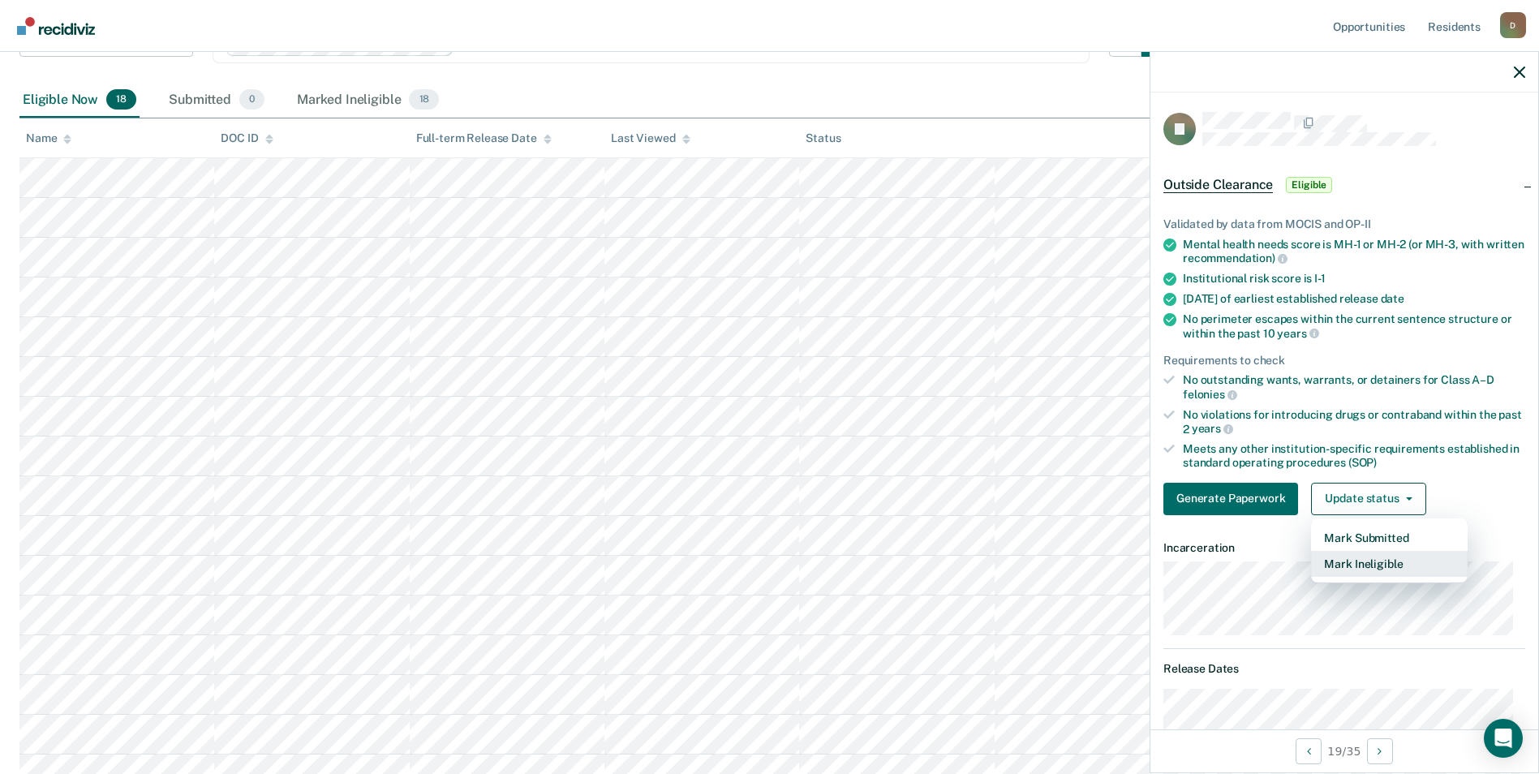
click at [1388, 562] on button "Mark Ineligible" at bounding box center [1389, 564] width 157 height 26
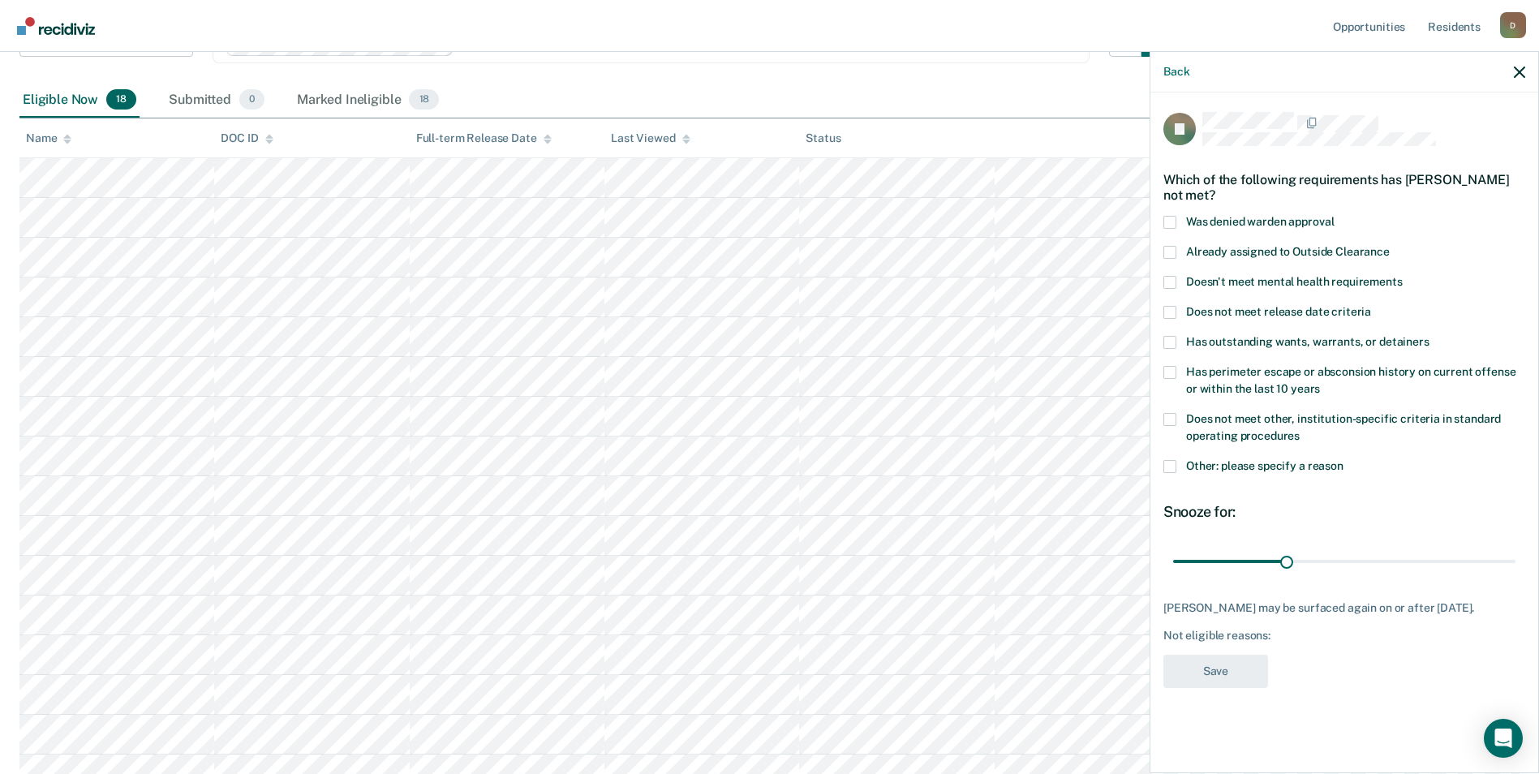
click at [1304, 430] on label "Does not meet other, institution-specific criteria in standard operating proced…" at bounding box center [1344, 430] width 362 height 34
click at [1300, 430] on input "Does not meet other, institution-specific criteria in standard operating proced…" at bounding box center [1300, 430] width 0 height 0
drag, startPoint x: 1321, startPoint y: 558, endPoint x: 1546, endPoint y: 575, distance: 226.2
type input "90"
click at [1515, 575] on input "range" at bounding box center [1344, 561] width 342 height 28
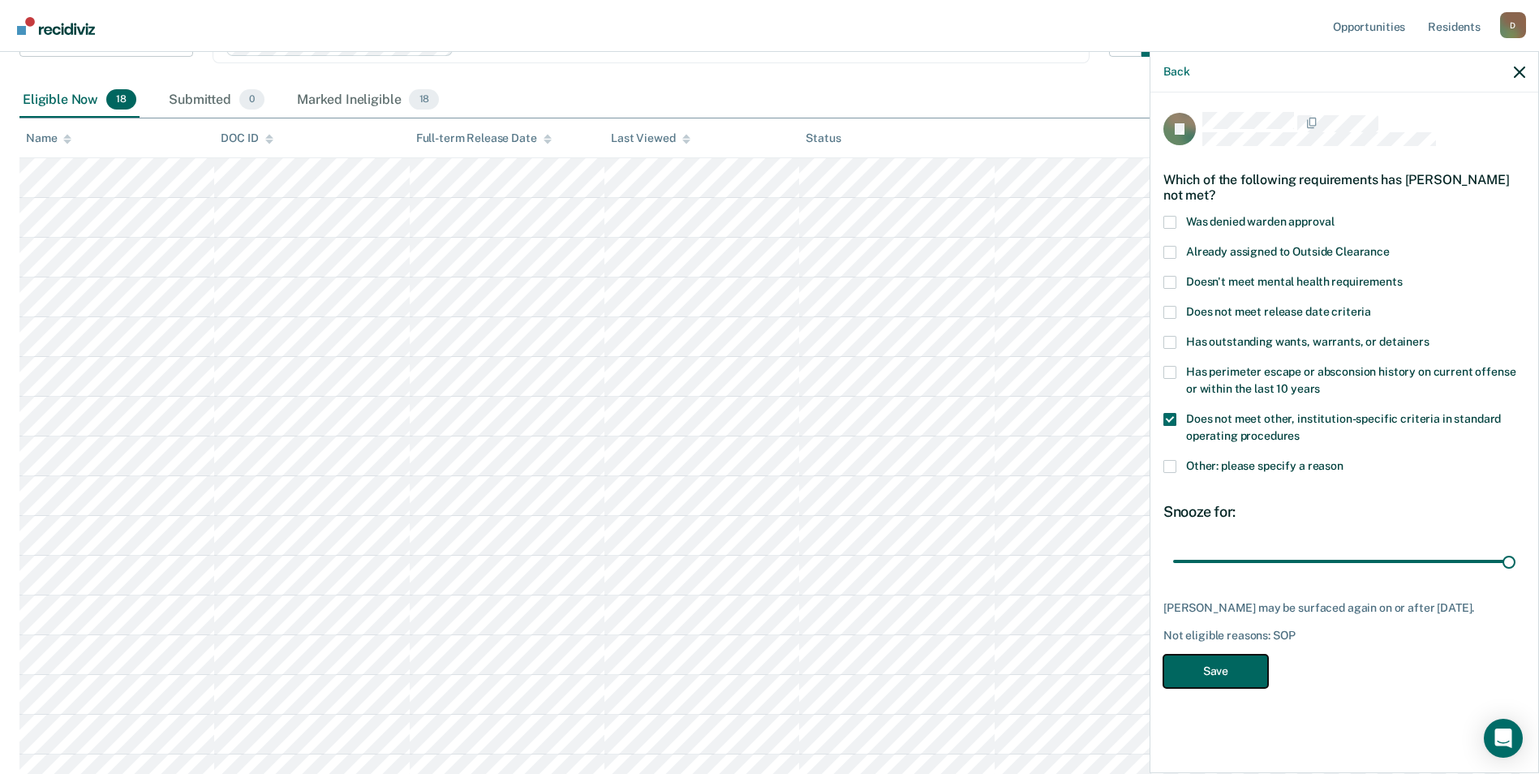
click at [1254, 664] on button "Save" at bounding box center [1215, 671] width 105 height 33
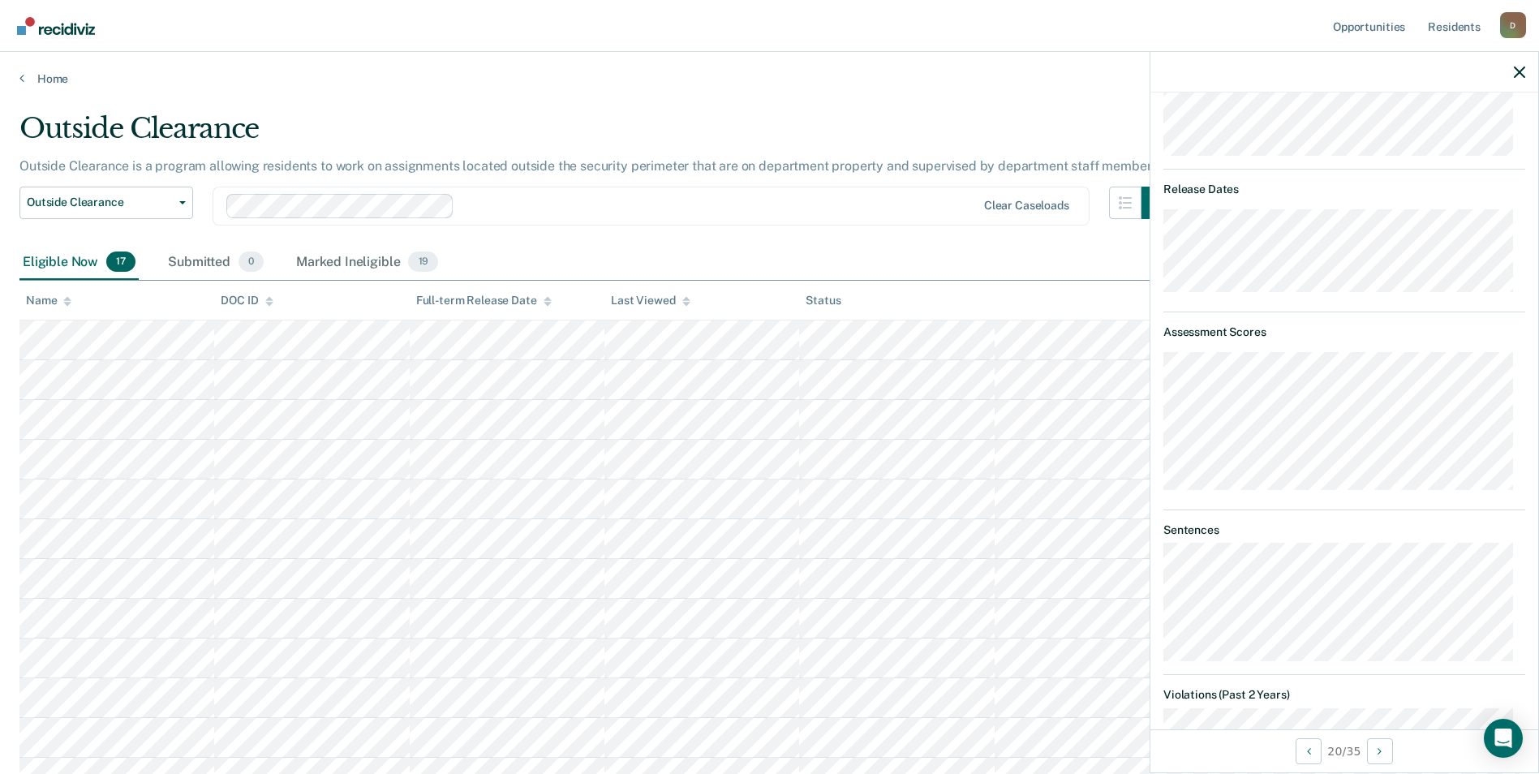
scroll to position [317, 0]
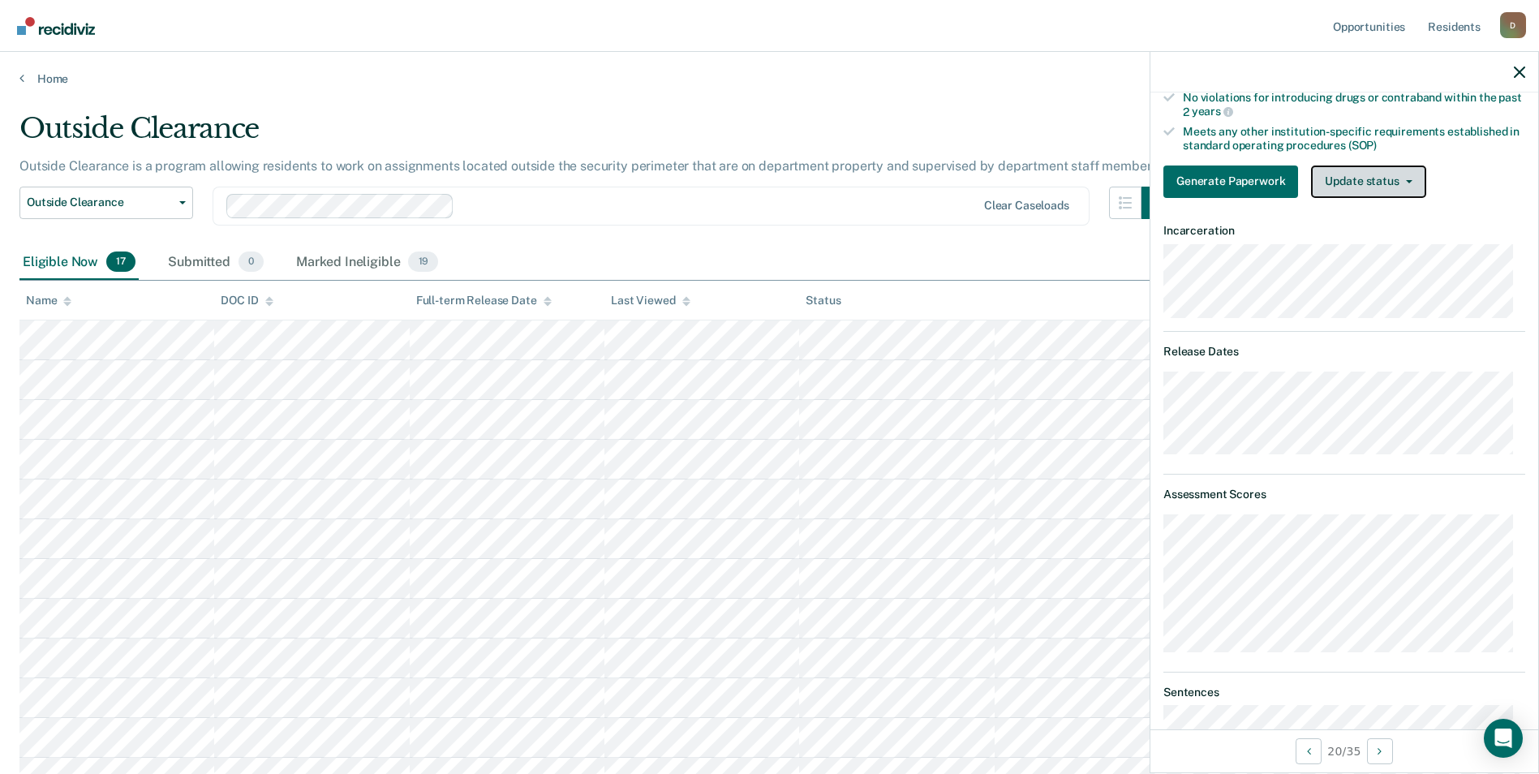
click at [1400, 184] on button "Update status" at bounding box center [1368, 181] width 114 height 32
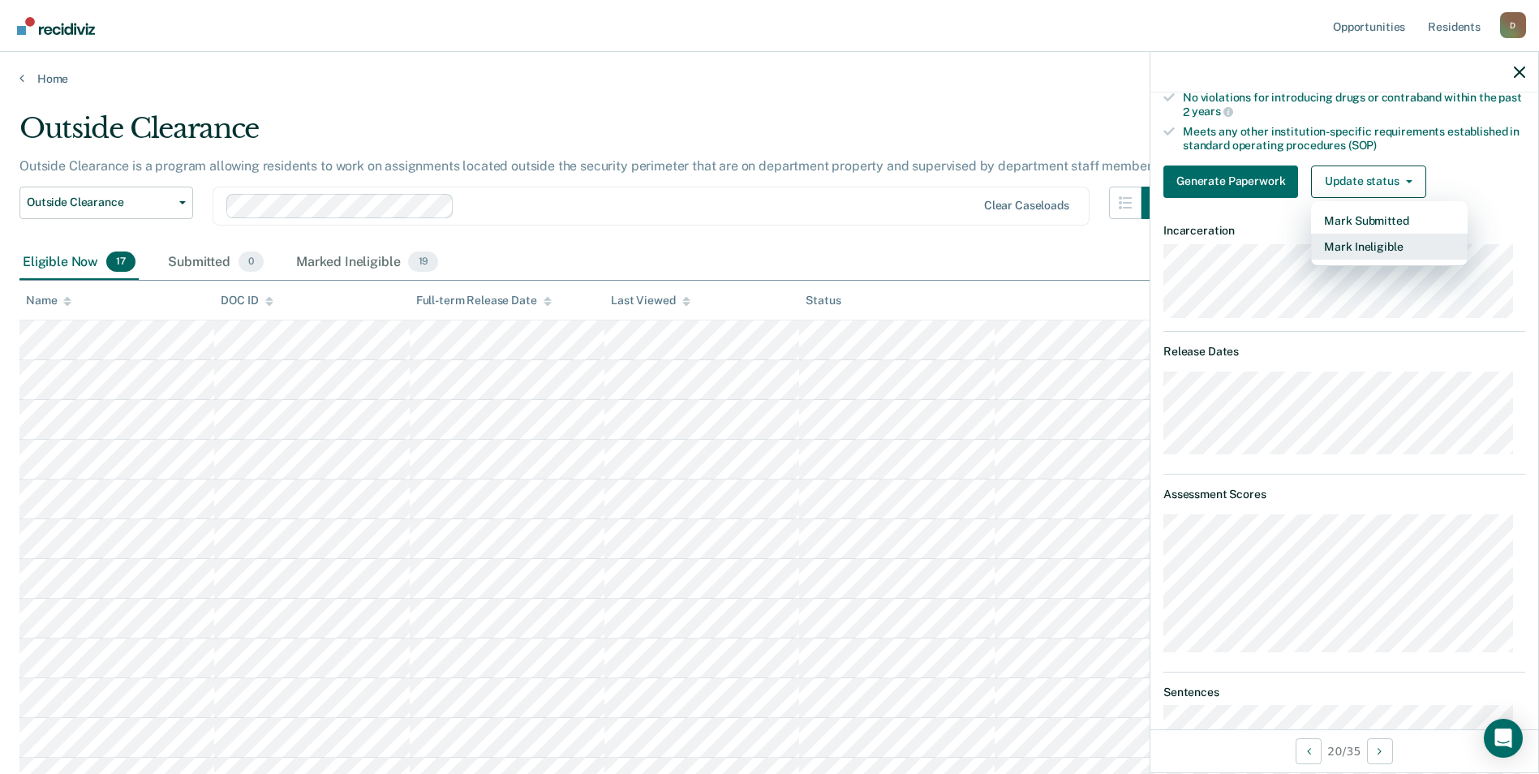
click at [1421, 245] on button "Mark Ineligible" at bounding box center [1389, 247] width 157 height 26
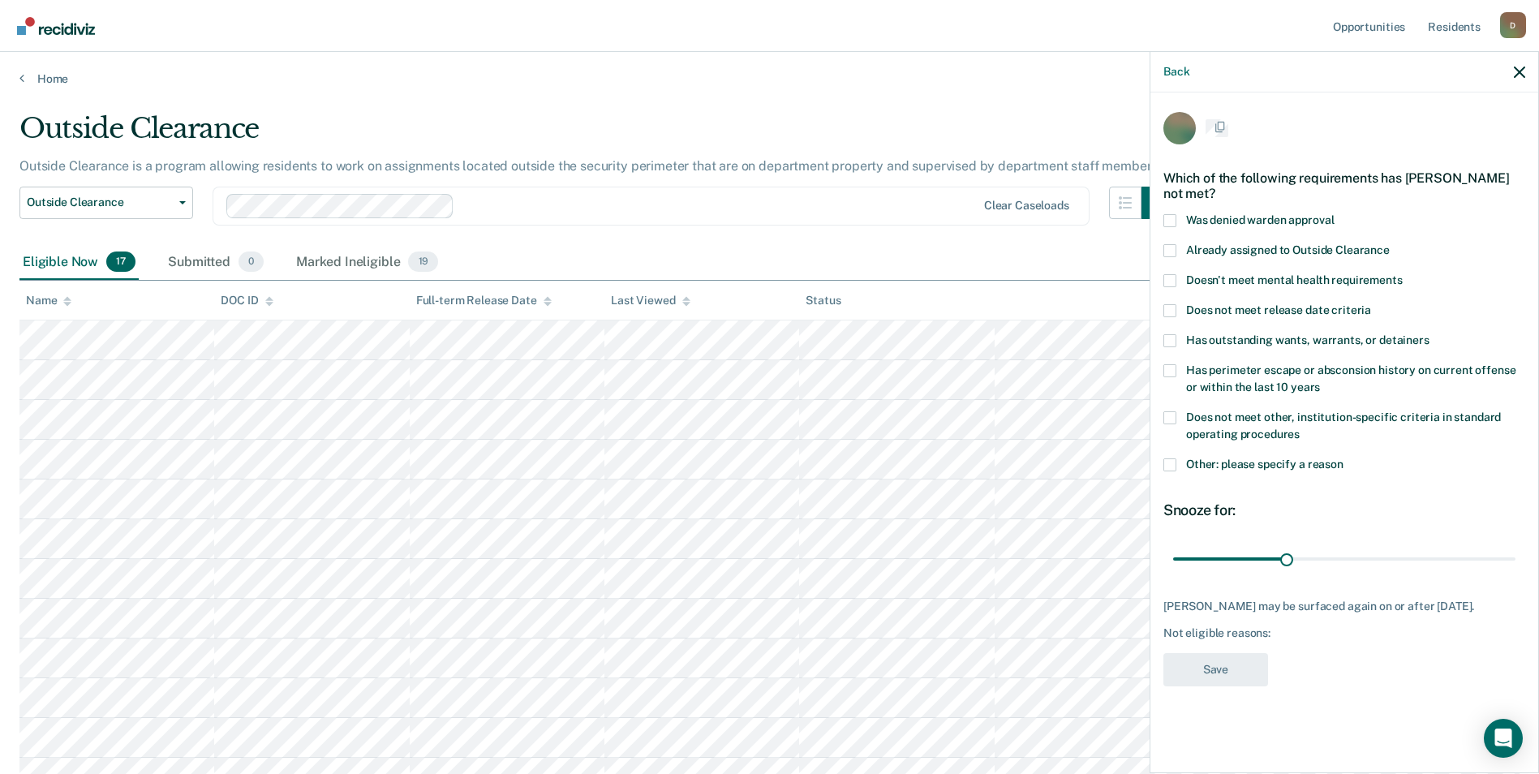
scroll to position [0, 0]
click at [1287, 417] on span "Does not meet other, institution-specific criteria in standard operating proced…" at bounding box center [1343, 427] width 315 height 30
click at [1300, 430] on input "Does not meet other, institution-specific criteria in standard operating proced…" at bounding box center [1300, 430] width 0 height 0
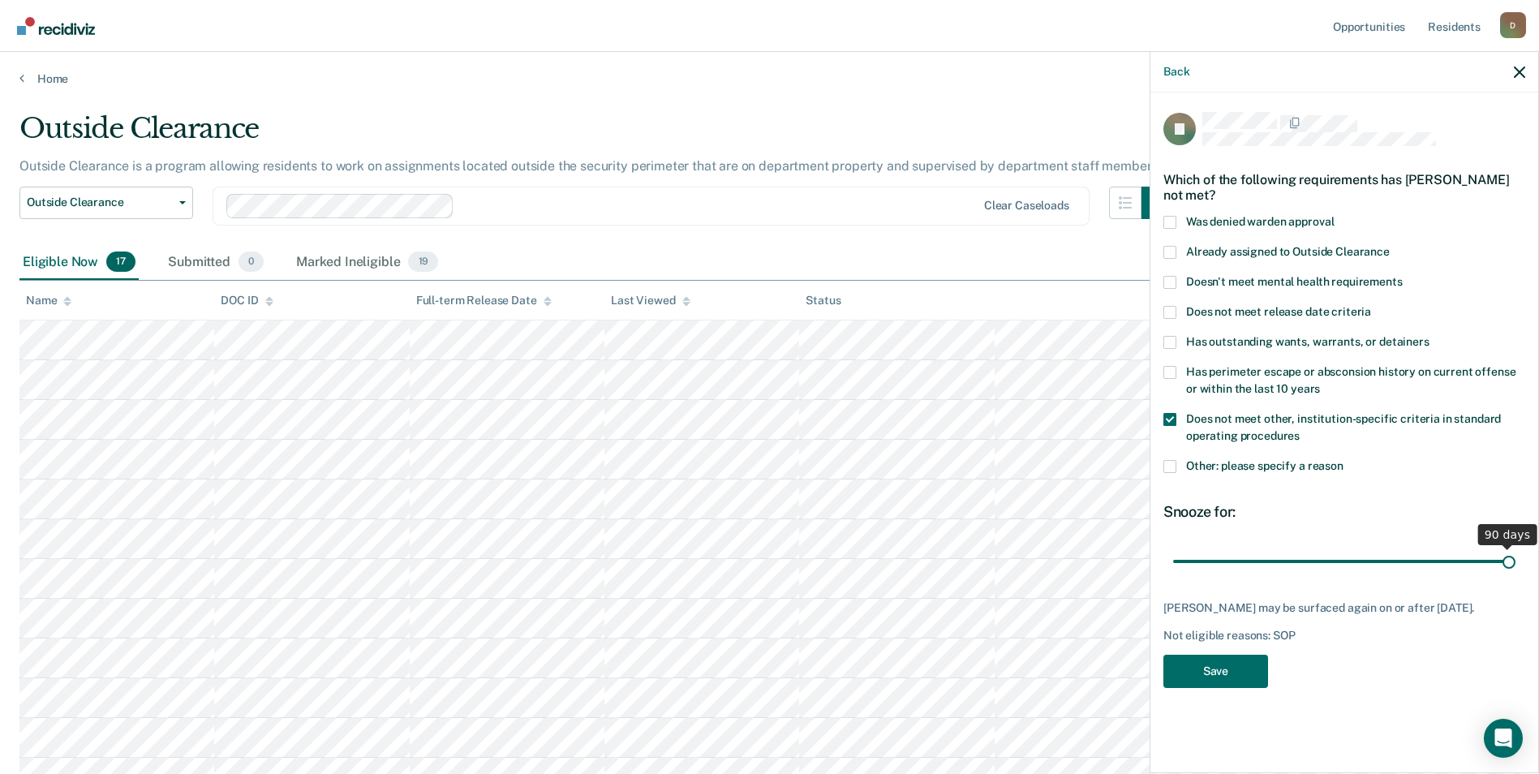
drag, startPoint x: 1286, startPoint y: 561, endPoint x: 1529, endPoint y: 569, distance: 243.5
type input "90"
click at [1515, 569] on input "range" at bounding box center [1344, 561] width 342 height 28
click at [1259, 671] on button "Save" at bounding box center [1215, 671] width 105 height 33
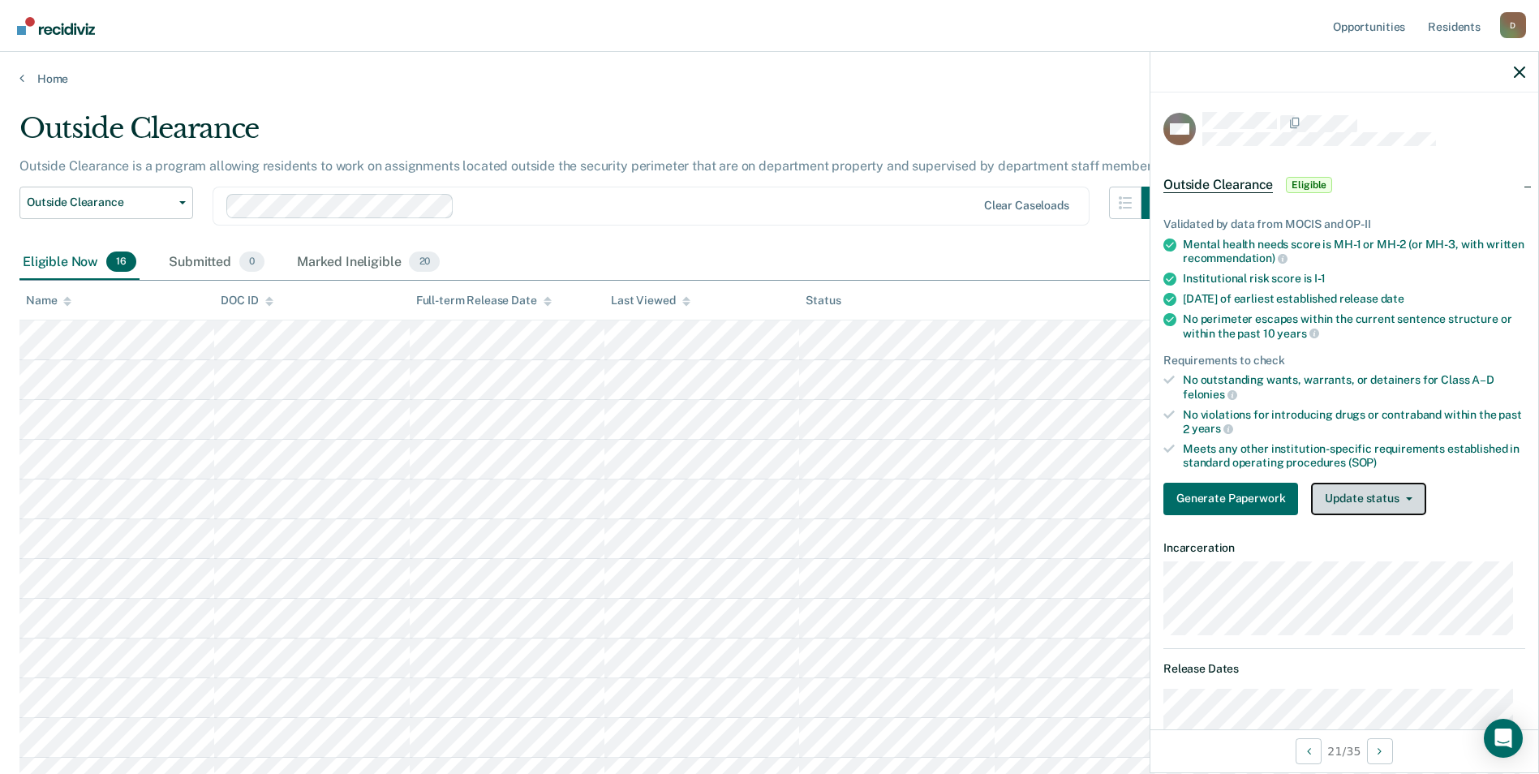
click at [1398, 488] on button "Update status" at bounding box center [1368, 499] width 114 height 32
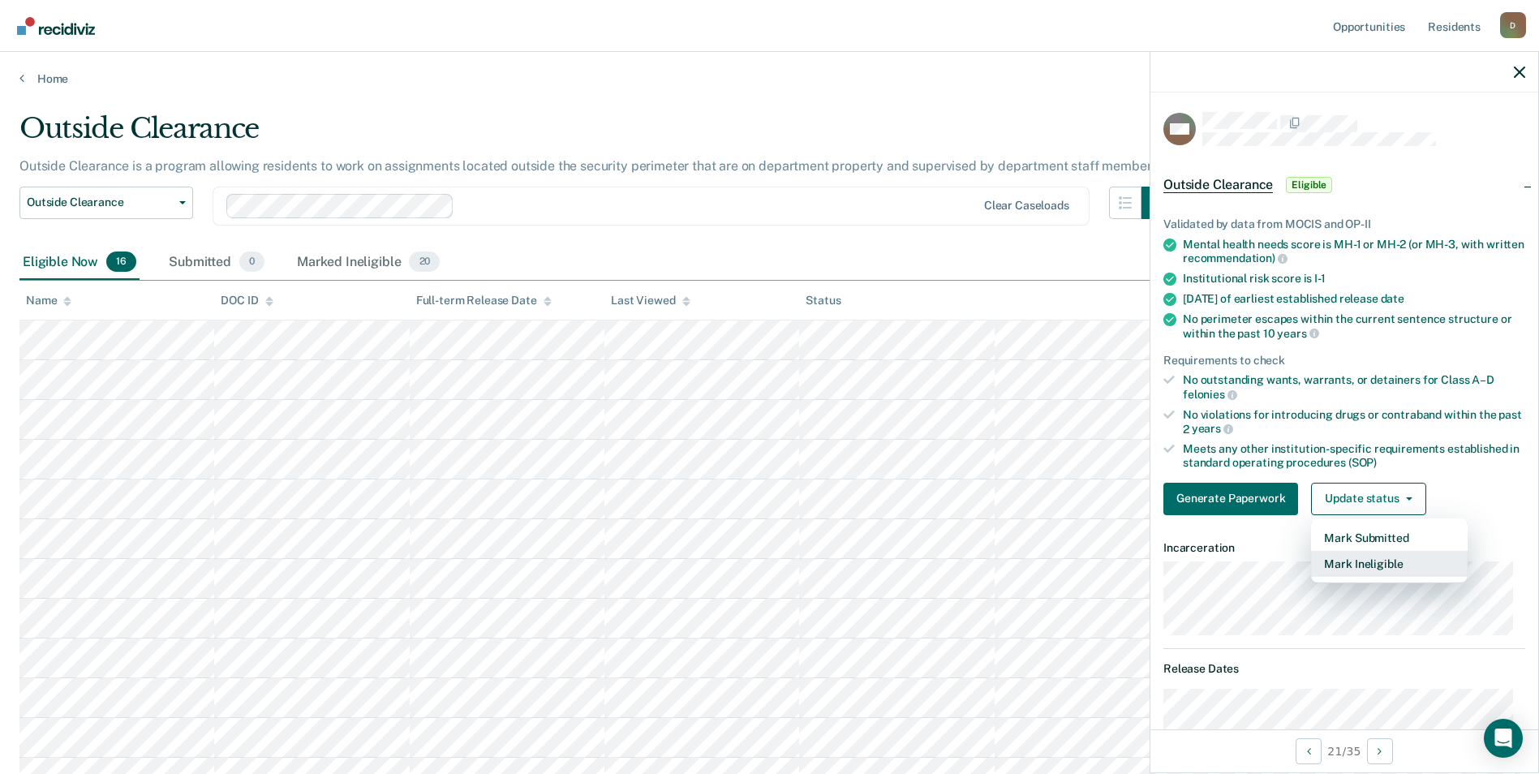
click at [1382, 561] on button "Mark Ineligible" at bounding box center [1389, 564] width 157 height 26
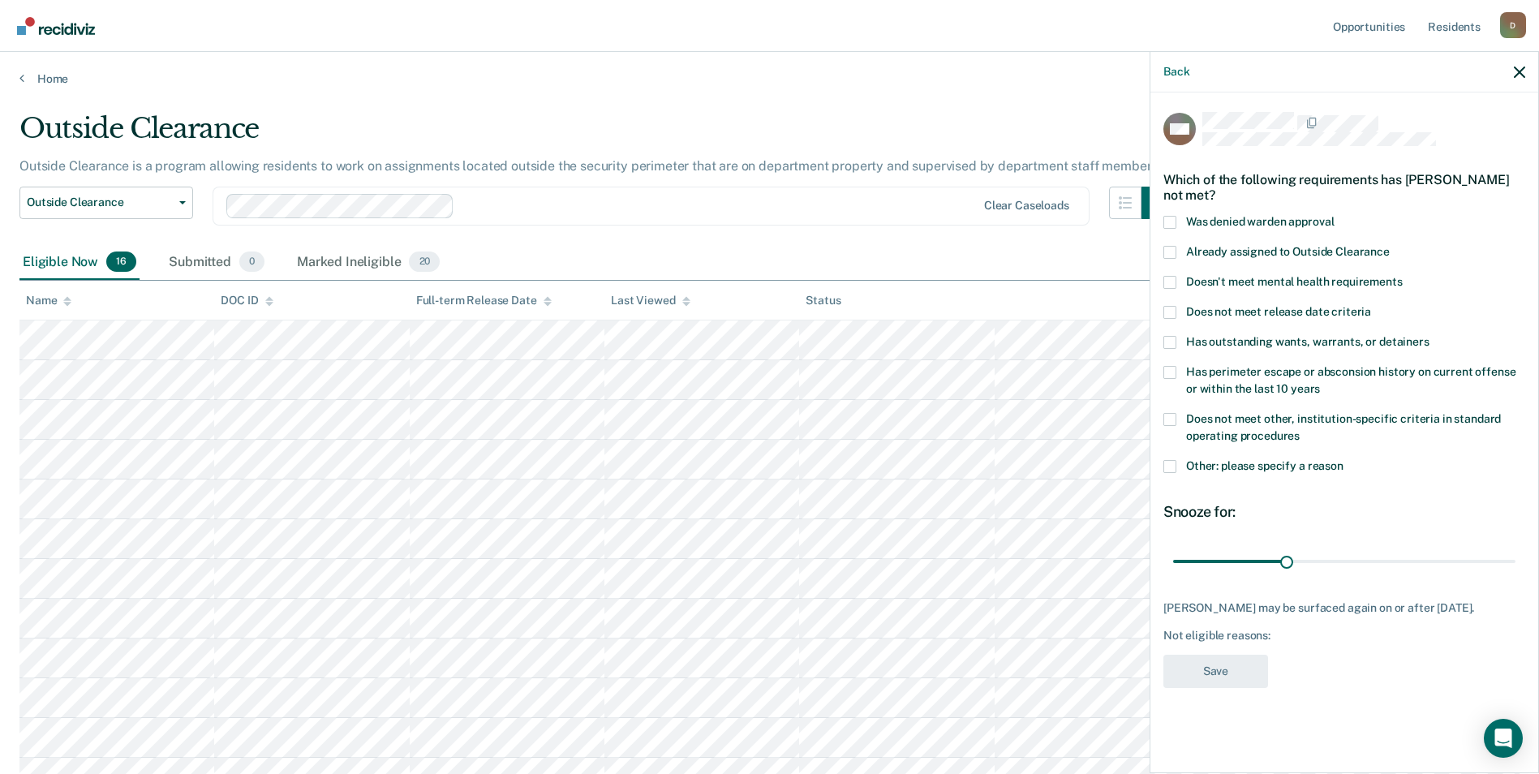
click at [1333, 424] on label "Does not meet other, institution-specific criteria in standard operating proced…" at bounding box center [1344, 430] width 362 height 34
click at [1300, 430] on input "Does not meet other, institution-specific criteria in standard operating proced…" at bounding box center [1300, 430] width 0 height 0
drag, startPoint x: 1288, startPoint y: 559, endPoint x: 1535, endPoint y: 558, distance: 246.6
type input "90"
click at [1515, 558] on input "range" at bounding box center [1344, 561] width 342 height 28
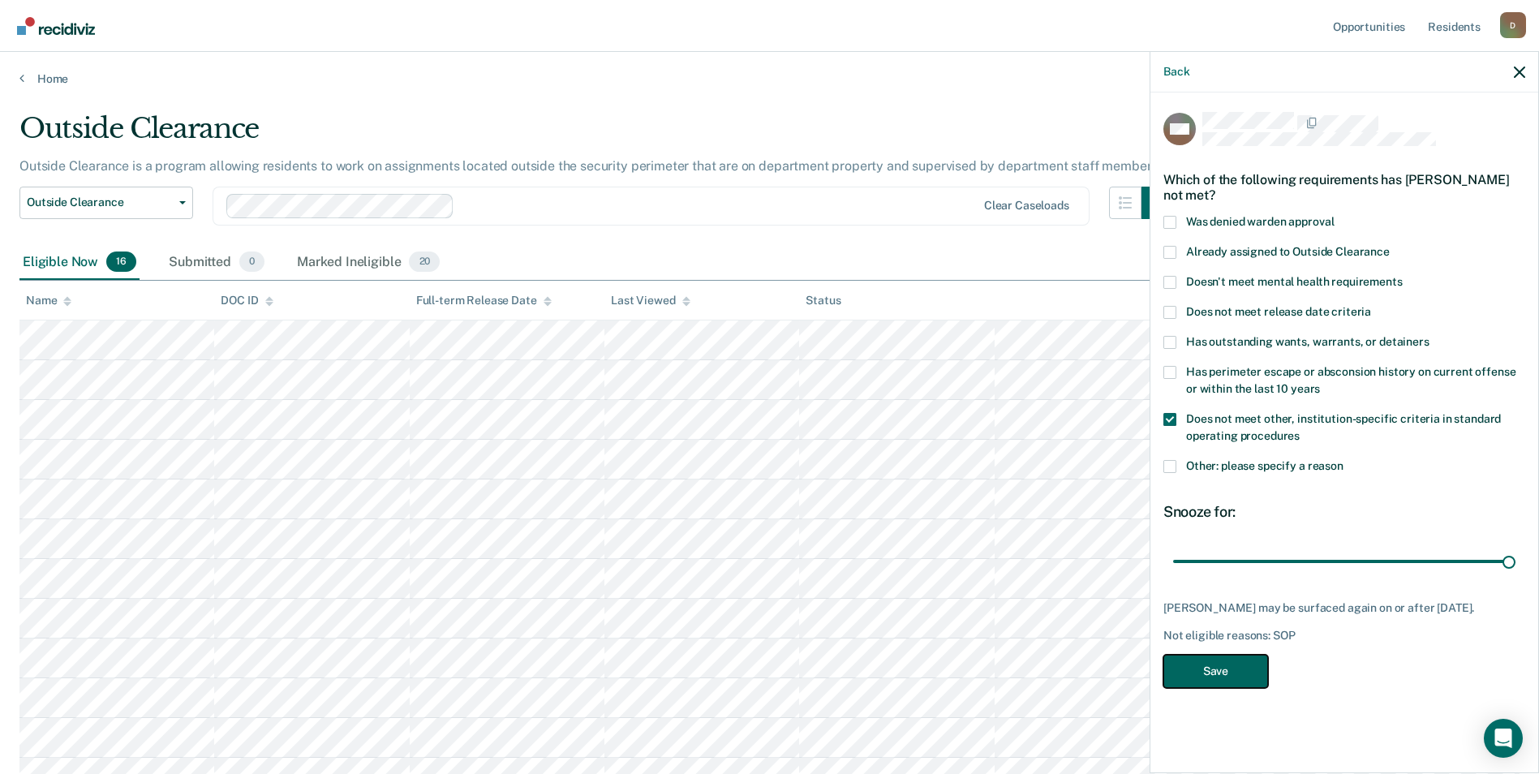
click at [1230, 677] on button "Save" at bounding box center [1215, 671] width 105 height 33
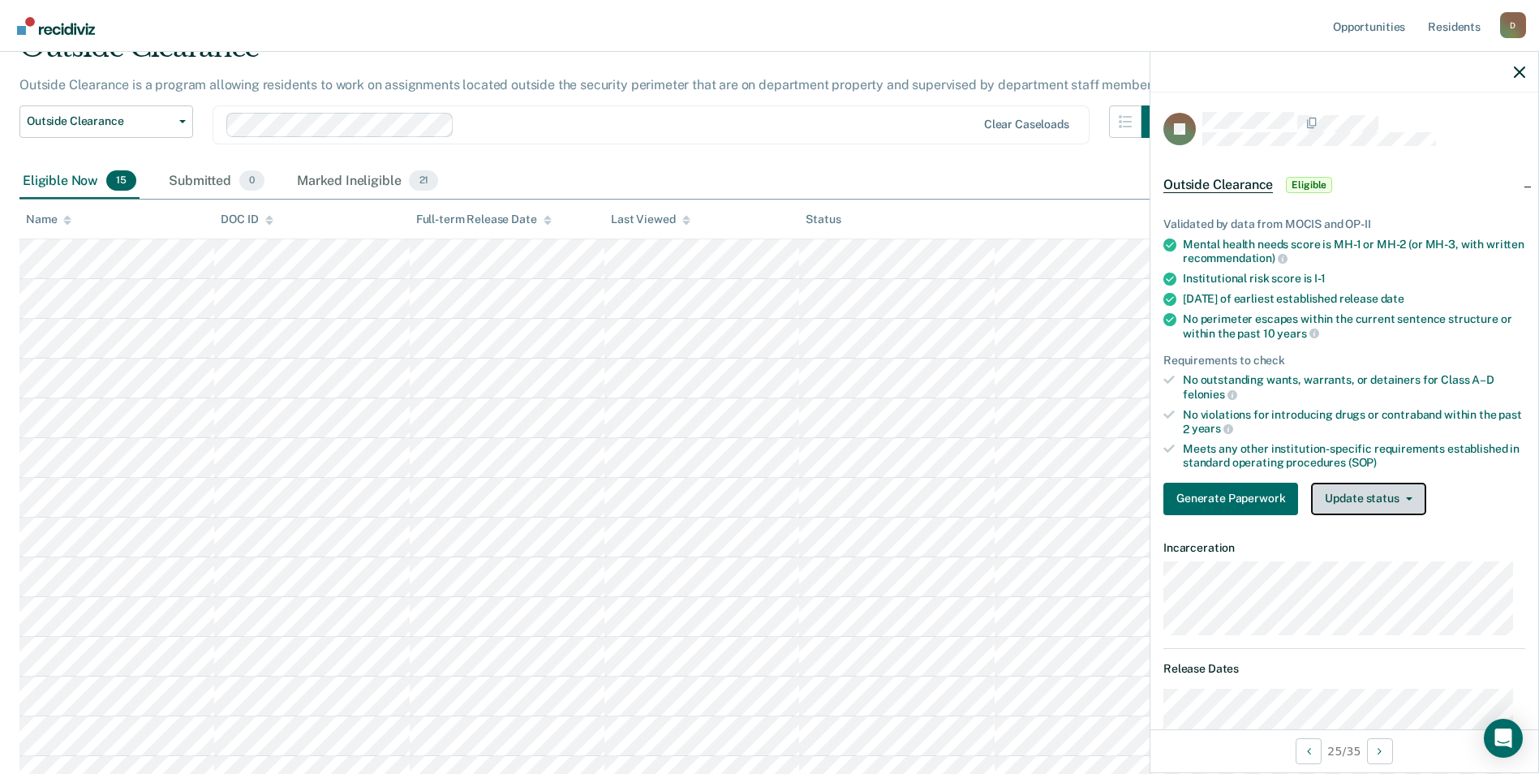
click at [1381, 501] on button "Update status" at bounding box center [1368, 499] width 114 height 32
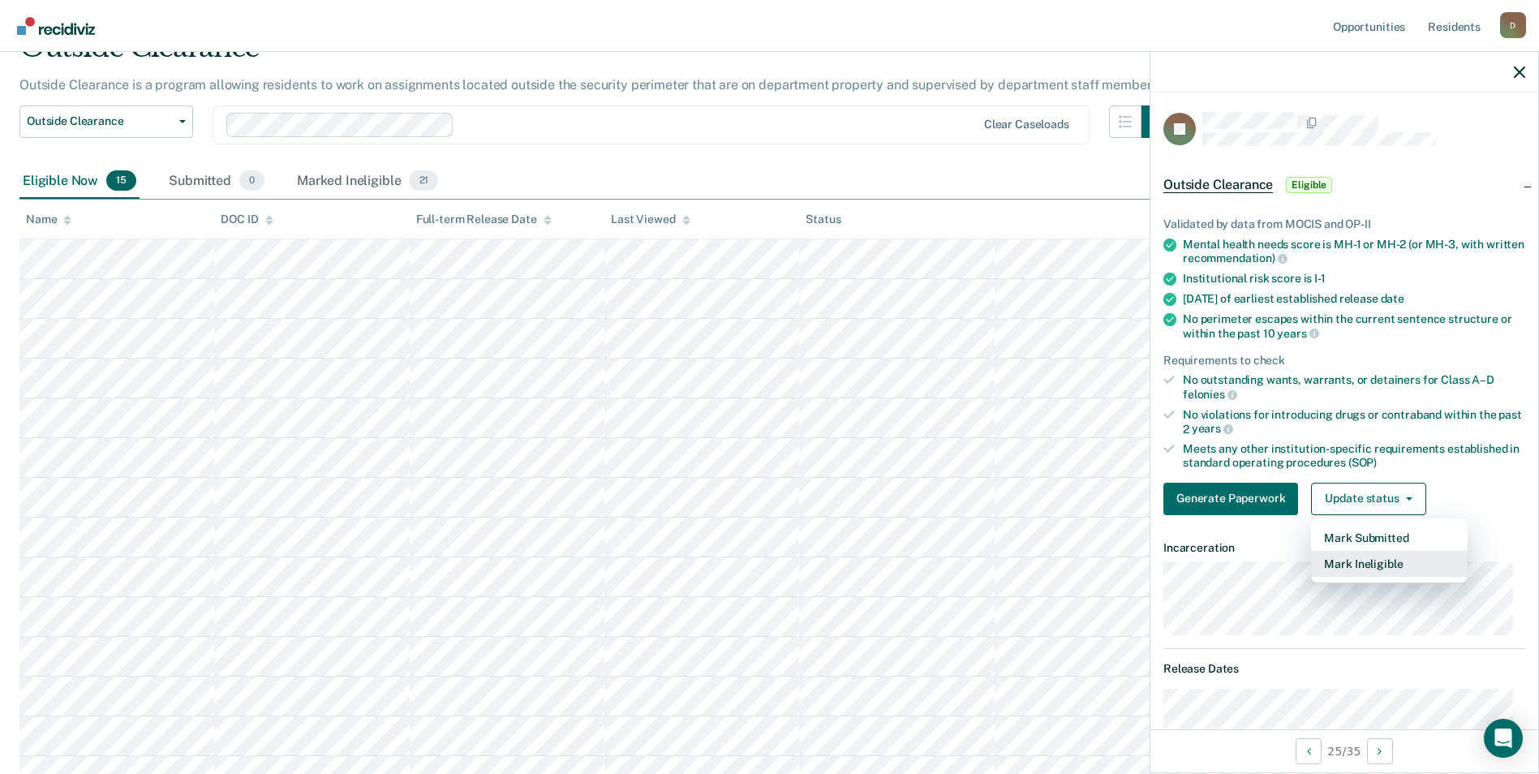
click at [1363, 567] on button "Mark Ineligible" at bounding box center [1389, 564] width 157 height 26
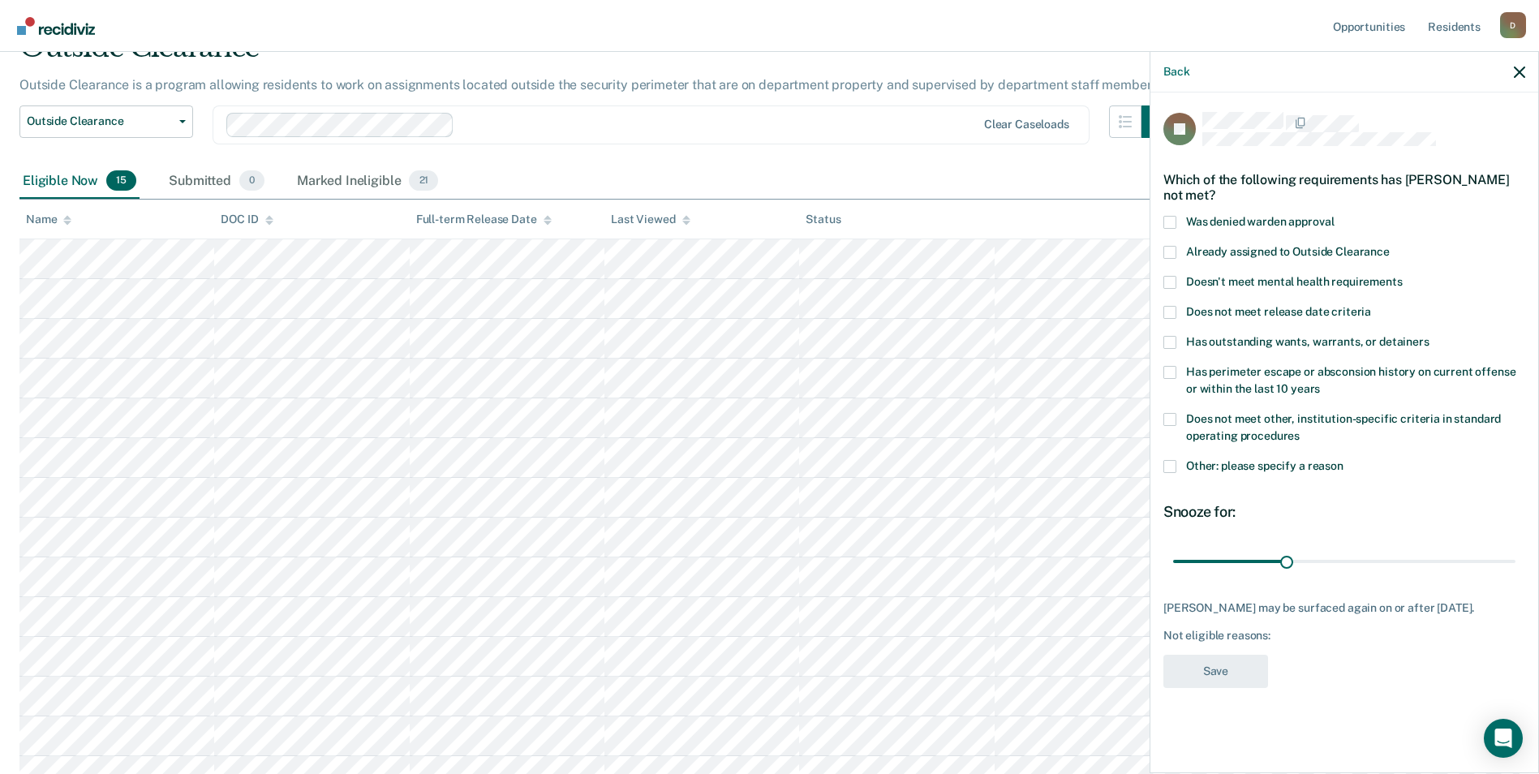
click at [1286, 388] on span "Has perimeter escape or absconsion history on current offense or within the las…" at bounding box center [1350, 380] width 329 height 30
click at [1320, 383] on input "Has perimeter escape or absconsion history on current offense or within the las…" at bounding box center [1320, 383] width 0 height 0
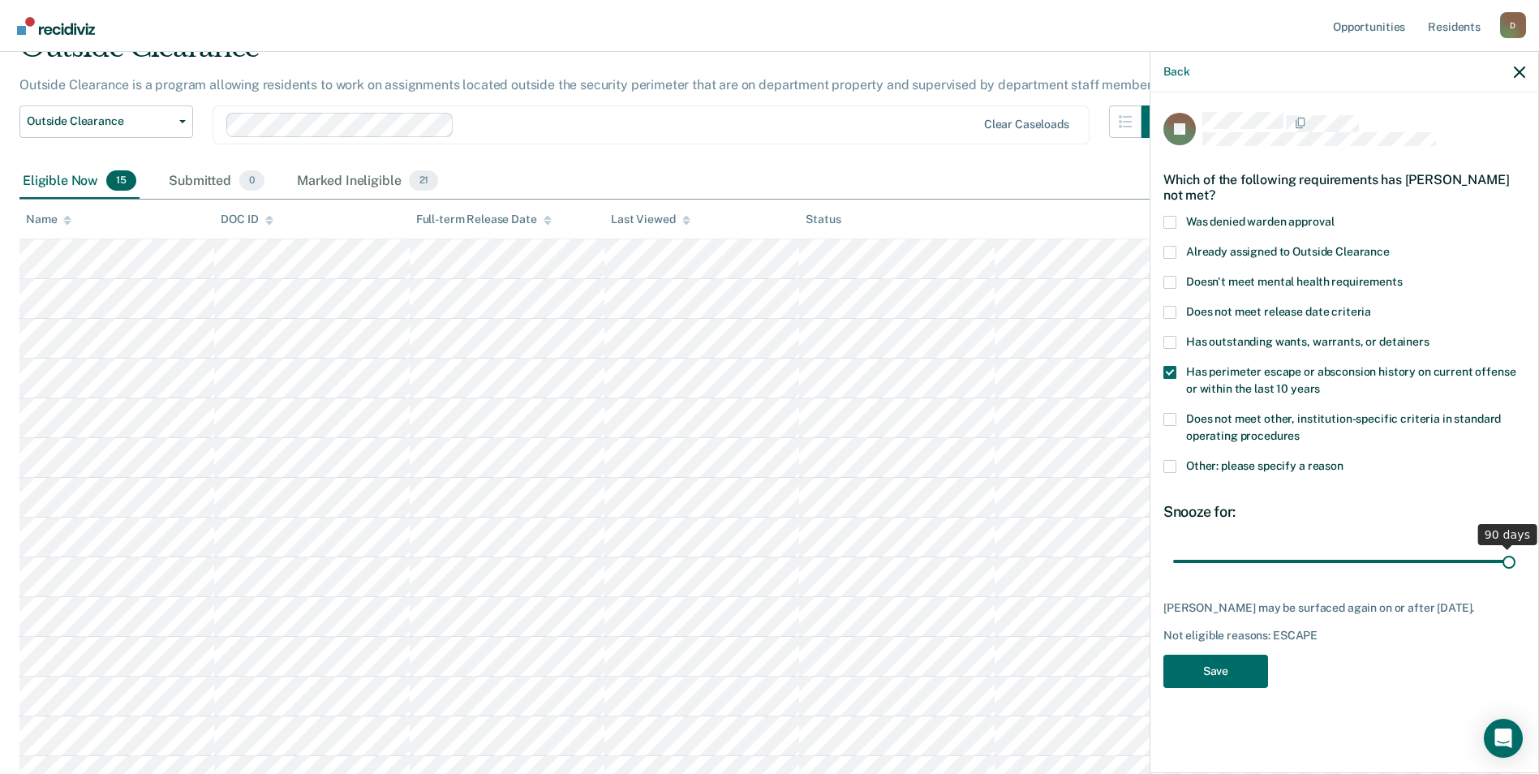
drag, startPoint x: 1287, startPoint y: 561, endPoint x: 1531, endPoint y: 559, distance: 244.2
type input "90"
click at [1515, 559] on input "range" at bounding box center [1344, 561] width 342 height 28
click at [1244, 675] on button "Save" at bounding box center [1215, 671] width 105 height 33
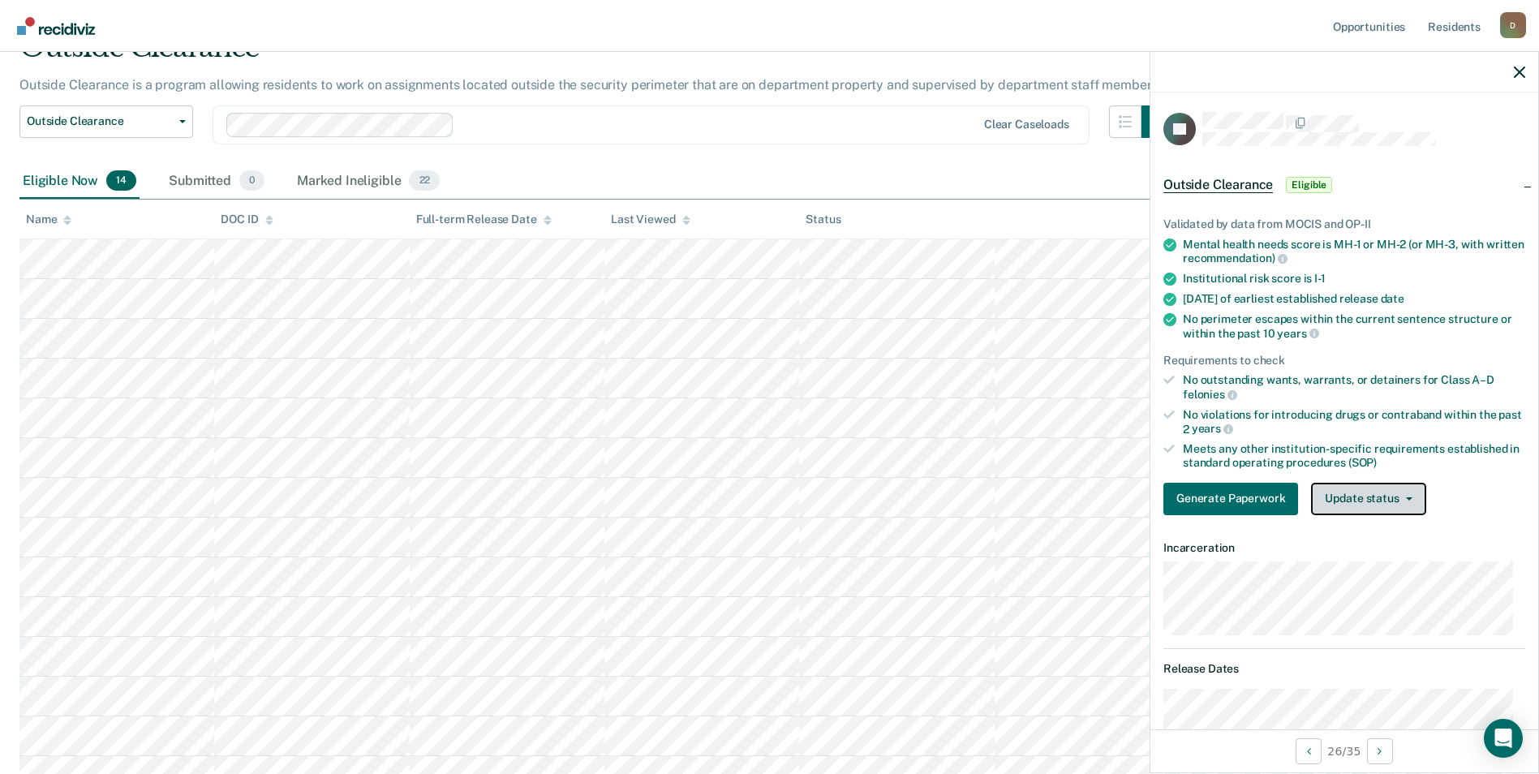
click at [1392, 506] on button "Update status" at bounding box center [1368, 499] width 114 height 32
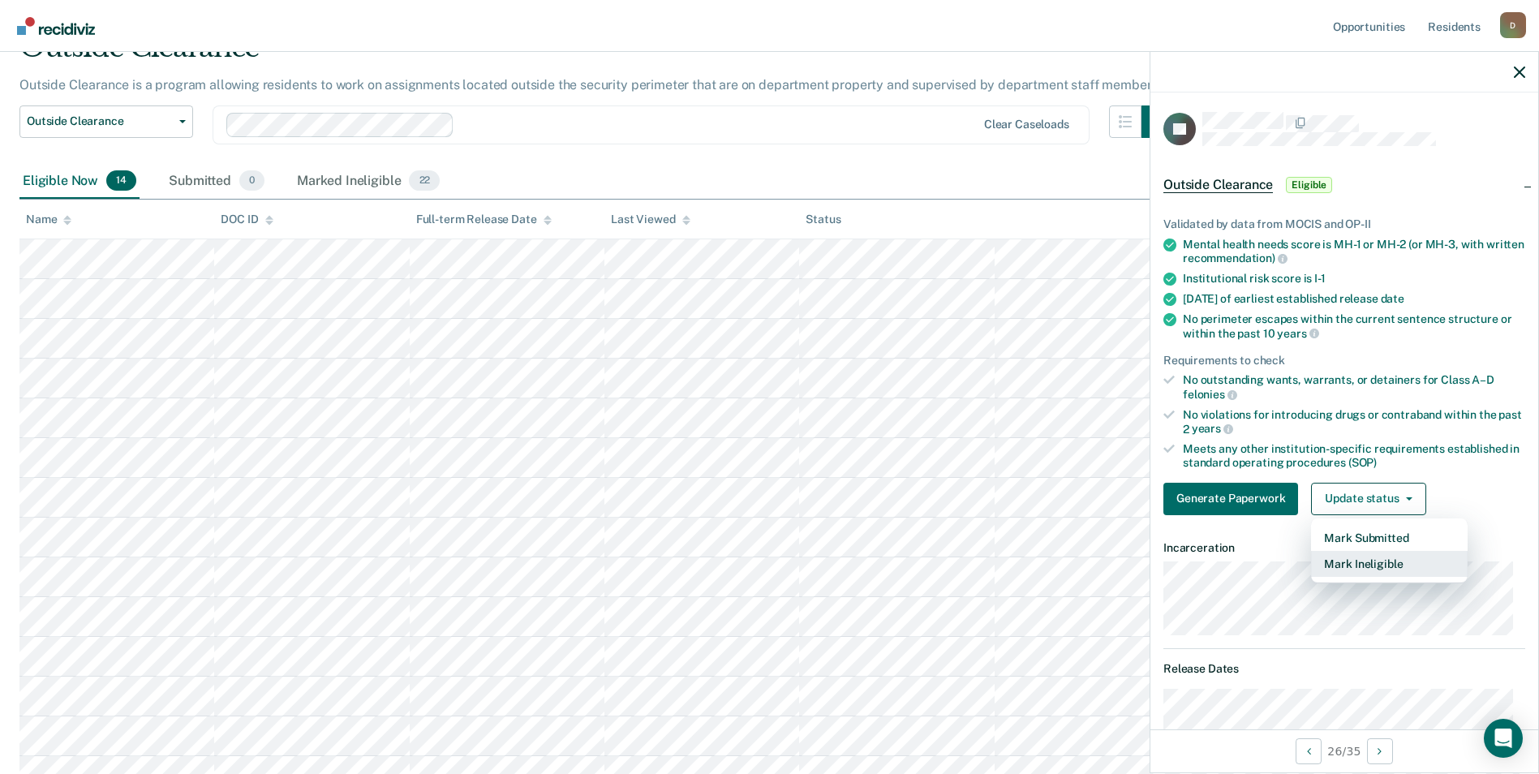
click at [1384, 561] on button "Mark Ineligible" at bounding box center [1389, 564] width 157 height 26
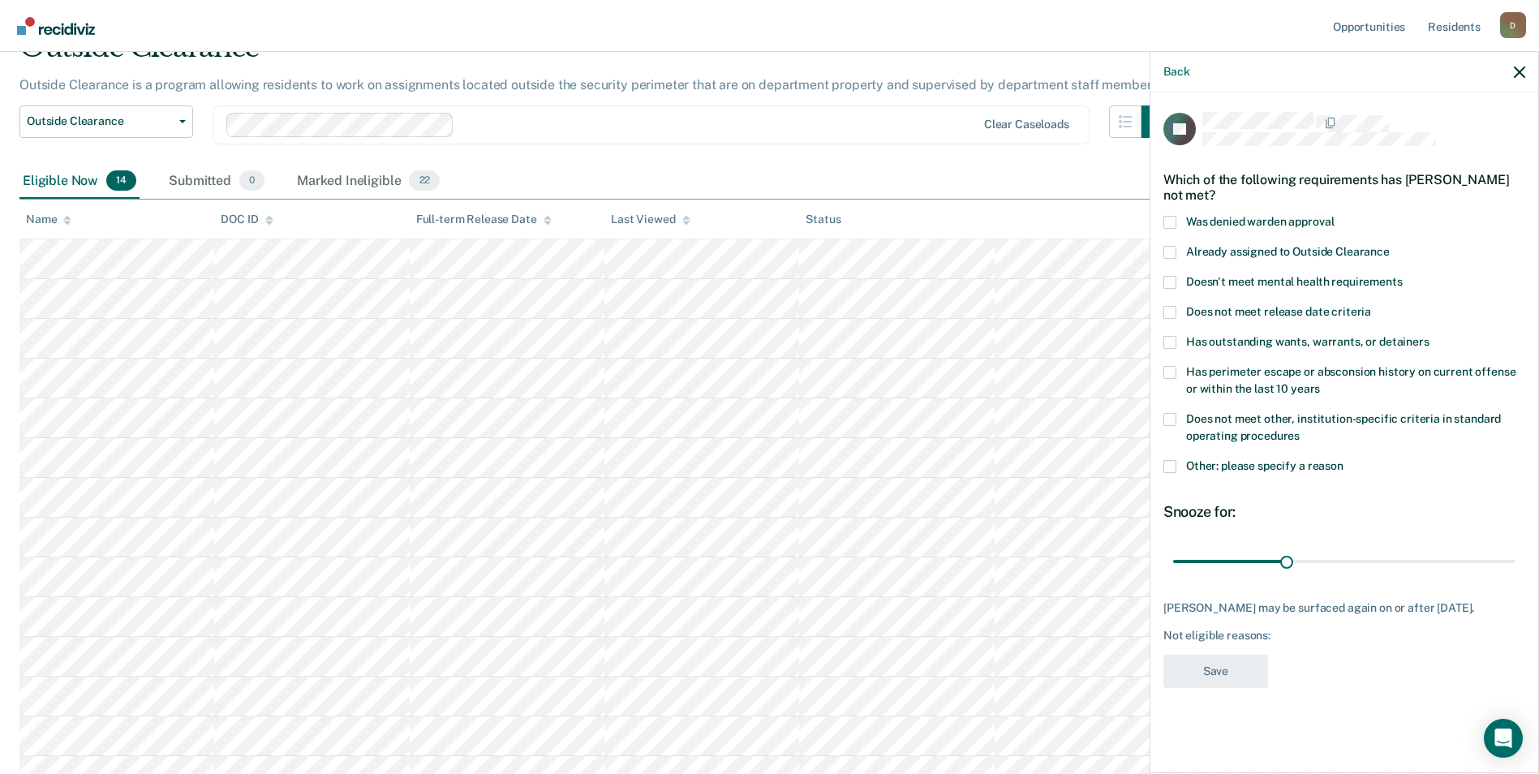
click at [1387, 372] on span "Has perimeter escape or absconsion history on current offense or within the las…" at bounding box center [1350, 380] width 329 height 30
click at [1320, 383] on input "Has perimeter escape or absconsion history on current offense or within the las…" at bounding box center [1320, 383] width 0 height 0
click at [1358, 423] on span "Does not meet other, institution-specific criteria in standard operating proced…" at bounding box center [1343, 427] width 315 height 30
click at [1300, 430] on input "Does not meet other, institution-specific criteria in standard operating proced…" at bounding box center [1300, 430] width 0 height 0
click at [1310, 472] on label "Other: please specify a reason" at bounding box center [1344, 468] width 362 height 17
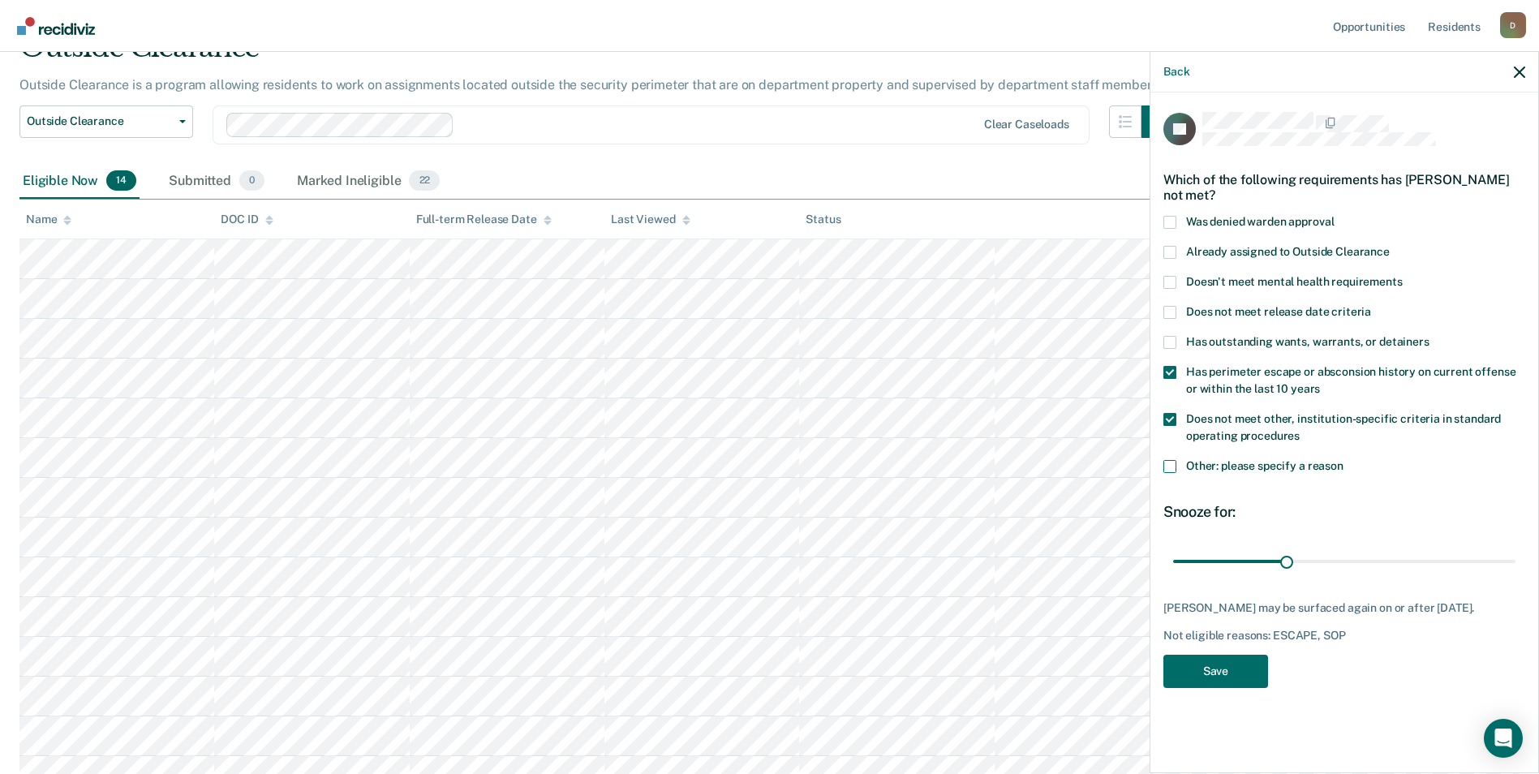
click at [1343, 460] on input "Other: please specify a reason" at bounding box center [1343, 460] width 0 height 0
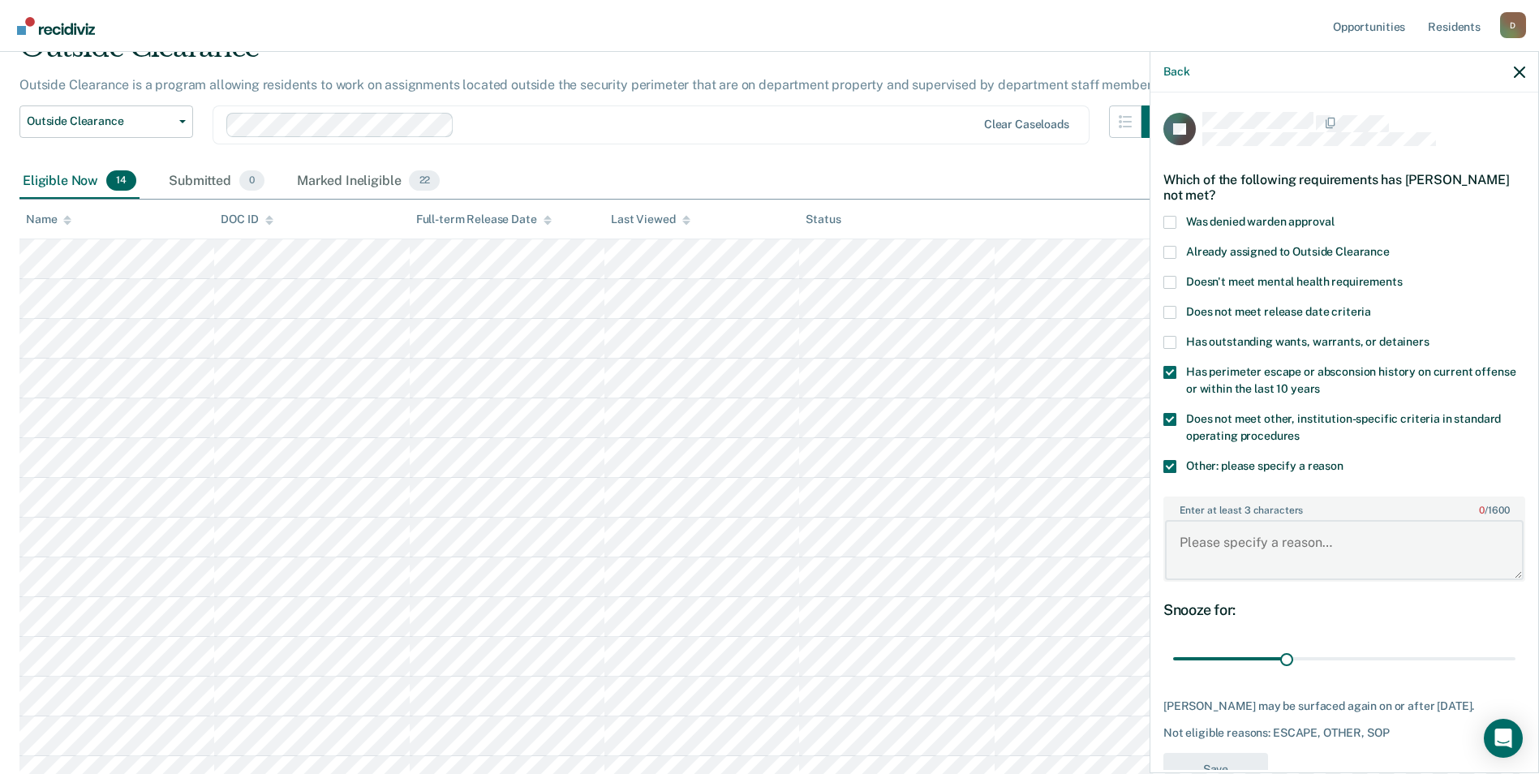
click at [1215, 552] on textarea "Enter at least 3 characters 0 / 1600" at bounding box center [1344, 550] width 359 height 60
type textarea "R"
type textarea "recent violation for rule 11"
drag, startPoint x: 1285, startPoint y: 663, endPoint x: 1527, endPoint y: 668, distance: 242.6
type input "90"
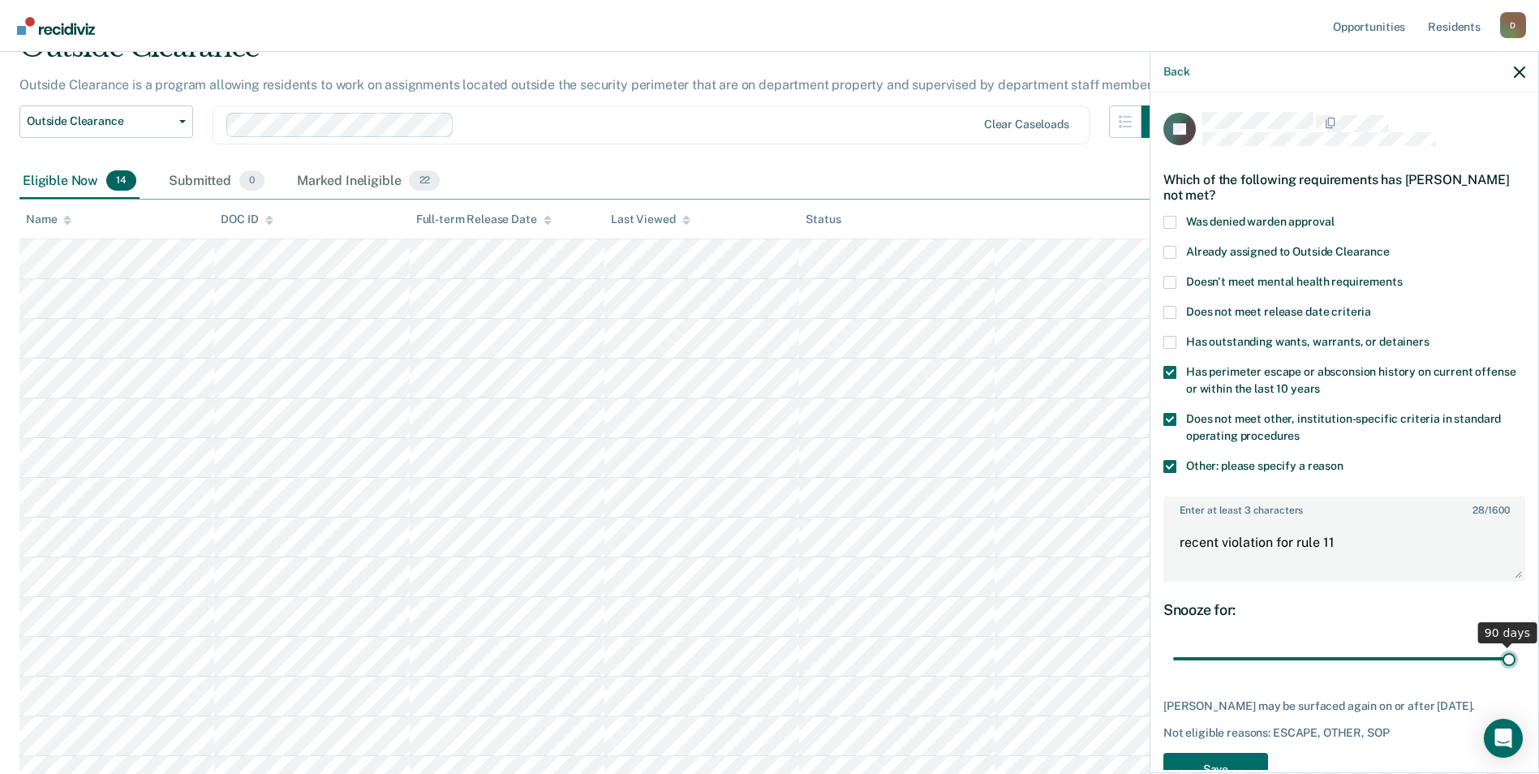
click at [1515, 668] on input "range" at bounding box center [1344, 659] width 342 height 28
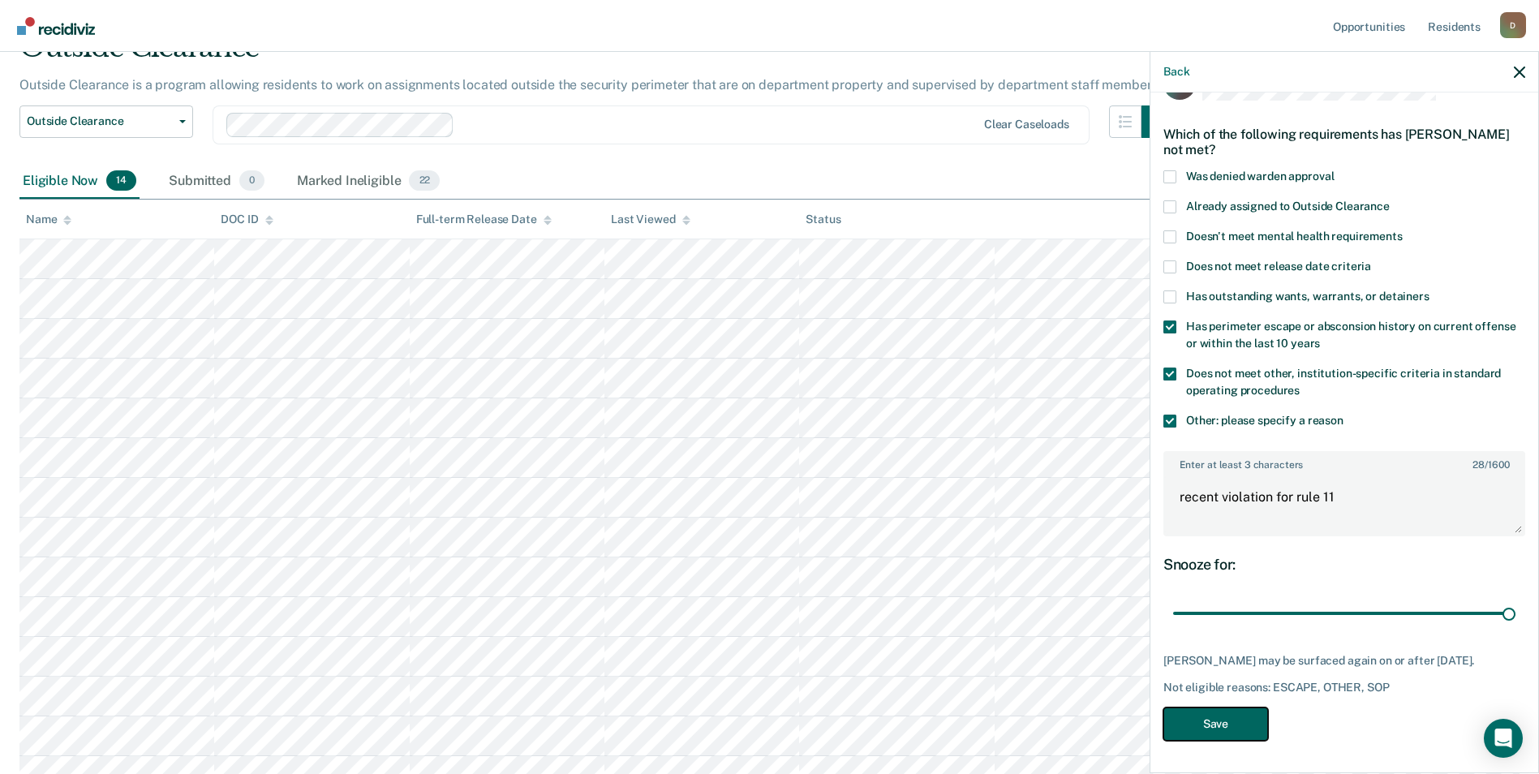
click at [1224, 726] on button "Save" at bounding box center [1215, 723] width 105 height 33
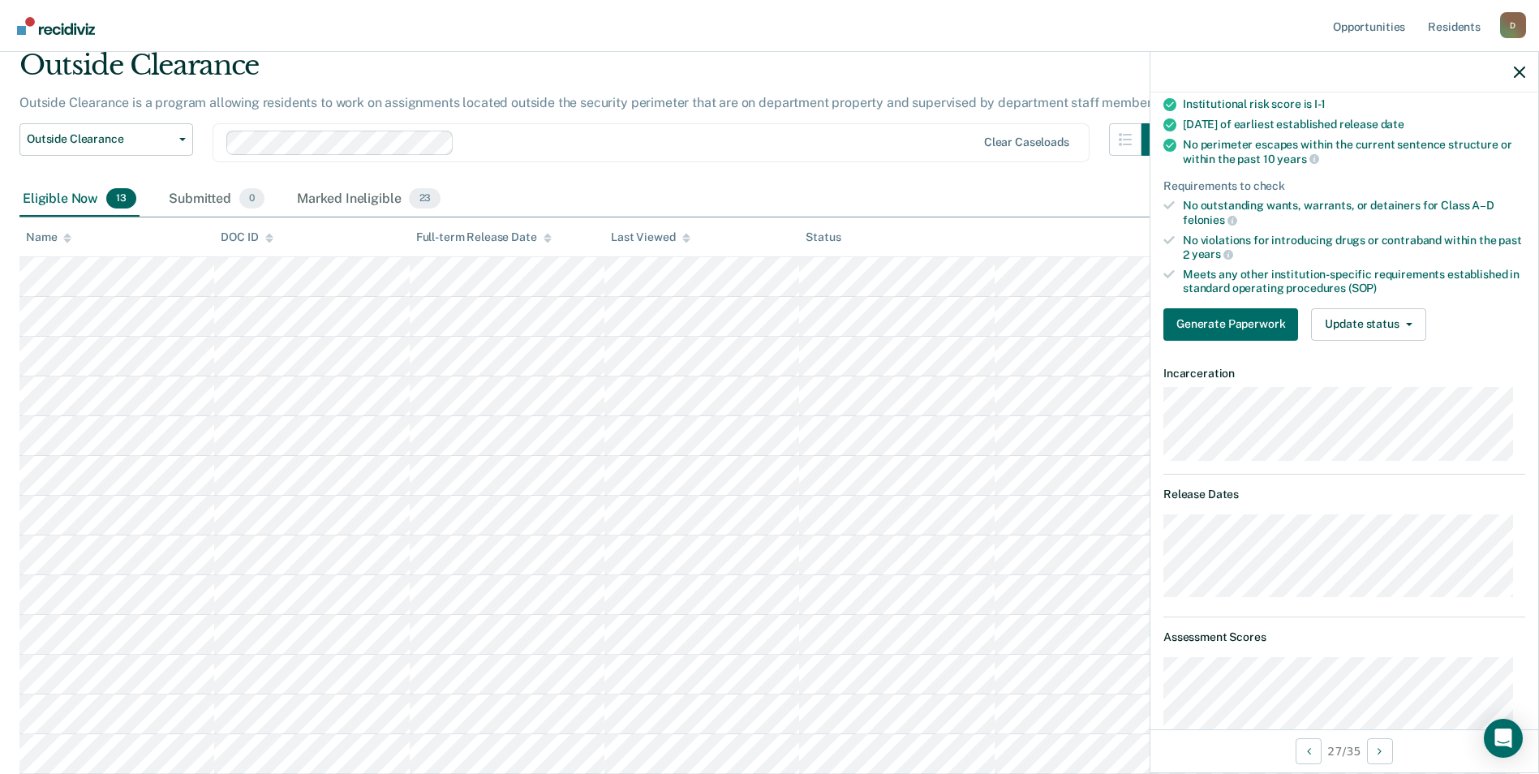
scroll to position [0, 0]
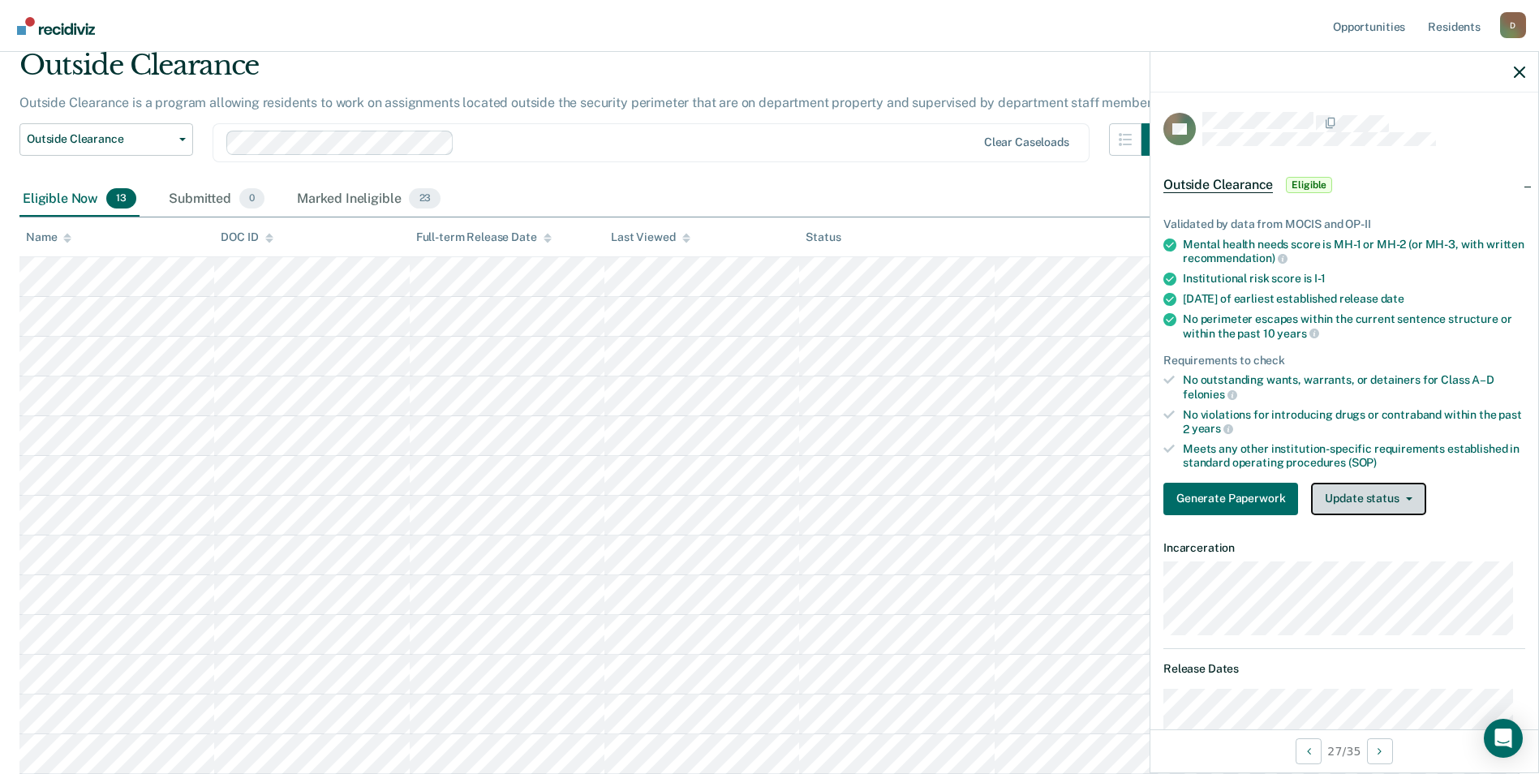
click at [1375, 498] on button "Update status" at bounding box center [1368, 499] width 114 height 32
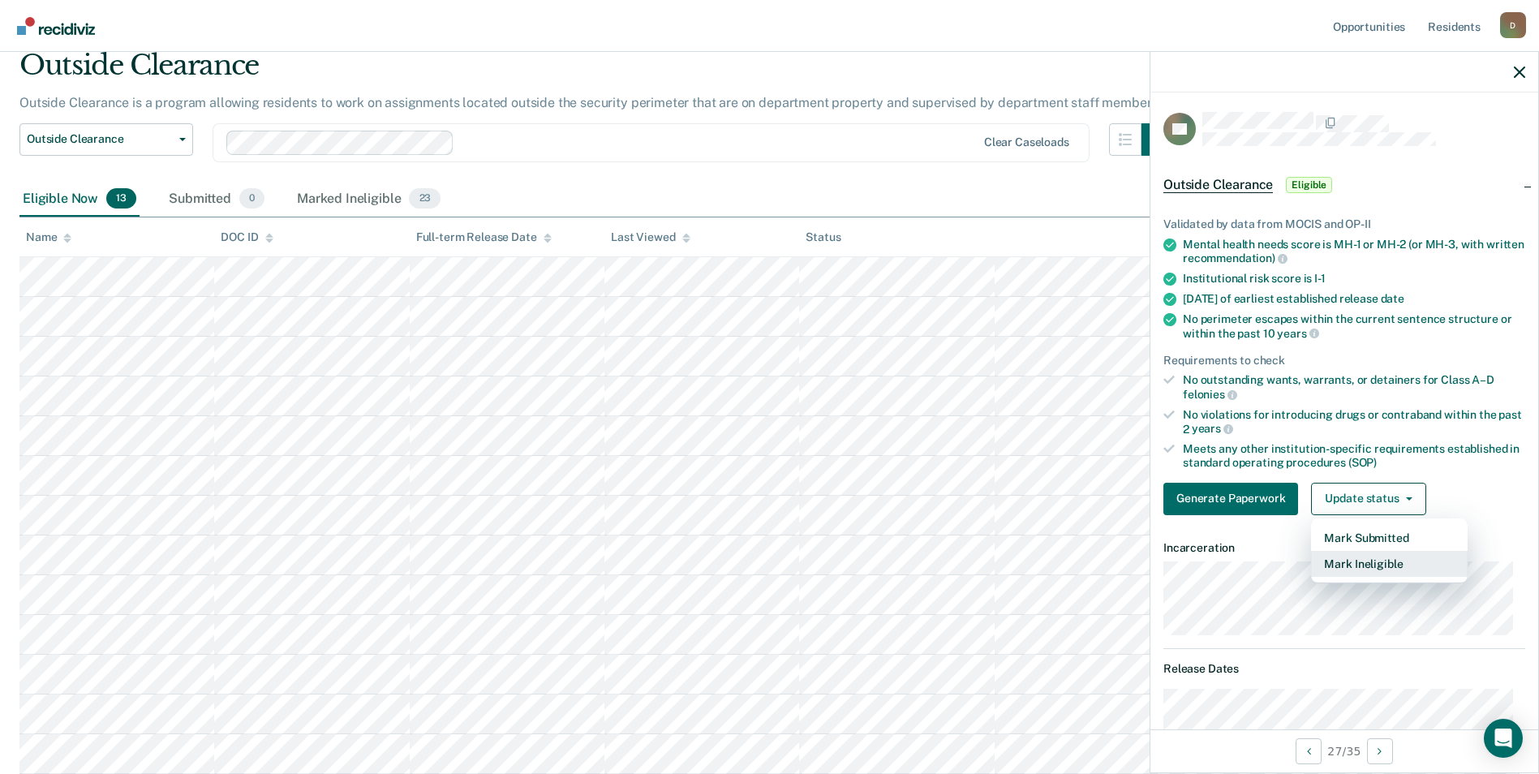
click at [1360, 568] on button "Mark Ineligible" at bounding box center [1389, 564] width 157 height 26
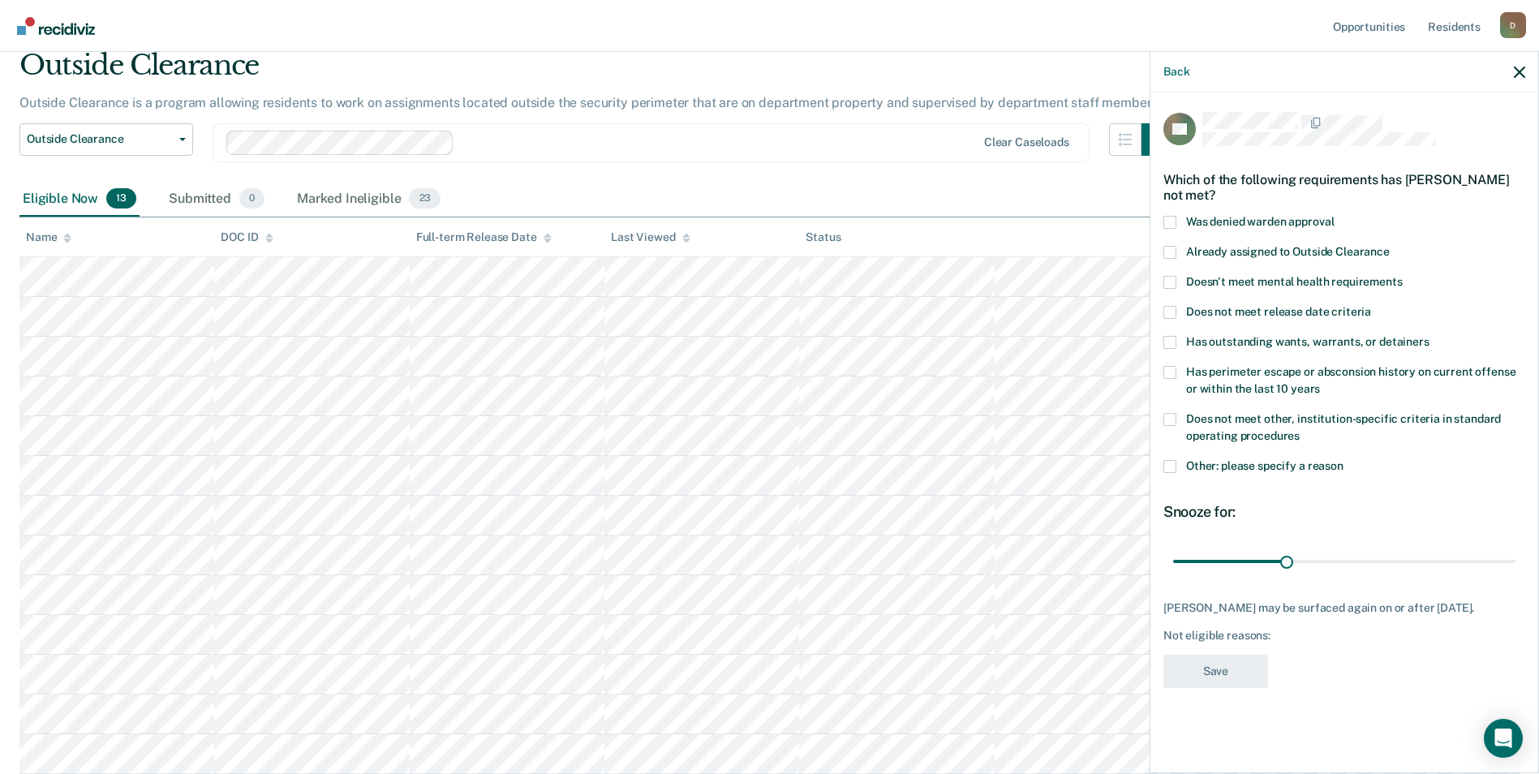
click at [1274, 376] on span "Has perimeter escape or absconsion history on current offense or within the las…" at bounding box center [1350, 380] width 329 height 30
click at [1320, 383] on input "Has perimeter escape or absconsion history on current offense or within the las…" at bounding box center [1320, 383] width 0 height 0
click at [1264, 418] on span "Does not meet other, institution-specific criteria in standard operating proced…" at bounding box center [1343, 427] width 315 height 30
click at [1300, 430] on input "Does not meet other, institution-specific criteria in standard operating proced…" at bounding box center [1300, 430] width 0 height 0
click at [1174, 466] on span at bounding box center [1169, 466] width 13 height 13
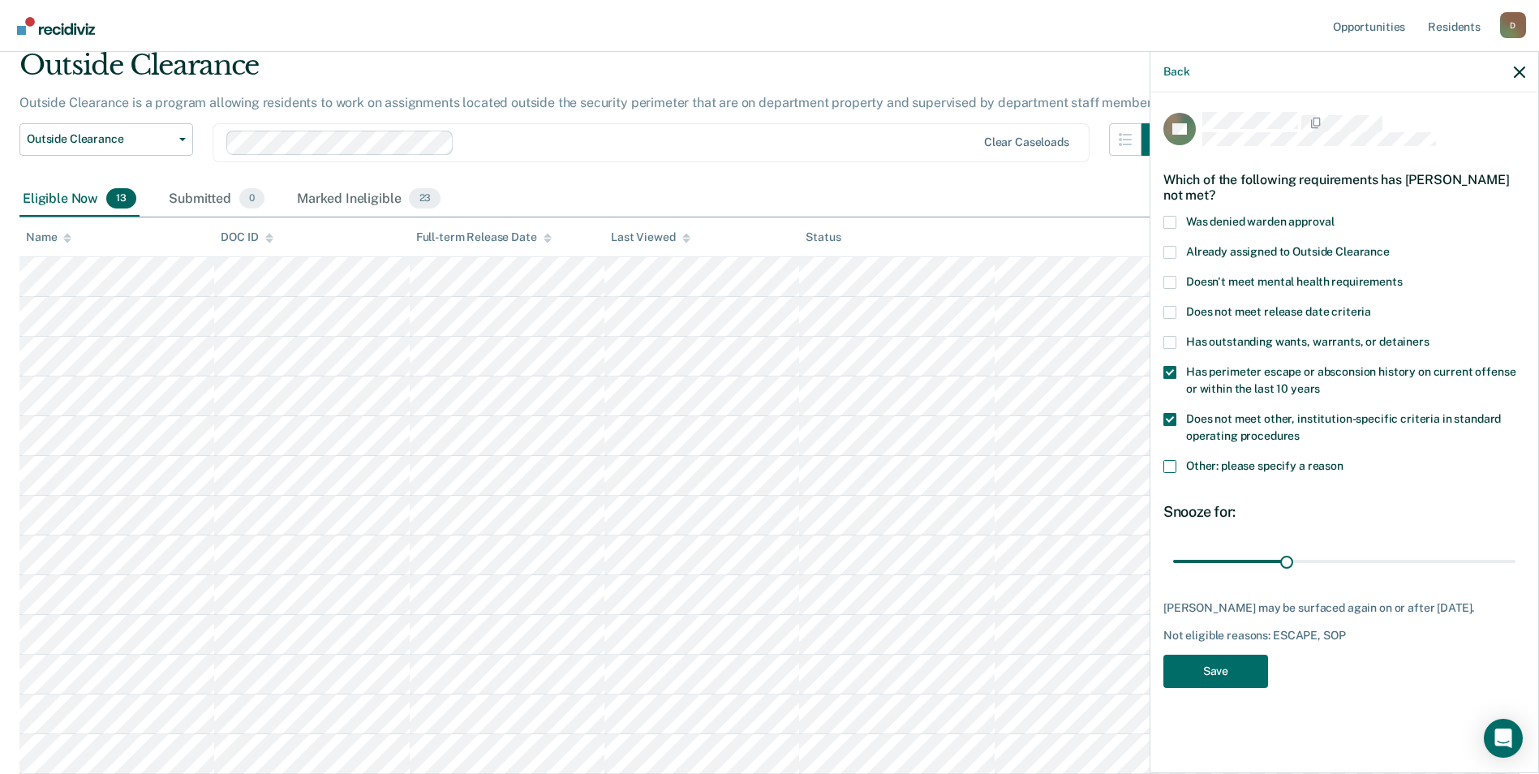
click at [1343, 460] on input "Other: please specify a reason" at bounding box center [1343, 460] width 0 height 0
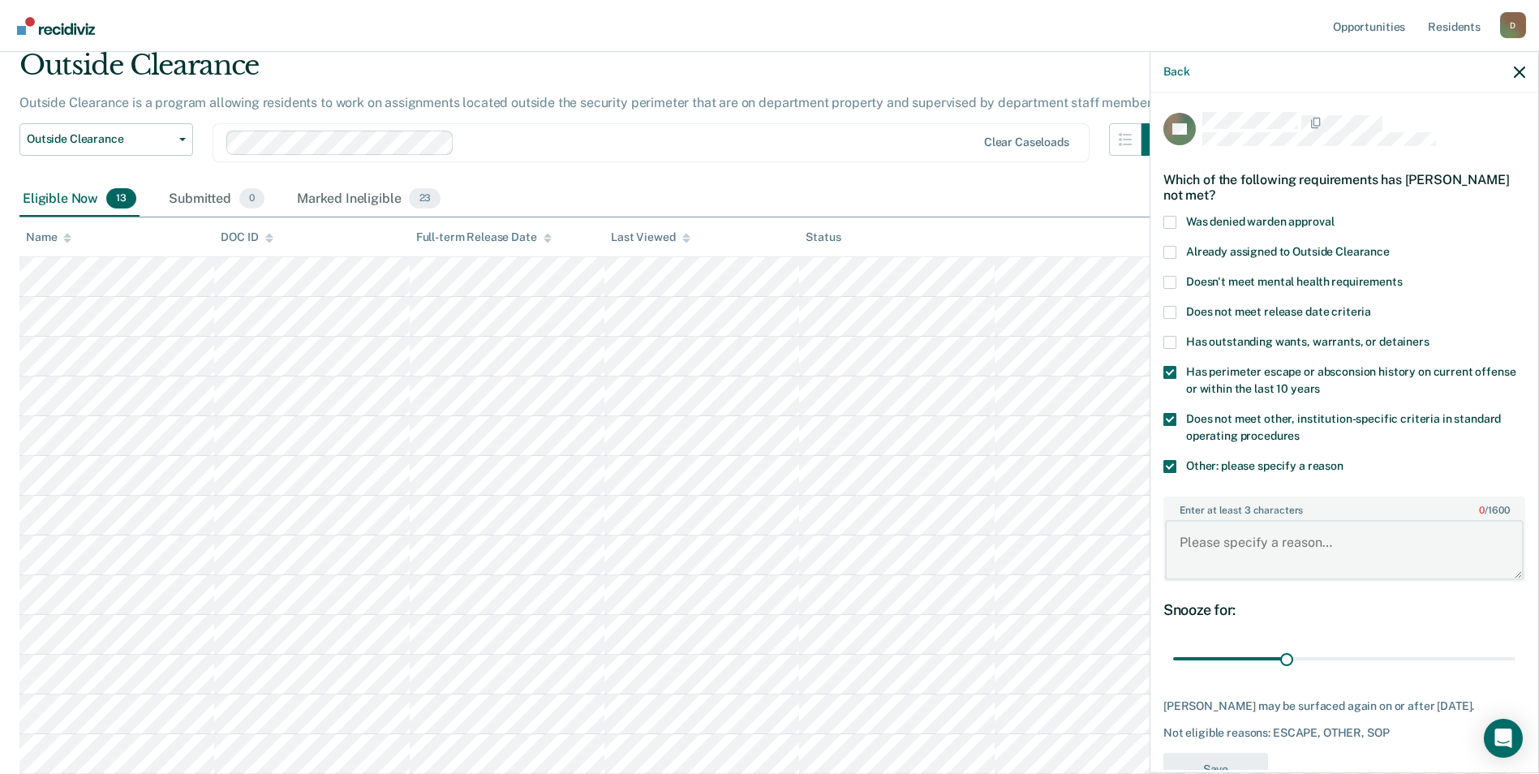
click at [1257, 564] on textarea "Enter at least 3 characters 0 / 1600" at bounding box center [1344, 550] width 359 height 60
type textarea "recent violation for rule 11"
drag, startPoint x: 1283, startPoint y: 662, endPoint x: 1521, endPoint y: 655, distance: 237.8
type input "90"
click at [1515, 655] on input "range" at bounding box center [1344, 659] width 342 height 28
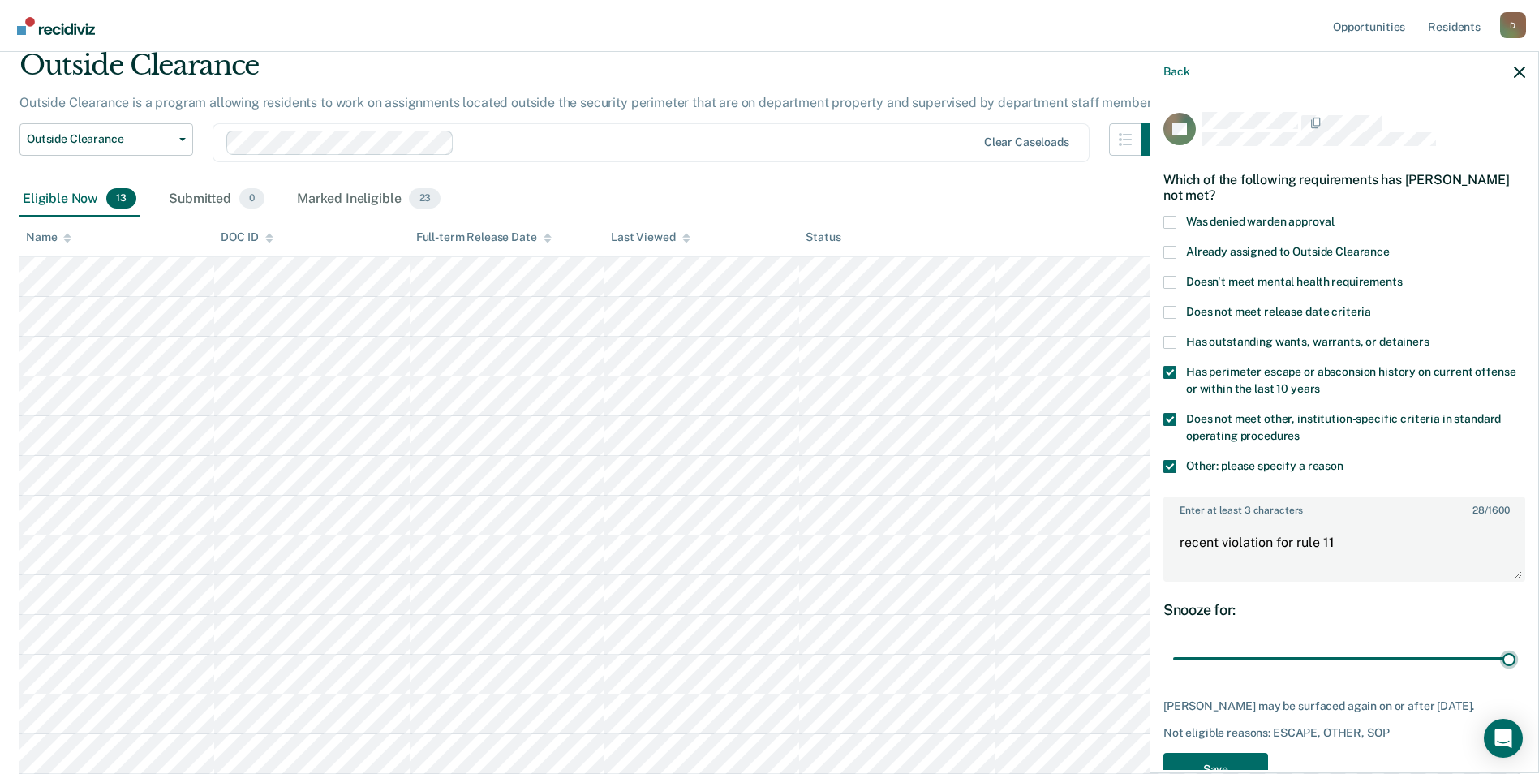
scroll to position [58, 0]
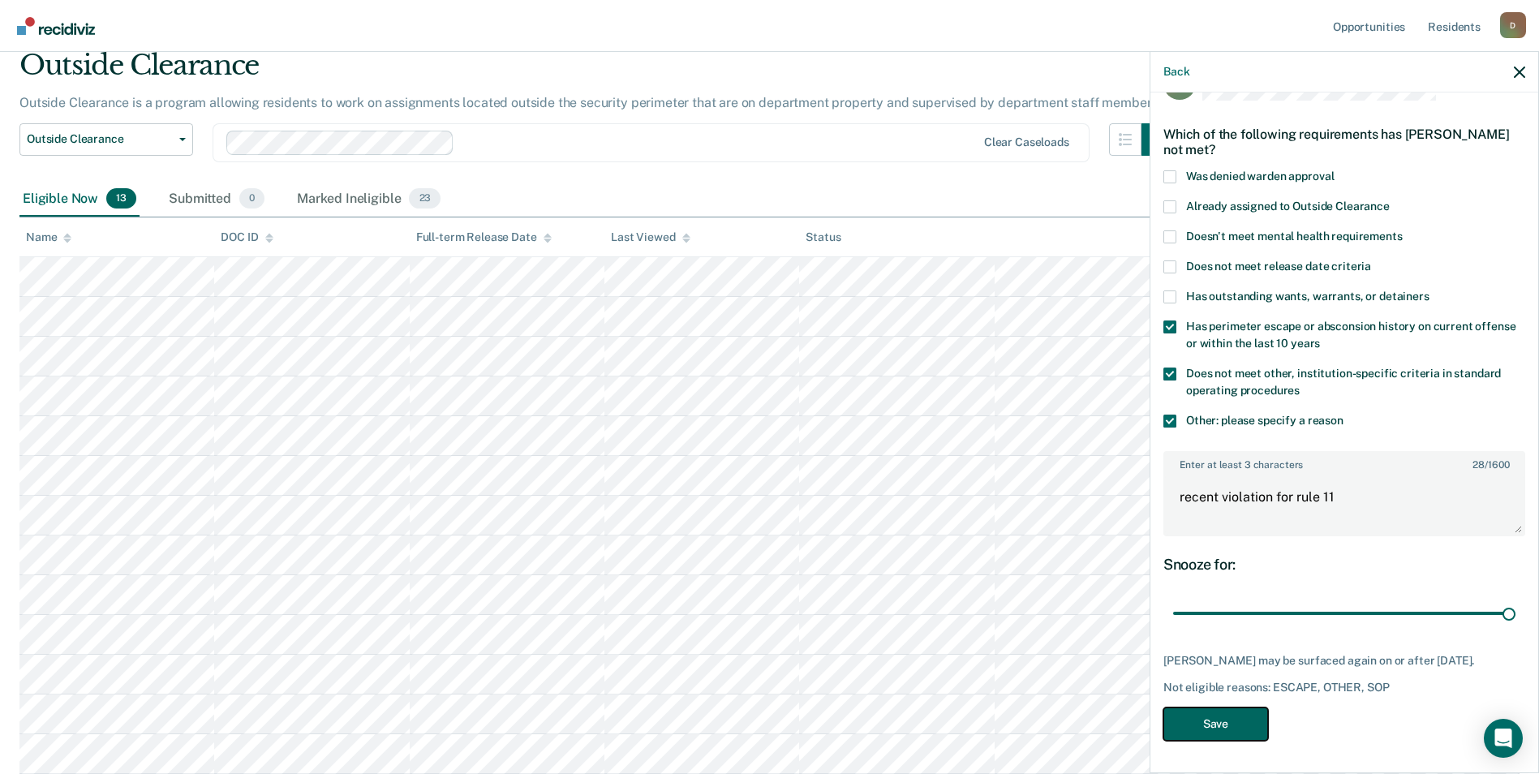
click at [1245, 727] on button "Save" at bounding box center [1215, 723] width 105 height 33
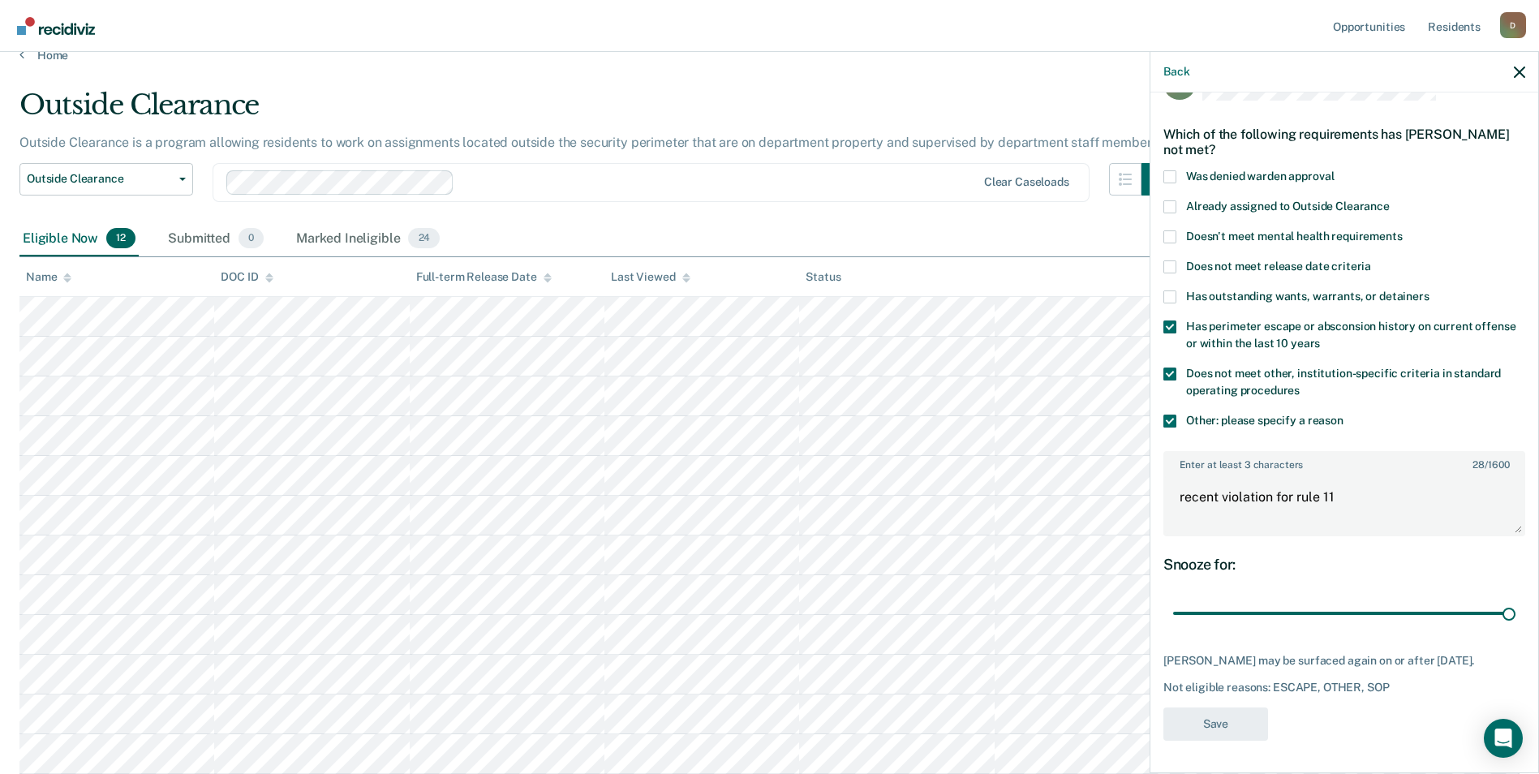
scroll to position [24, 0]
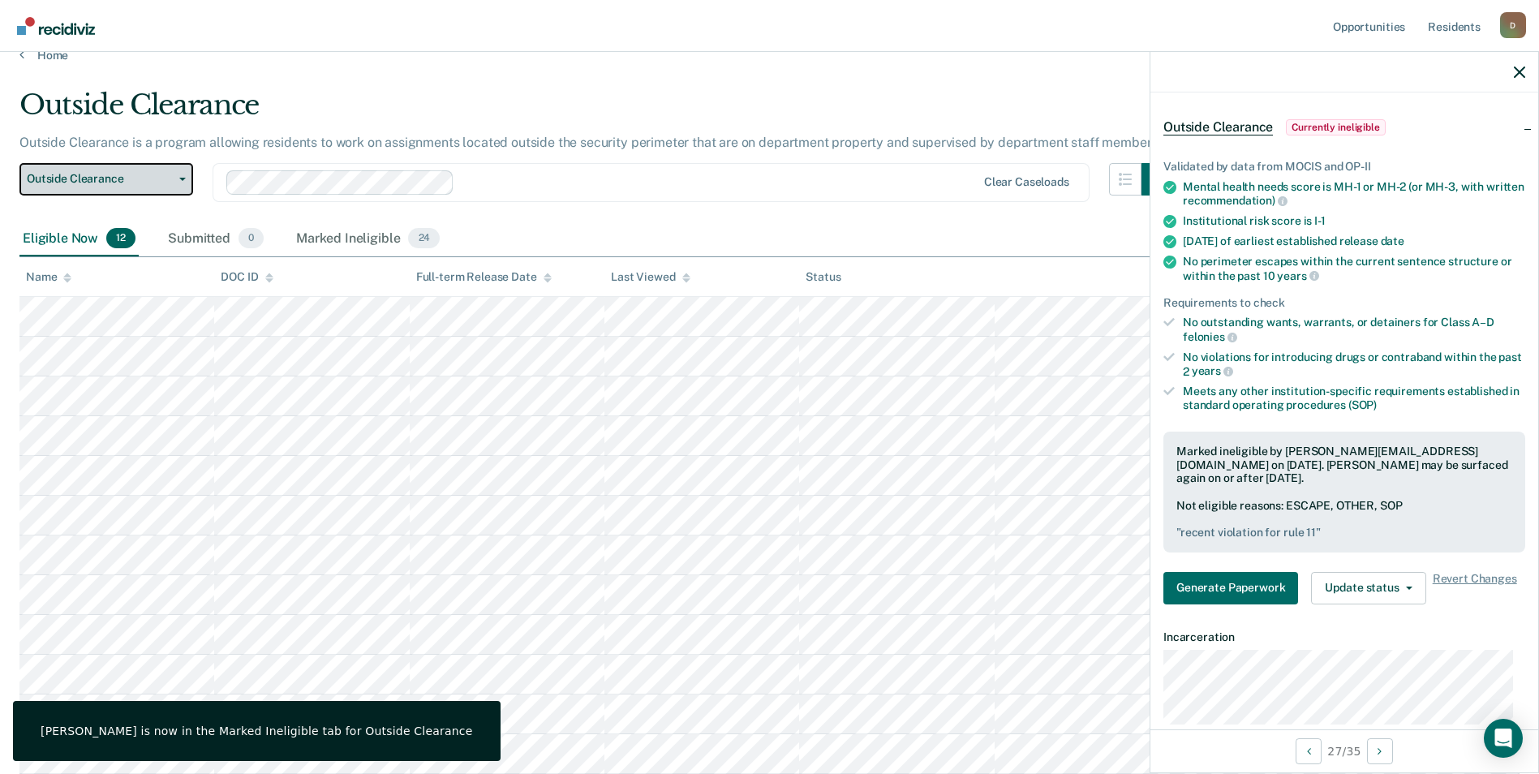
click at [166, 192] on button "Outside Clearance" at bounding box center [106, 179] width 174 height 32
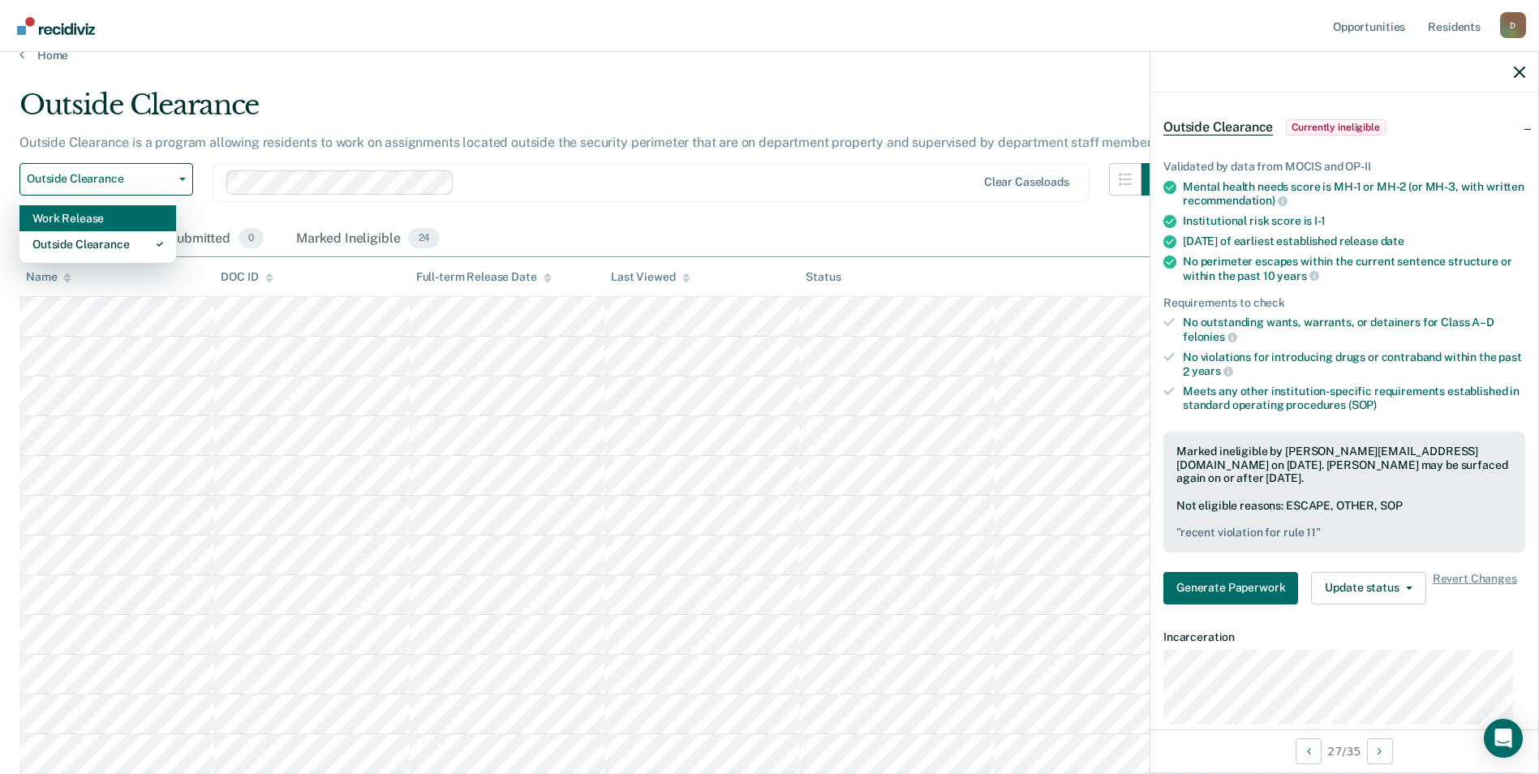
click at [119, 217] on div "Work Release" at bounding box center [97, 218] width 131 height 26
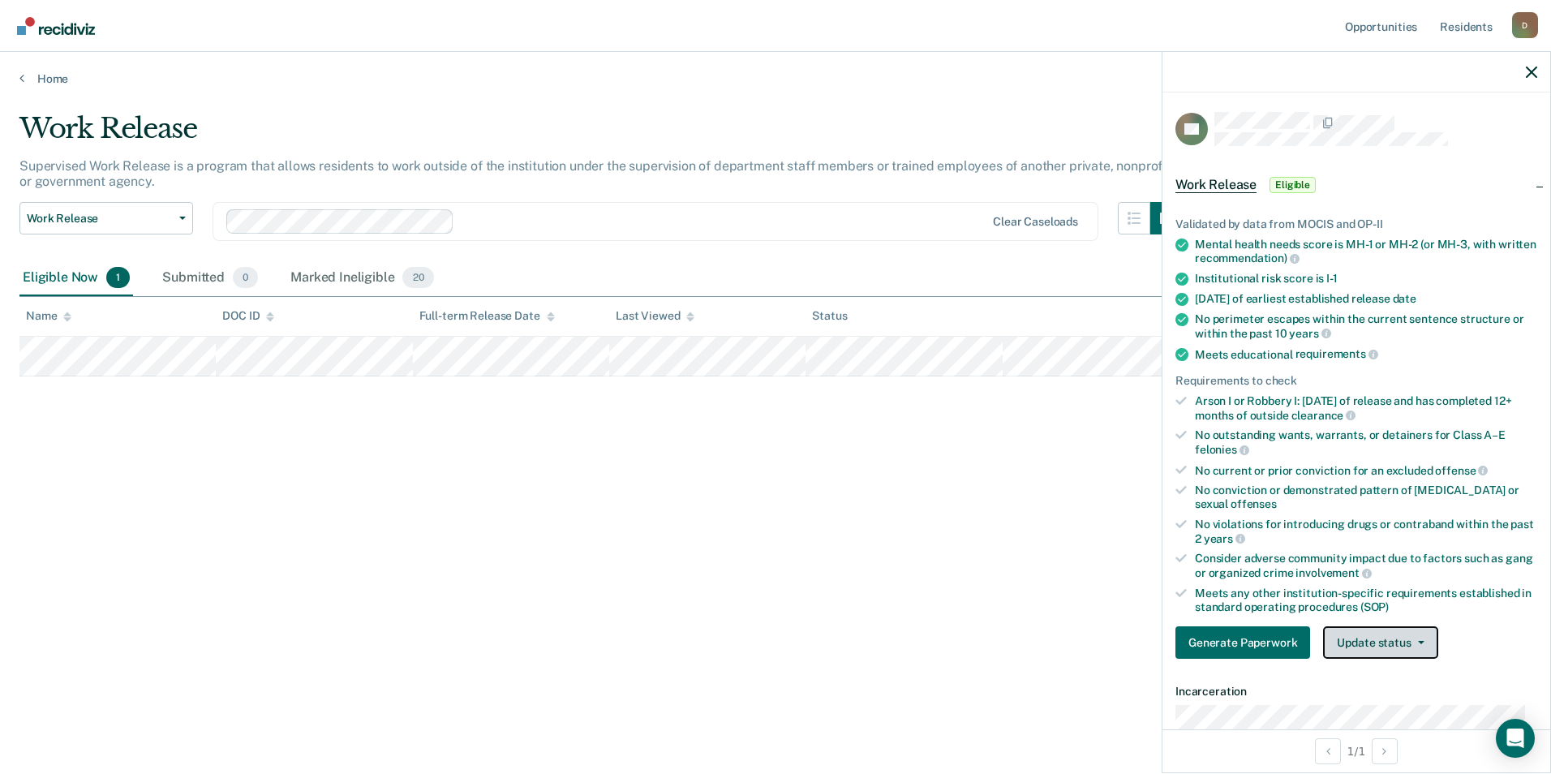
click at [1406, 638] on button "Update status" at bounding box center [1380, 642] width 114 height 32
click at [1401, 714] on button "Mark Ineligible" at bounding box center [1401, 707] width 157 height 26
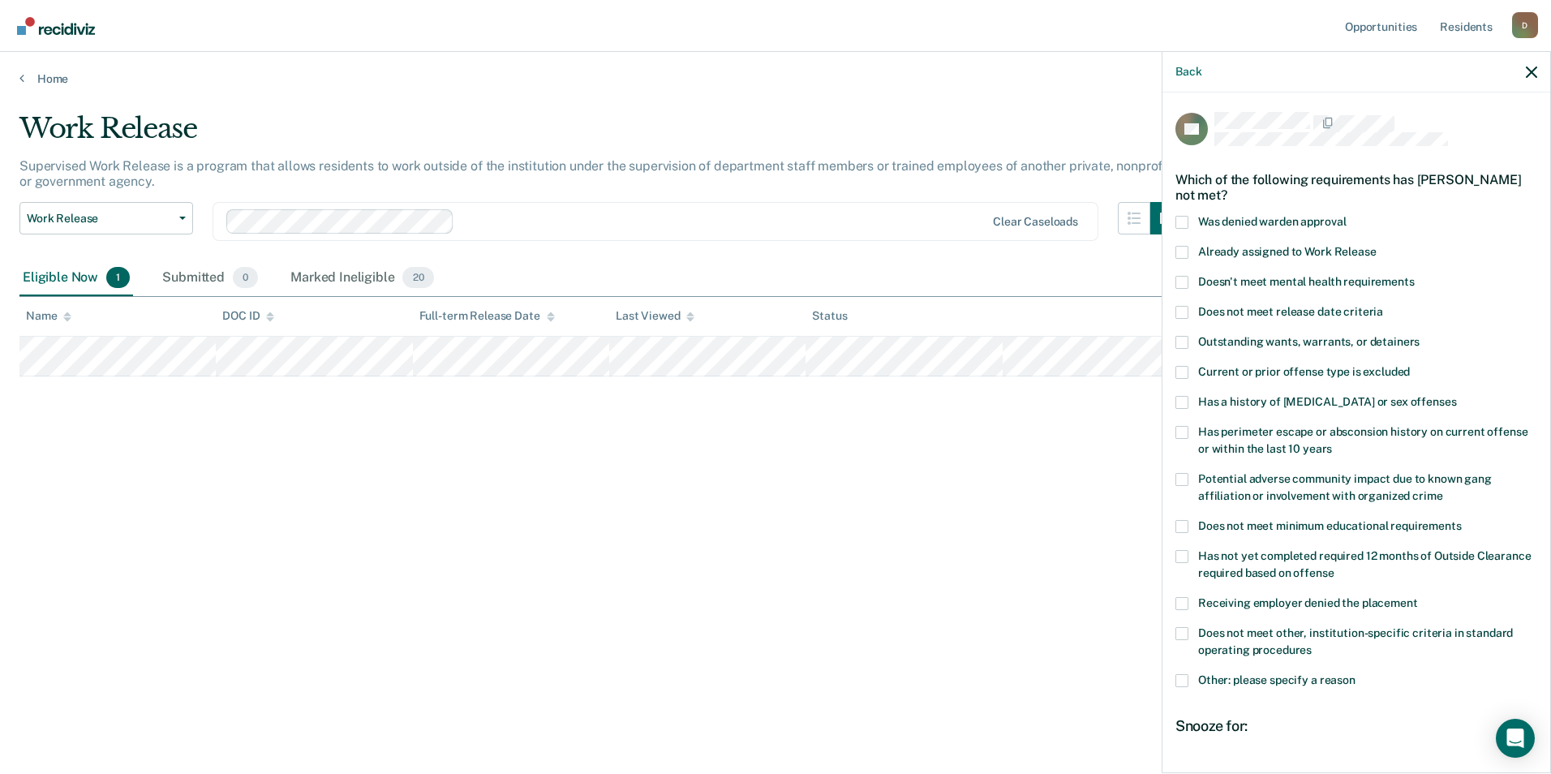
click at [1391, 406] on span "Has a history of [MEDICAL_DATA] or sex offenses" at bounding box center [1327, 401] width 258 height 13
click at [1456, 396] on input "Has a history of [MEDICAL_DATA] or sex offenses" at bounding box center [1456, 396] width 0 height 0
click at [1381, 440] on label "Has perimeter escape or absconsion history on current offense or within the las…" at bounding box center [1356, 443] width 362 height 34
click at [1332, 443] on input "Has perimeter escape or absconsion history on current offense or within the las…" at bounding box center [1332, 443] width 0 height 0
click at [1316, 642] on label "Does not meet other, institution-specific criteria in standard operating proced…" at bounding box center [1356, 644] width 362 height 34
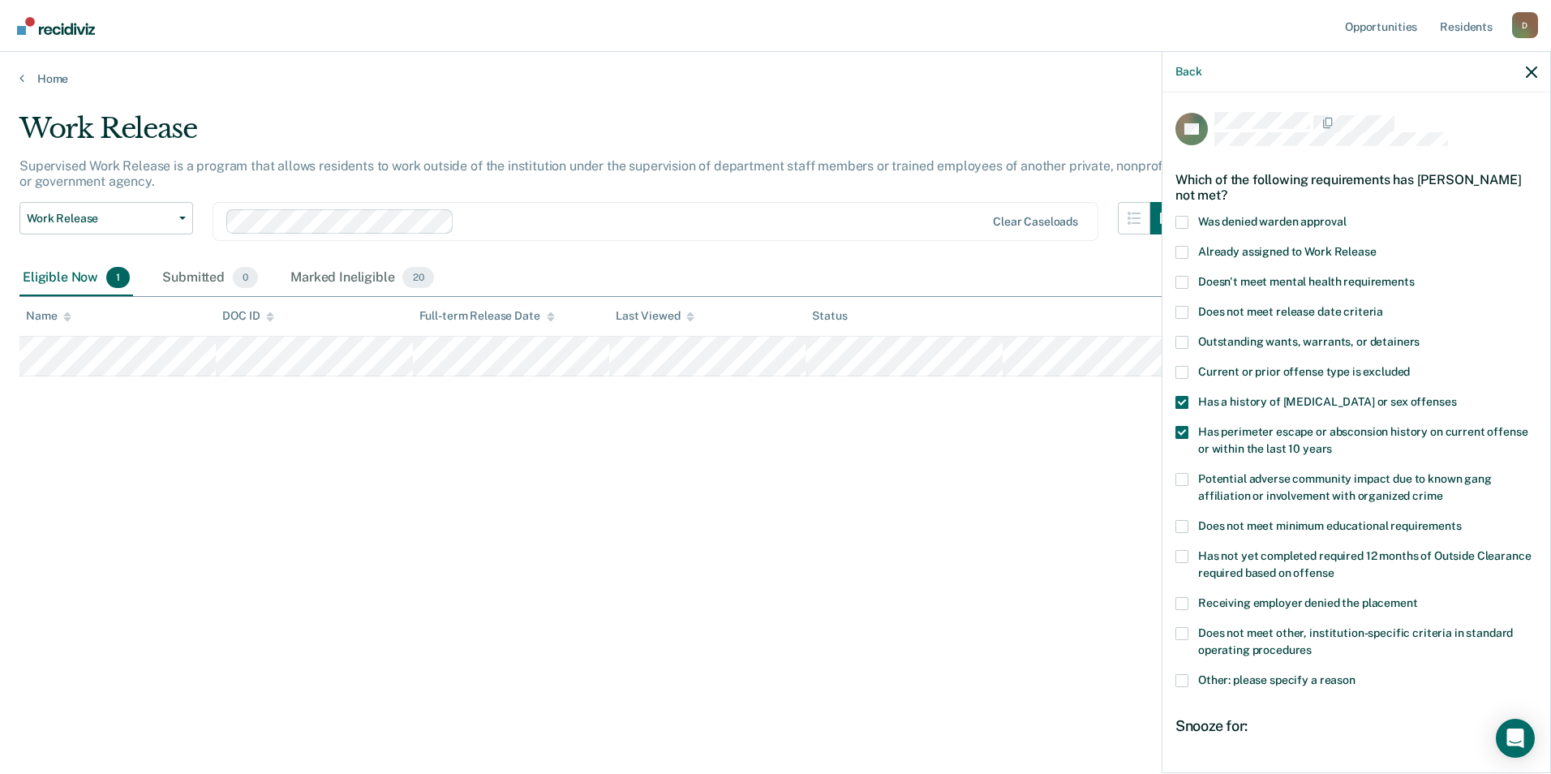
click at [1312, 644] on input "Does not meet other, institution-specific criteria in standard operating proced…" at bounding box center [1312, 644] width 0 height 0
click at [1185, 684] on span at bounding box center [1181, 680] width 13 height 13
click at [1355, 674] on input "Other: please specify a reason" at bounding box center [1355, 674] width 0 height 0
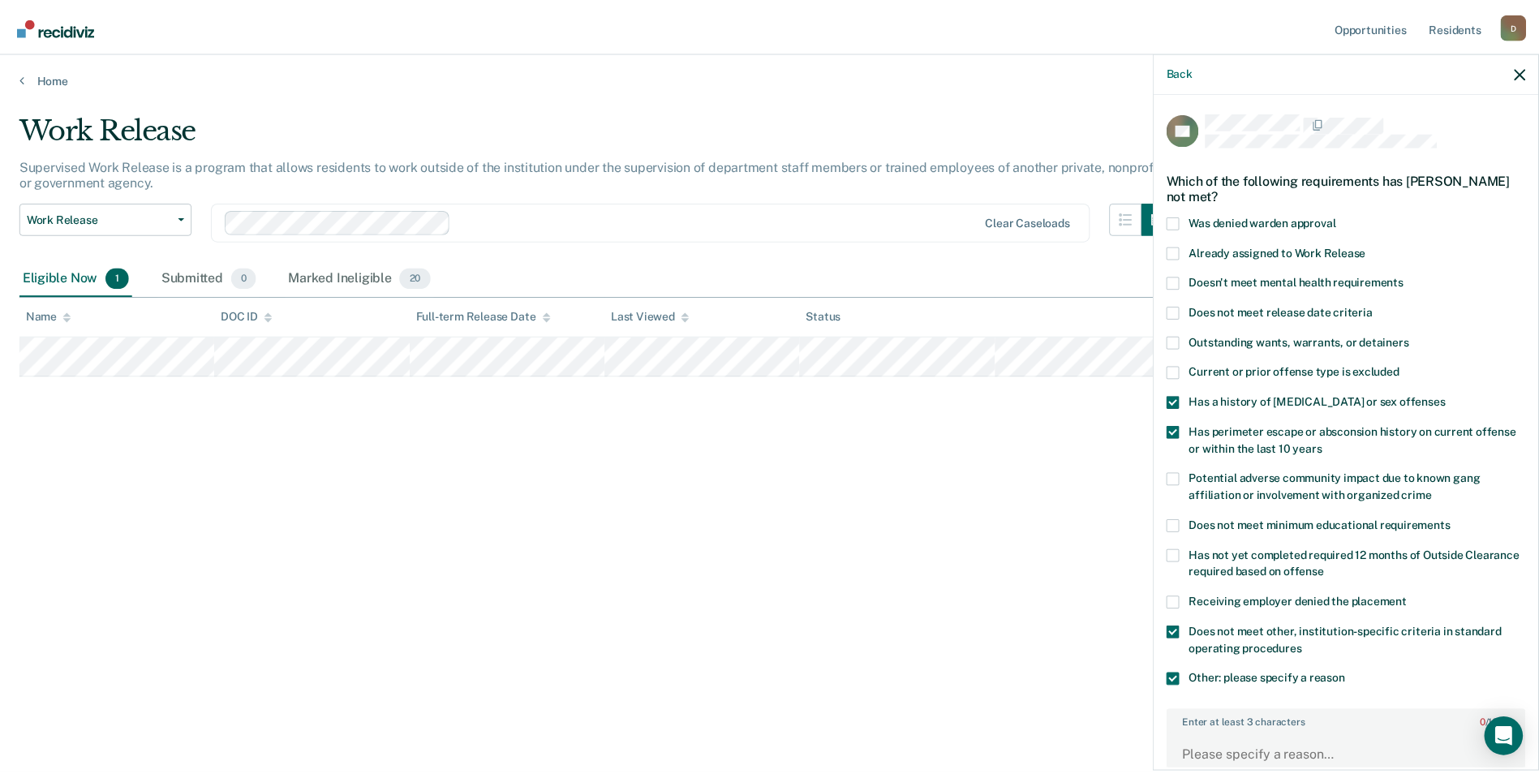
scroll to position [243, 0]
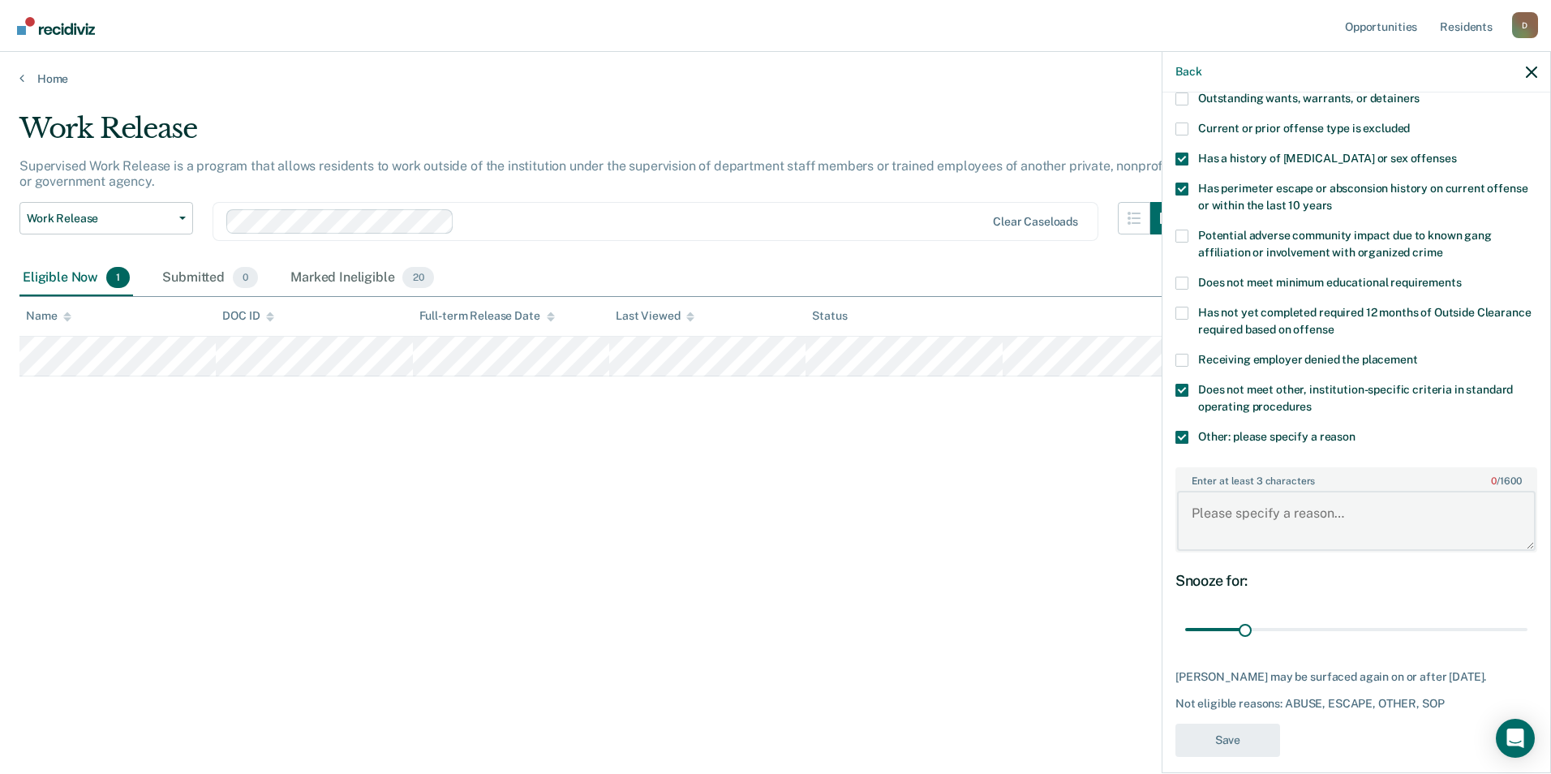
click at [1239, 526] on textarea "Enter at least 3 characters 0 / 1600" at bounding box center [1356, 521] width 359 height 60
type textarea "R"
type textarea "recent violation for rule 11"
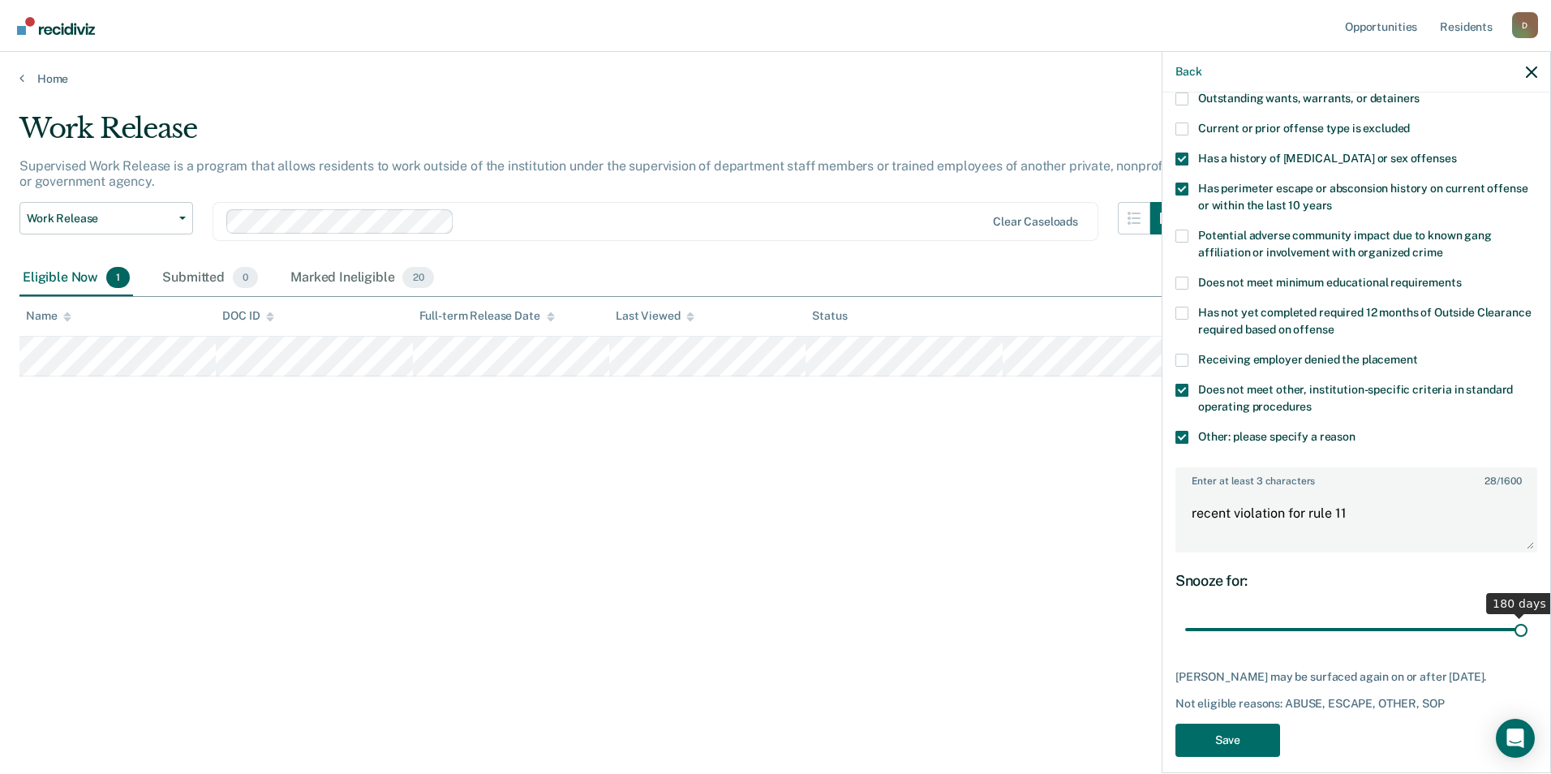
drag, startPoint x: 1242, startPoint y: 626, endPoint x: 1544, endPoint y: 640, distance: 302.9
type input "180"
click at [1527, 640] on input "range" at bounding box center [1356, 630] width 342 height 28
click at [1252, 729] on button "Save" at bounding box center [1227, 740] width 105 height 33
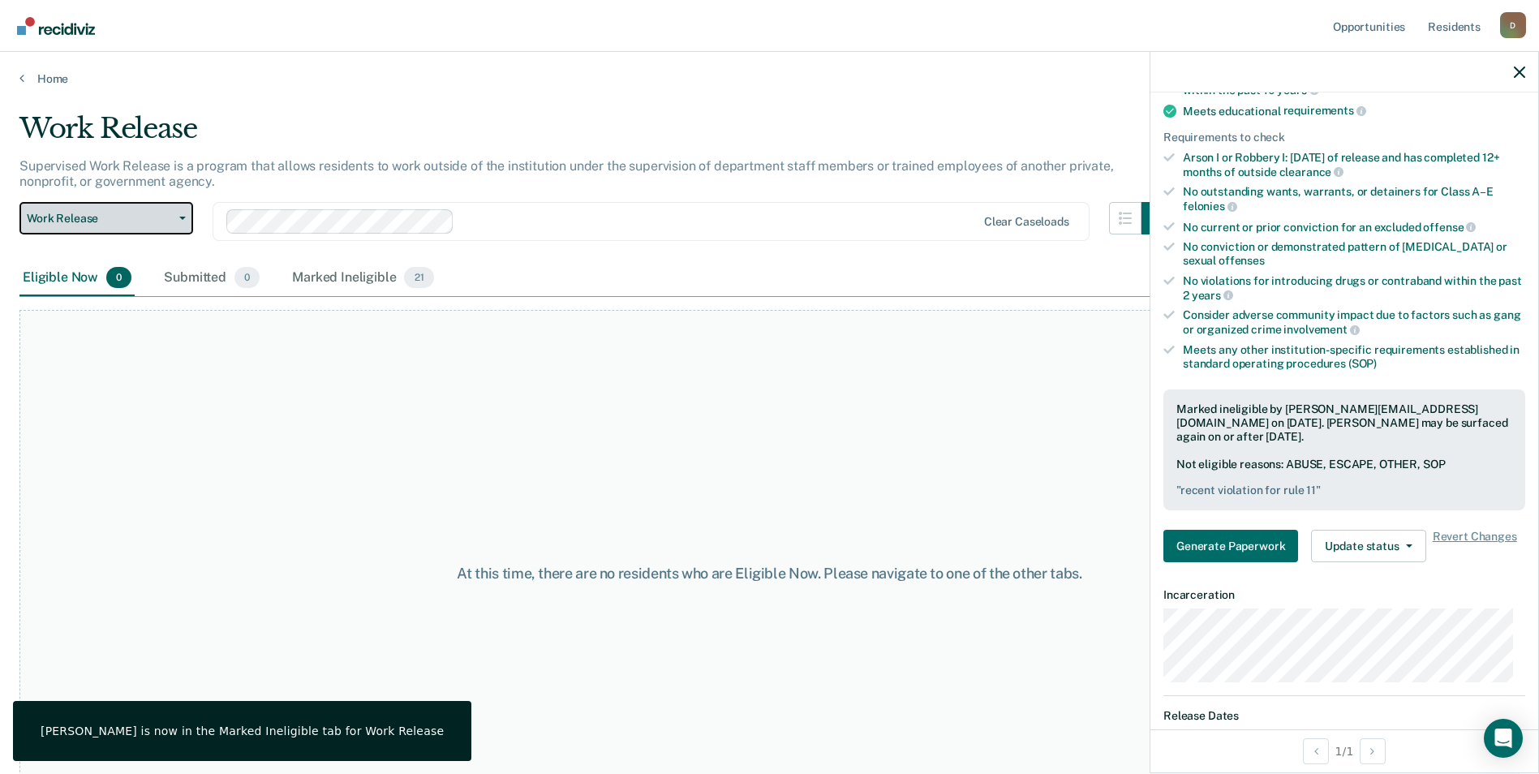
click at [176, 221] on button "Work Release" at bounding box center [106, 218] width 174 height 32
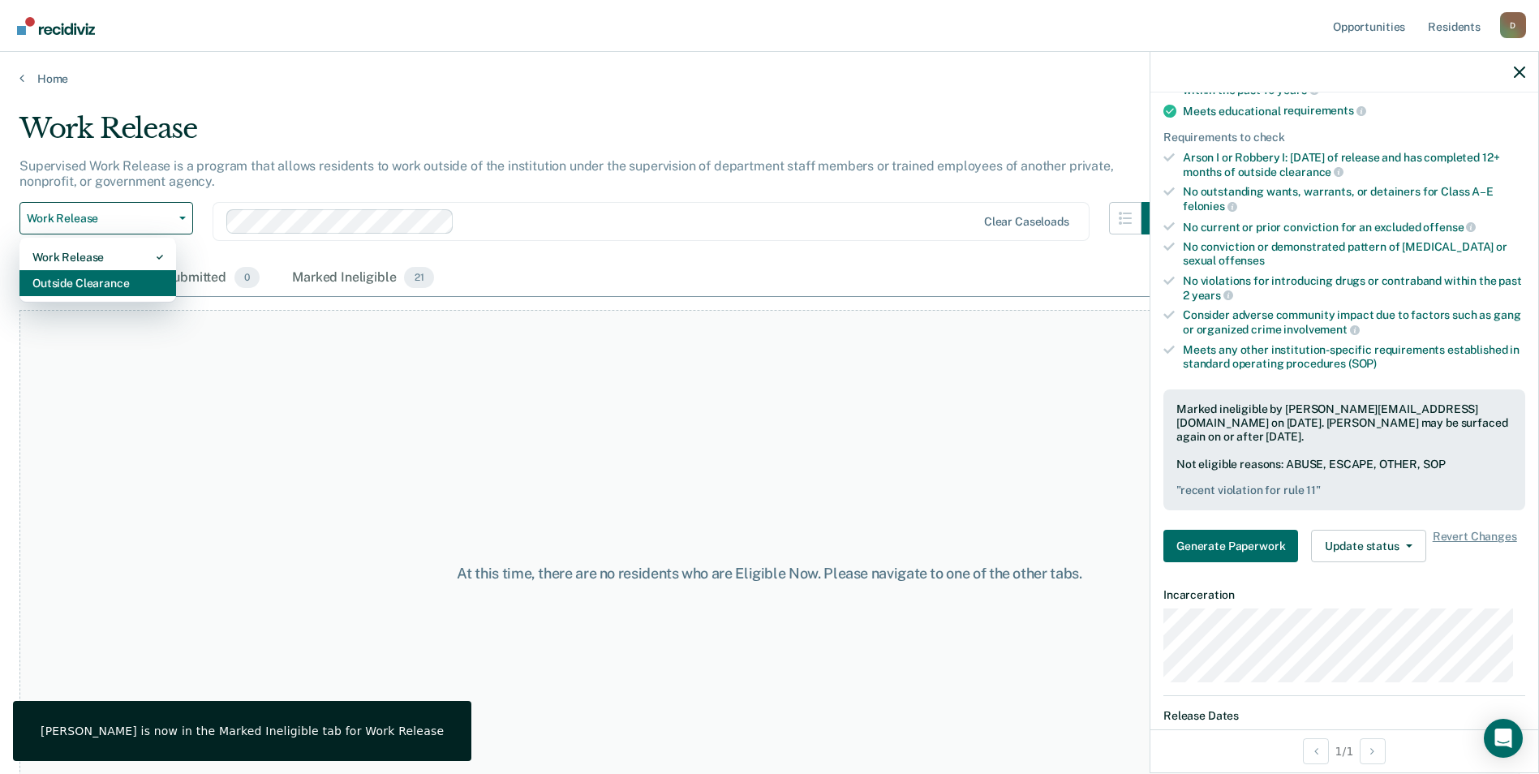
click at [153, 278] on div "Outside Clearance" at bounding box center [97, 283] width 131 height 26
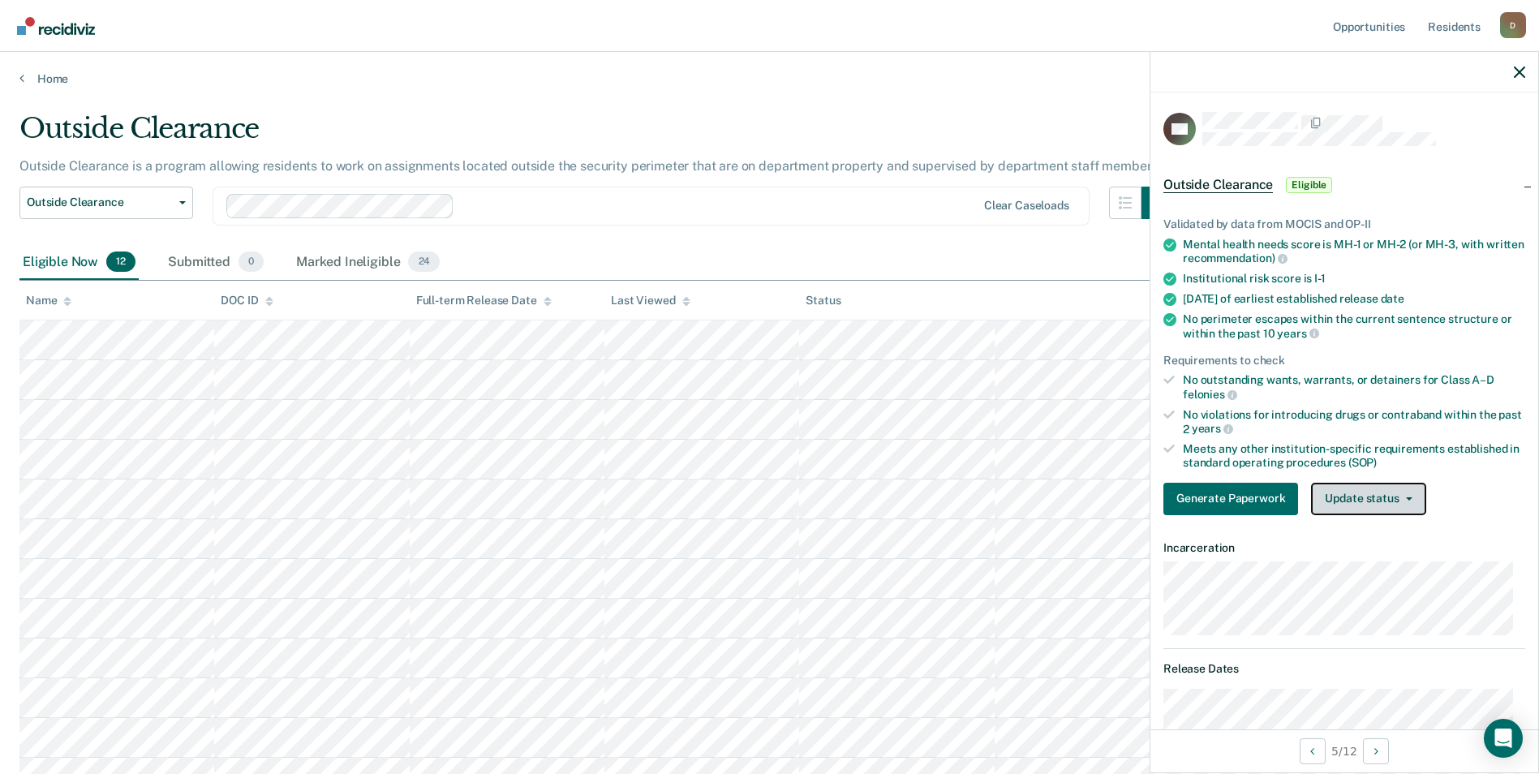
click at [1370, 501] on button "Update status" at bounding box center [1368, 499] width 114 height 32
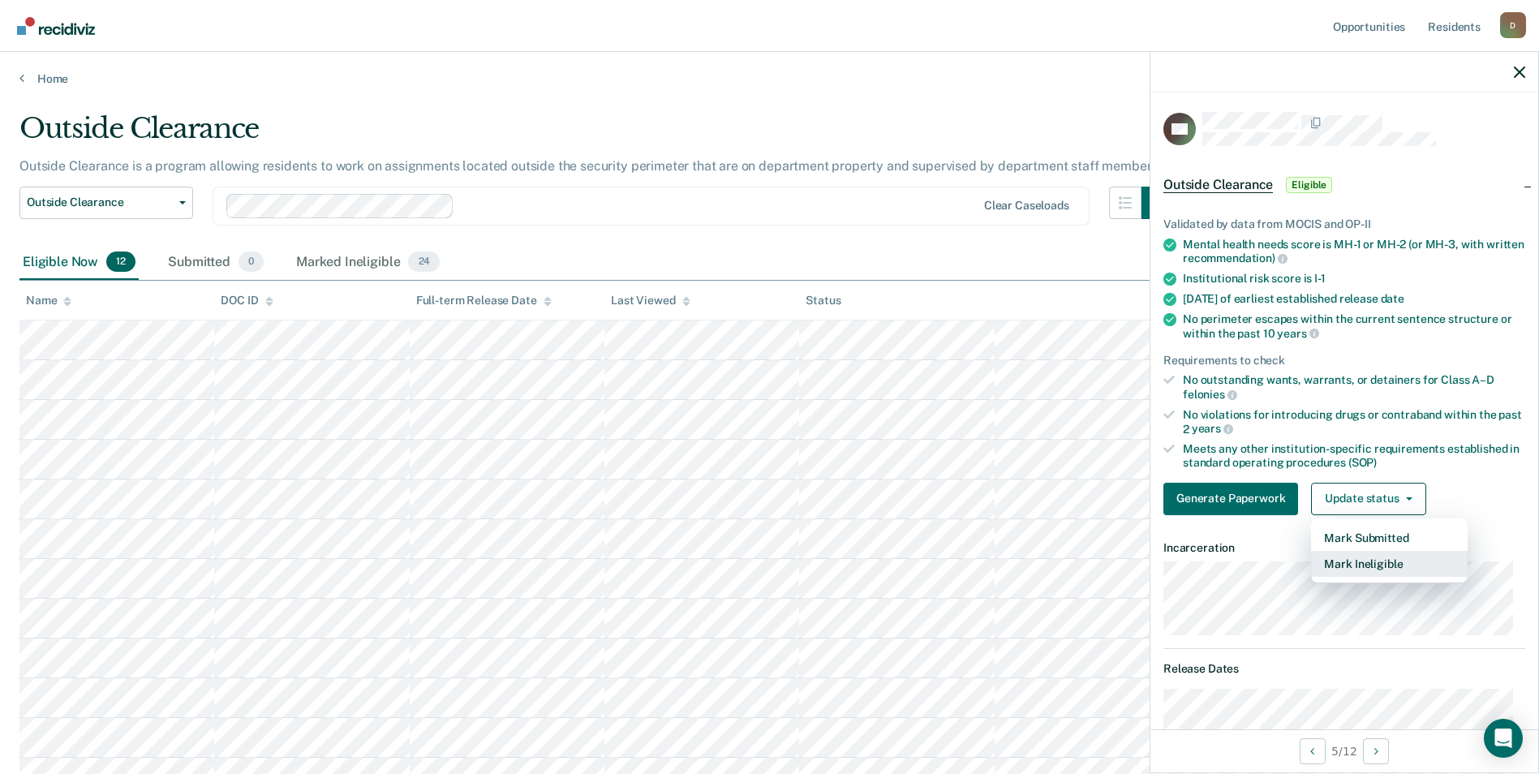
click at [1381, 561] on button "Mark Ineligible" at bounding box center [1389, 564] width 157 height 26
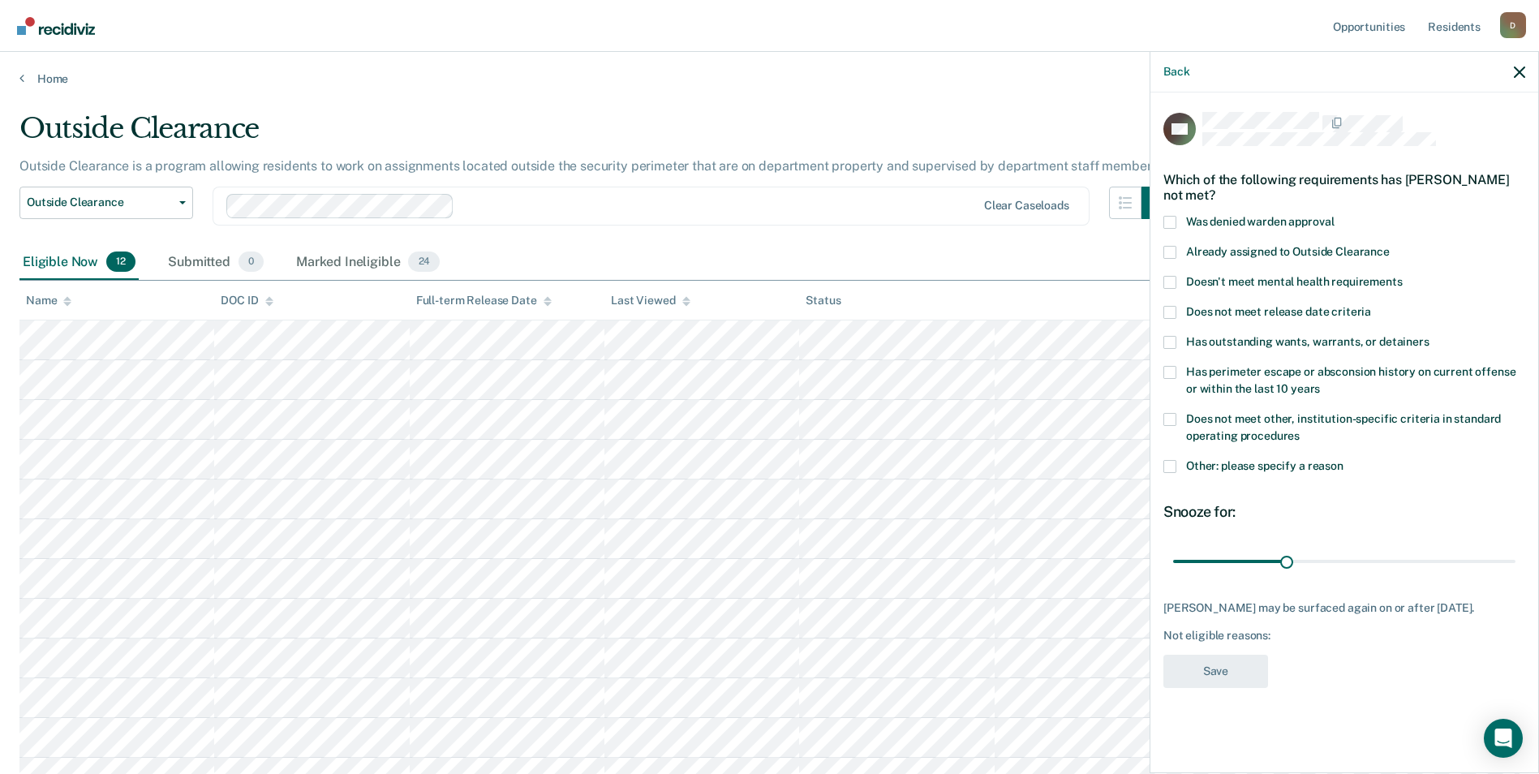
click at [1174, 467] on span at bounding box center [1169, 466] width 13 height 13
click at [1343, 460] on input "Other: please specify a reason" at bounding box center [1343, 460] width 0 height 0
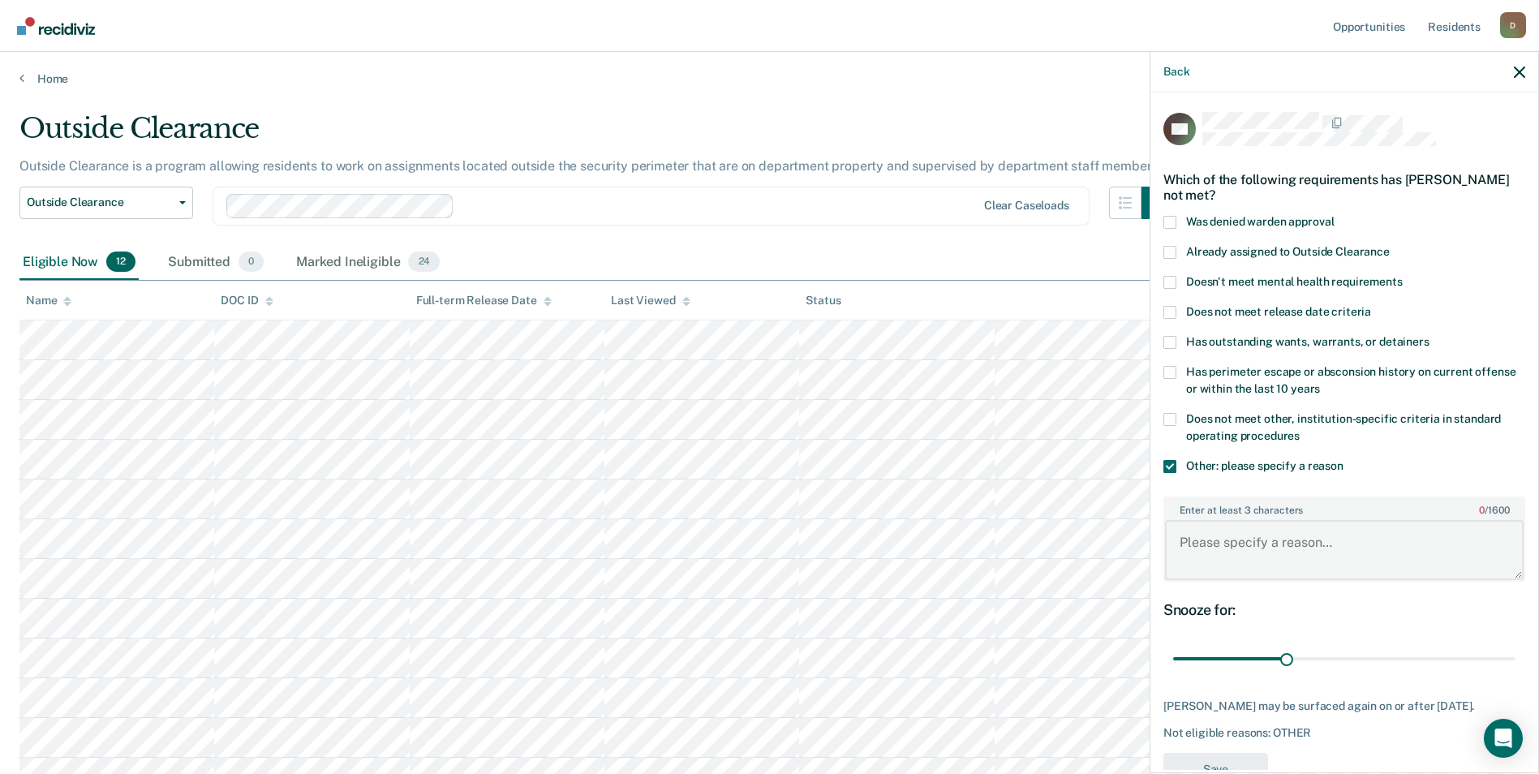
click at [1222, 534] on textarea "Enter at least 3 characters 0 / 1600" at bounding box center [1344, 550] width 359 height 60
type textarea "recent violation for rule 11"
drag, startPoint x: 1278, startPoint y: 658, endPoint x: 1519, endPoint y: 665, distance: 240.2
type input "90"
click at [1515, 665] on input "range" at bounding box center [1344, 659] width 342 height 28
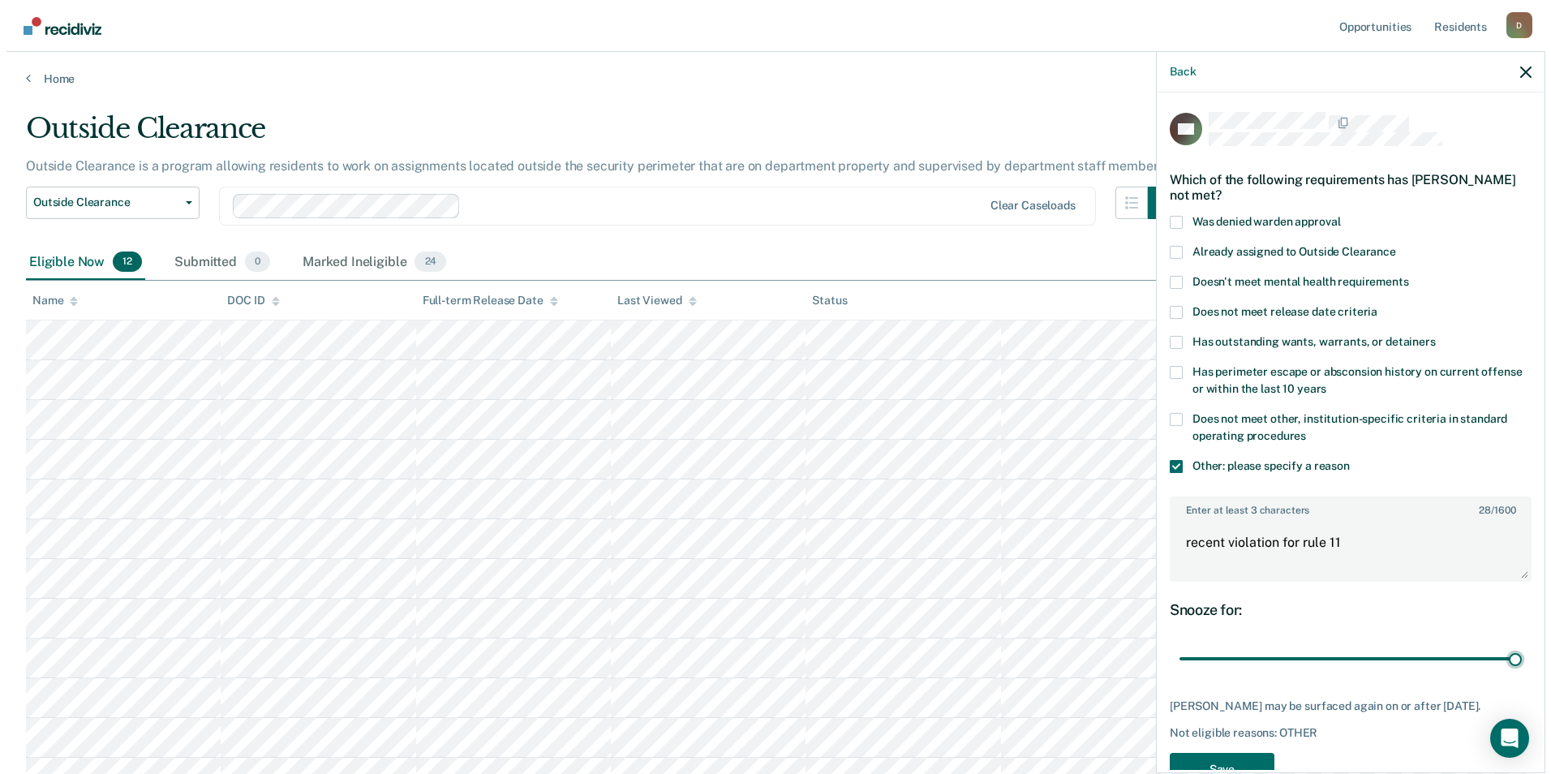
scroll to position [58, 0]
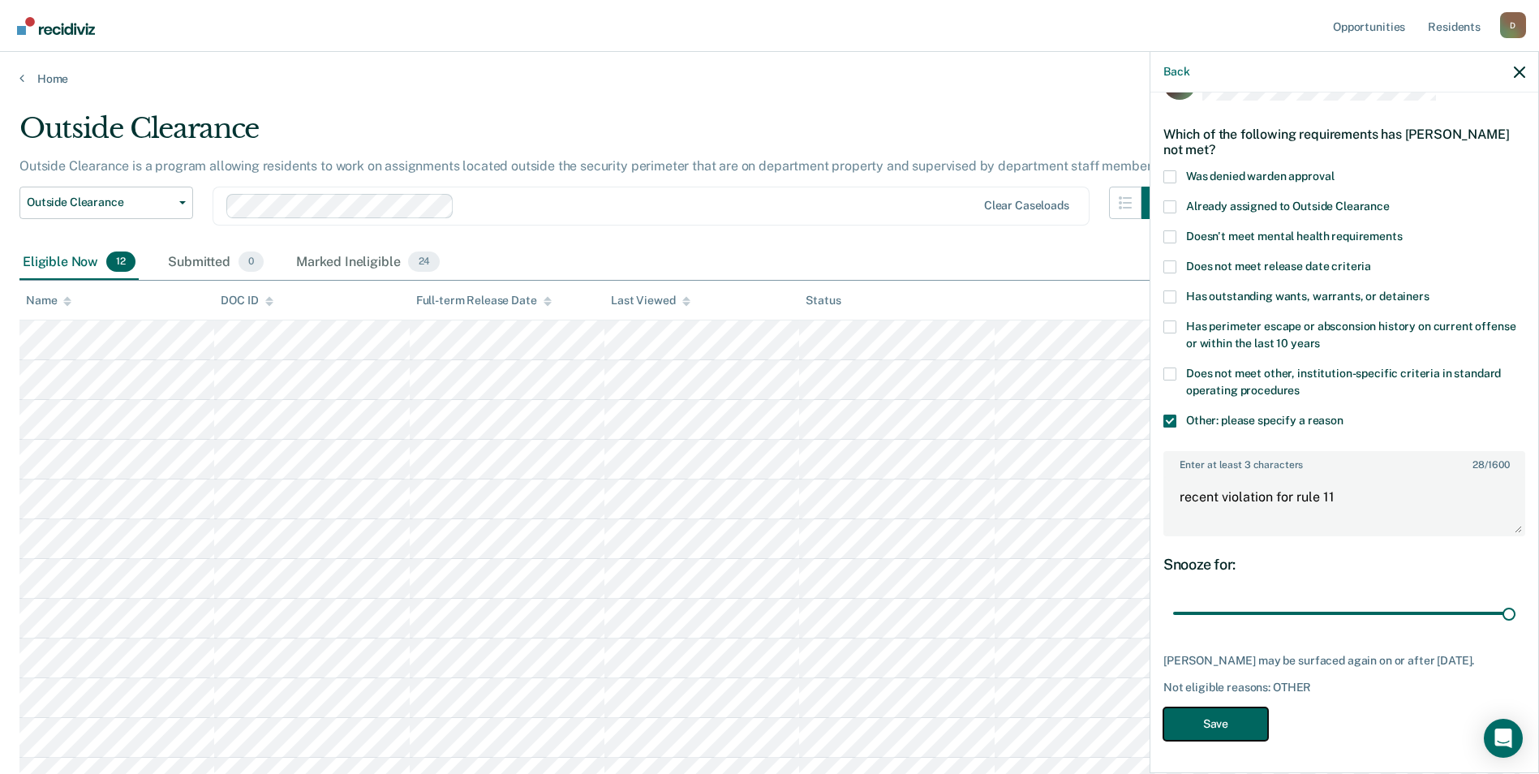
click at [1244, 724] on button "Save" at bounding box center [1215, 723] width 105 height 33
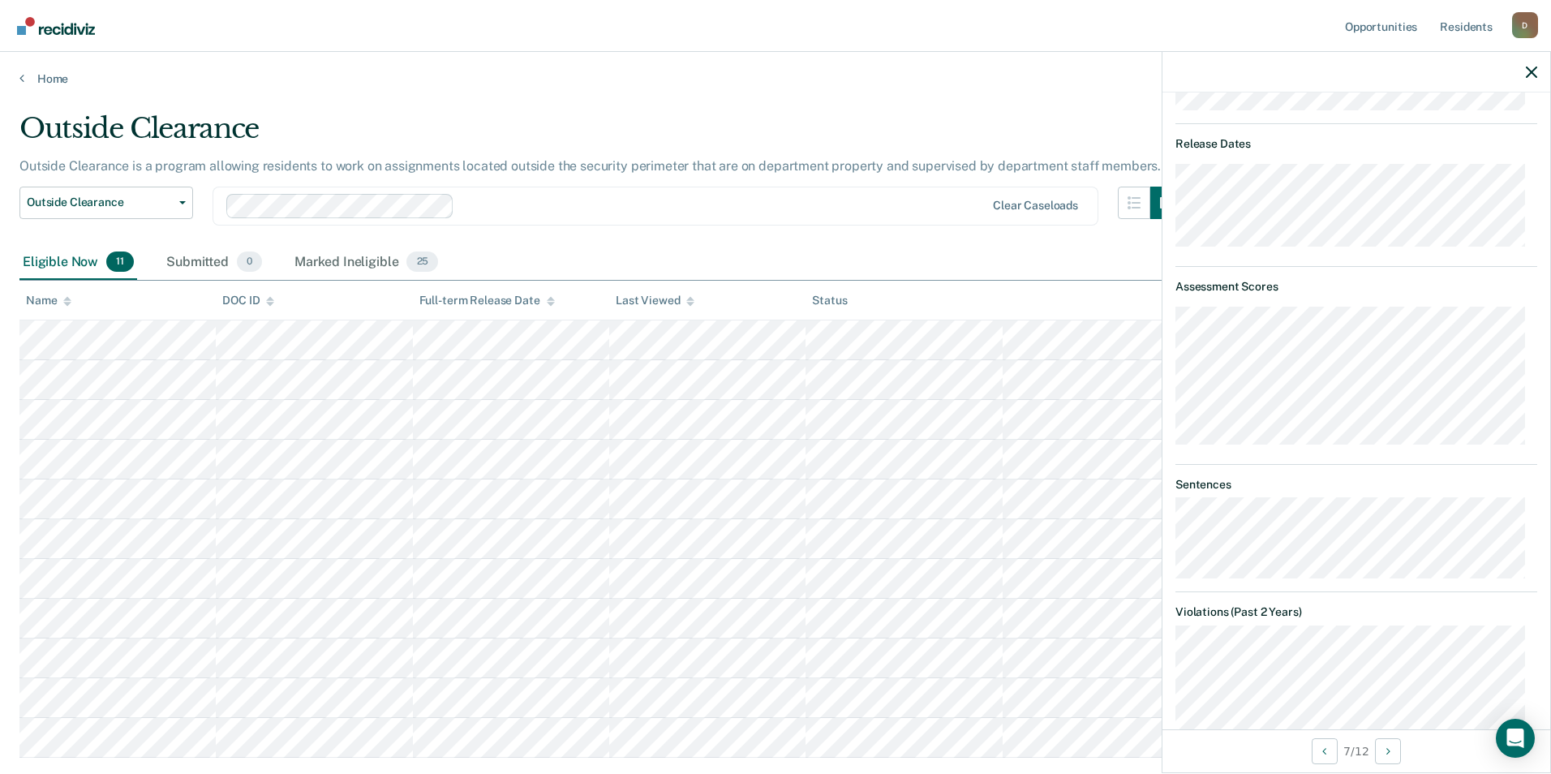
scroll to position [200, 0]
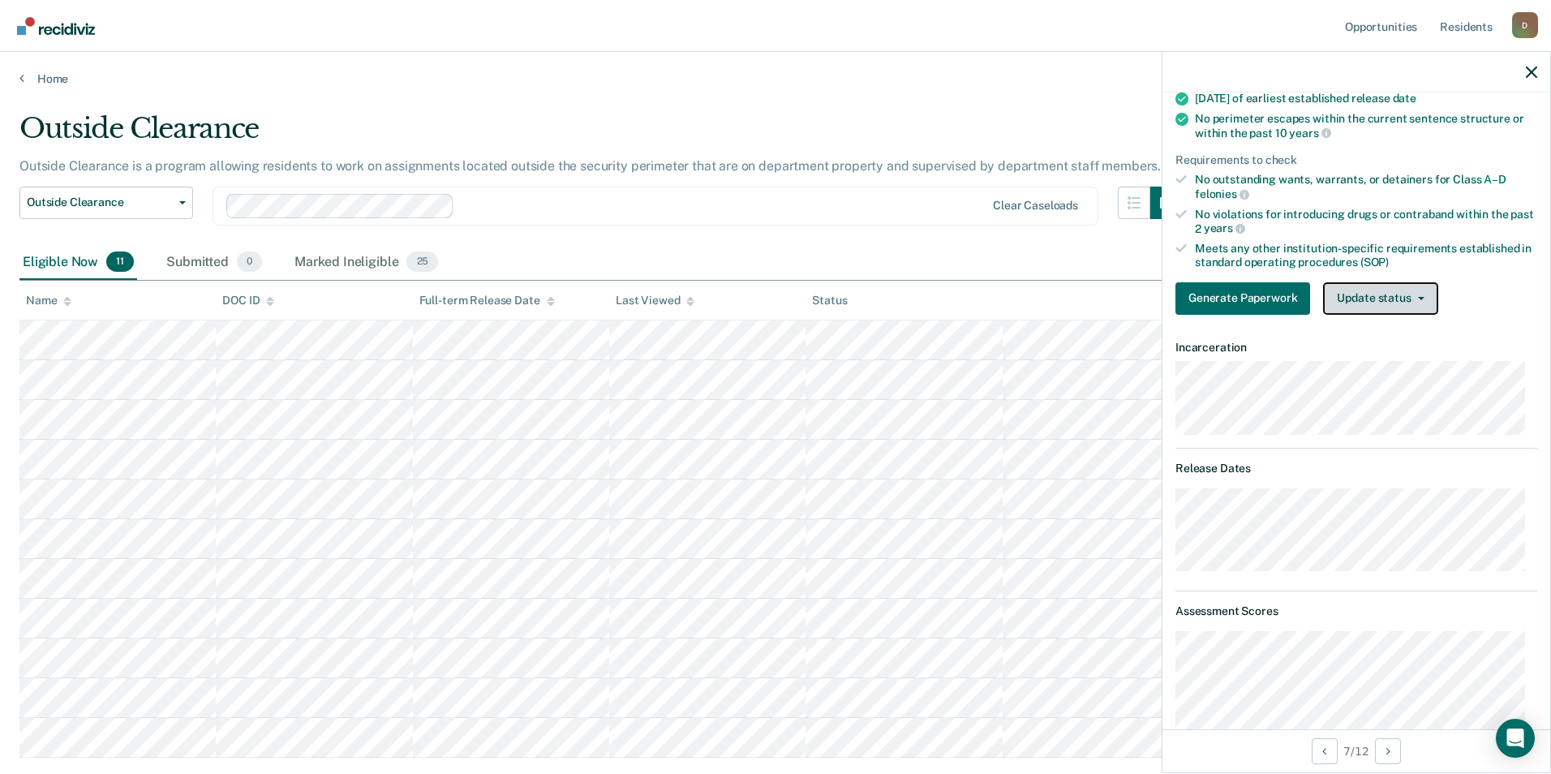
click at [1368, 299] on button "Update status" at bounding box center [1380, 298] width 114 height 32
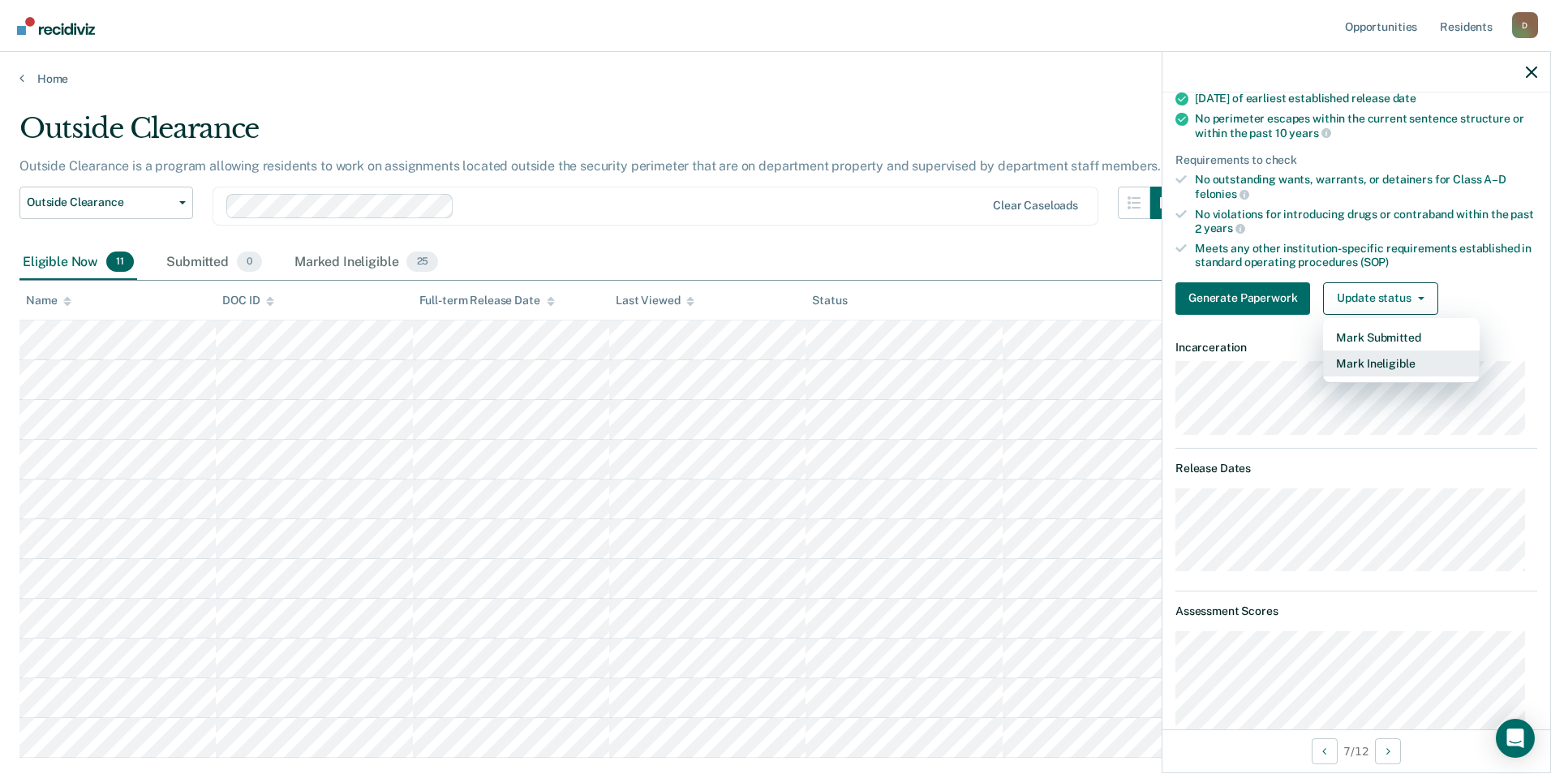
click at [1380, 359] on button "Mark Ineligible" at bounding box center [1401, 363] width 157 height 26
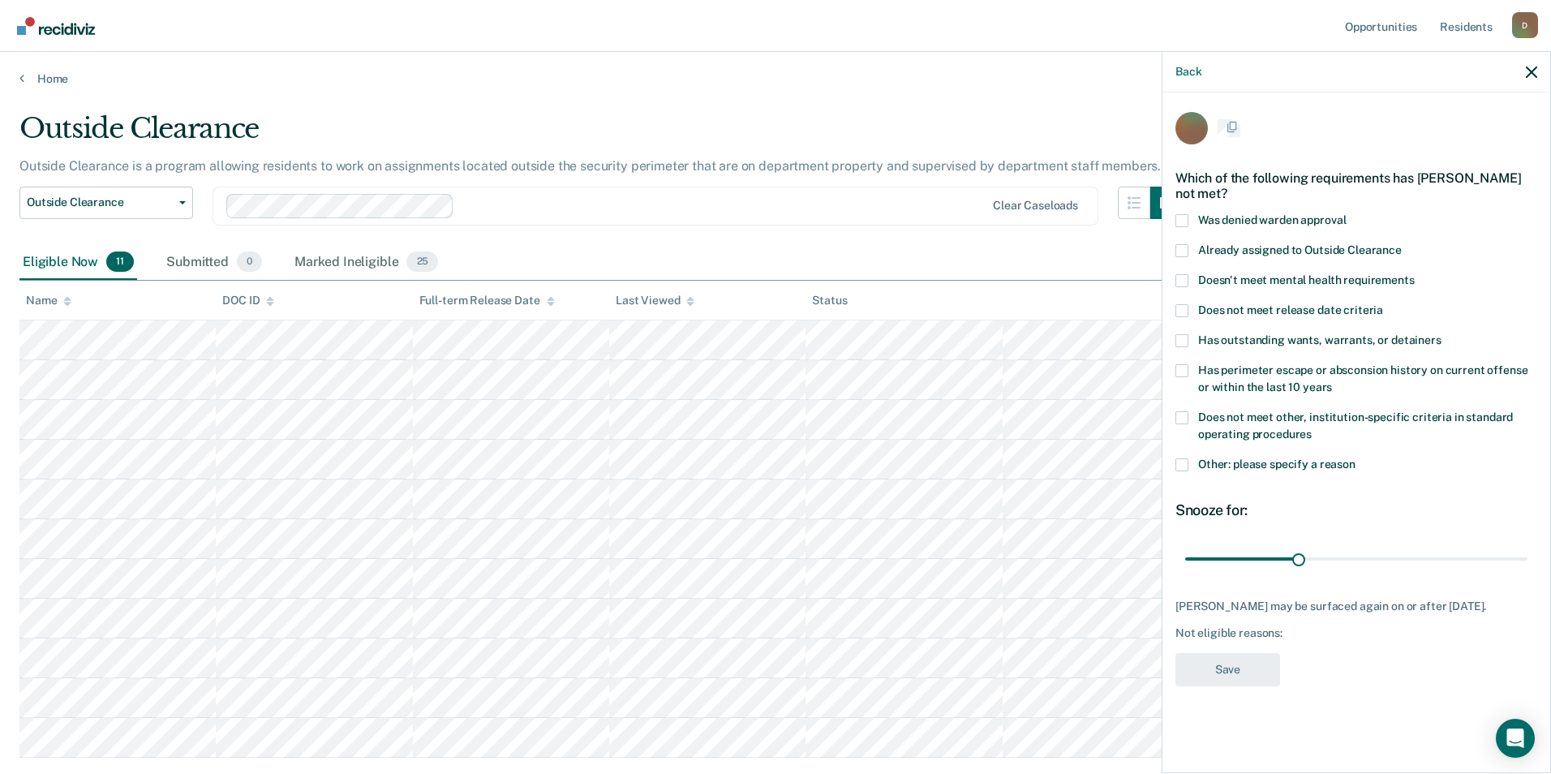
scroll to position [0, 0]
click at [1179, 466] on span at bounding box center [1181, 466] width 13 height 13
click at [1355, 460] on input "Other: please specify a reason" at bounding box center [1355, 460] width 0 height 0
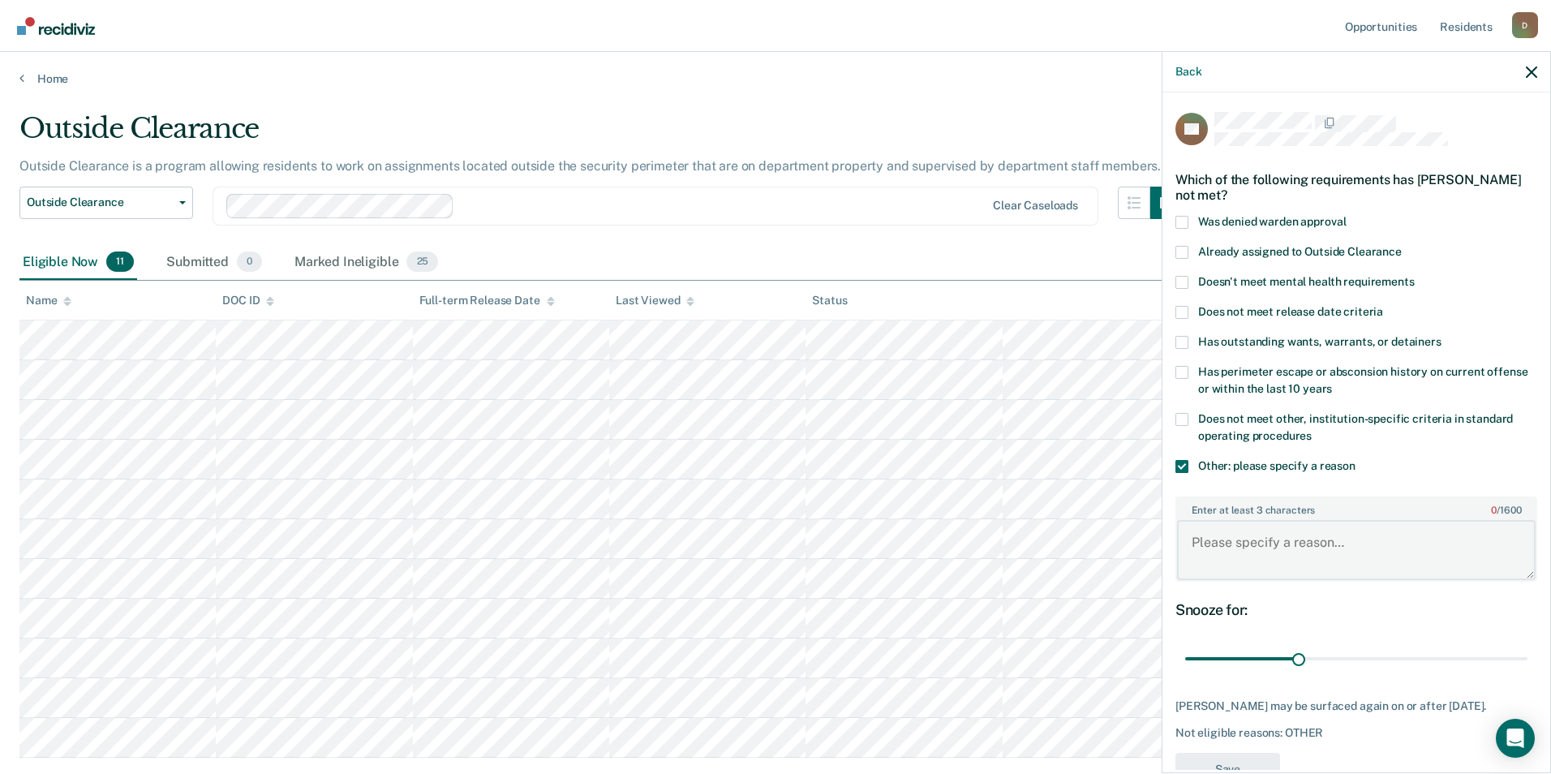
click at [1293, 526] on textarea "Enter at least 3 characters 0 / 1600" at bounding box center [1356, 550] width 359 height 60
type textarea "recent violation for rule 11"
drag, startPoint x: 1300, startPoint y: 661, endPoint x: 1530, endPoint y: 679, distance: 231.1
type input "90"
click at [1527, 673] on input "range" at bounding box center [1356, 659] width 342 height 28
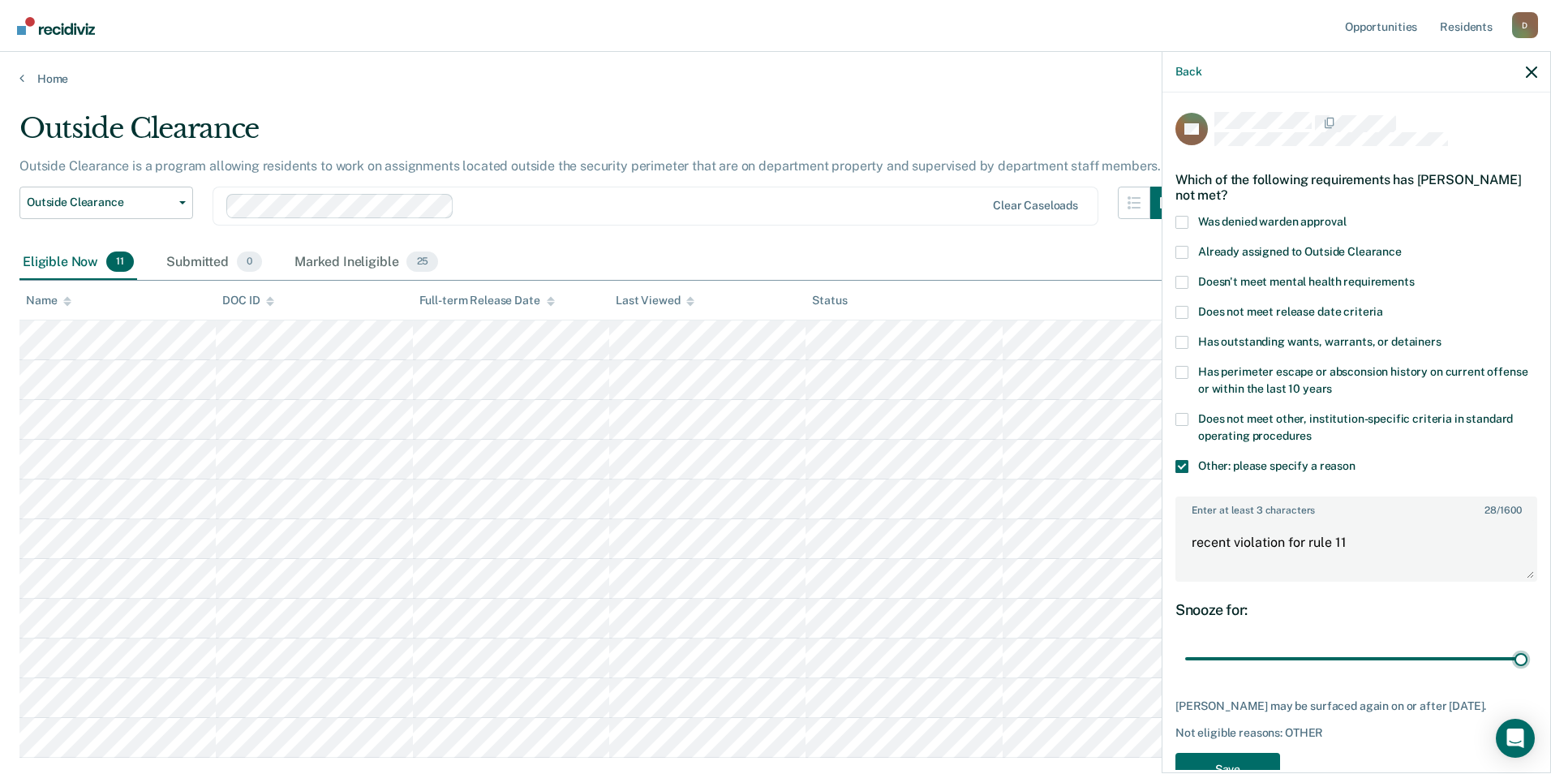
scroll to position [58, 0]
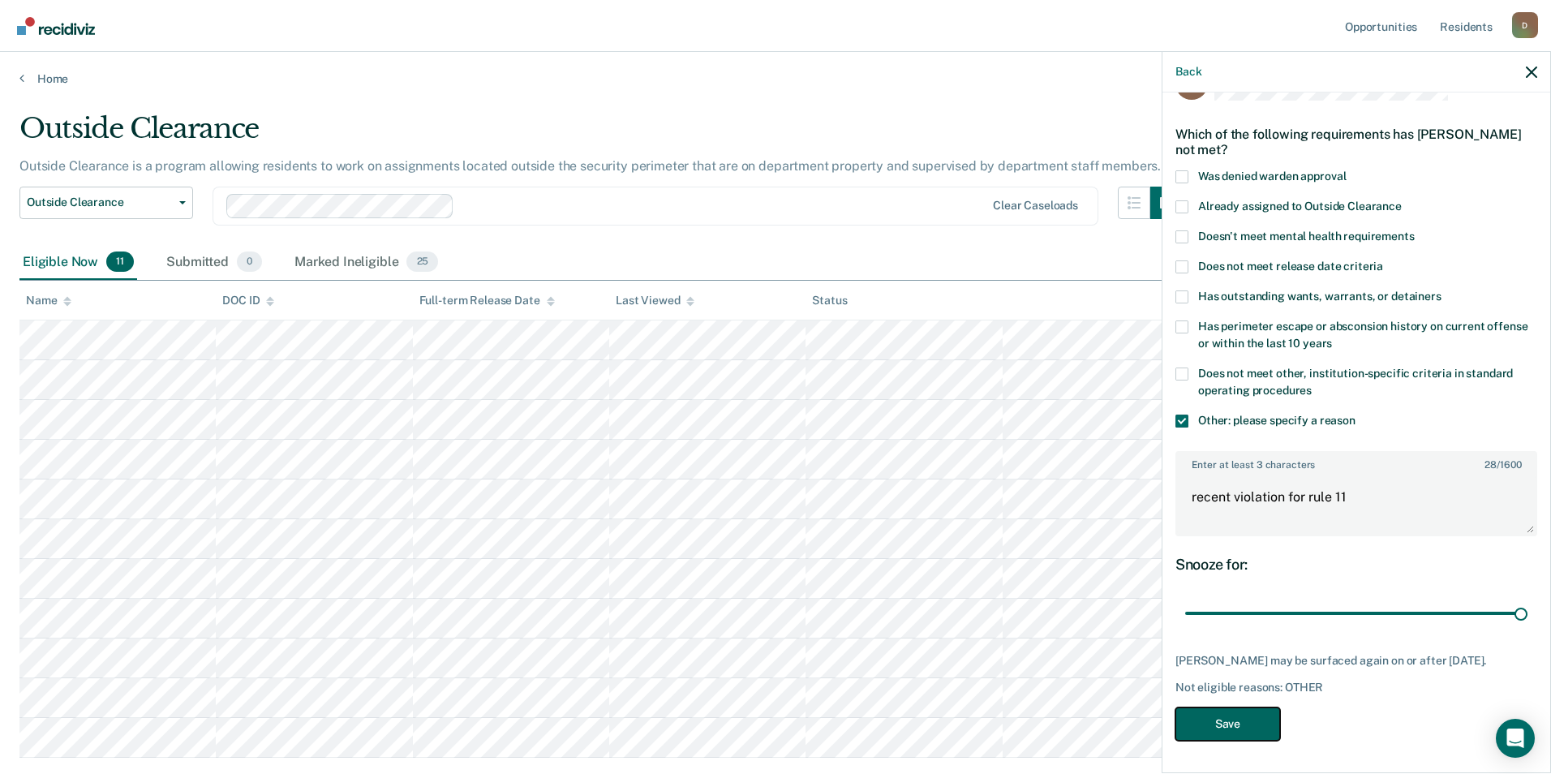
click at [1248, 716] on button "Save" at bounding box center [1227, 723] width 105 height 33
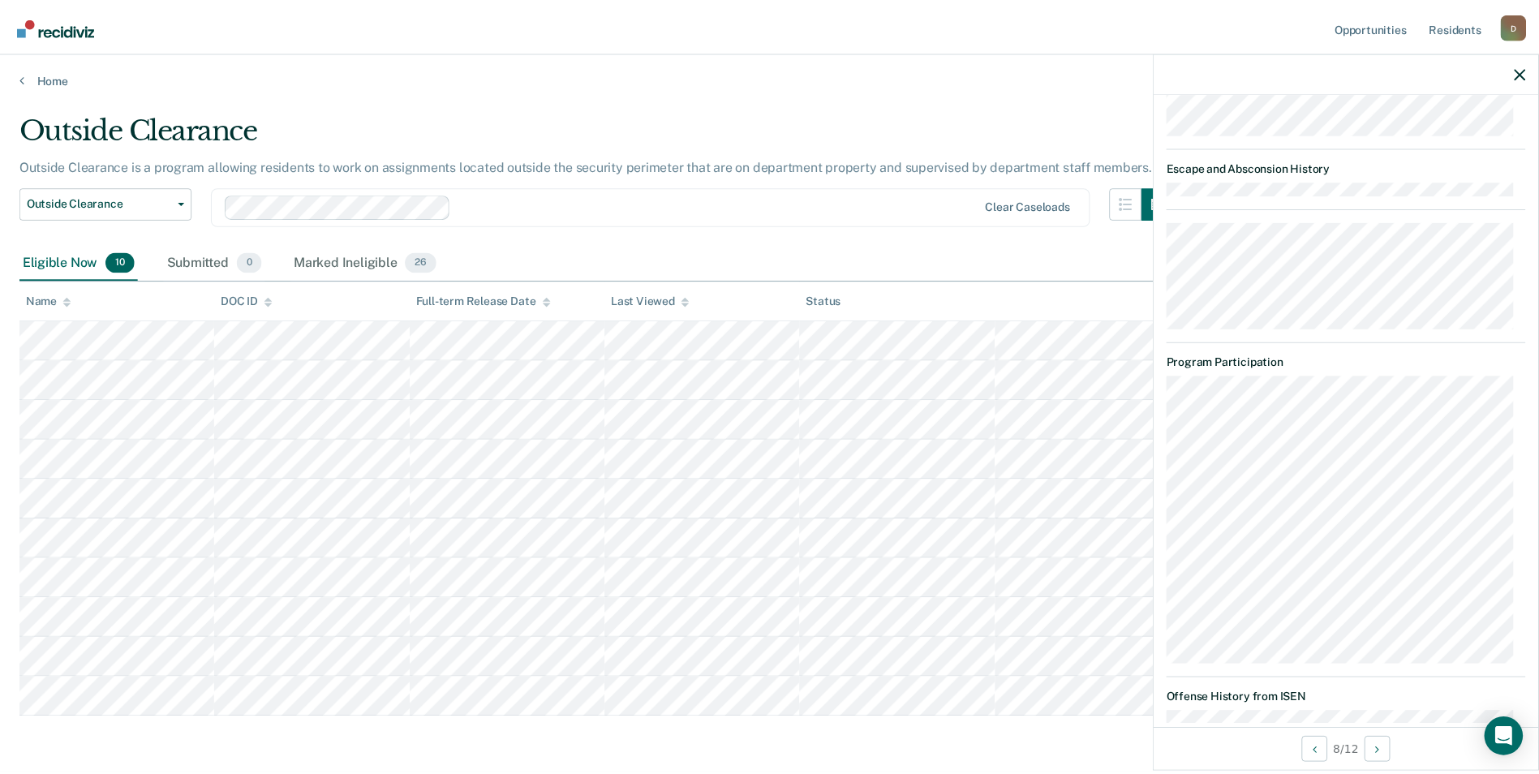
scroll to position [1545, 0]
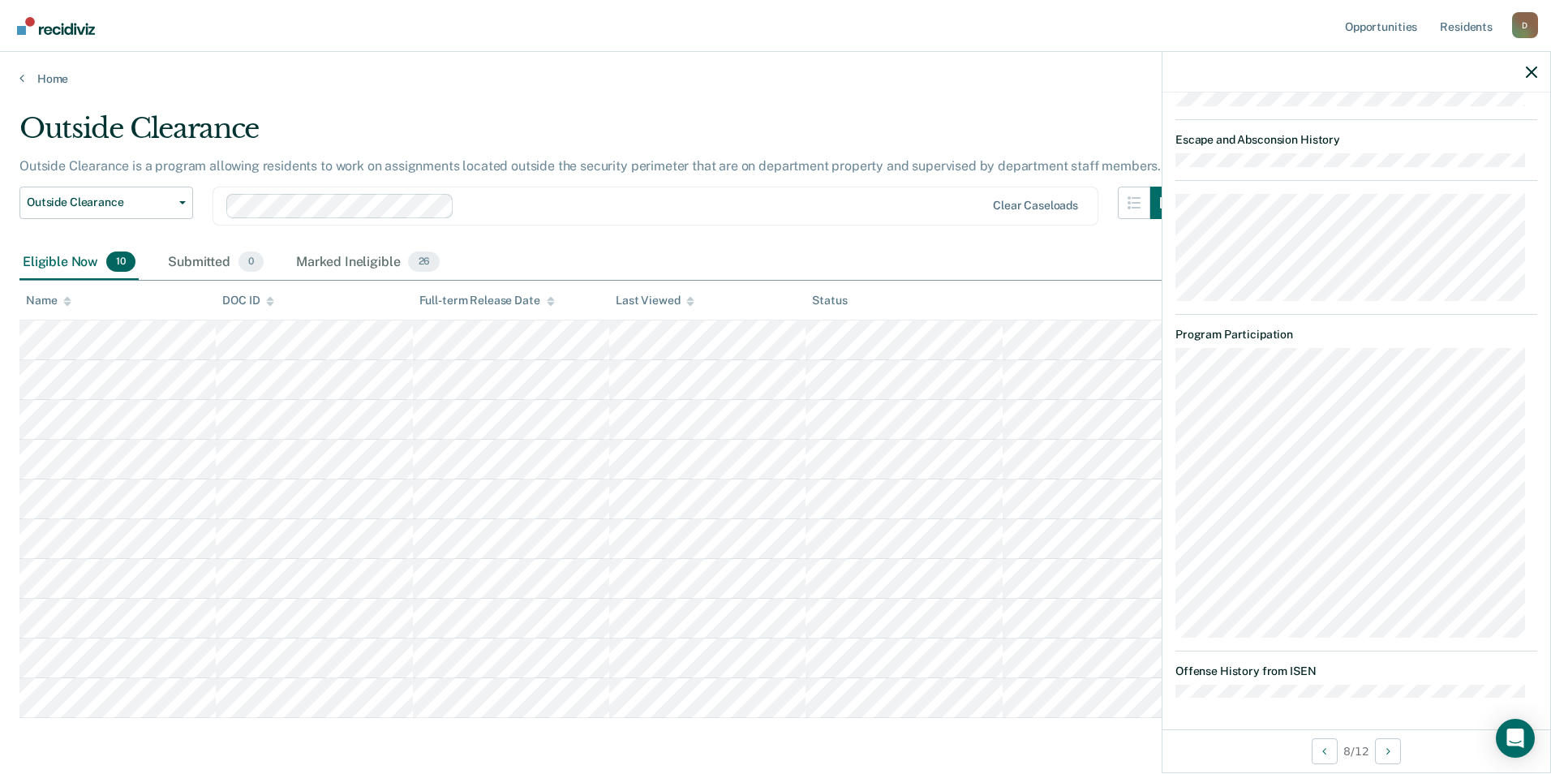
click at [904, 110] on main "Outside Clearance Outside Clearance is a program allowing residents to work on …" at bounding box center [775, 427] width 1551 height 683
click at [713, 84] on link "Home" at bounding box center [775, 78] width 1512 height 15
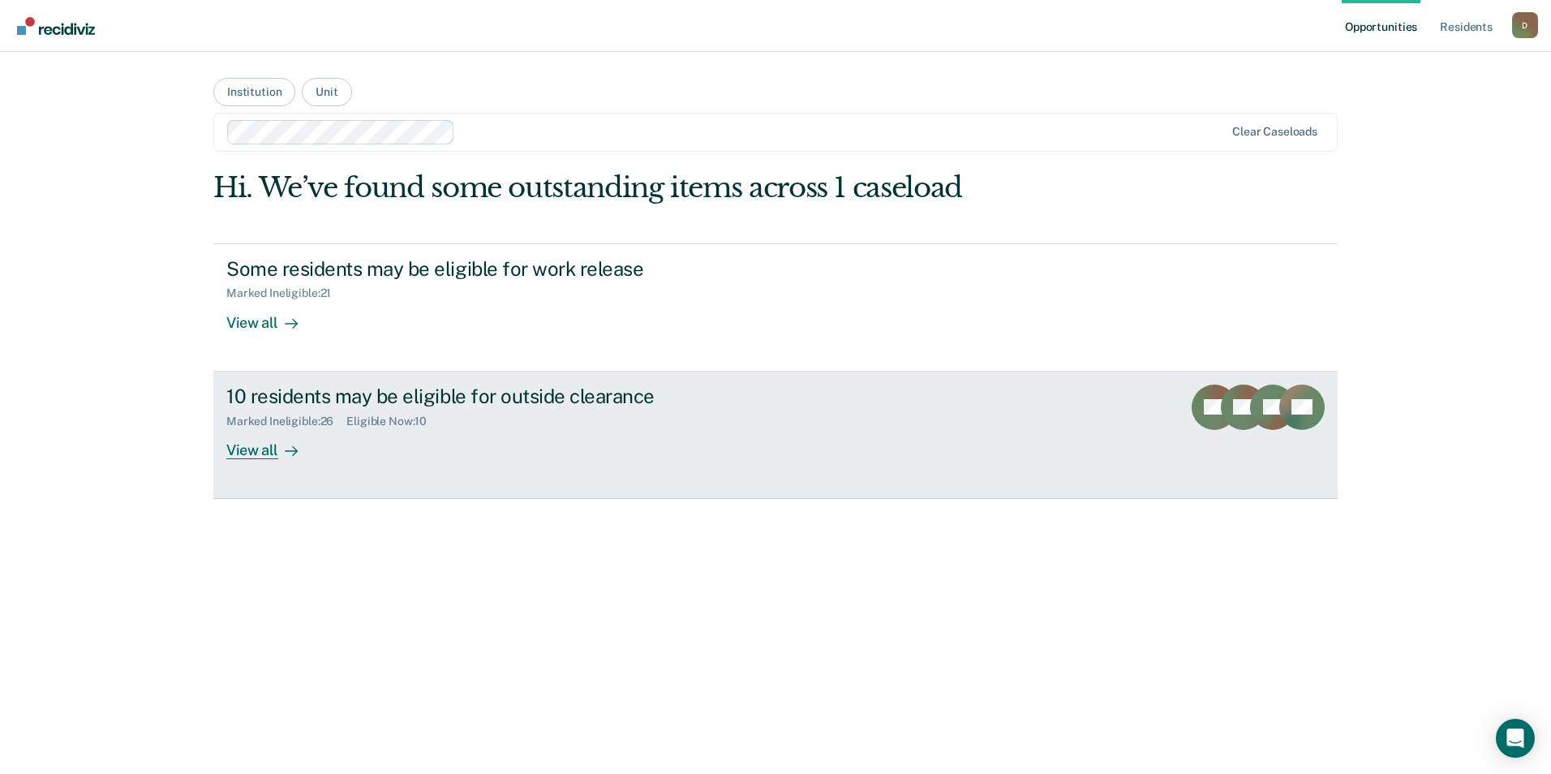
click at [247, 448] on div "View all" at bounding box center [271, 443] width 91 height 32
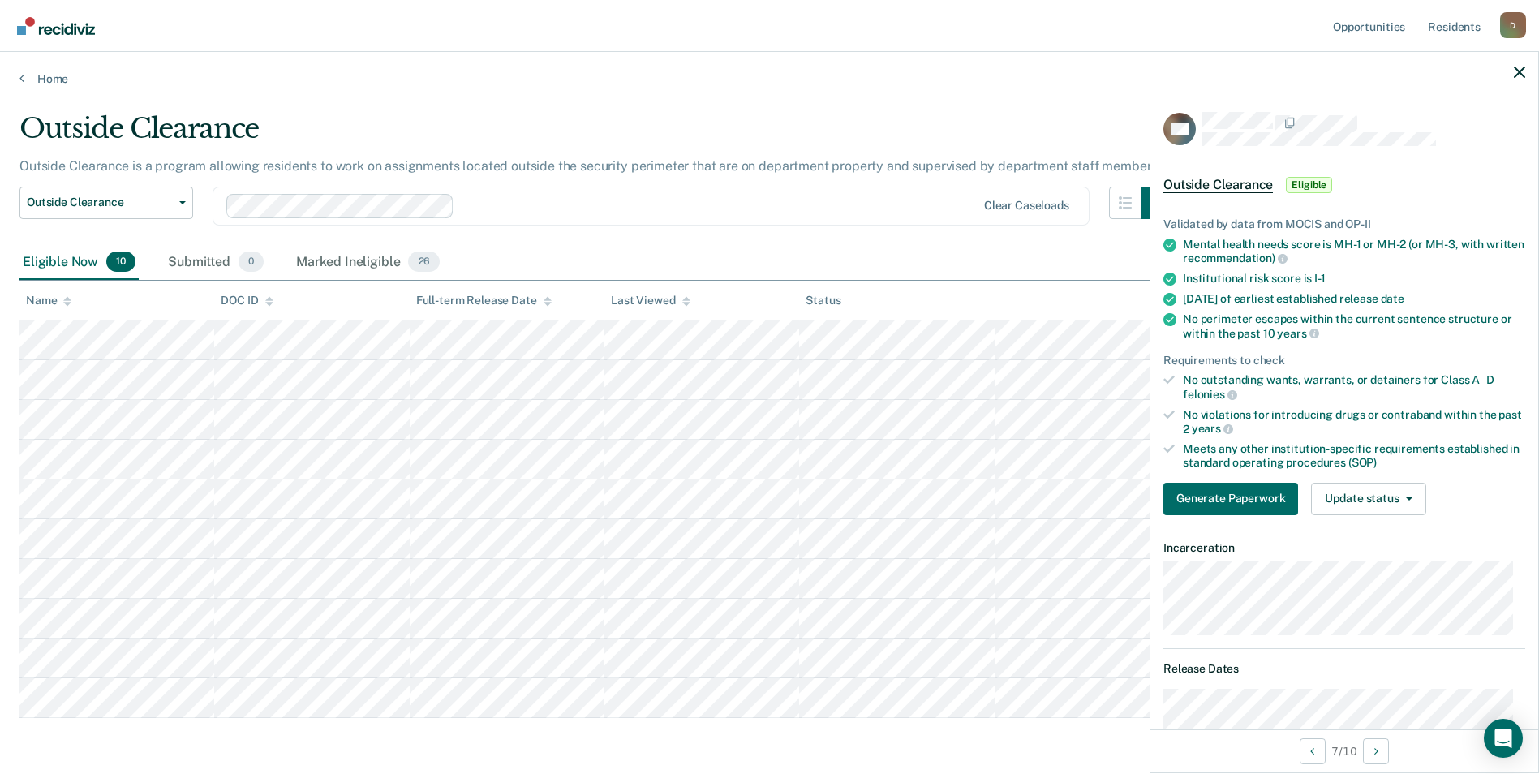
scroll to position [243, 0]
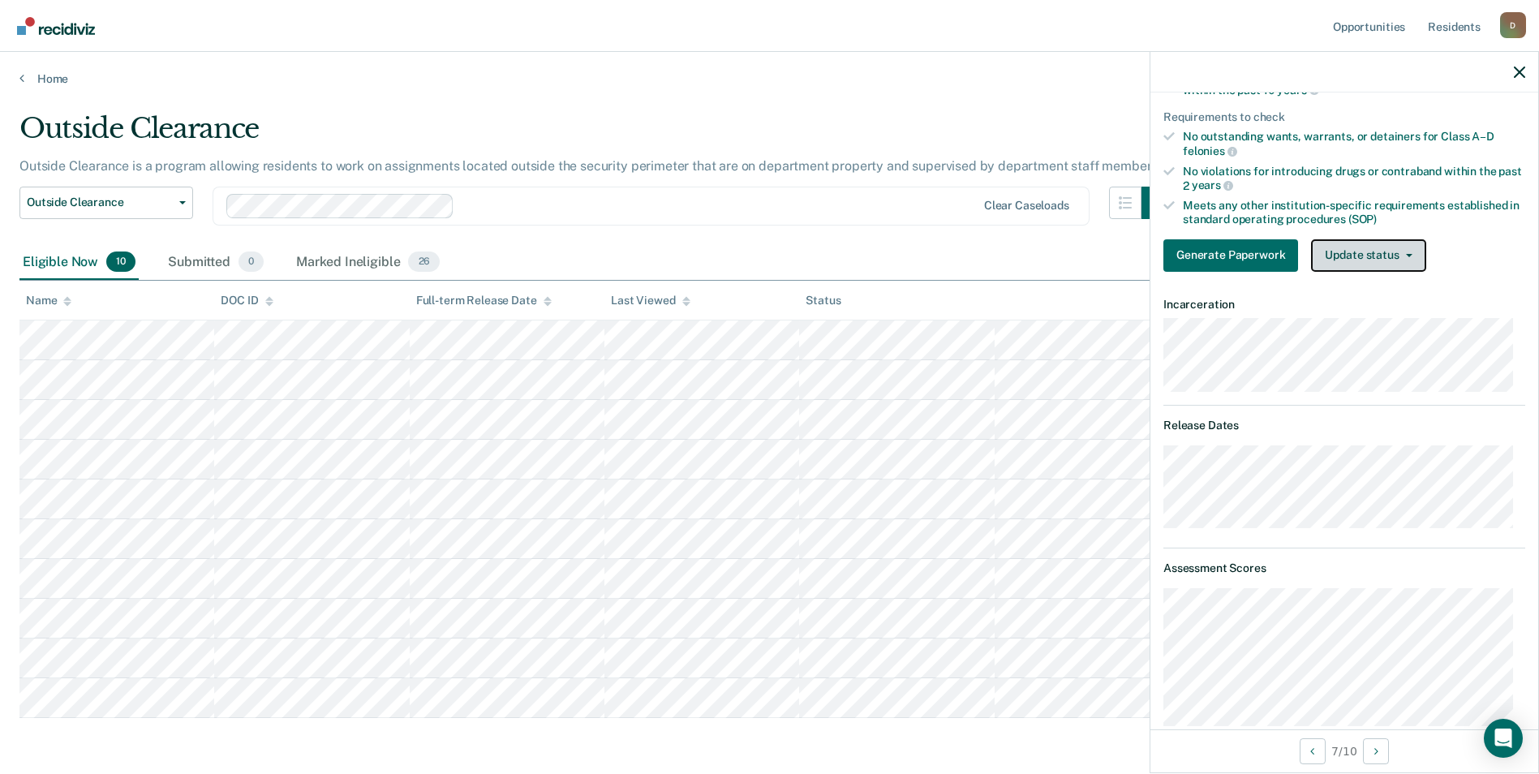
click at [1358, 265] on button "Update status" at bounding box center [1368, 255] width 114 height 32
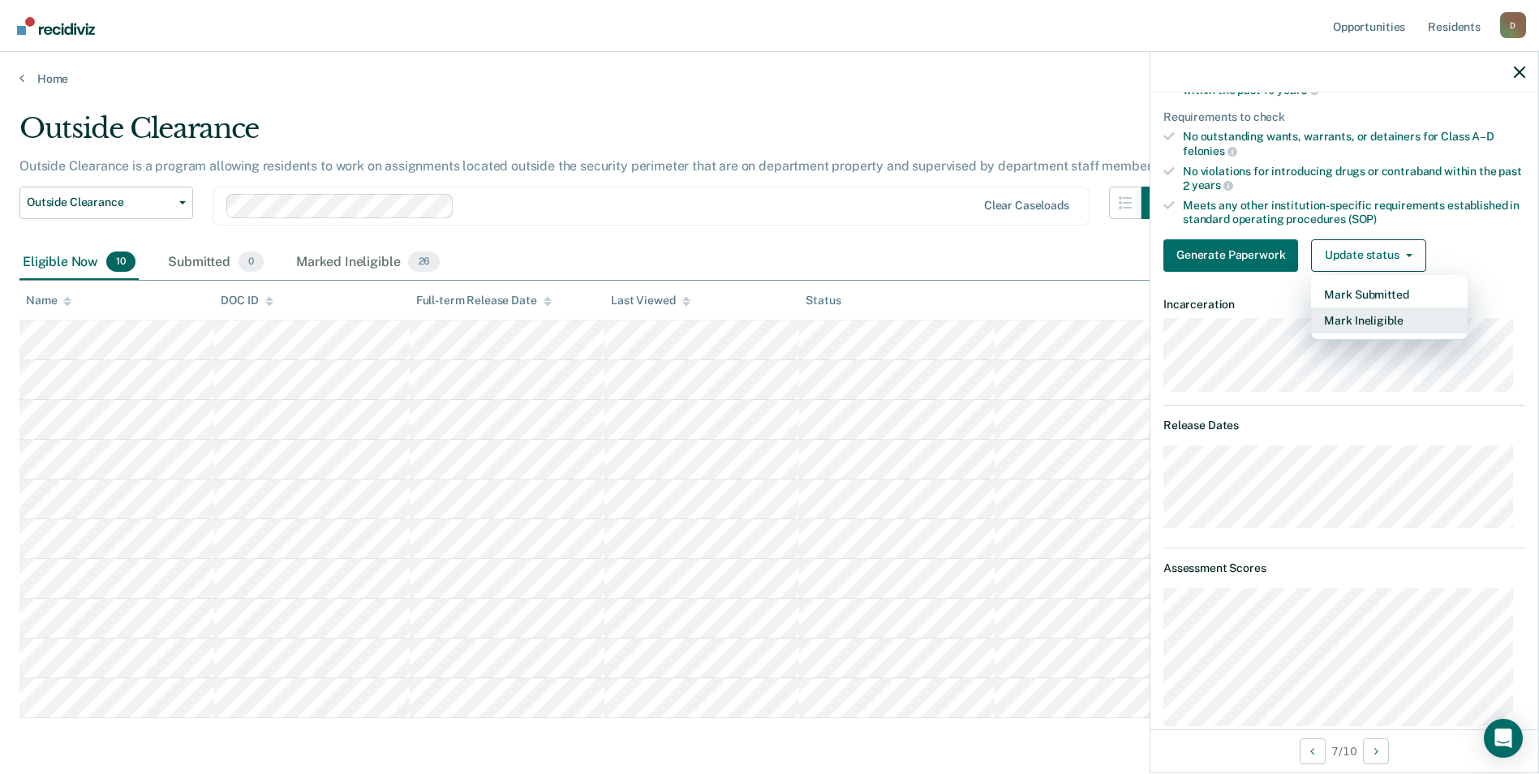
click at [1367, 322] on button "Mark Ineligible" at bounding box center [1389, 320] width 157 height 26
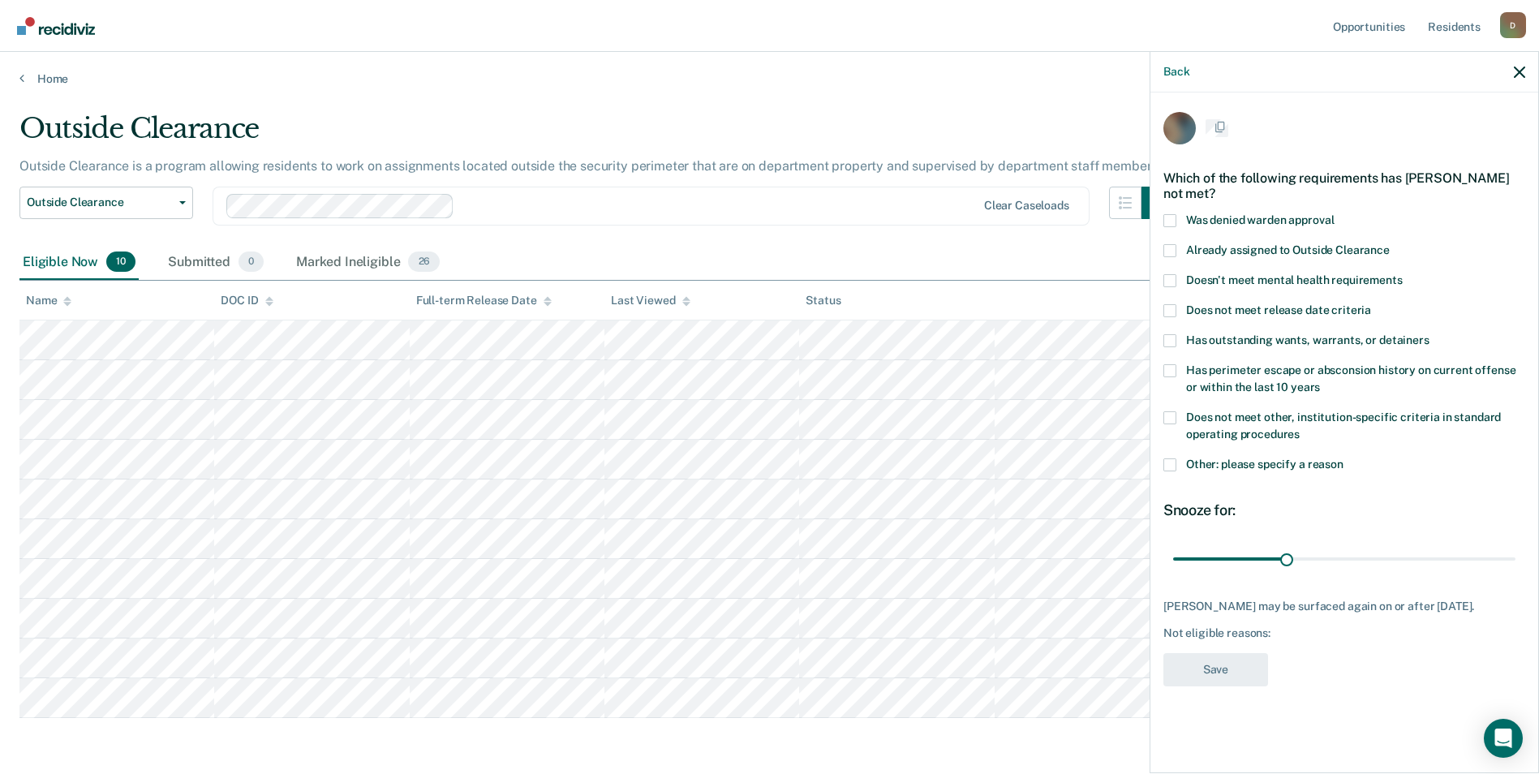
scroll to position [0, 0]
click at [1304, 368] on span "Has perimeter escape or absconsion history on current offense or within the las…" at bounding box center [1350, 380] width 329 height 30
click at [1320, 383] on input "Has perimeter escape or absconsion history on current offense or within the las…" at bounding box center [1320, 383] width 0 height 0
click at [1302, 412] on span "Does not meet other, institution-specific criteria in standard operating proced…" at bounding box center [1343, 427] width 315 height 30
click at [1300, 430] on input "Does not meet other, institution-specific criteria in standard operating proced…" at bounding box center [1300, 430] width 0 height 0
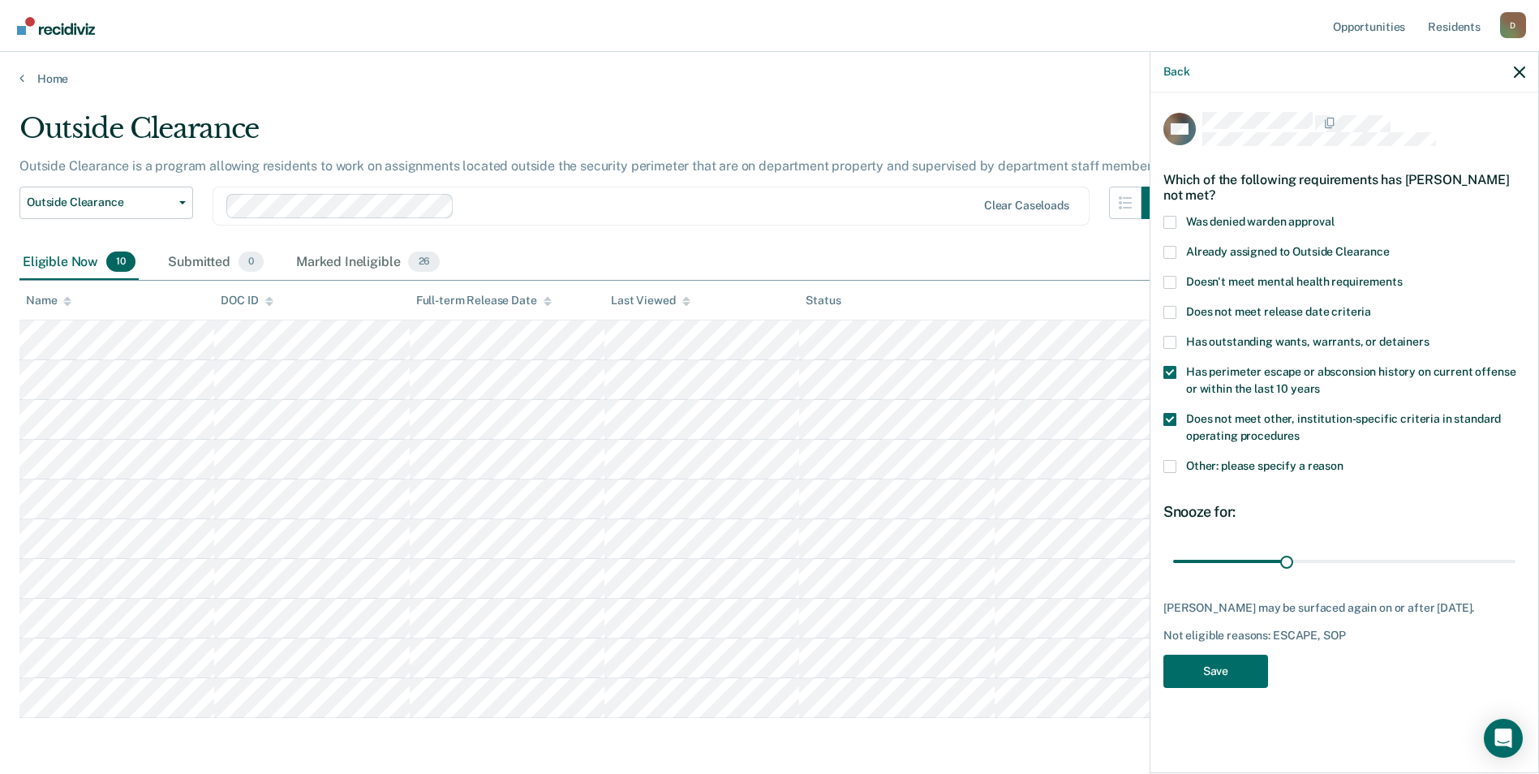
click at [1293, 460] on span "Other: please specify a reason" at bounding box center [1264, 465] width 157 height 13
click at [1343, 460] on input "Other: please specify a reason" at bounding box center [1343, 460] width 0 height 0
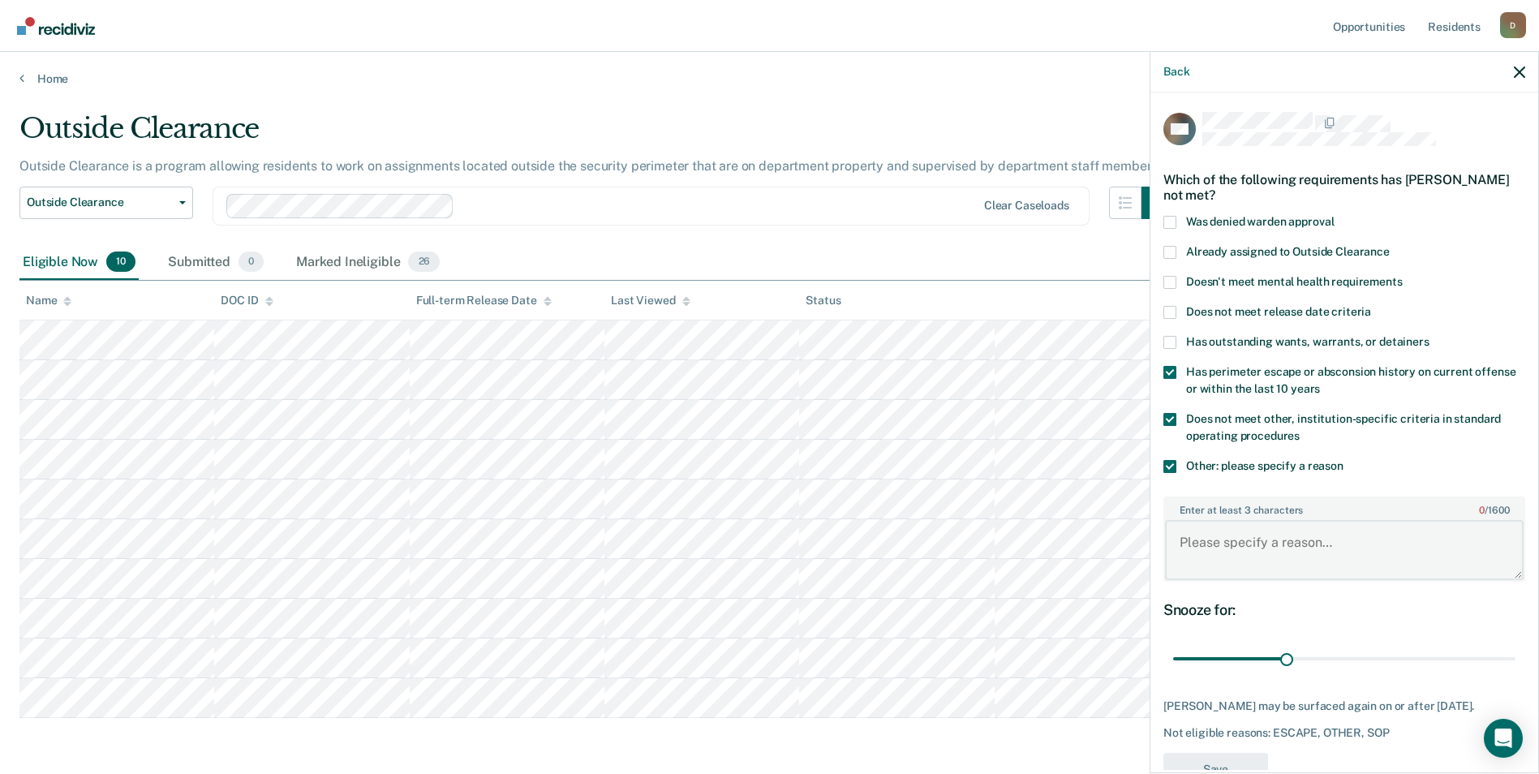
click at [1304, 556] on textarea "Enter at least 3 characters 0 / 1600" at bounding box center [1344, 550] width 359 height 60
type textarea "recent violation for rule 11"
drag, startPoint x: 1341, startPoint y: 674, endPoint x: 1492, endPoint y: 674, distance: 150.9
click at [1492, 673] on input "range" at bounding box center [1344, 659] width 342 height 28
drag, startPoint x: 1491, startPoint y: 657, endPoint x: 1524, endPoint y: 659, distance: 33.3
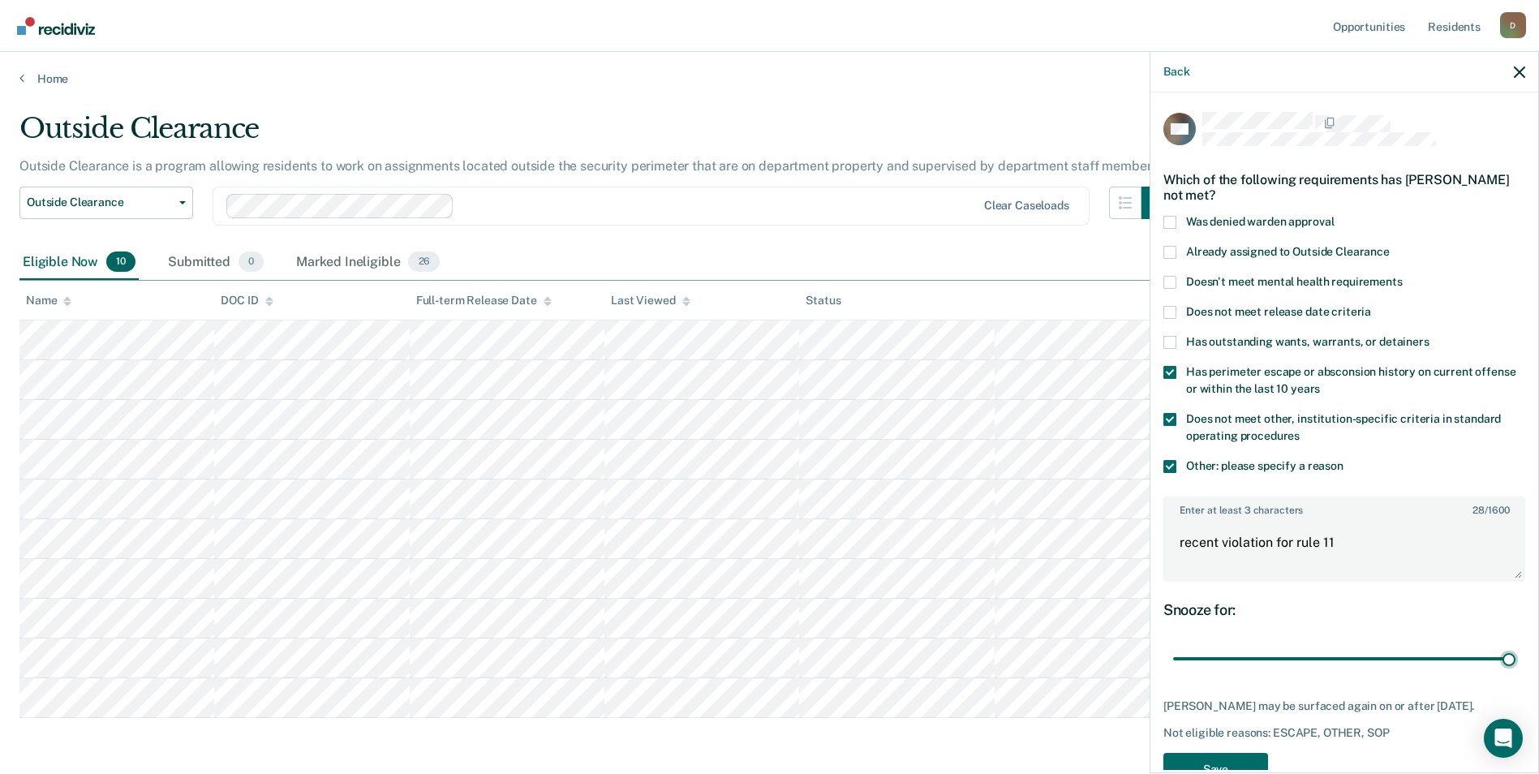
type input "90"
click at [1515, 659] on input "range" at bounding box center [1344, 659] width 342 height 28
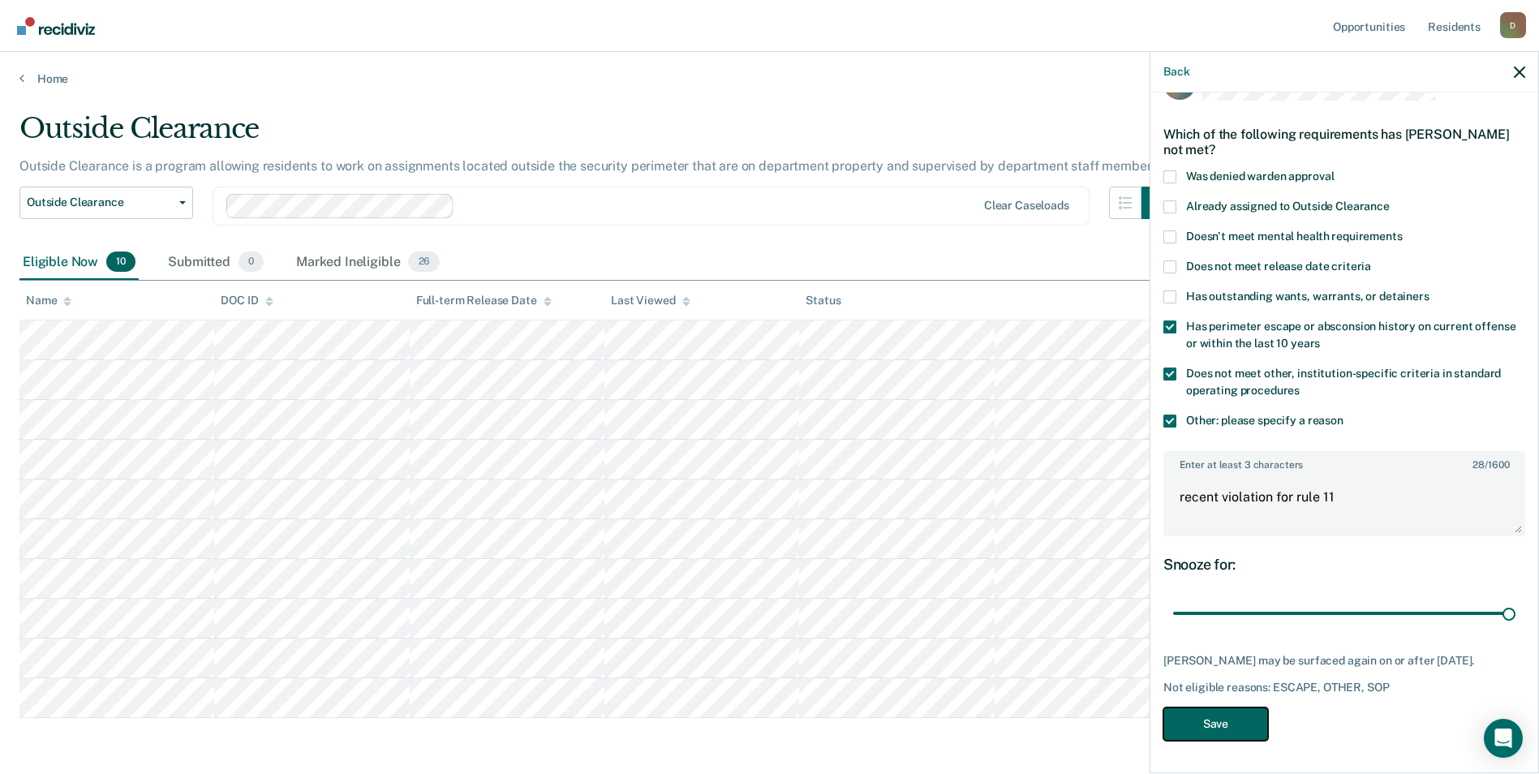
click at [1265, 721] on button "Save" at bounding box center [1215, 723] width 105 height 33
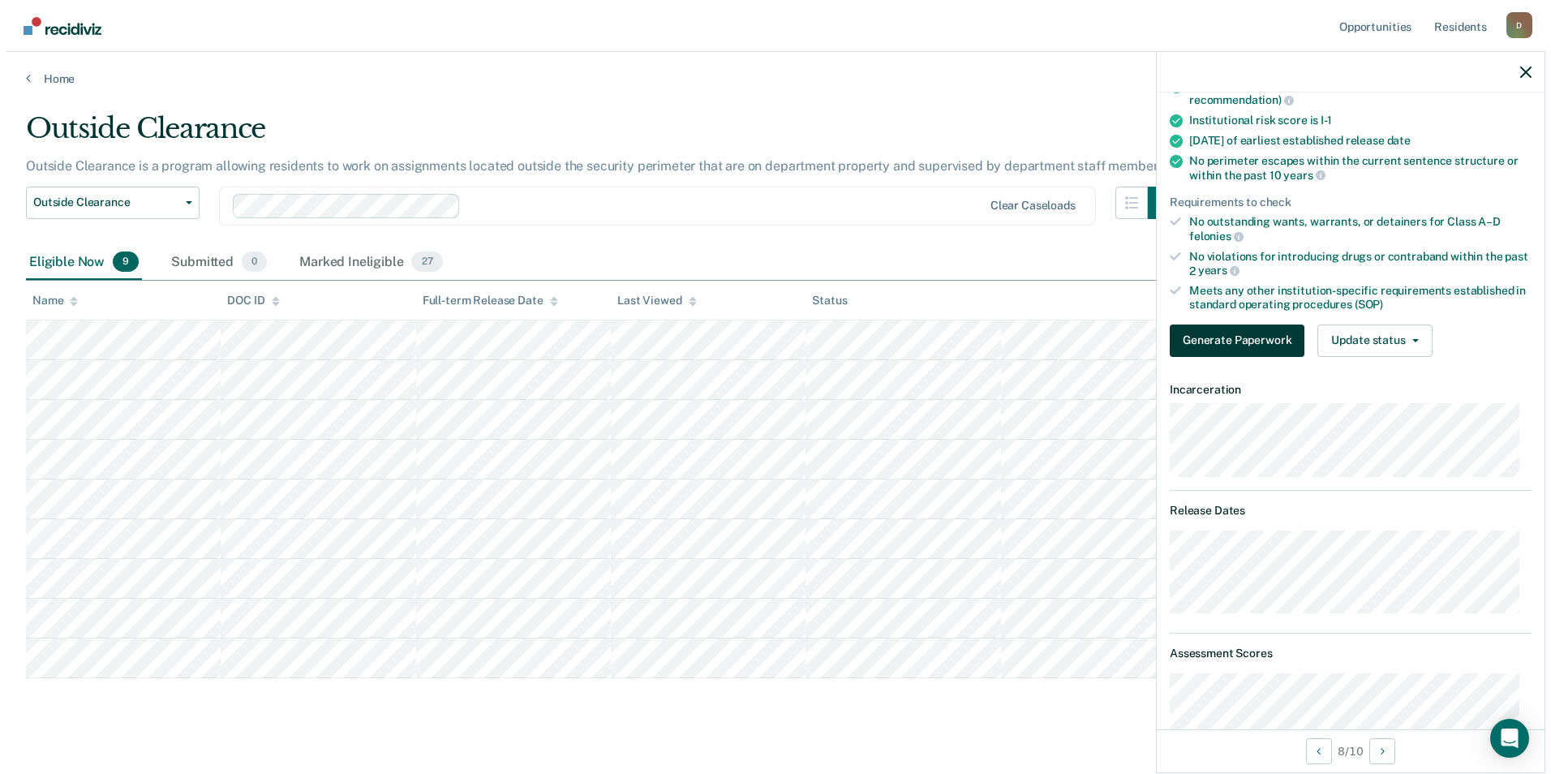
scroll to position [0, 0]
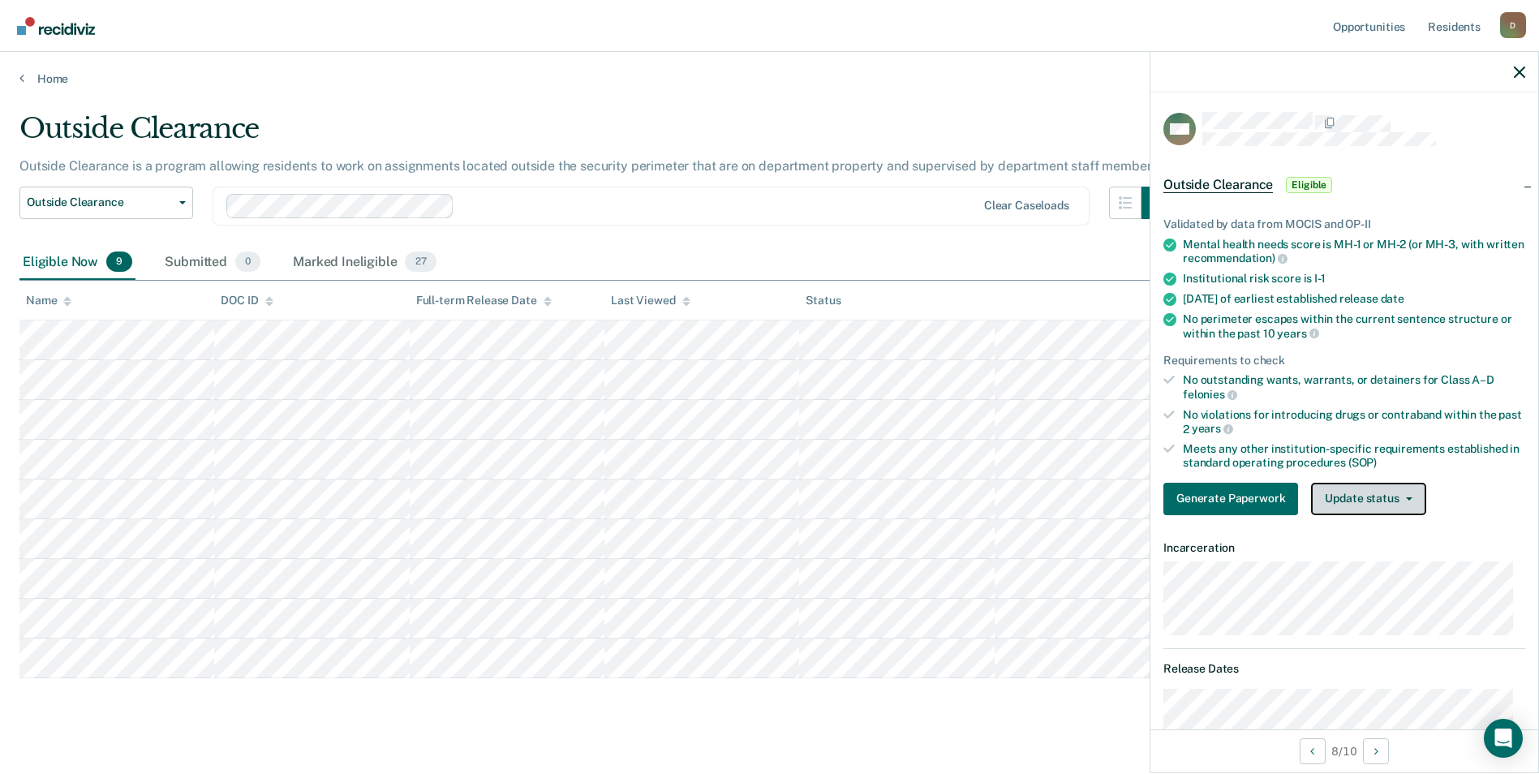
click at [1352, 498] on button "Update status" at bounding box center [1368, 499] width 114 height 32
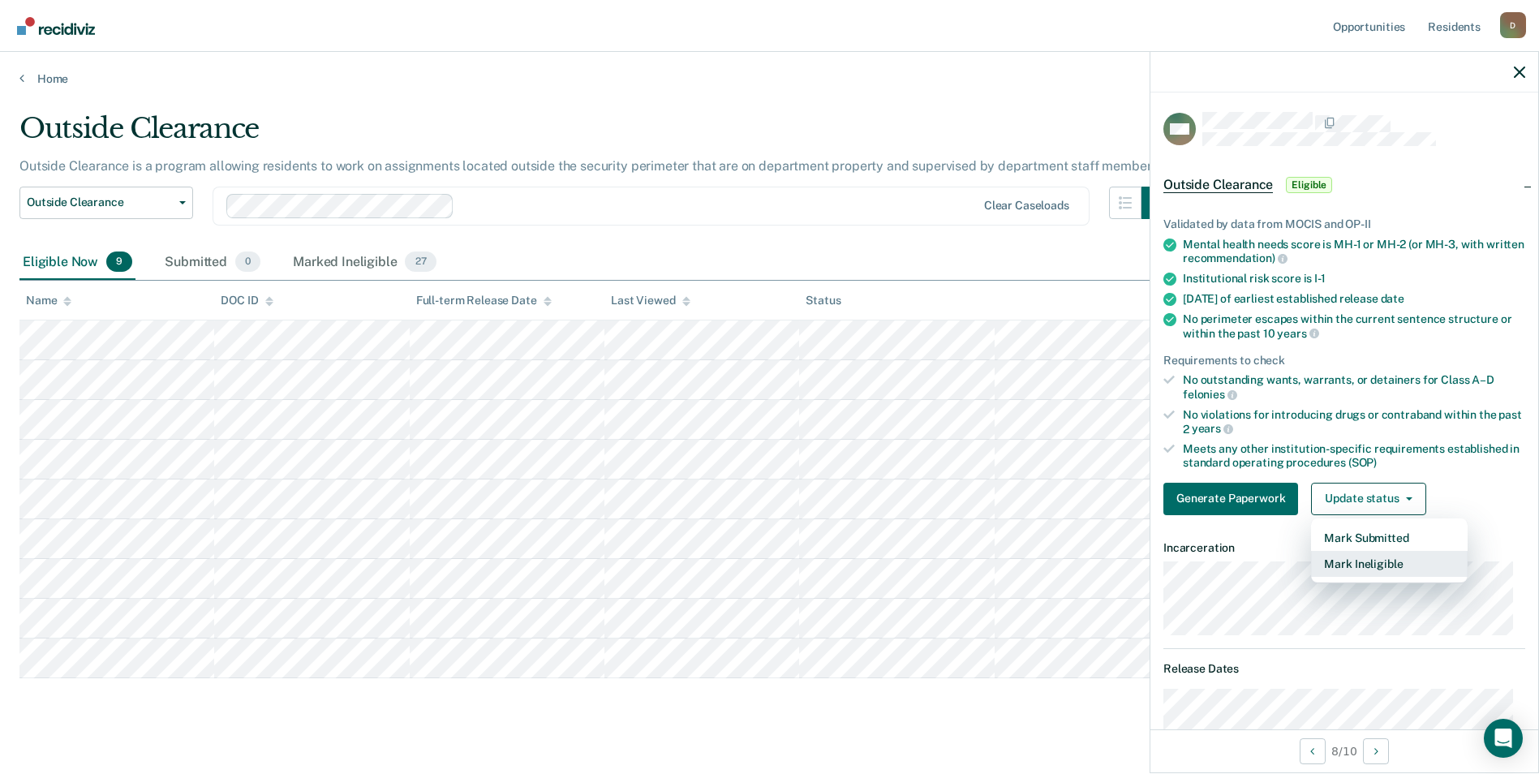
click at [1344, 565] on button "Mark Ineligible" at bounding box center [1389, 564] width 157 height 26
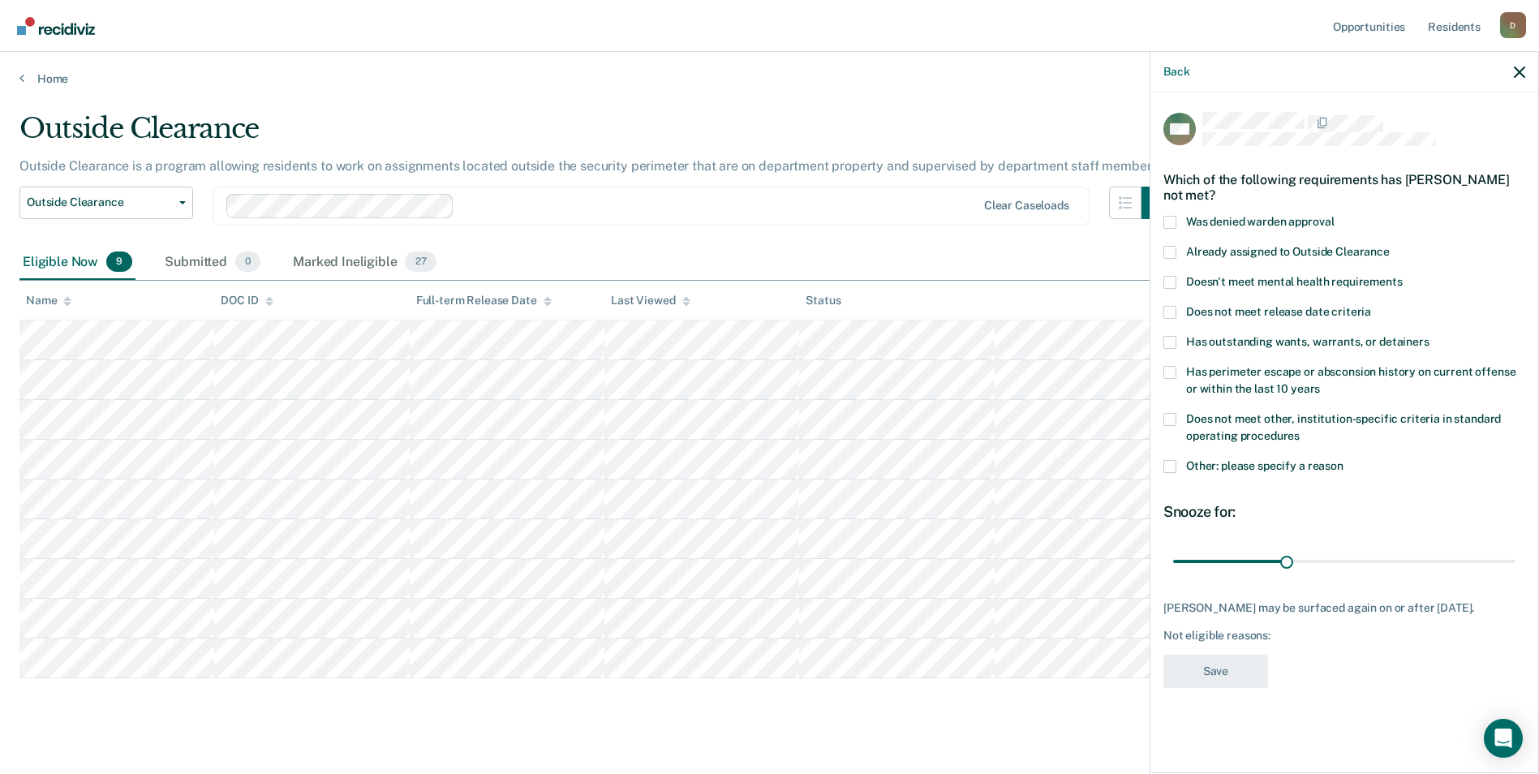
click at [1261, 419] on span "Does not meet other, institution-specific criteria in standard operating proced…" at bounding box center [1343, 427] width 315 height 30
click at [1300, 430] on input "Does not meet other, institution-specific criteria in standard operating proced…" at bounding box center [1300, 430] width 0 height 0
click at [1244, 392] on span "Has perimeter escape or absconsion history on current offense or within the las…" at bounding box center [1350, 380] width 329 height 30
click at [1320, 383] on input "Has perimeter escape or absconsion history on current offense or within the las…" at bounding box center [1320, 383] width 0 height 0
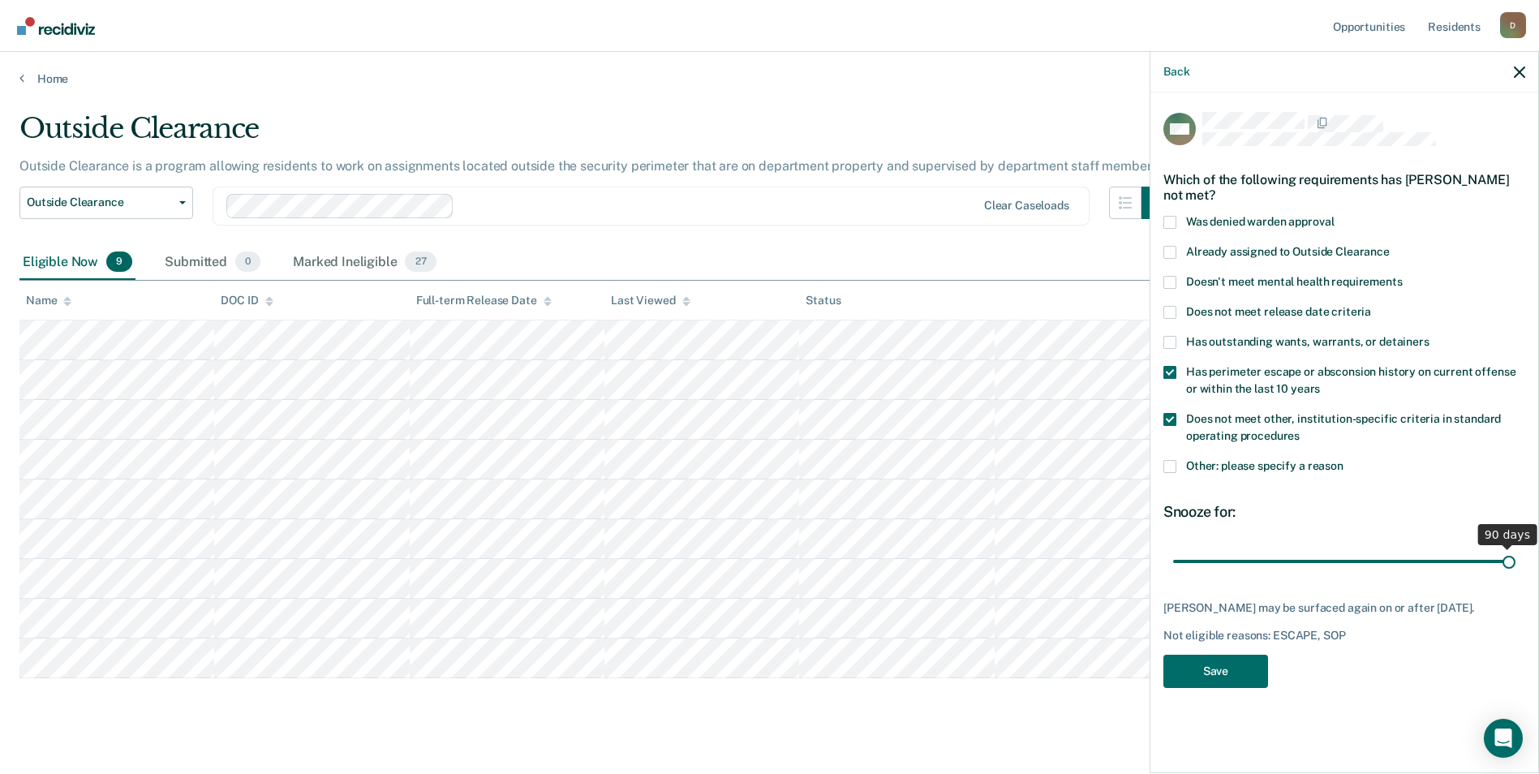
drag, startPoint x: 1286, startPoint y: 560, endPoint x: 1507, endPoint y: 568, distance: 221.6
type input "90"
click at [1507, 568] on input "range" at bounding box center [1344, 561] width 342 height 28
click at [1222, 685] on button "Save" at bounding box center [1215, 671] width 105 height 33
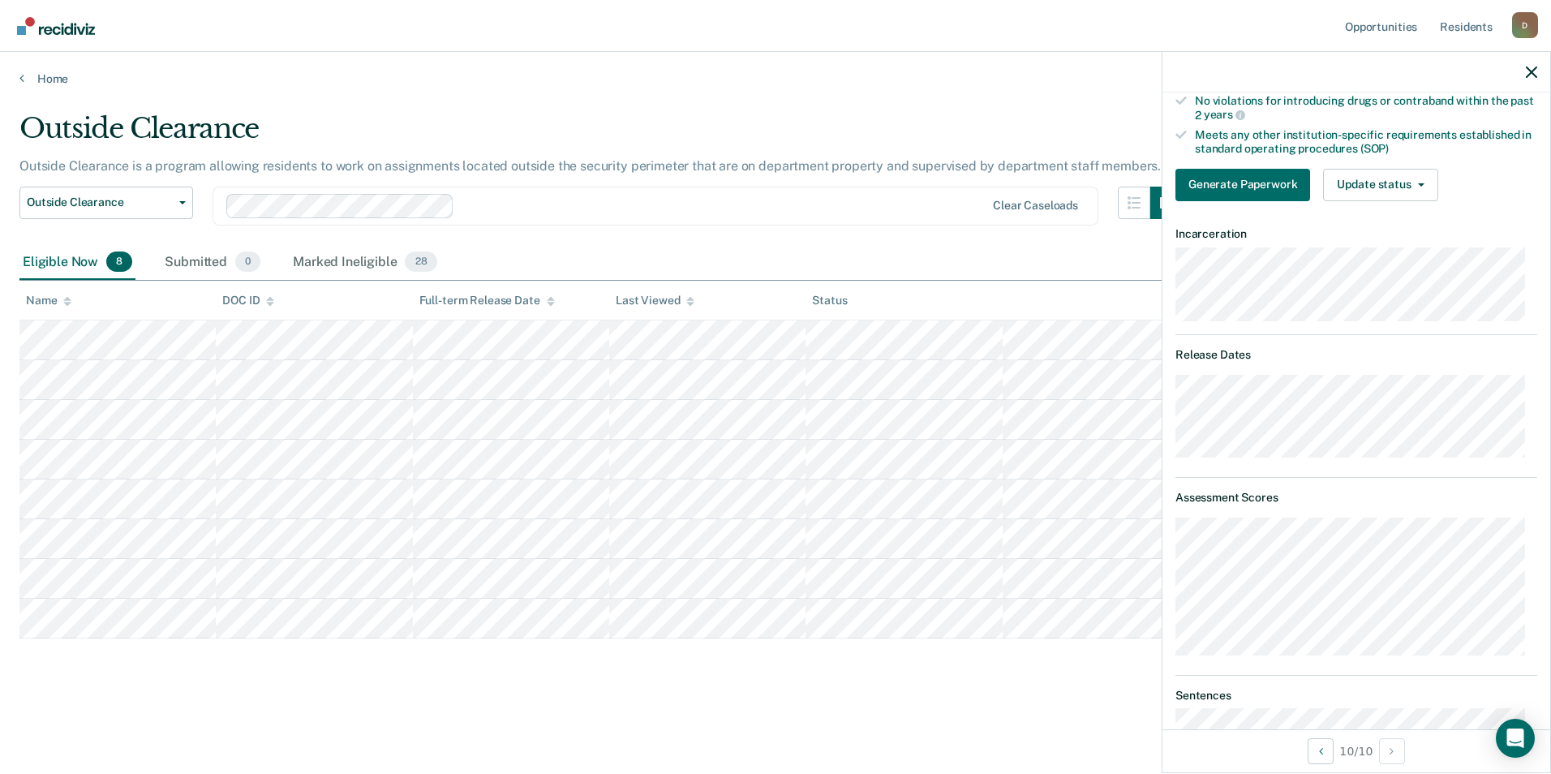
scroll to position [152, 0]
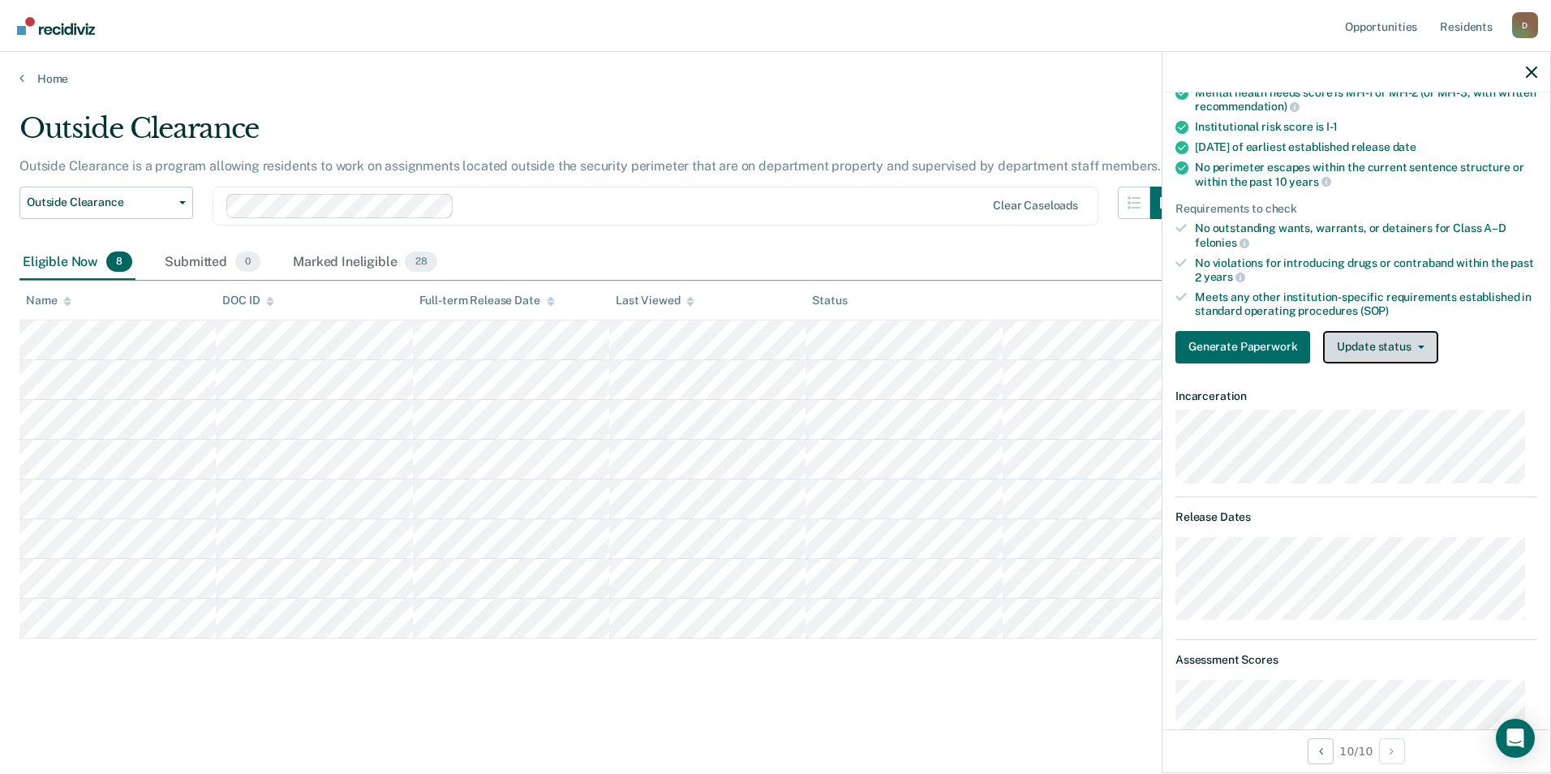
click at [1387, 358] on button "Update status" at bounding box center [1380, 347] width 114 height 32
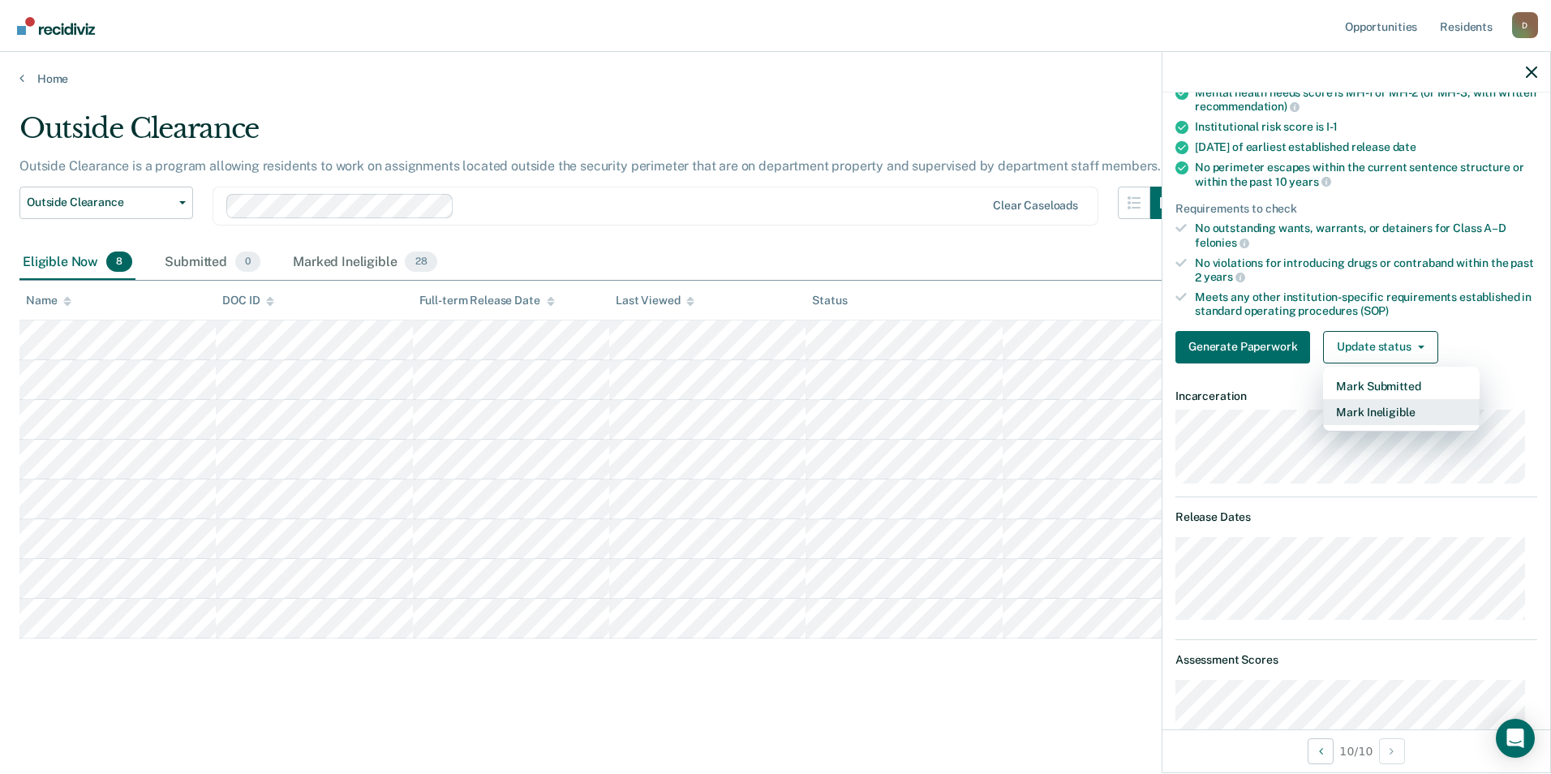
click at [1394, 419] on button "Mark Ineligible" at bounding box center [1401, 412] width 157 height 26
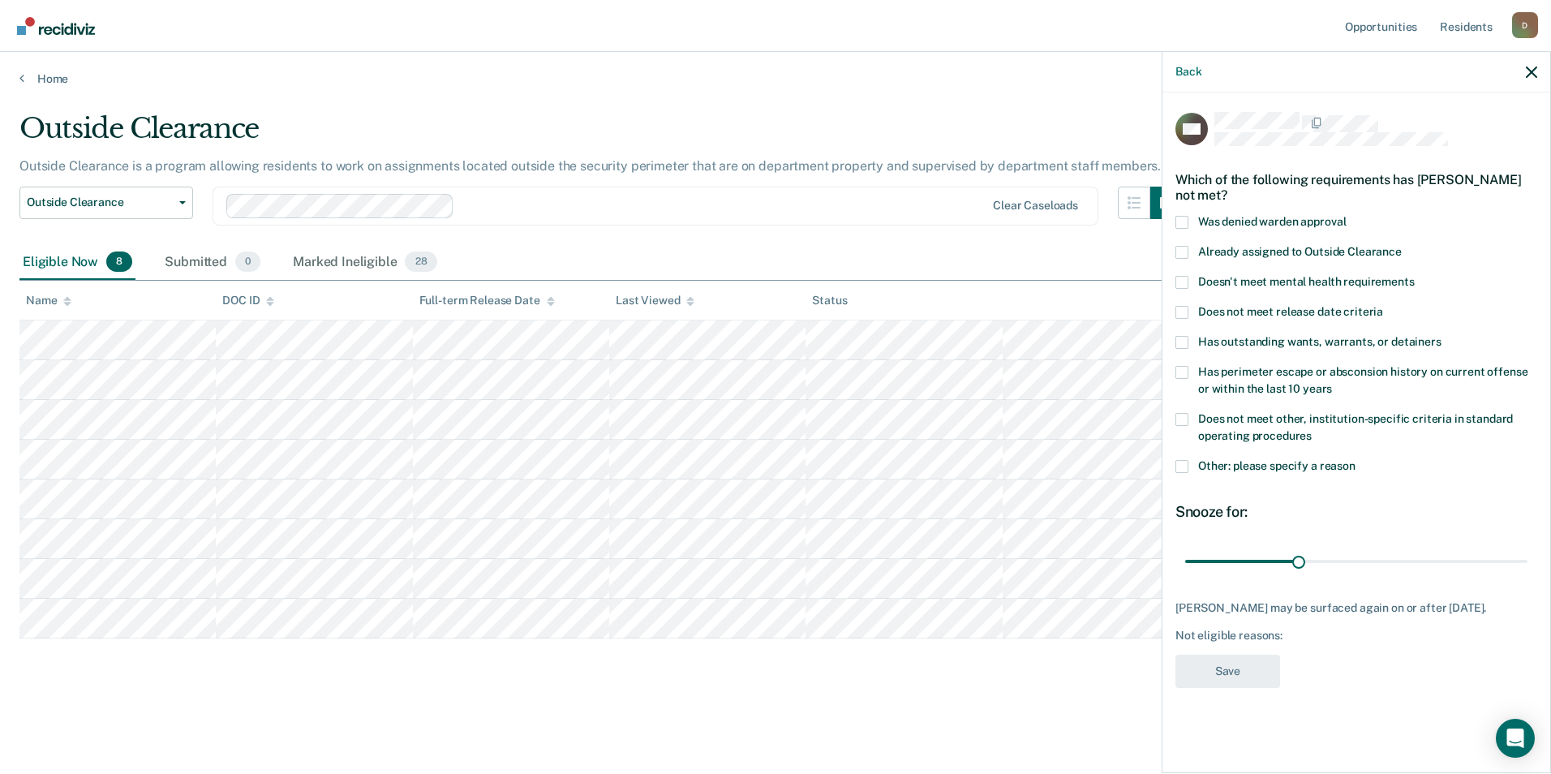
click at [1320, 387] on label "Has perimeter escape or absconsion history on current offense or within the las…" at bounding box center [1356, 383] width 362 height 34
click at [1332, 383] on input "Has perimeter escape or absconsion history on current offense or within the las…" at bounding box center [1332, 383] width 0 height 0
drag, startPoint x: 1303, startPoint y: 560, endPoint x: 1522, endPoint y: 559, distance: 219.0
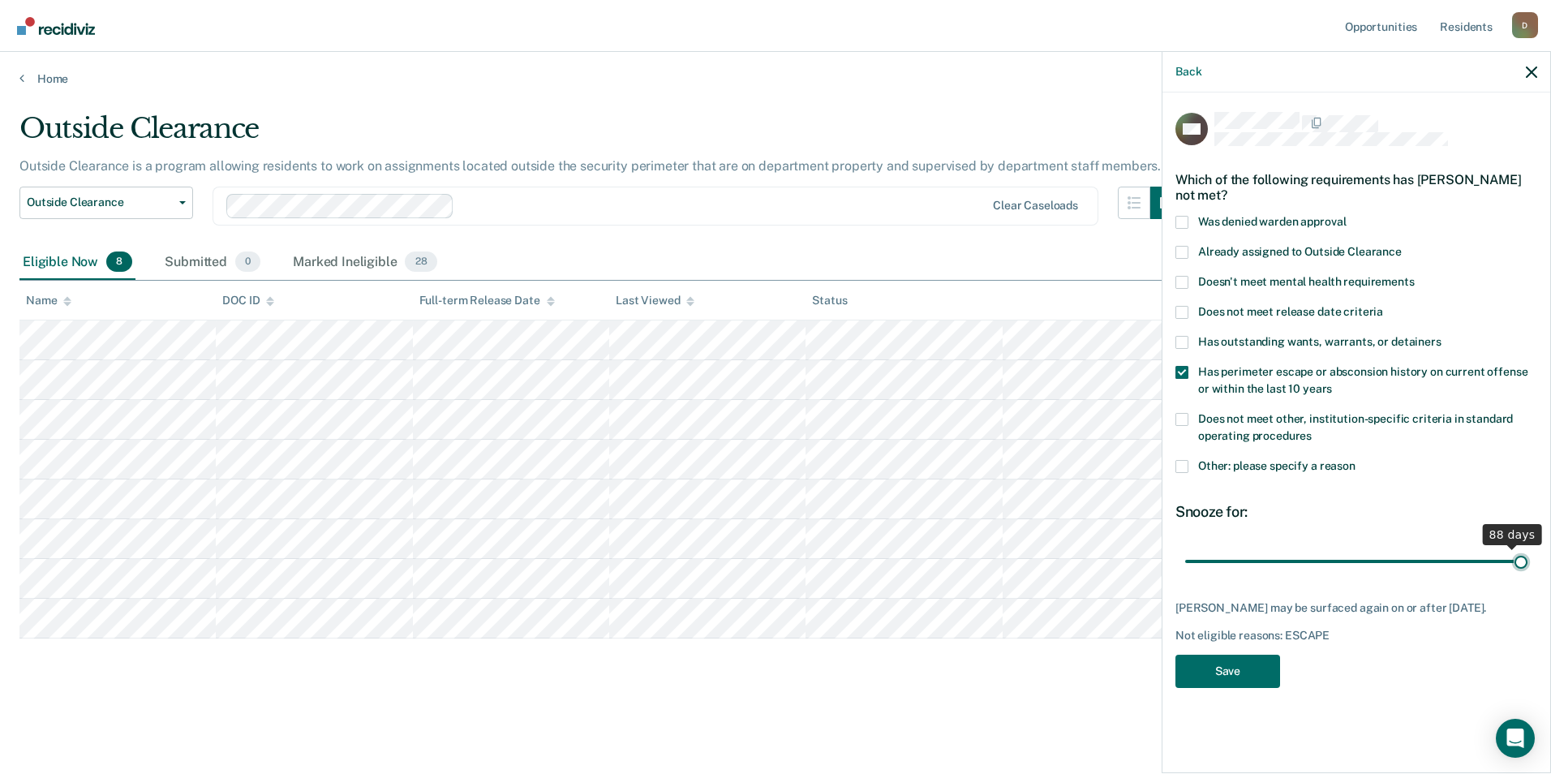
type input "90"
click at [1522, 559] on input "range" at bounding box center [1356, 561] width 342 height 28
click at [1223, 670] on button "Save" at bounding box center [1227, 671] width 105 height 33
